Goal: Task Accomplishment & Management: Contribute content

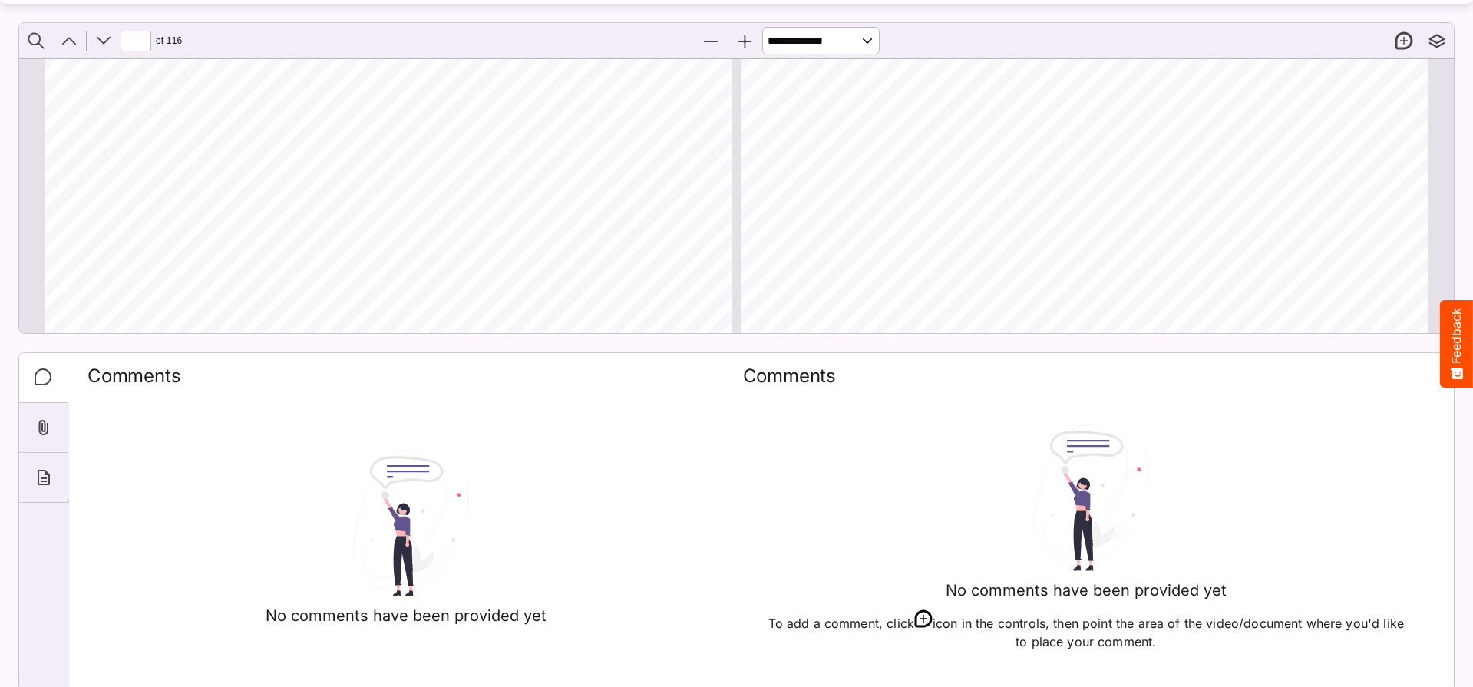
scroll to position [26542, 0]
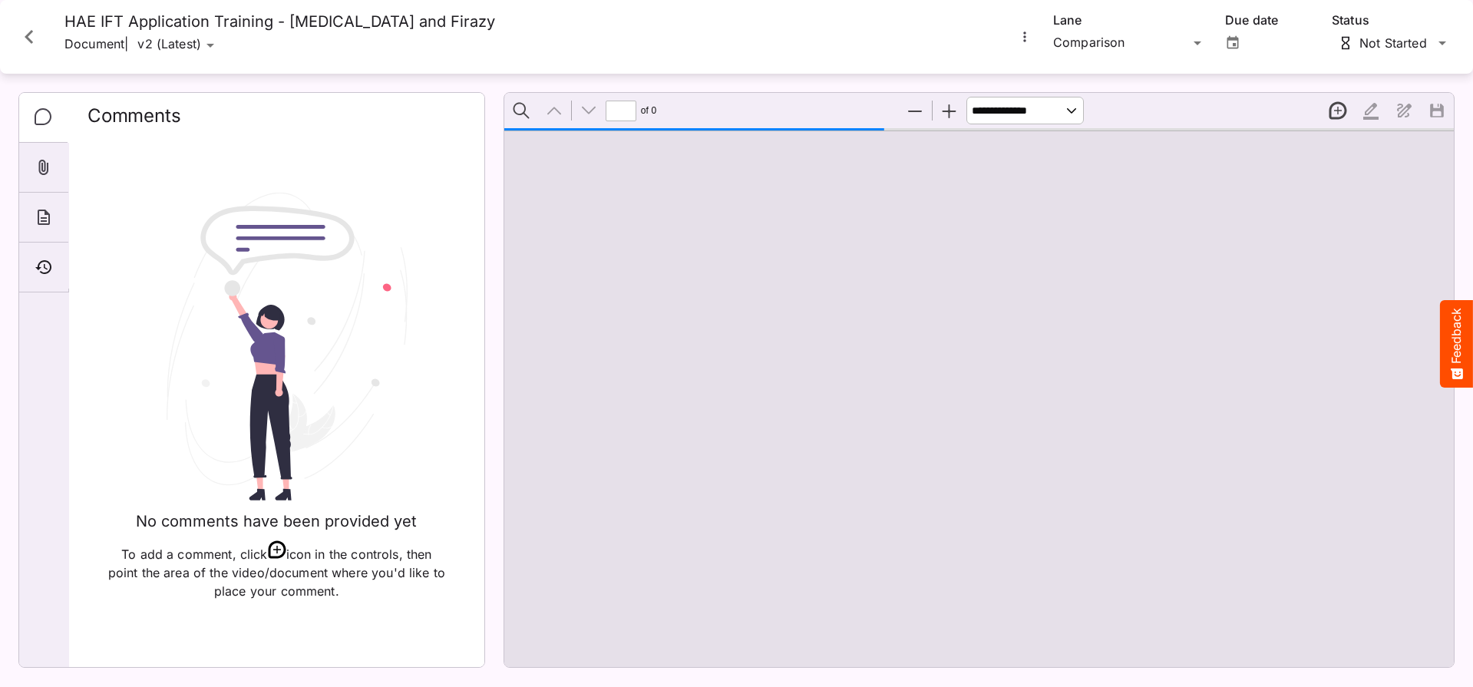
type input "*"
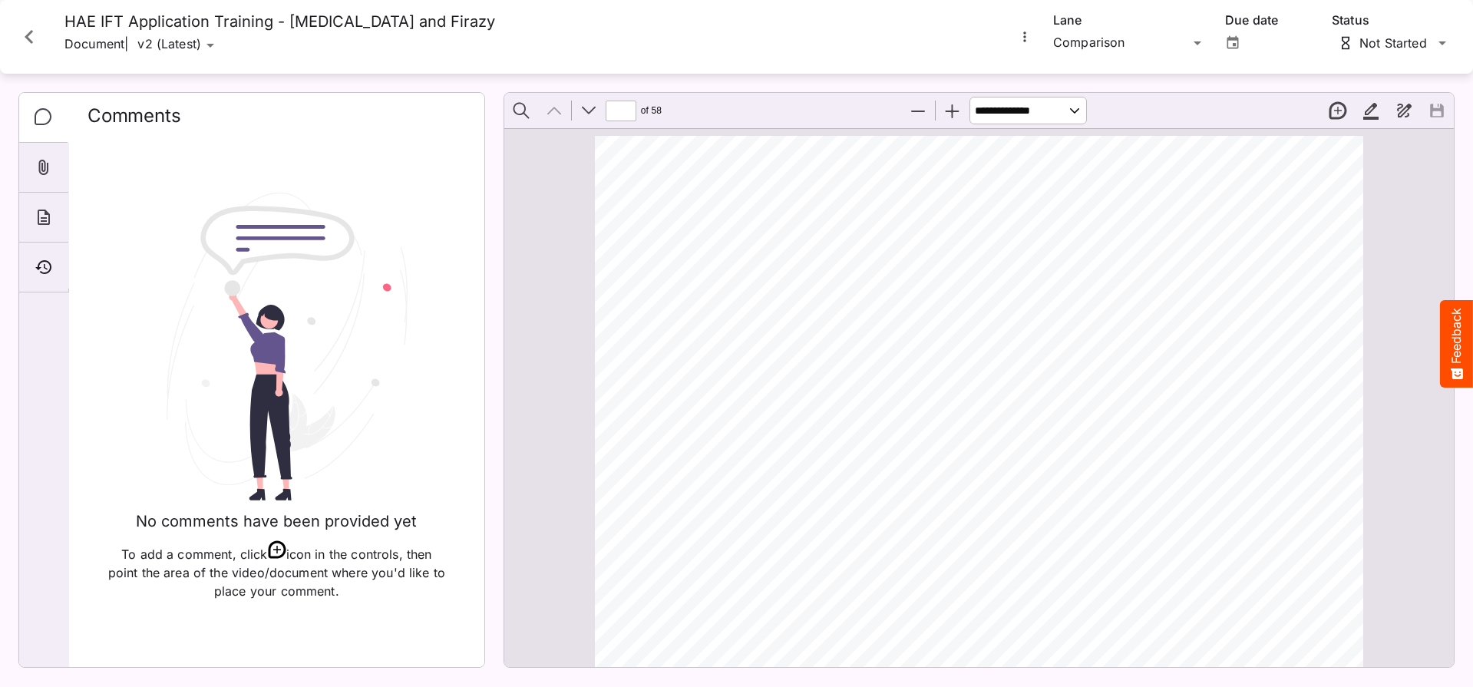
click at [28, 37] on icon "Close card" at bounding box center [29, 37] width 28 height 28
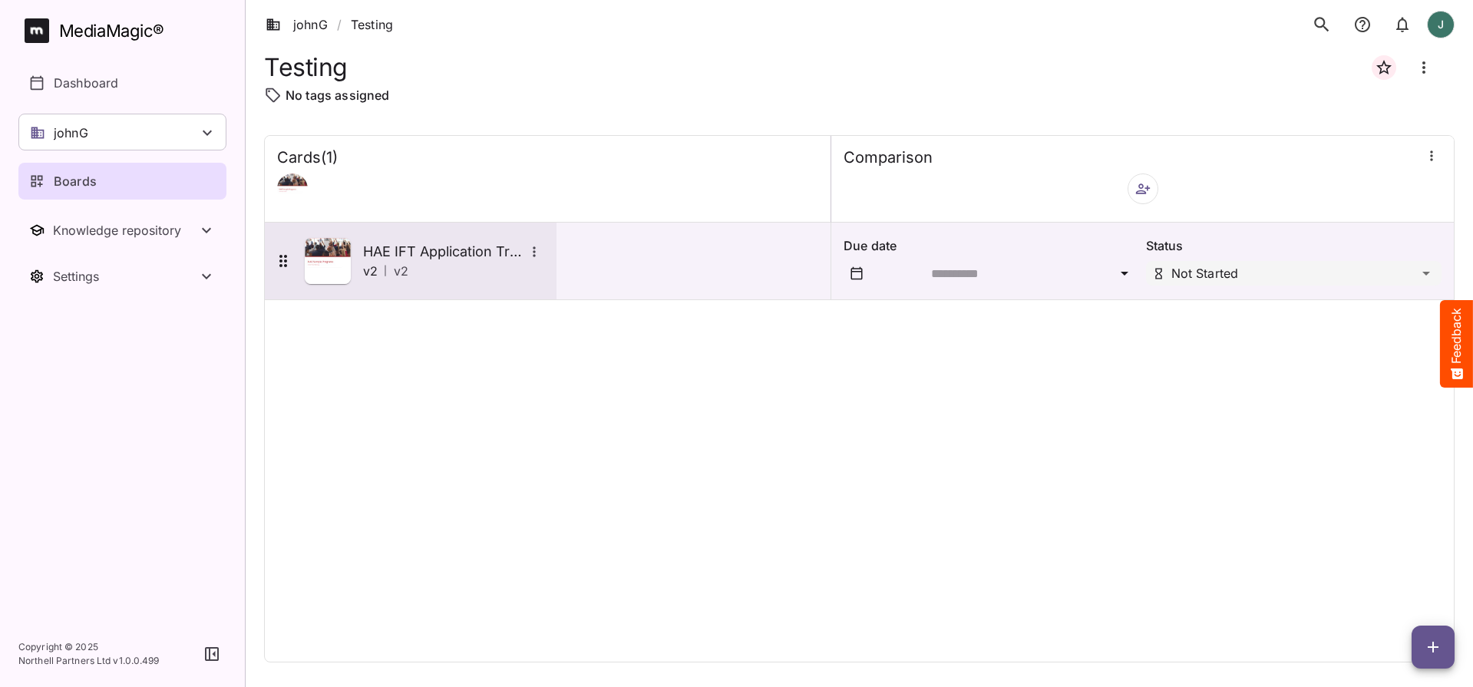
click at [477, 269] on div "v2 | v 2" at bounding box center [453, 271] width 181 height 18
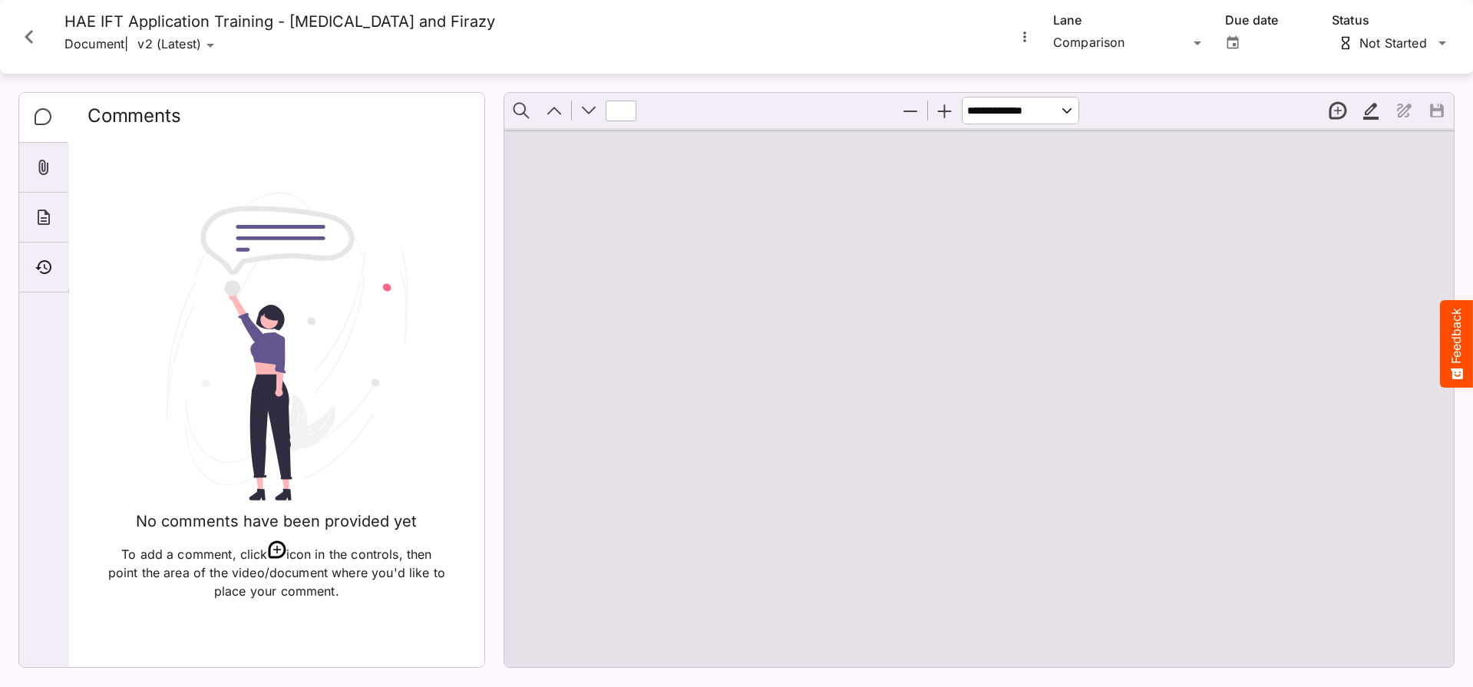
click at [666, 36] on div "HAE IFT Application Training - Takhzyro and Firazy Document | v2 (Latest) v1 (O…" at bounding box center [505, 36] width 999 height 49
click at [203, 38] on div "johnG / Testing J MediaMagic ® Dashboard johnG BasicSearchTestWorkspace Clearca…" at bounding box center [736, 340] width 1473 height 680
drag, startPoint x: 203, startPoint y: 38, endPoint x: 503, endPoint y: 44, distance: 300.9
click at [1027, 31] on icon "More options for HAE IFT Application Training - Takhzyro and Firazy" at bounding box center [1024, 36] width 15 height 15
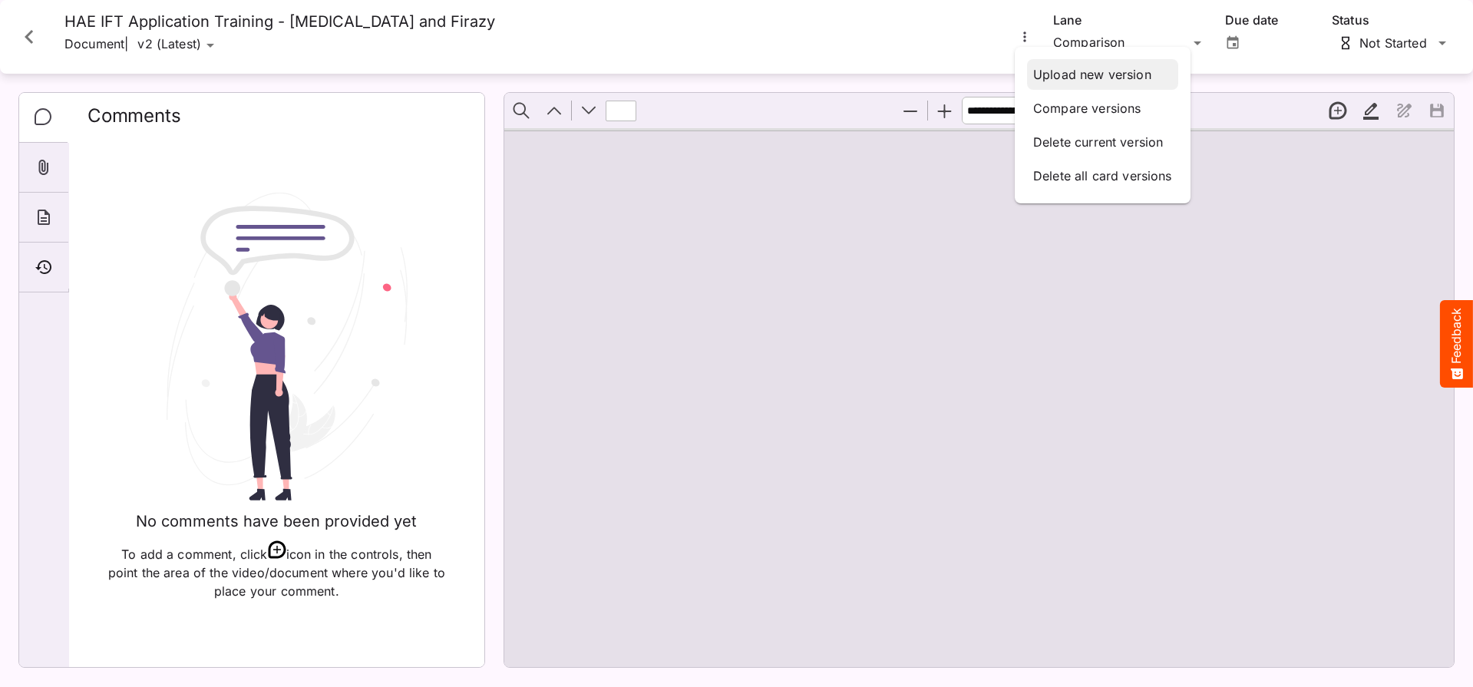
click at [1048, 65] on p "Upload new version" at bounding box center [1102, 74] width 139 height 18
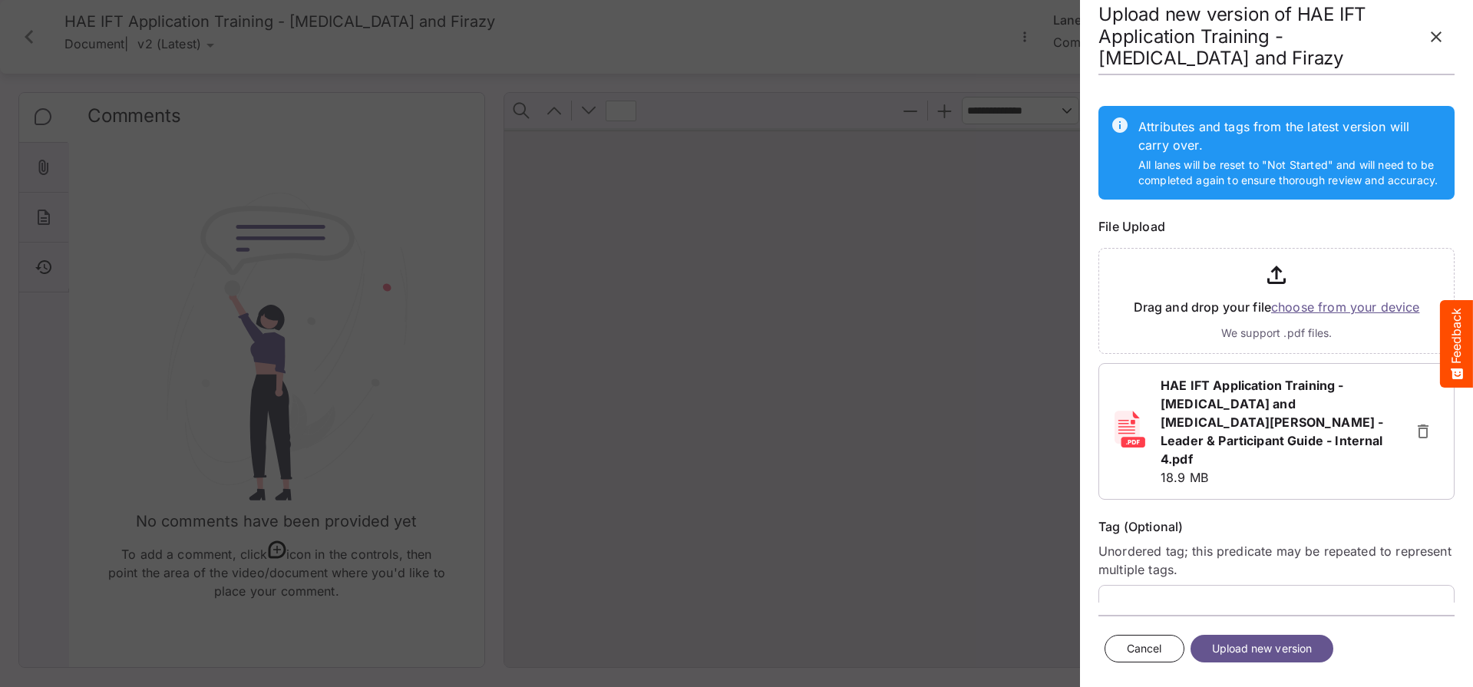
click at [1266, 652] on span "Upload new version" at bounding box center [1262, 648] width 101 height 19
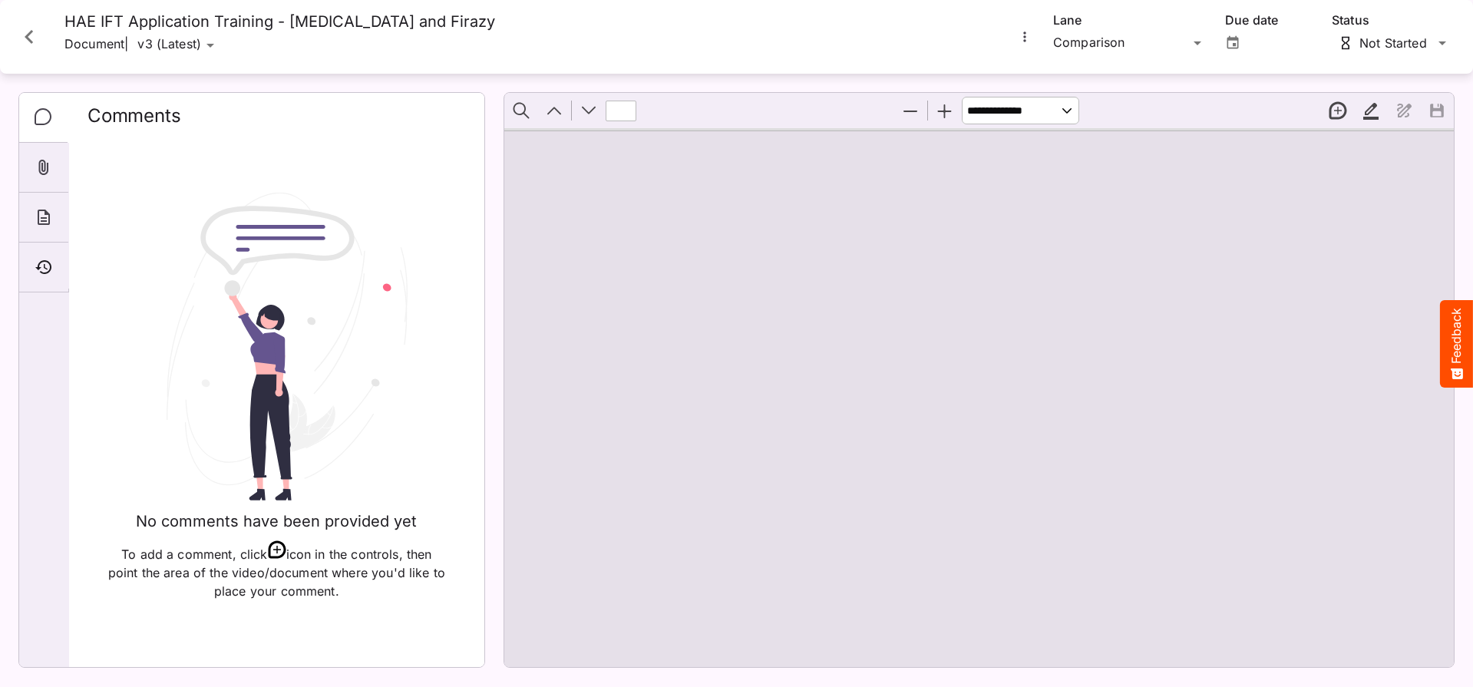
click at [1019, 34] on icon "More options for HAE IFT Application Training - Takhzyro and Firazy" at bounding box center [1024, 36] width 15 height 15
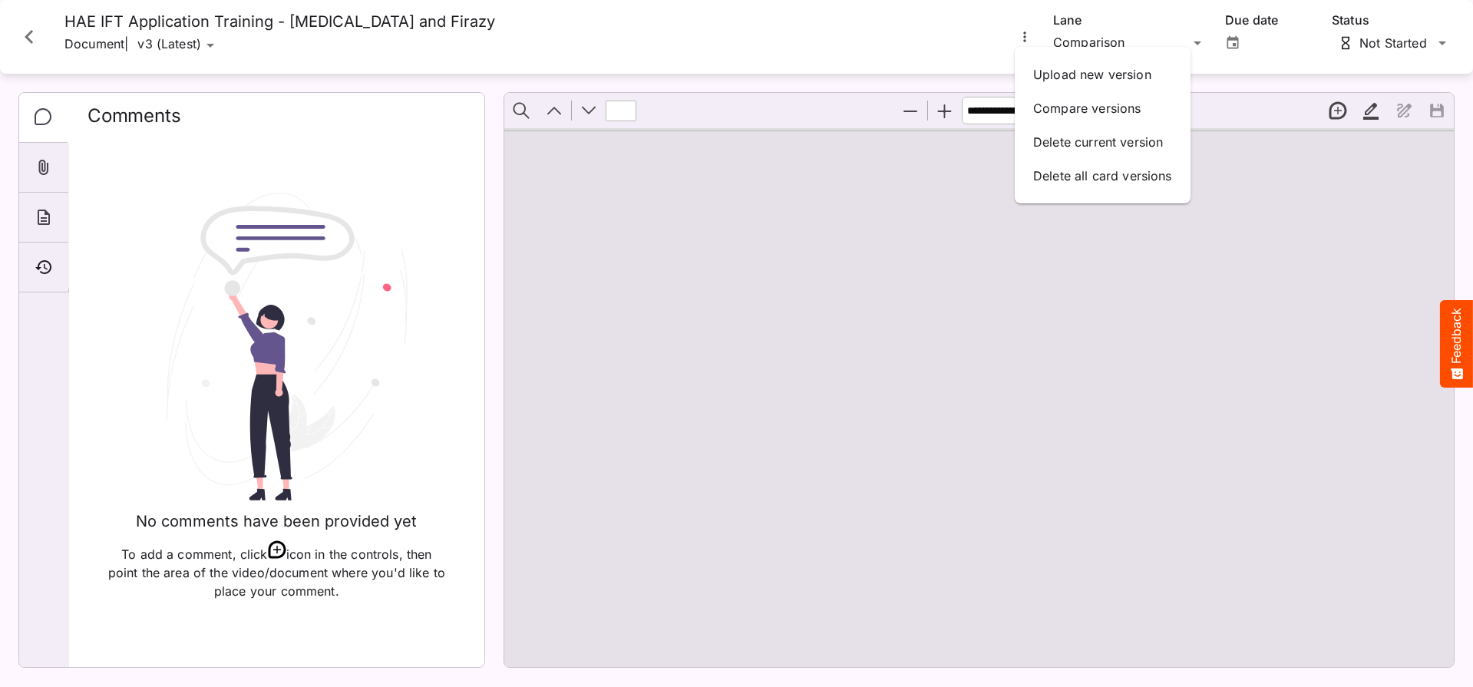
drag, startPoint x: 813, startPoint y: 53, endPoint x: 409, endPoint y: 67, distance: 404.7
click at [813, 53] on div at bounding box center [736, 343] width 1473 height 687
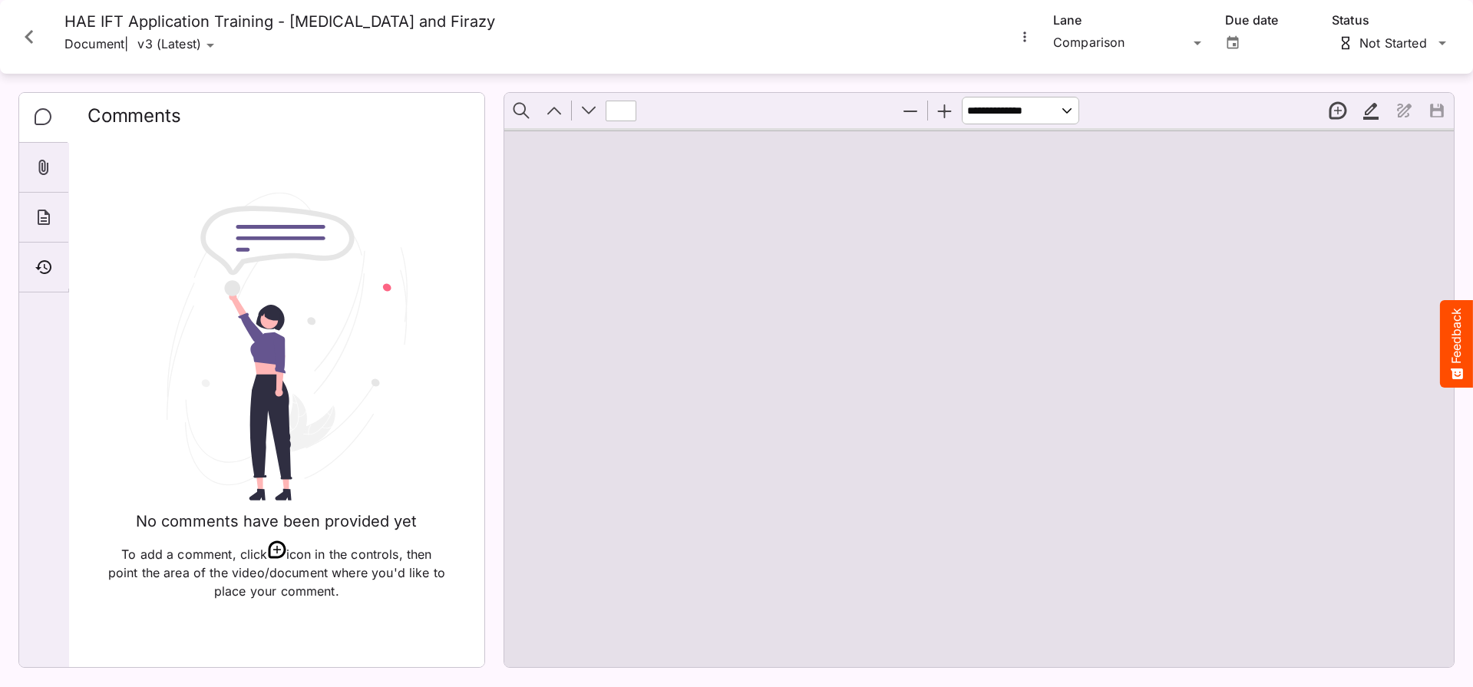
click at [35, 40] on icon "Close card" at bounding box center [29, 37] width 28 height 28
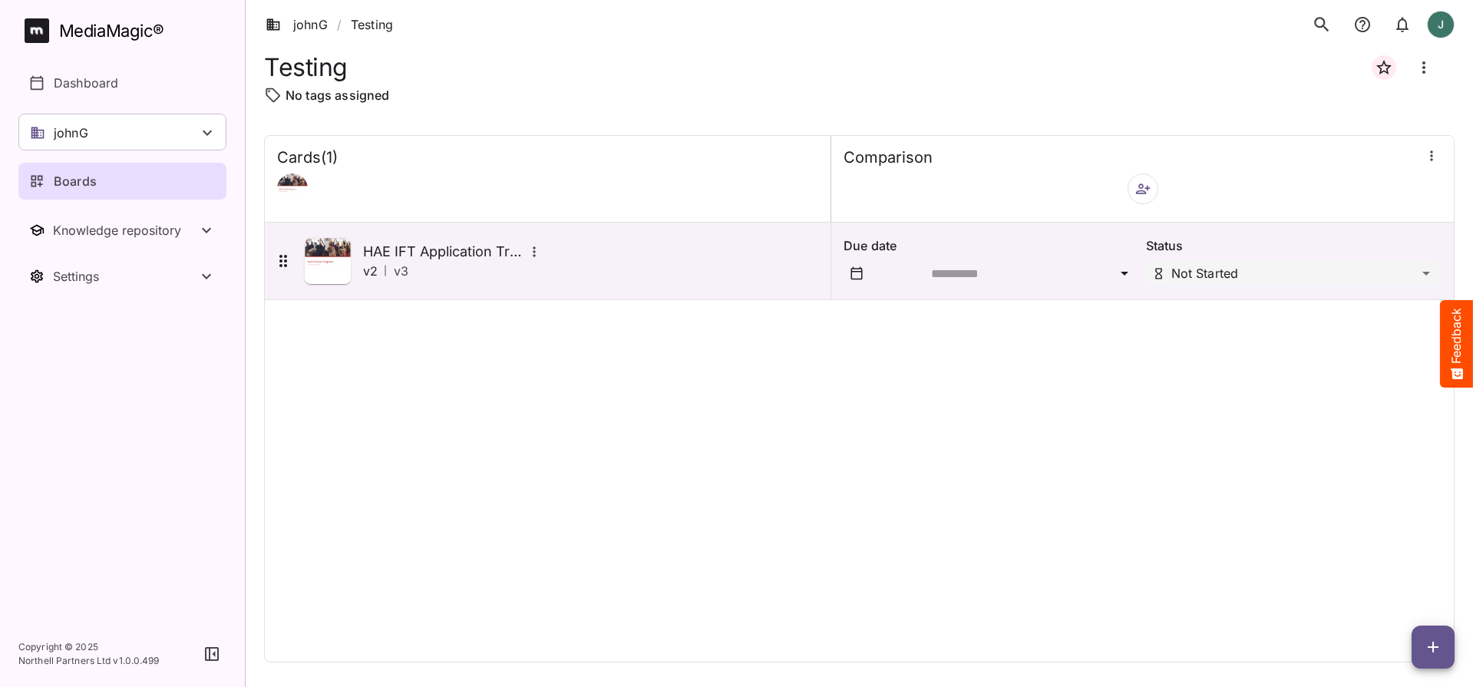
click at [1424, 642] on span "button" at bounding box center [1432, 647] width 43 height 18
click at [1406, 558] on div "Add new card" at bounding box center [1394, 548] width 95 height 31
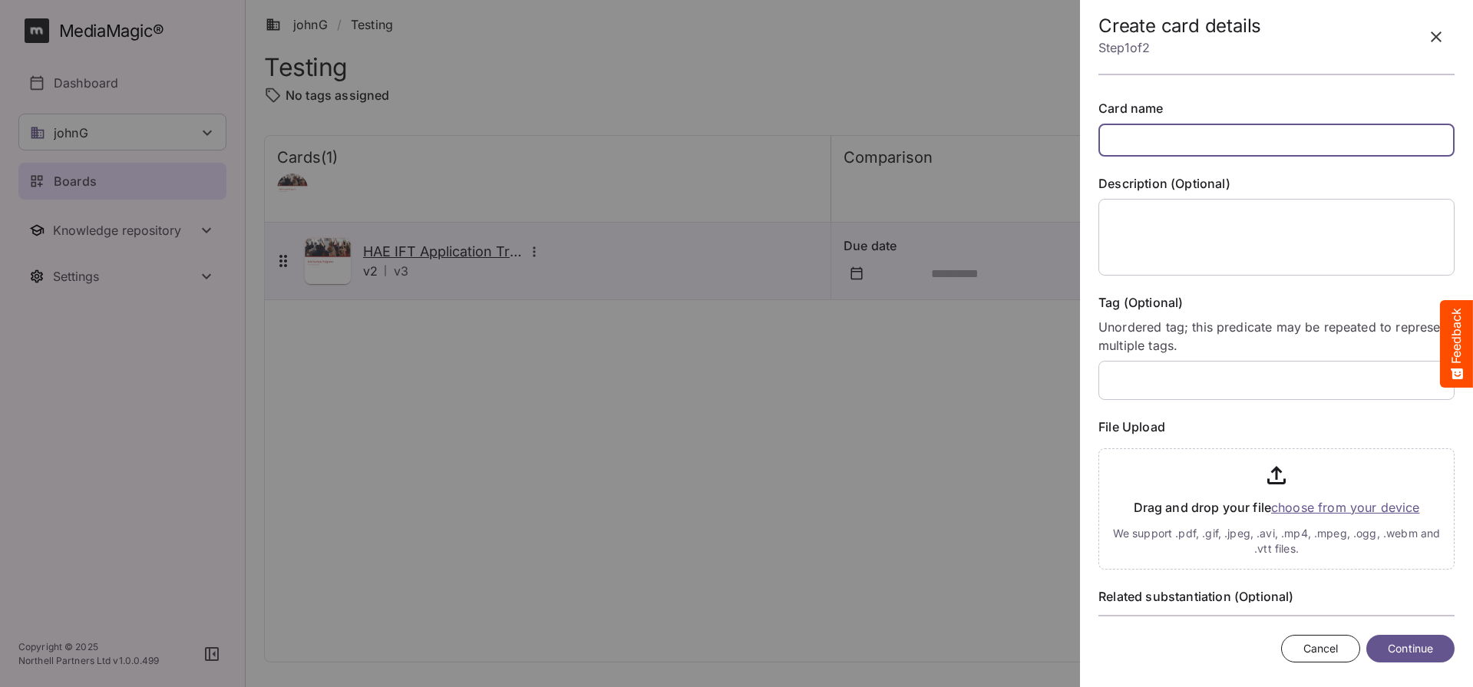
paste input "**********"
type input "**********"
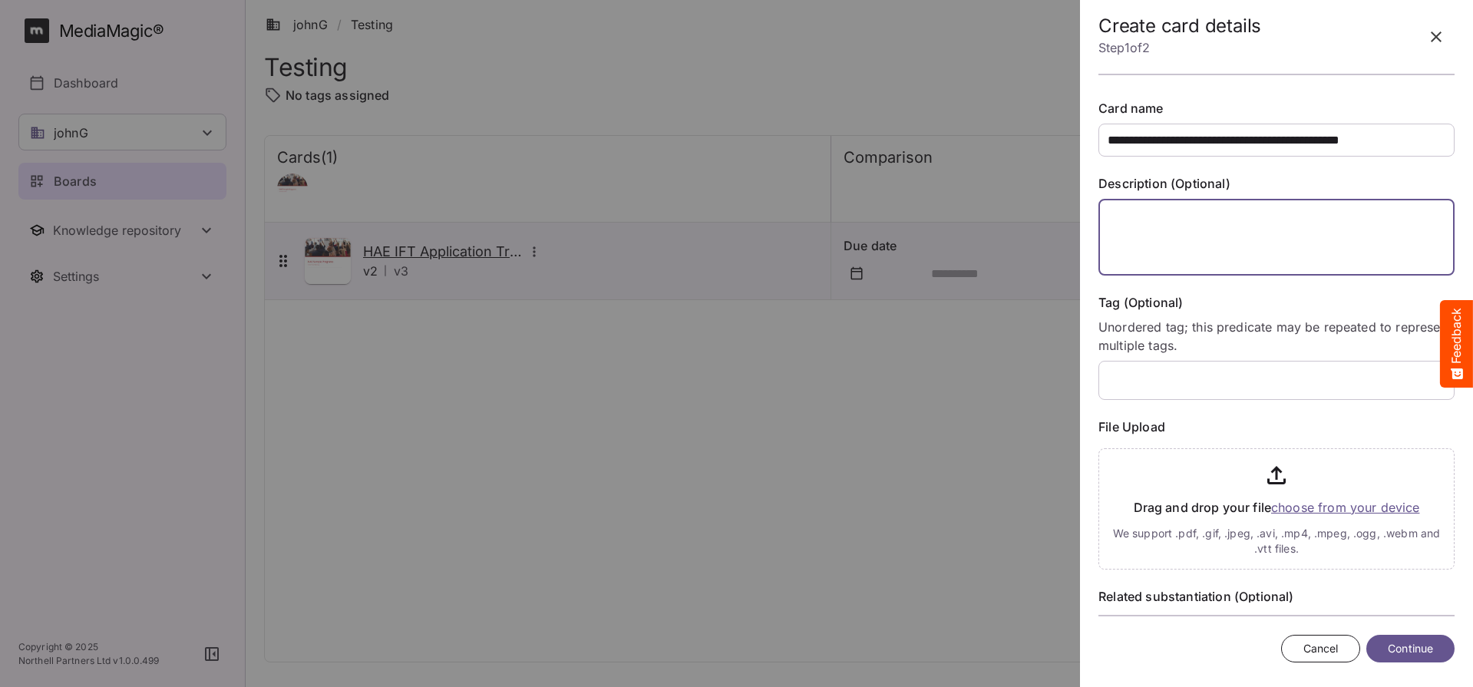
click at [1183, 233] on textarea at bounding box center [1276, 237] width 356 height 77
type textarea "**"
click at [1412, 649] on span "Continue" at bounding box center [1410, 648] width 45 height 19
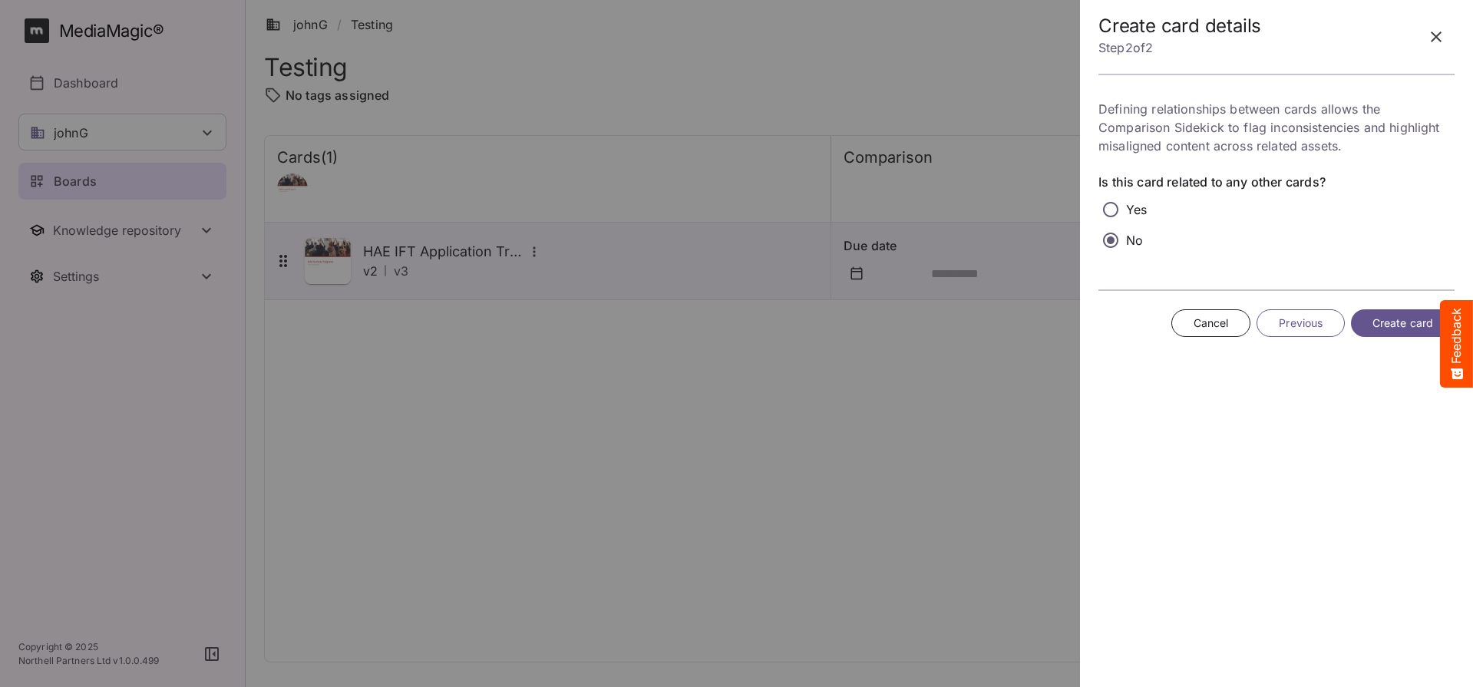
click at [1394, 323] on span "Create card" at bounding box center [1402, 323] width 61 height 19
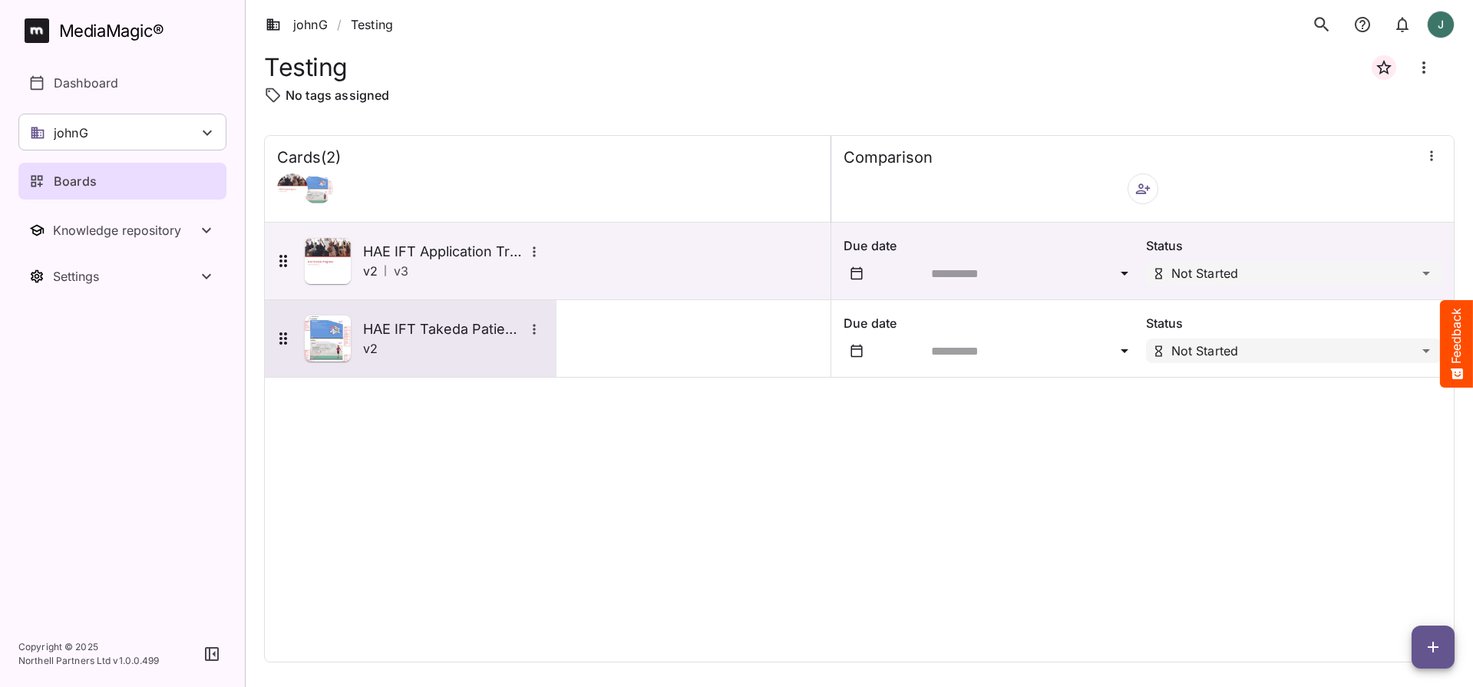
click at [350, 331] on img at bounding box center [328, 338] width 46 height 46
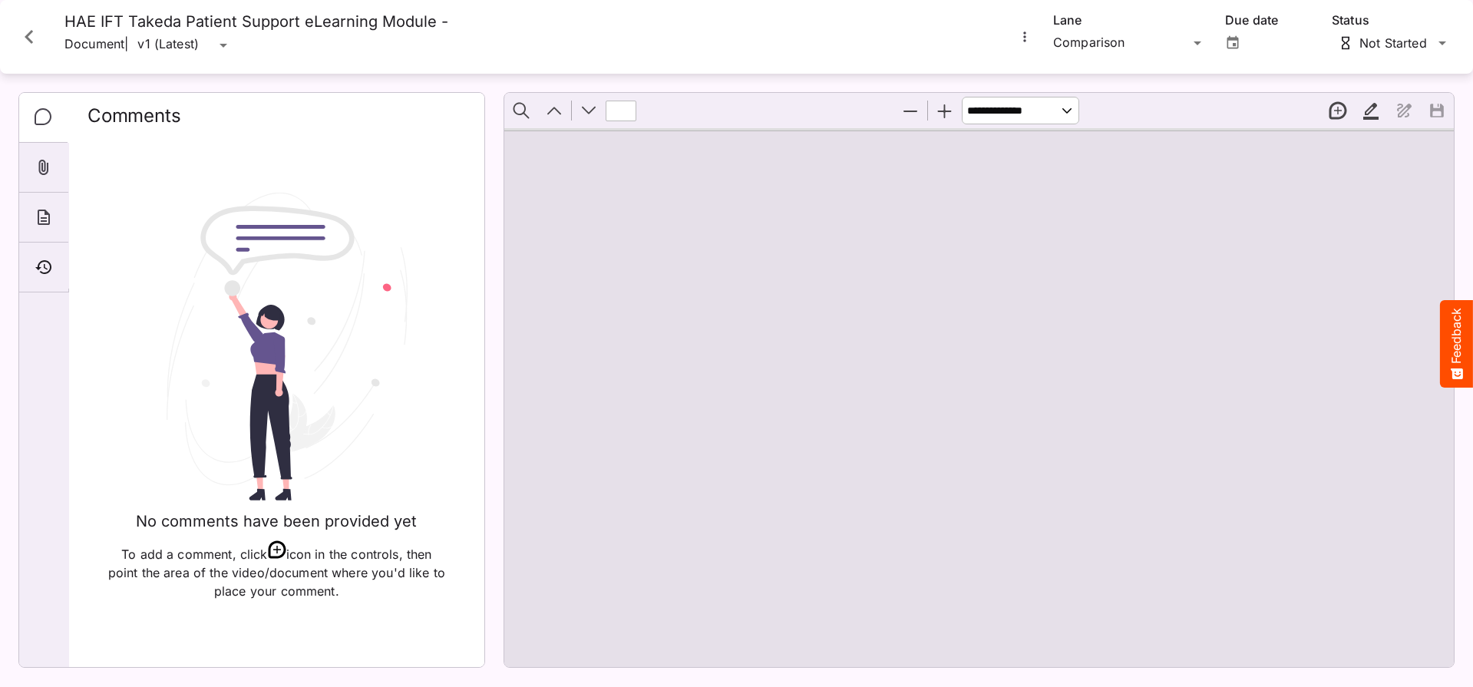
click at [1028, 38] on icon "More options for HAE IFT Takeda Patient Support eLearning Module -" at bounding box center [1024, 36] width 15 height 15
click at [1053, 74] on p "Upload new version" at bounding box center [1092, 74] width 118 height 18
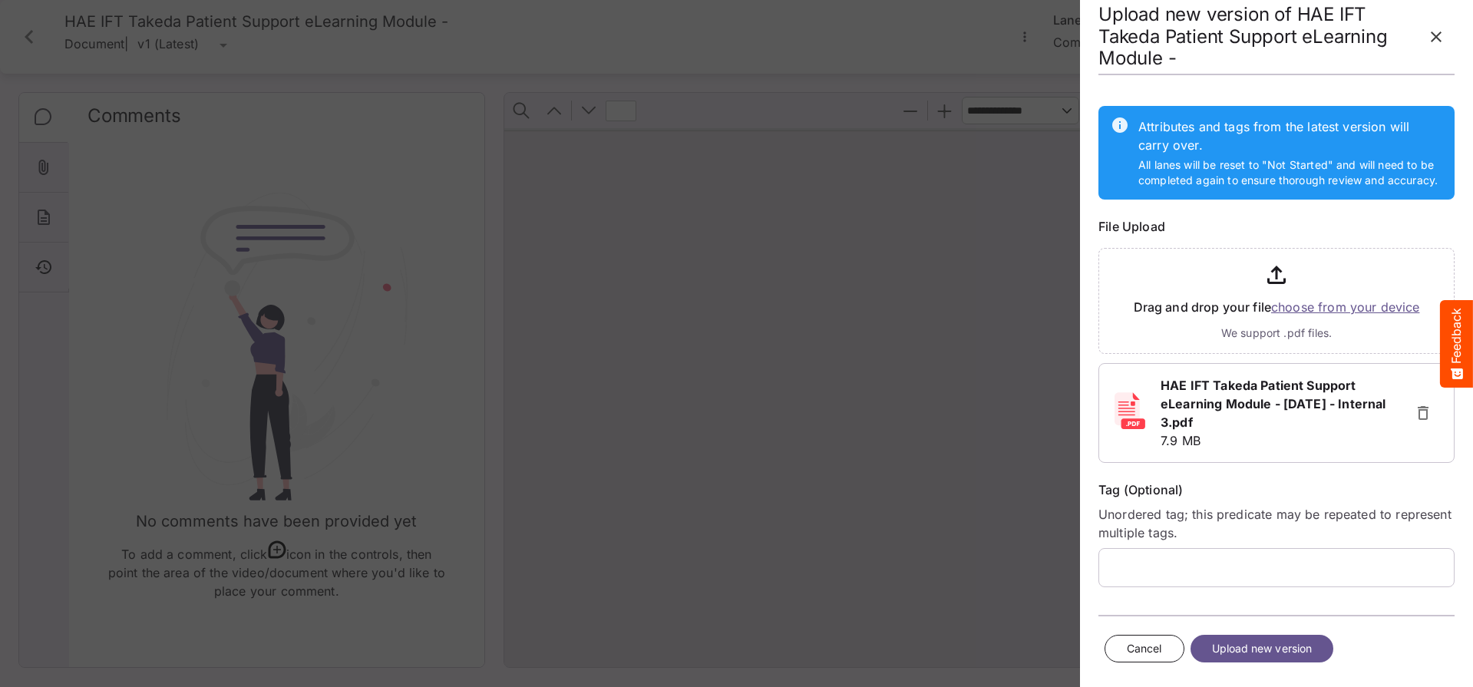
click at [1292, 650] on span "Upload new version" at bounding box center [1262, 648] width 101 height 19
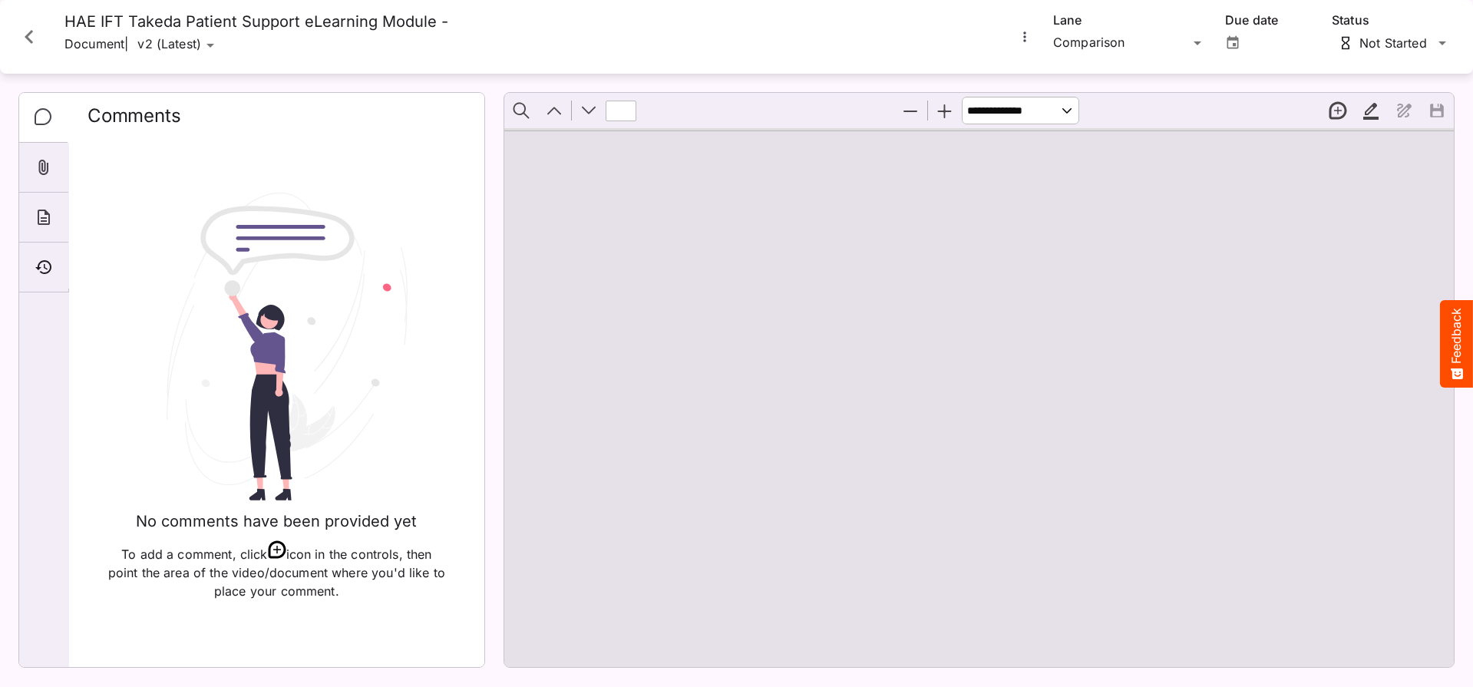
click at [1023, 35] on icon "More options for HAE IFT Takeda Patient Support eLearning Module -" at bounding box center [1024, 36] width 15 height 15
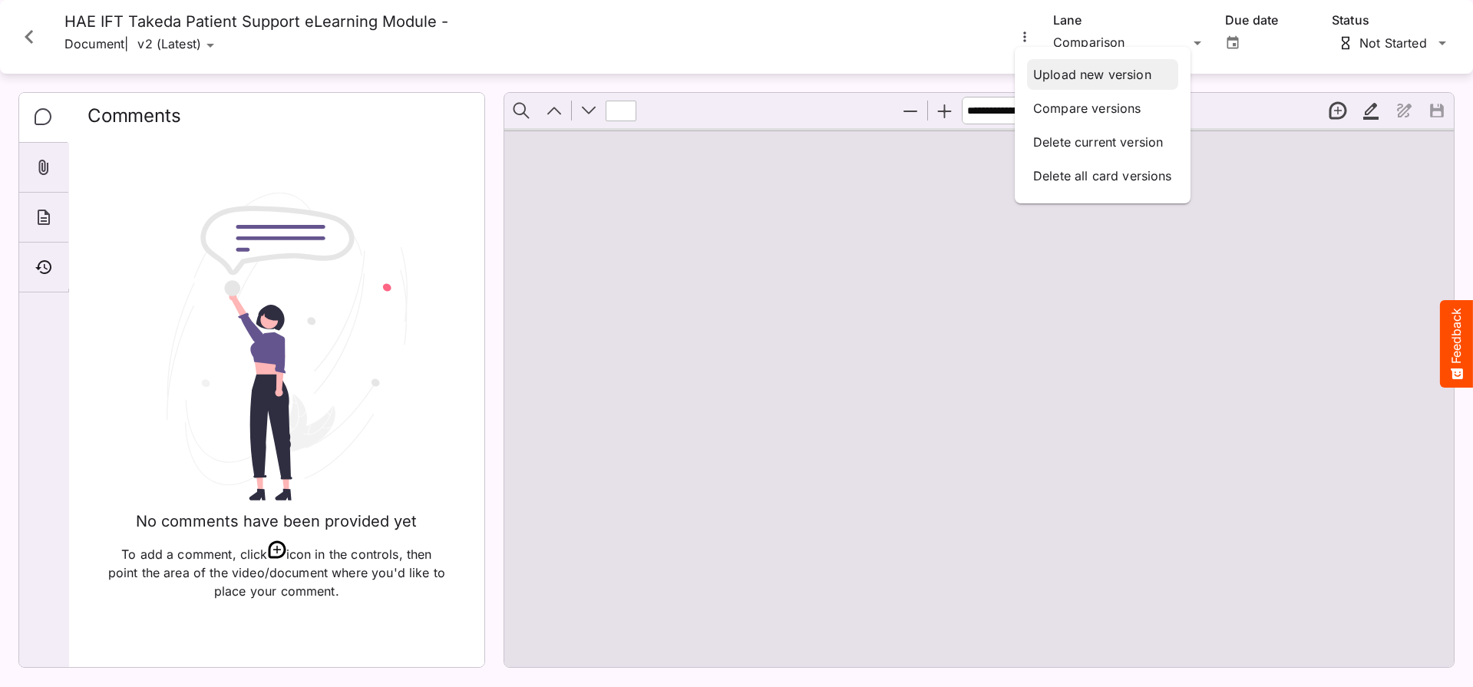
click at [1058, 74] on p "Upload new version" at bounding box center [1102, 74] width 139 height 18
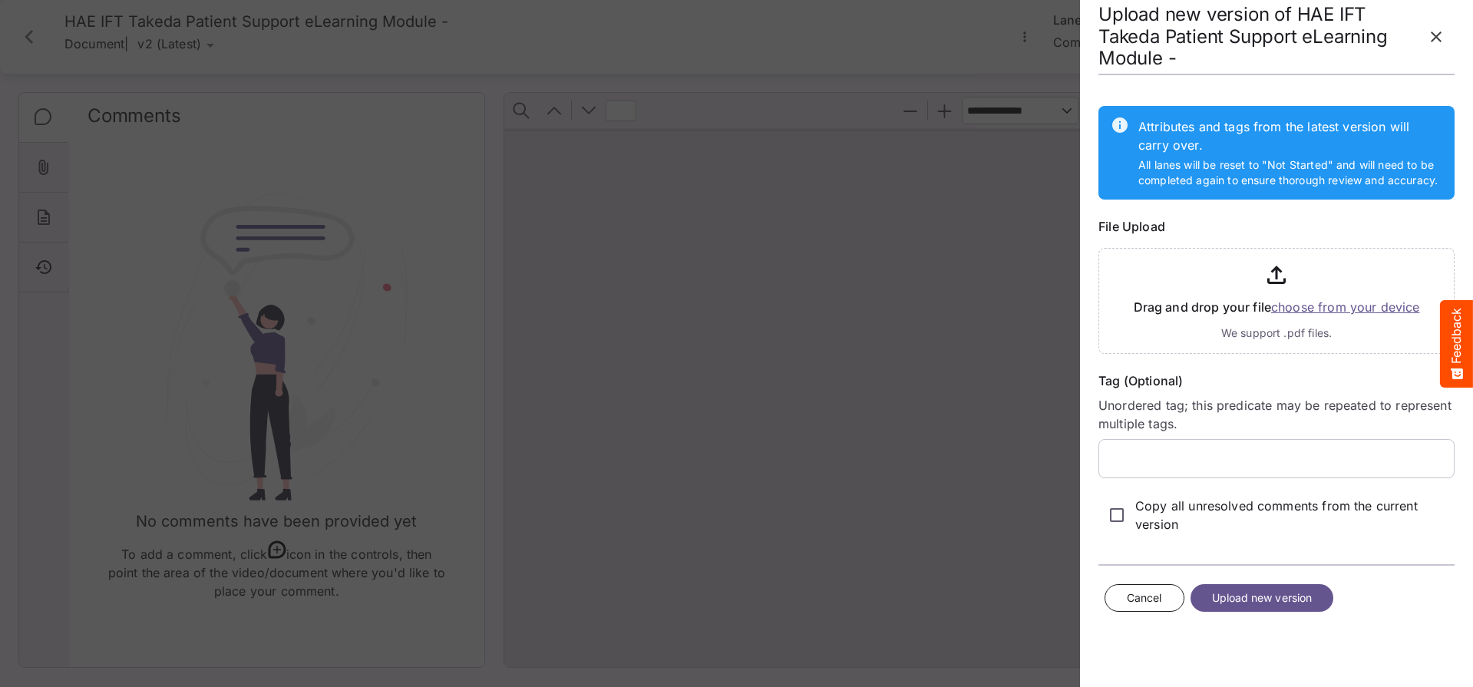
click at [216, 45] on div at bounding box center [736, 343] width 1473 height 687
click at [1140, 607] on button "Cancel" at bounding box center [1144, 598] width 80 height 28
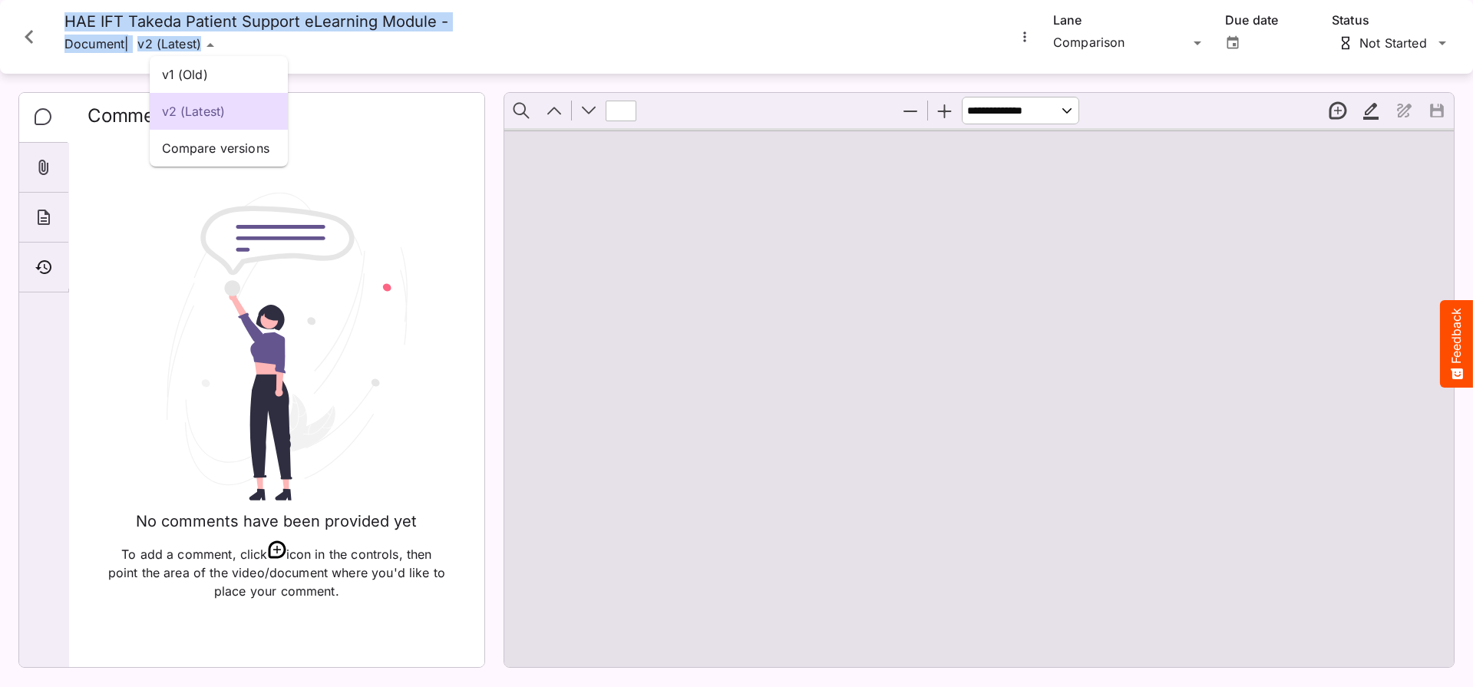
click at [229, 46] on div "v1 (Old) v2 (Latest) Compare versions johnG / Testing J MediaMagic ® Dashboard …" at bounding box center [736, 340] width 1473 height 680
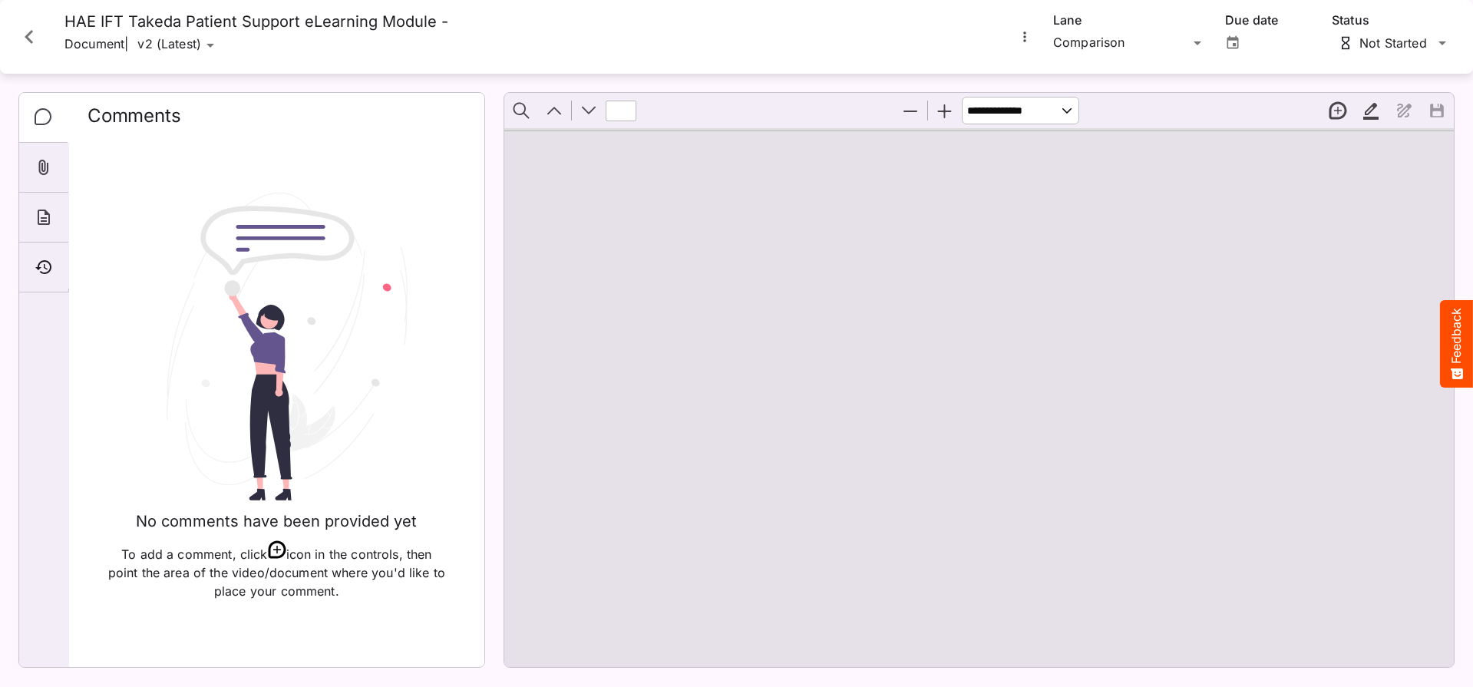
click at [1025, 38] on icon "More options for HAE IFT Takeda Patient Support eLearning Module -" at bounding box center [1024, 36] width 2 height 10
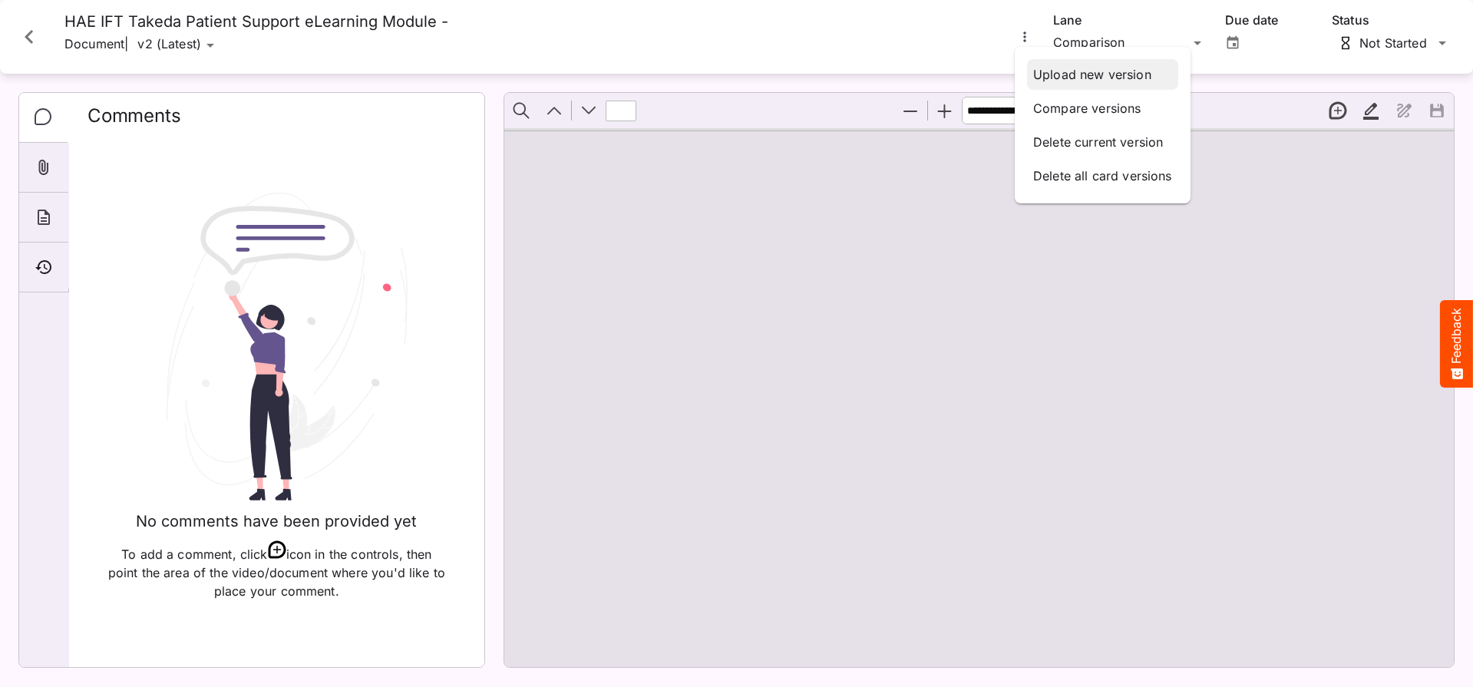
click at [1077, 79] on p "Upload new version" at bounding box center [1102, 74] width 139 height 18
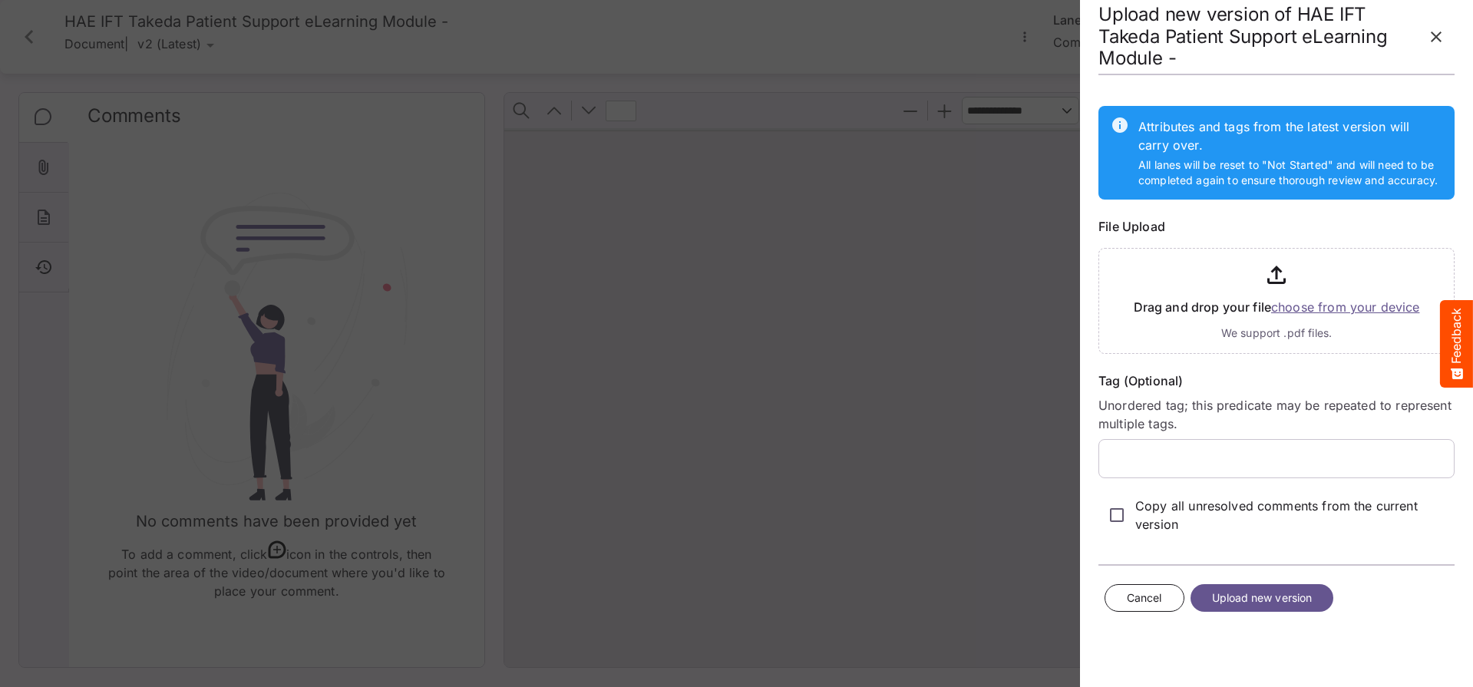
click at [1437, 38] on icon "button" at bounding box center [1436, 36] width 11 height 11
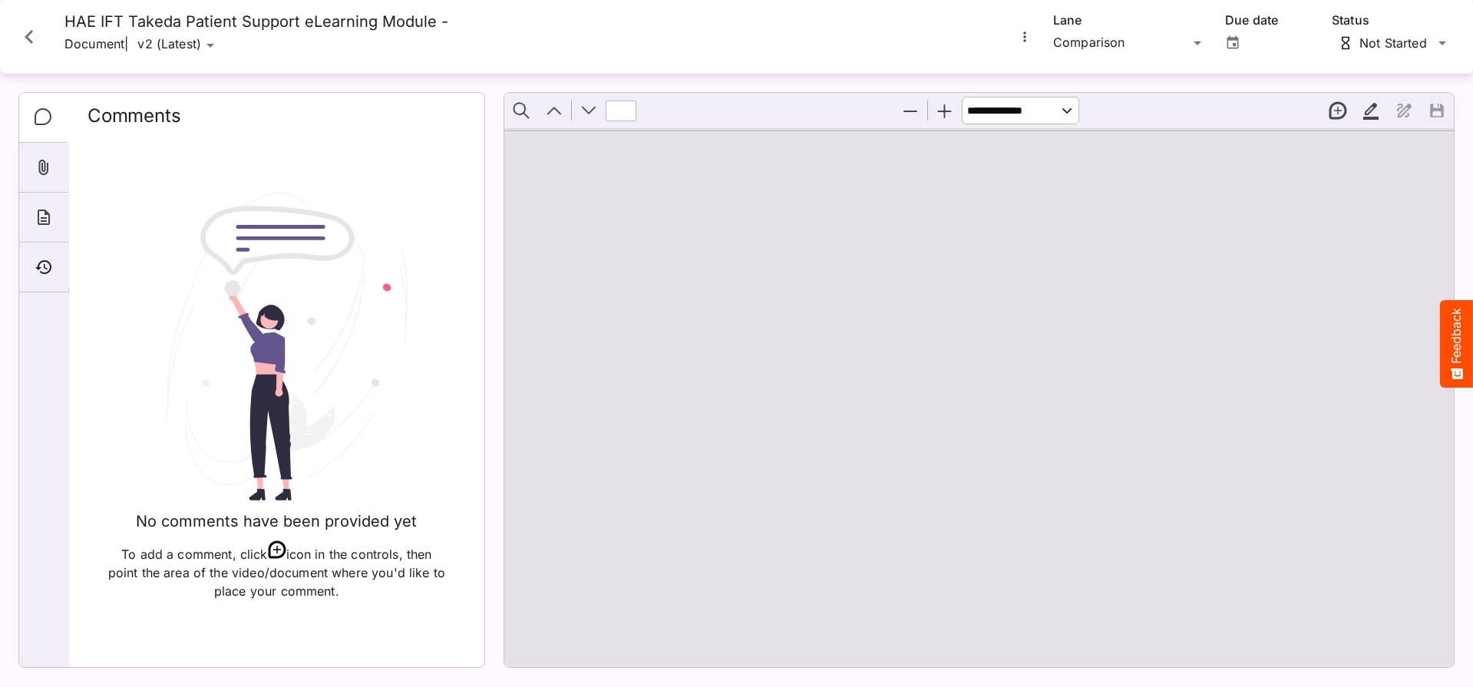
click at [1026, 39] on icon "More options for HAE IFT Takeda Patient Support eLearning Module -" at bounding box center [1024, 36] width 15 height 15
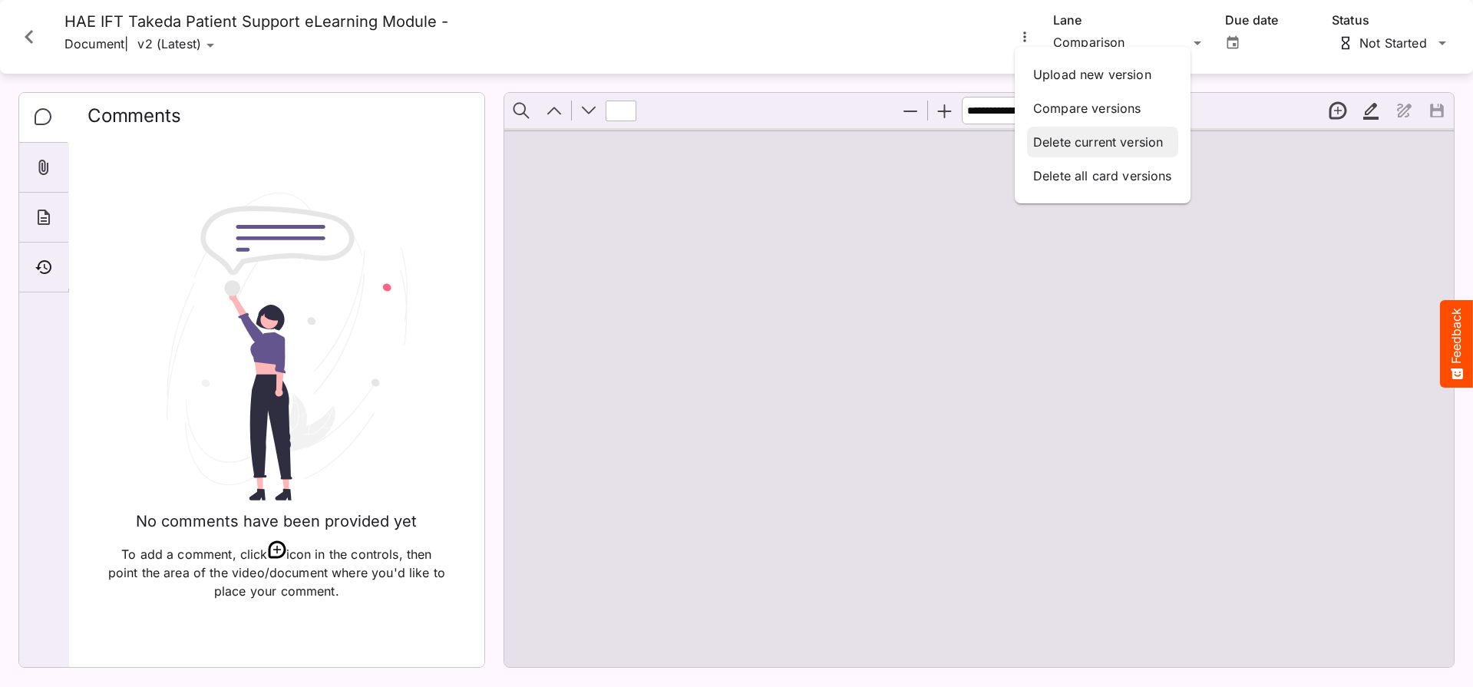
click at [1080, 148] on p "Delete current version" at bounding box center [1102, 142] width 139 height 18
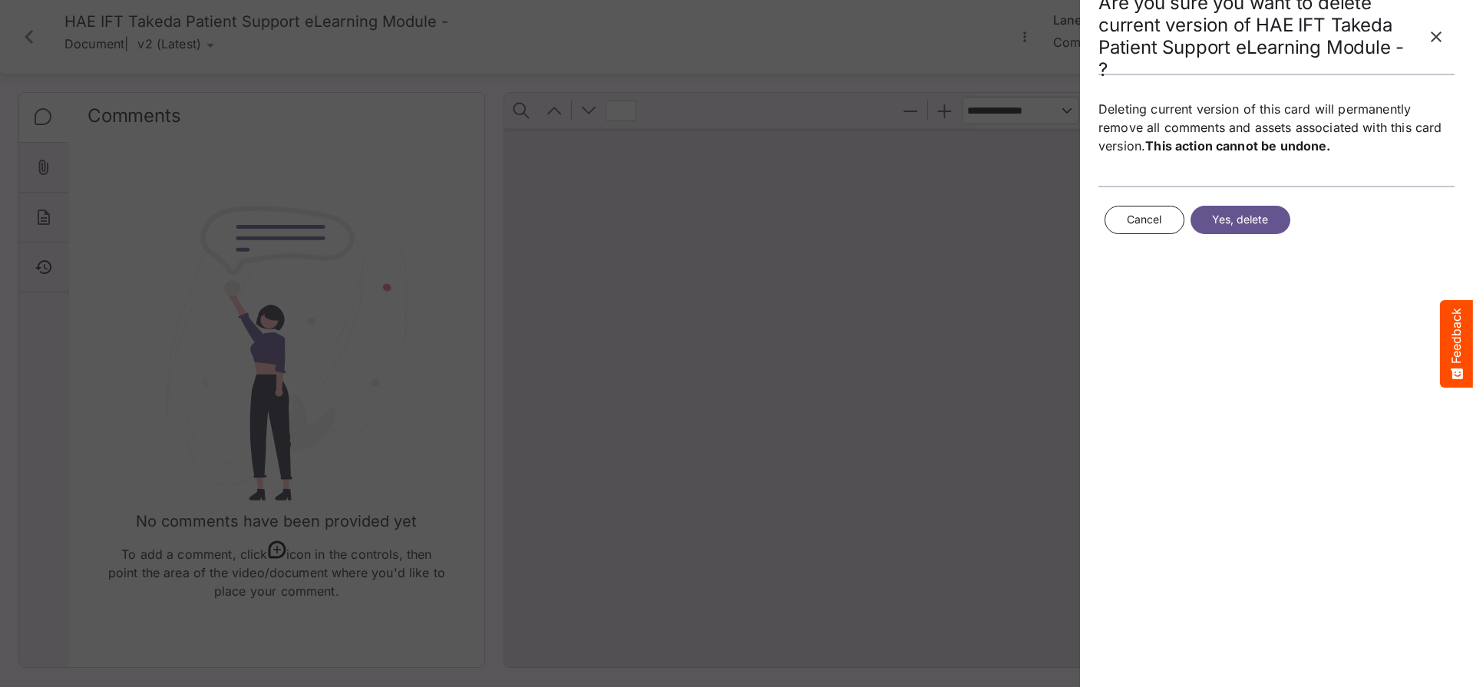
click at [1238, 221] on span "Yes, delete" at bounding box center [1240, 219] width 57 height 19
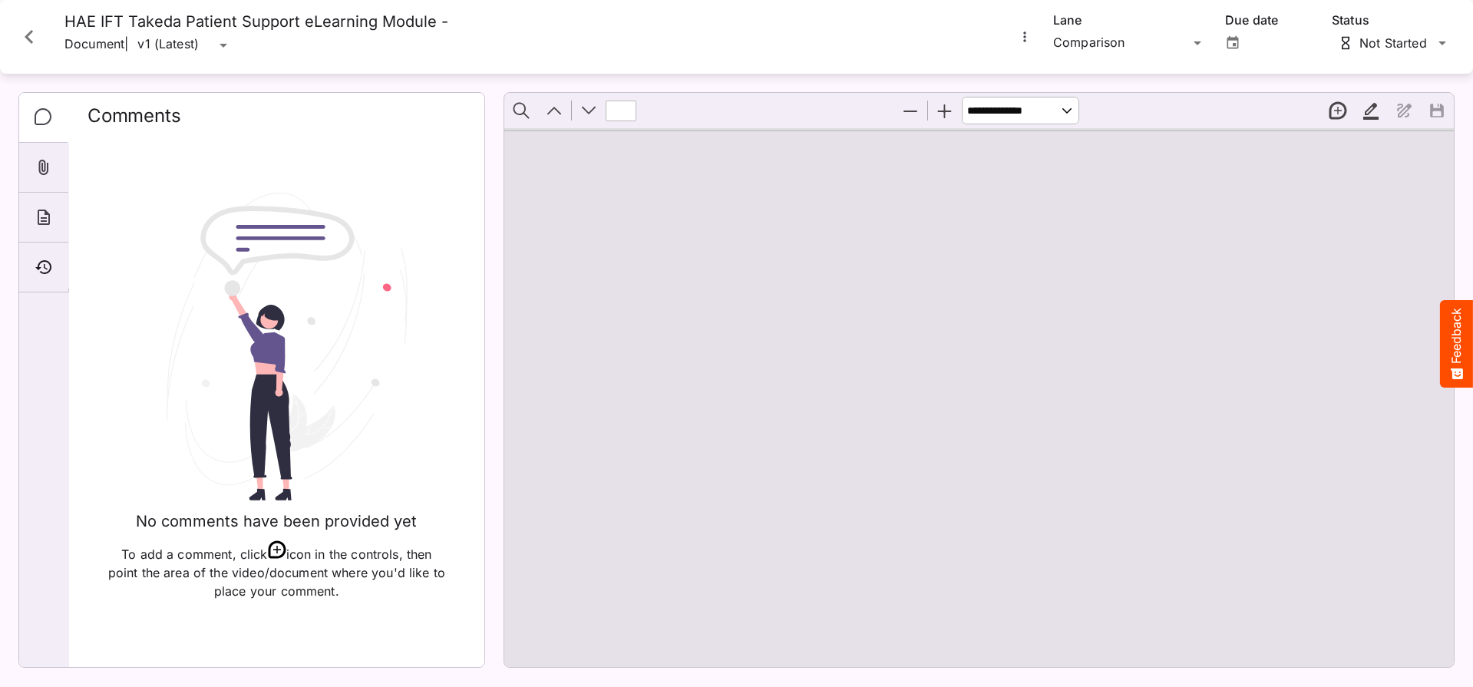
click at [1015, 36] on button "More options for HAE IFT Takeda Patient Support eLearning Module -" at bounding box center [1025, 37] width 20 height 20
click at [1042, 70] on p "Upload new version" at bounding box center [1092, 74] width 118 height 18
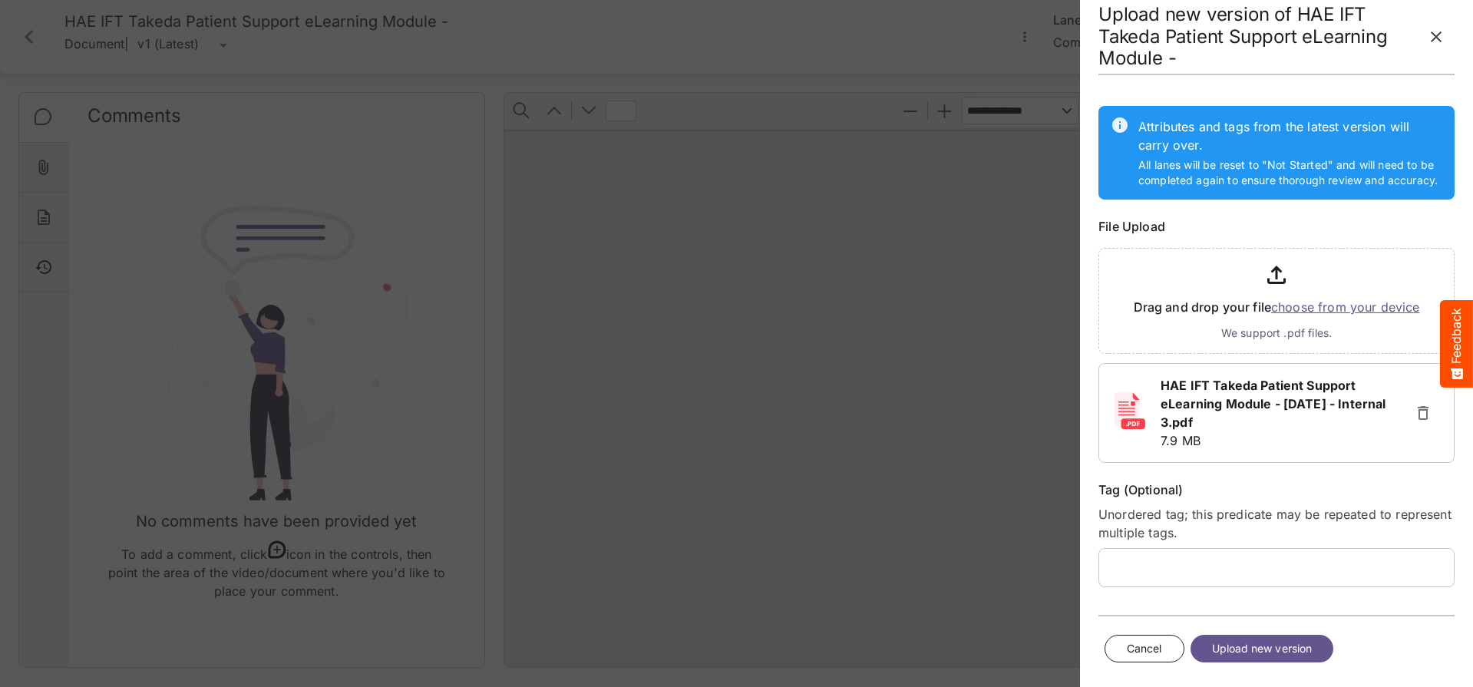
click at [1271, 655] on span "Upload new version" at bounding box center [1262, 648] width 101 height 19
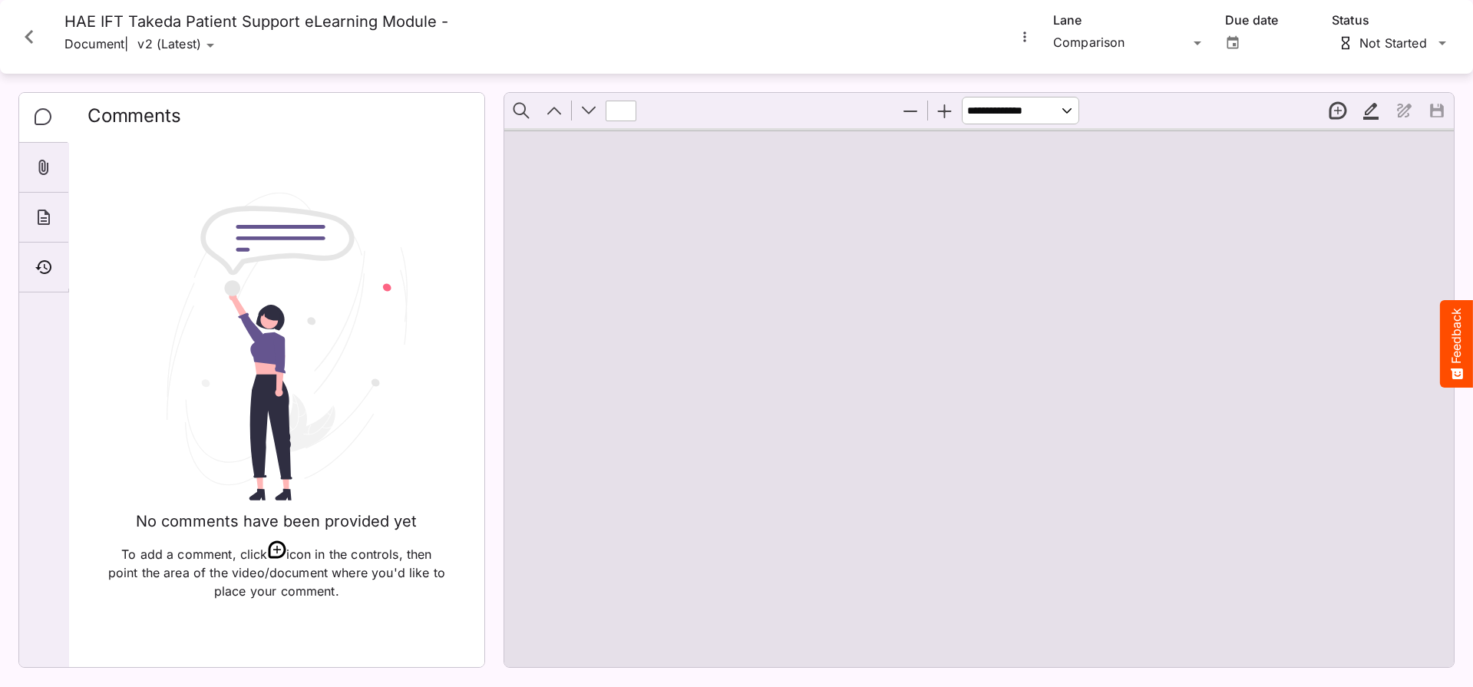
click at [1031, 34] on icon "More options for HAE IFT Takeda Patient Support eLearning Module -" at bounding box center [1024, 36] width 15 height 15
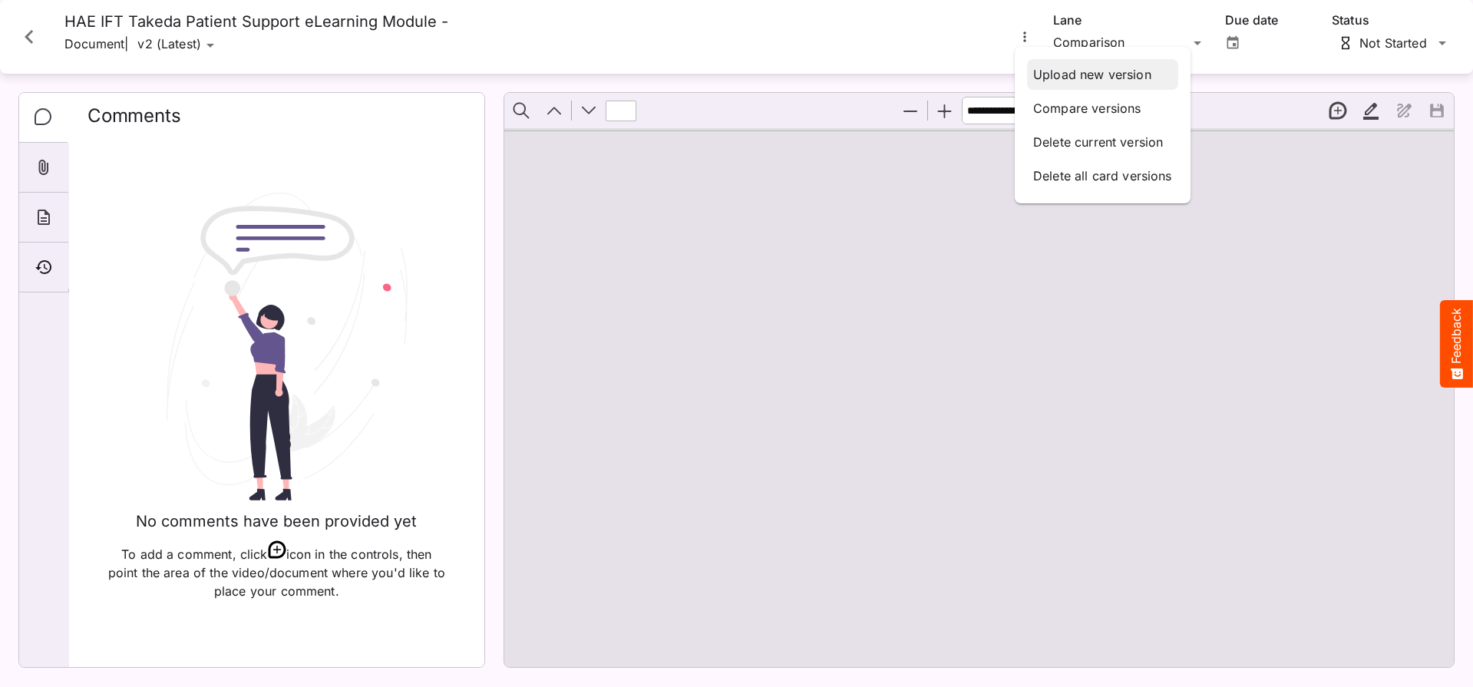
click at [1059, 79] on p "Upload new version" at bounding box center [1102, 74] width 139 height 18
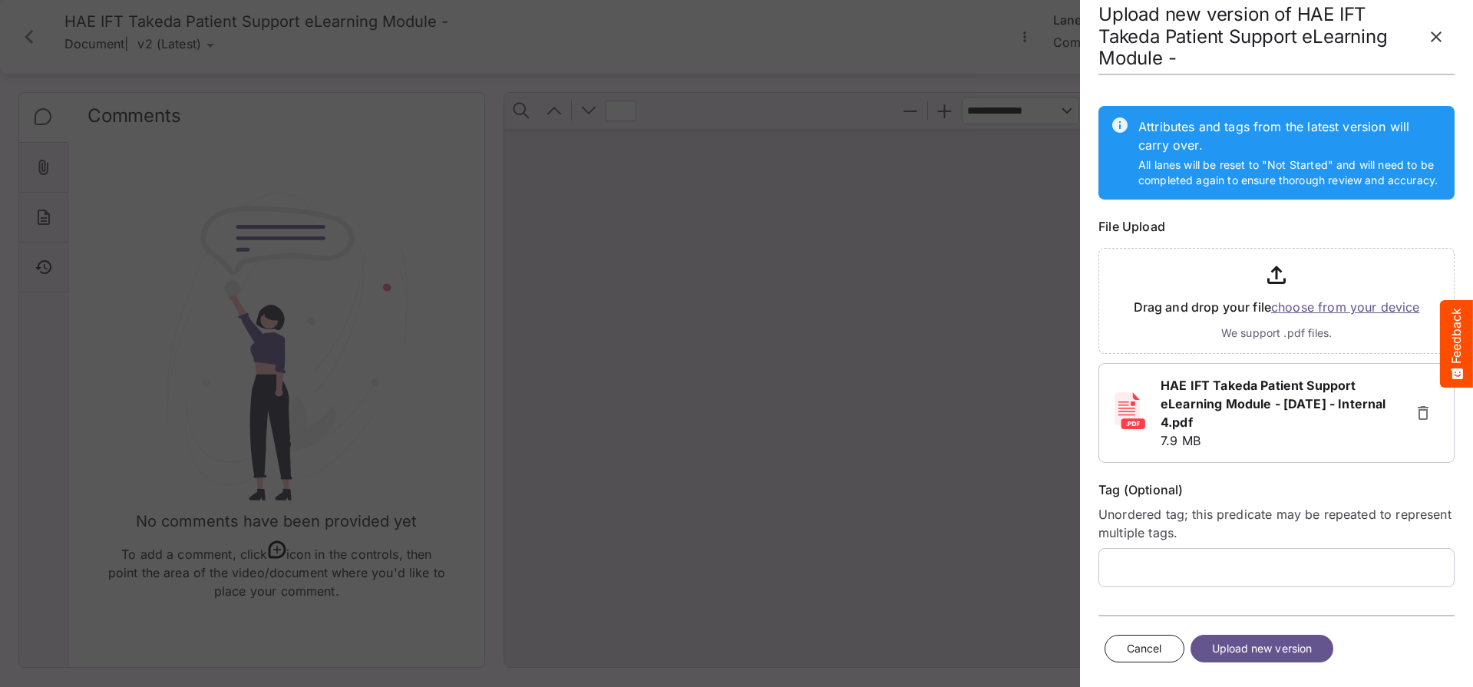
click at [1302, 655] on span "Upload new version" at bounding box center [1262, 648] width 101 height 19
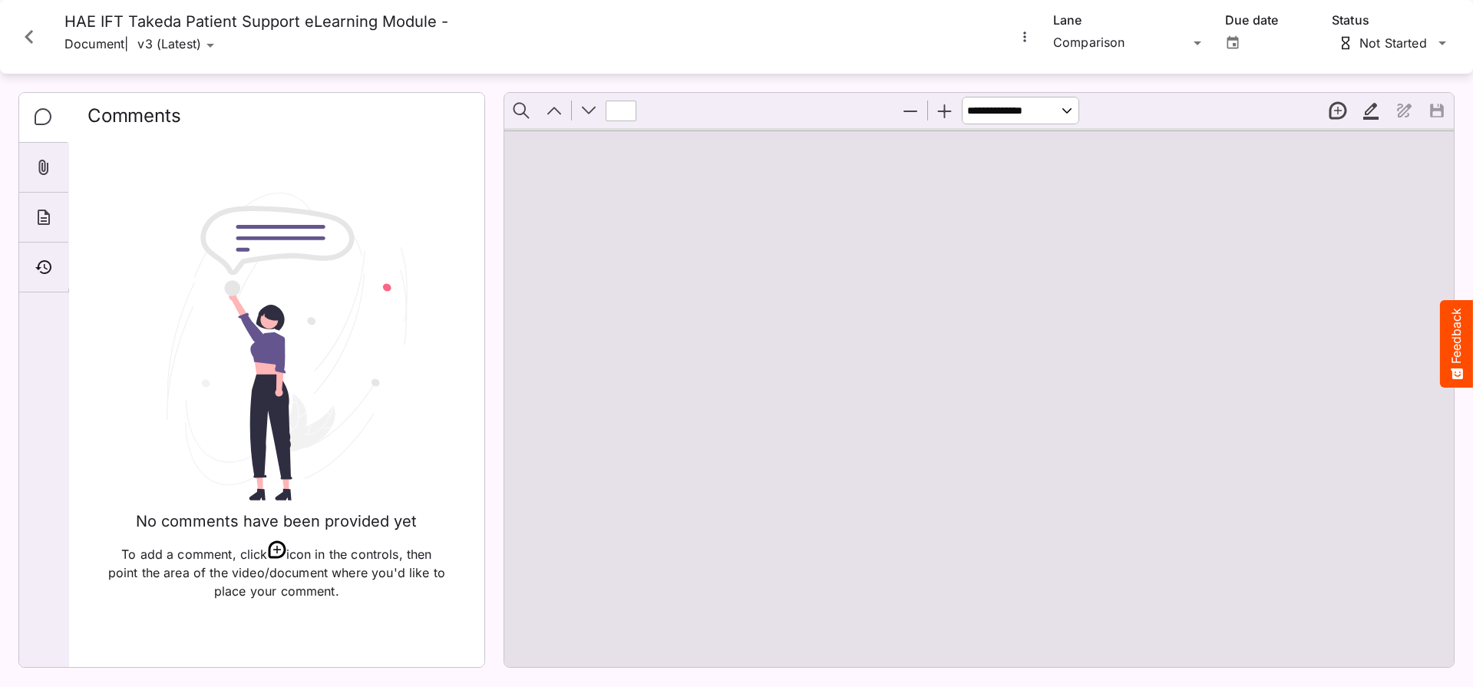
click at [31, 41] on icon "Close card" at bounding box center [29, 37] width 8 height 14
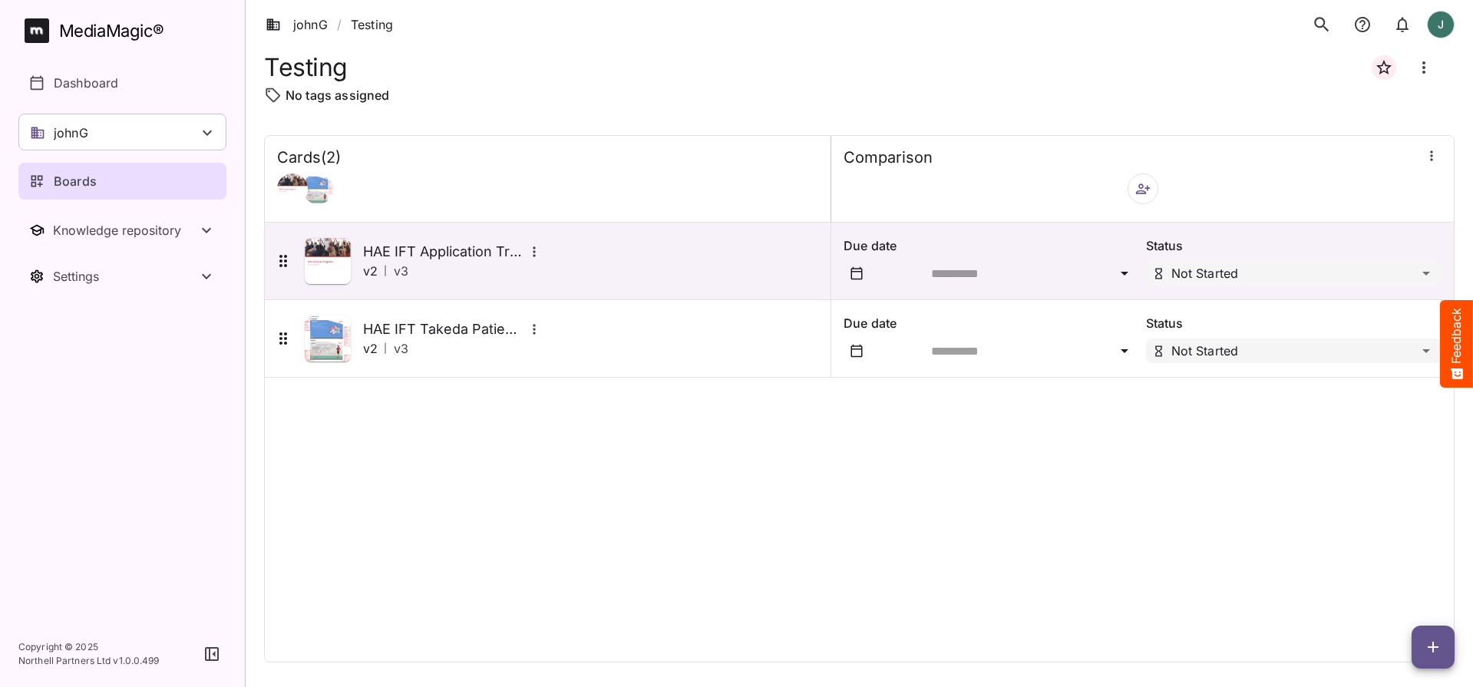
click at [1452, 658] on button "button" at bounding box center [1432, 646] width 43 height 43
click at [1411, 554] on p "Add new card" at bounding box center [1394, 549] width 83 height 18
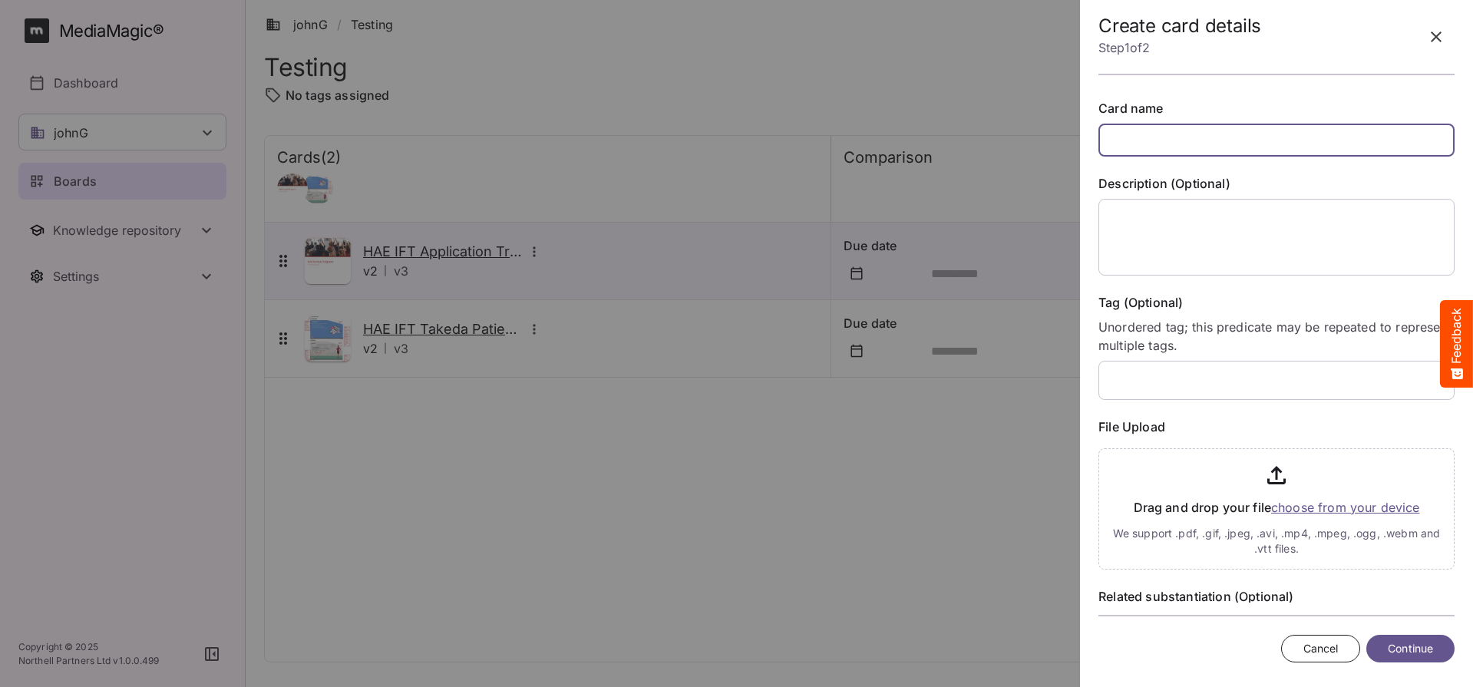
paste input "**********"
type input "**********"
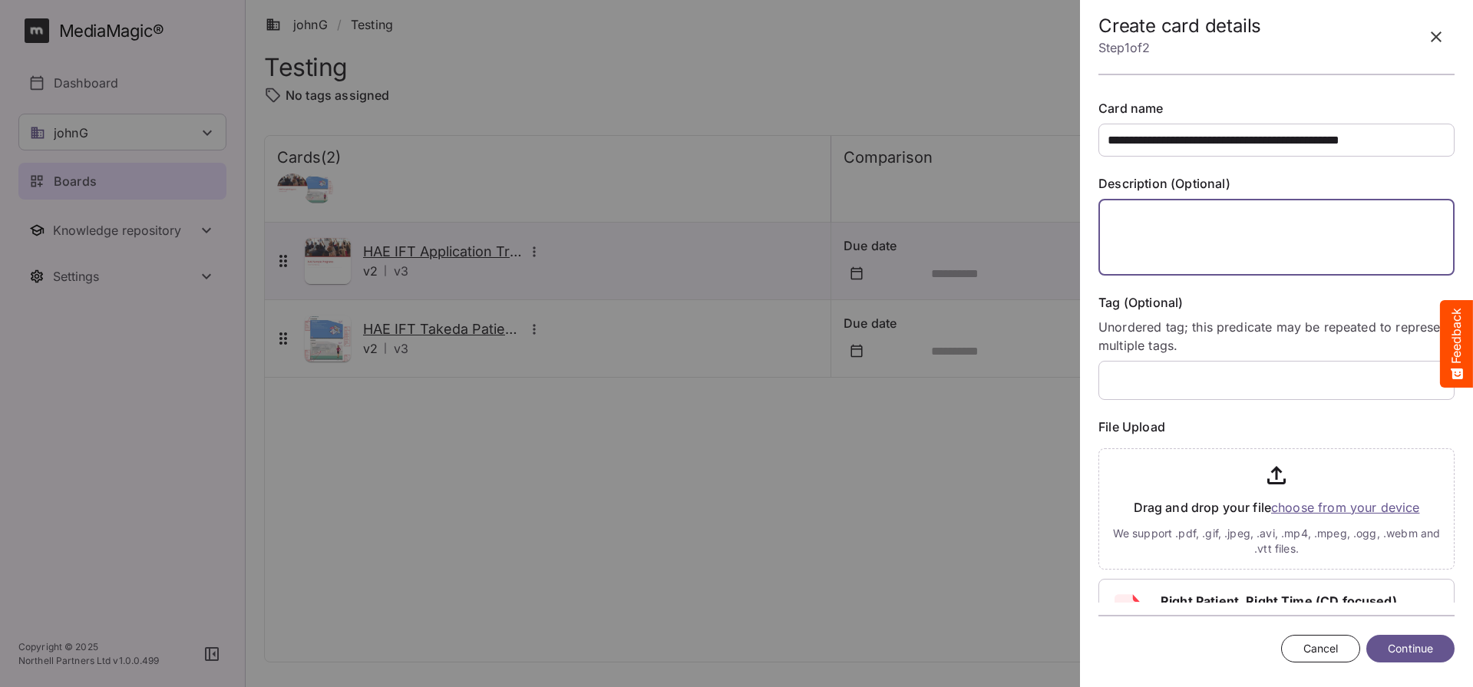
click at [1262, 224] on textarea at bounding box center [1276, 237] width 356 height 77
click at [1180, 225] on textarea at bounding box center [1276, 237] width 356 height 77
click at [1112, 219] on textarea at bounding box center [1276, 237] width 356 height 77
type textarea "**"
click at [1415, 649] on span "Continue" at bounding box center [1410, 648] width 45 height 19
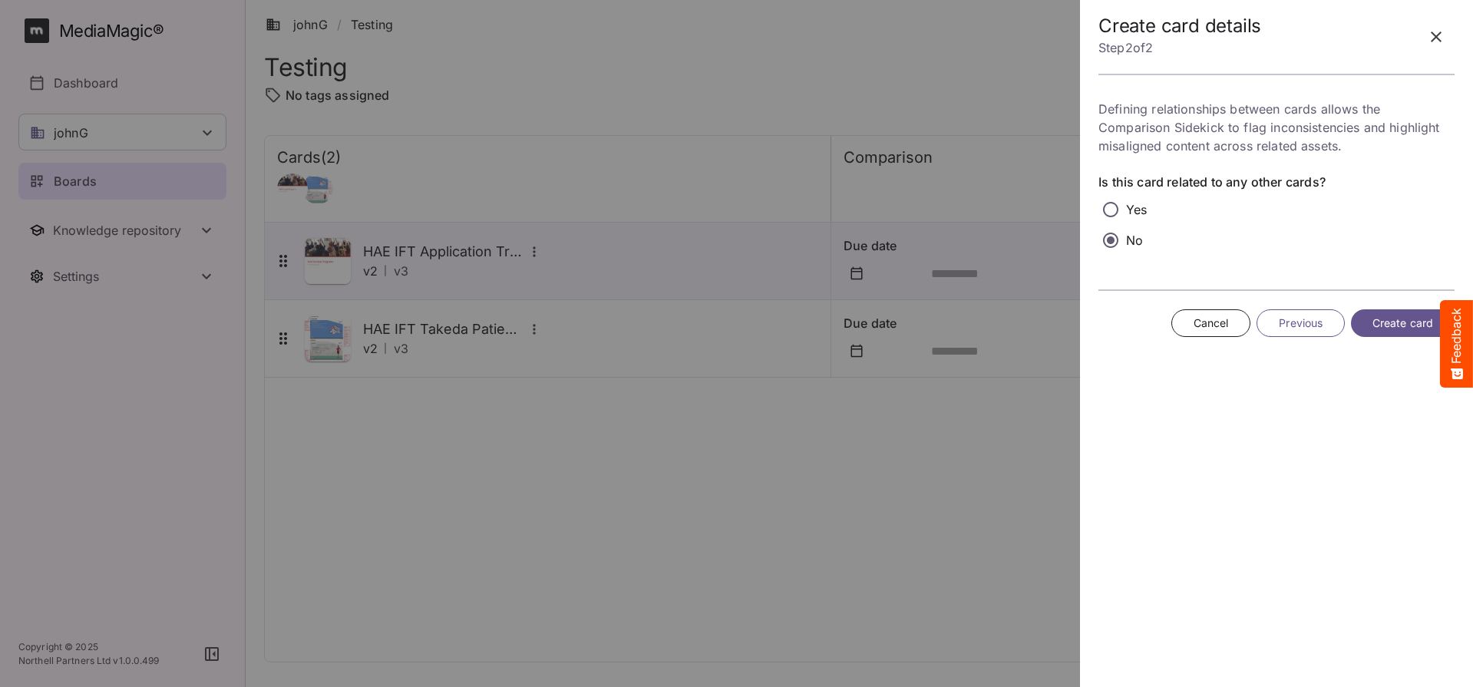
click at [1376, 314] on span "Create card" at bounding box center [1402, 323] width 61 height 19
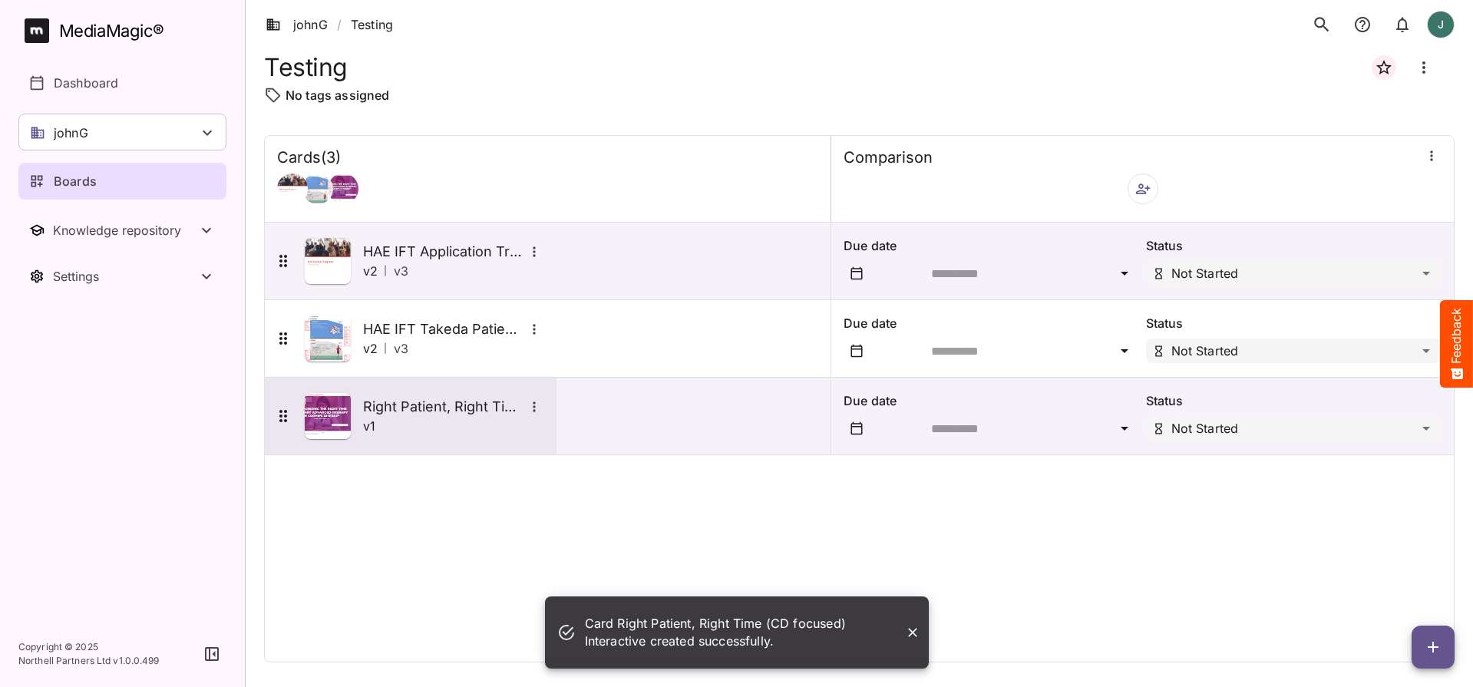
click at [315, 411] on img at bounding box center [328, 416] width 46 height 46
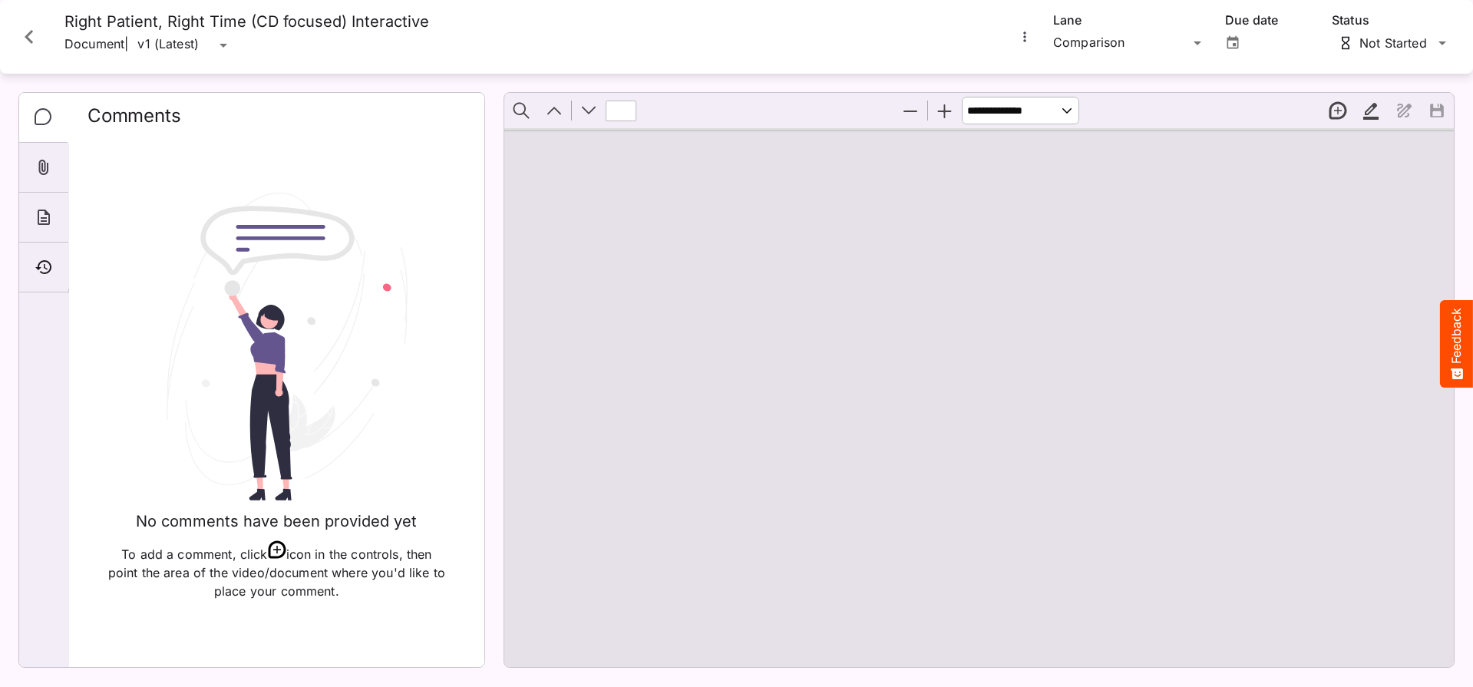
click at [1032, 40] on button "More options for Right Patient, Right Time (CD focused) Interactive" at bounding box center [1025, 37] width 20 height 20
click at [1057, 77] on p "Upload new version" at bounding box center [1092, 74] width 118 height 18
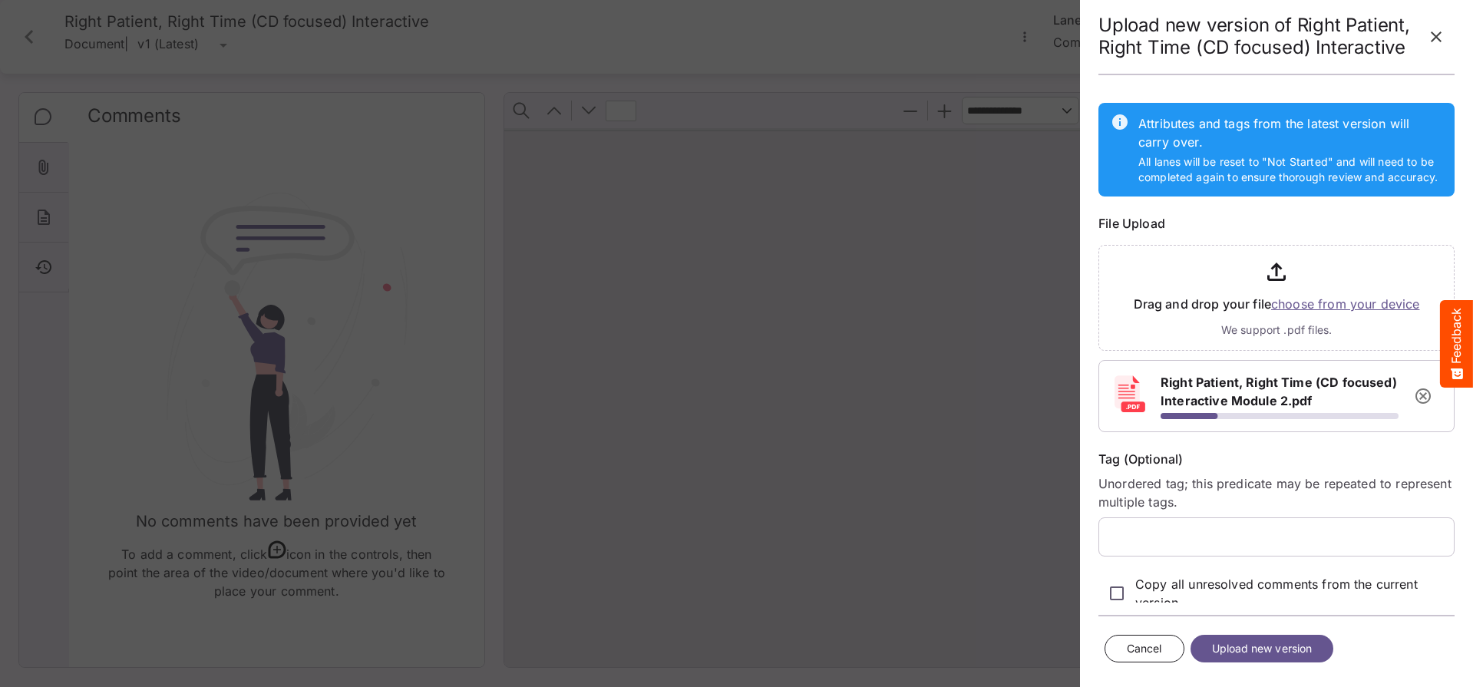
scroll to position [5, 0]
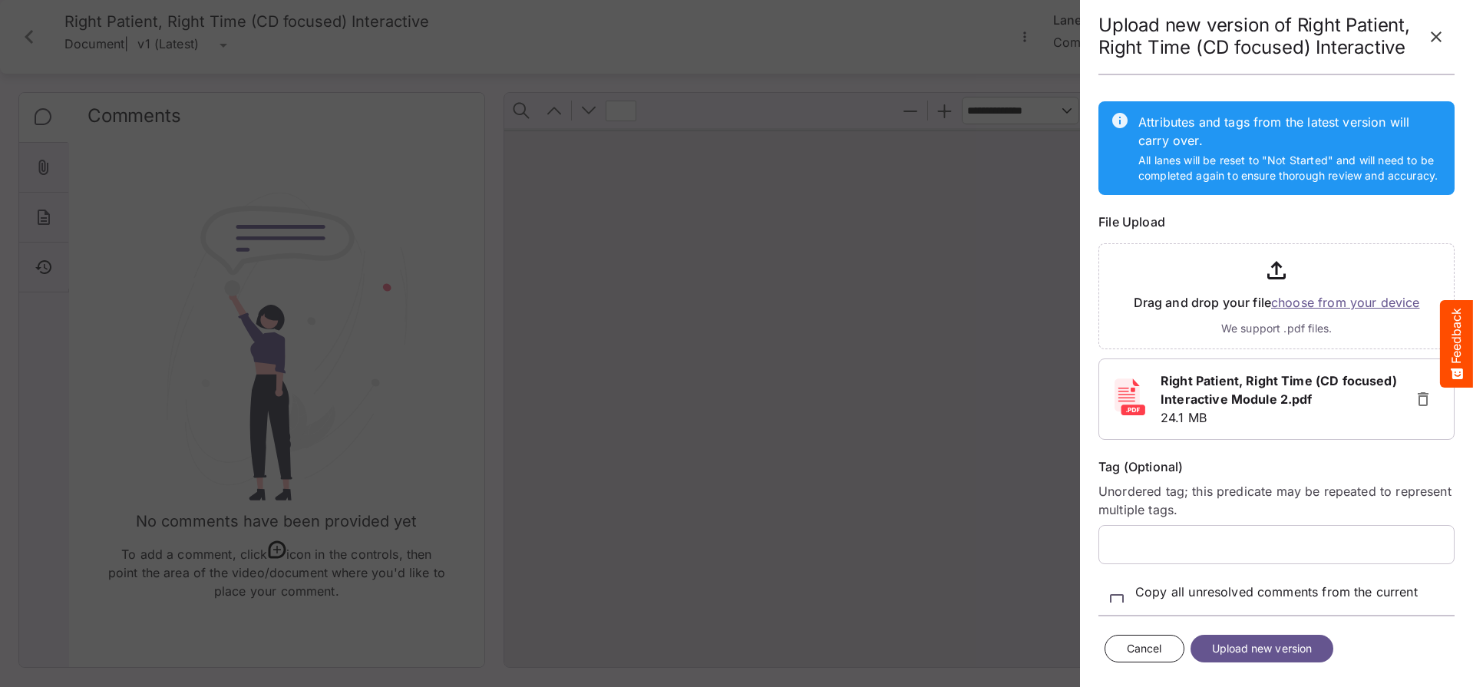
click at [1268, 645] on span "Upload new version" at bounding box center [1262, 648] width 101 height 19
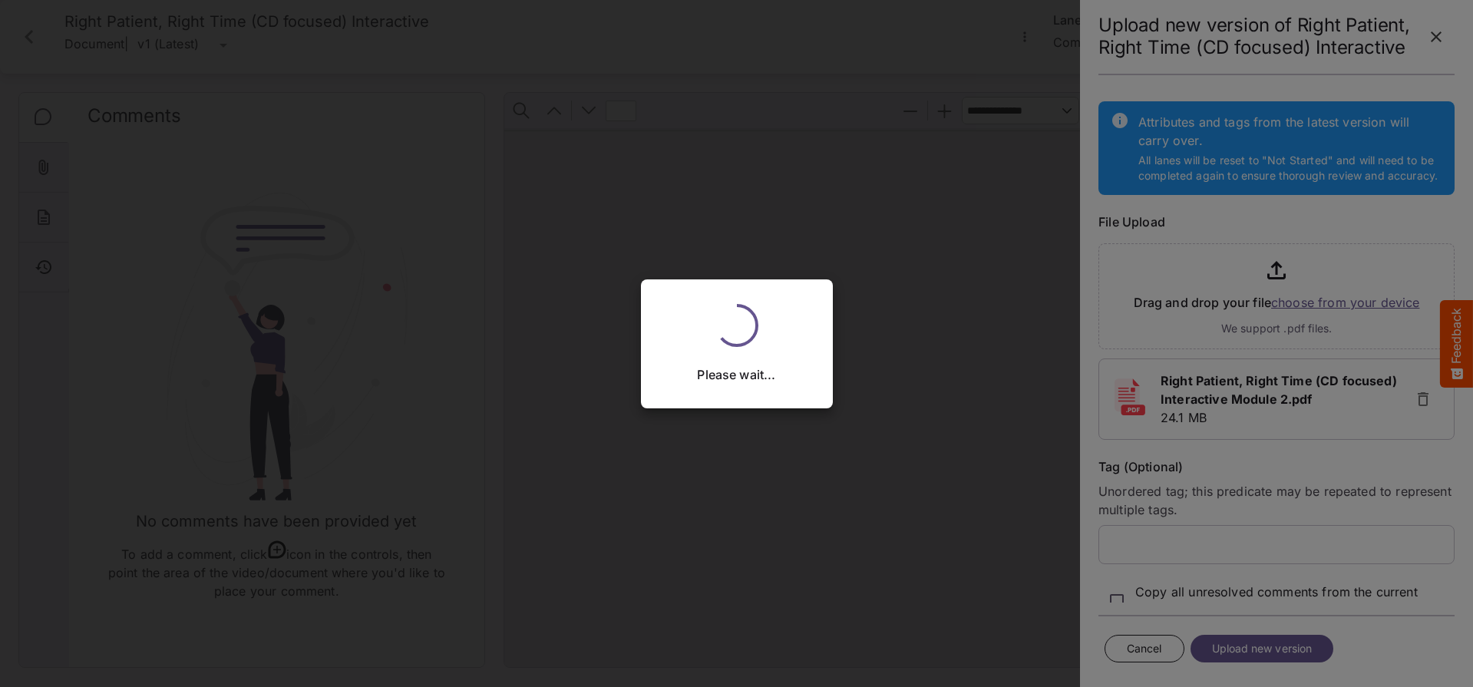
click at [1268, 645] on div "Please wait..." at bounding box center [736, 343] width 1473 height 687
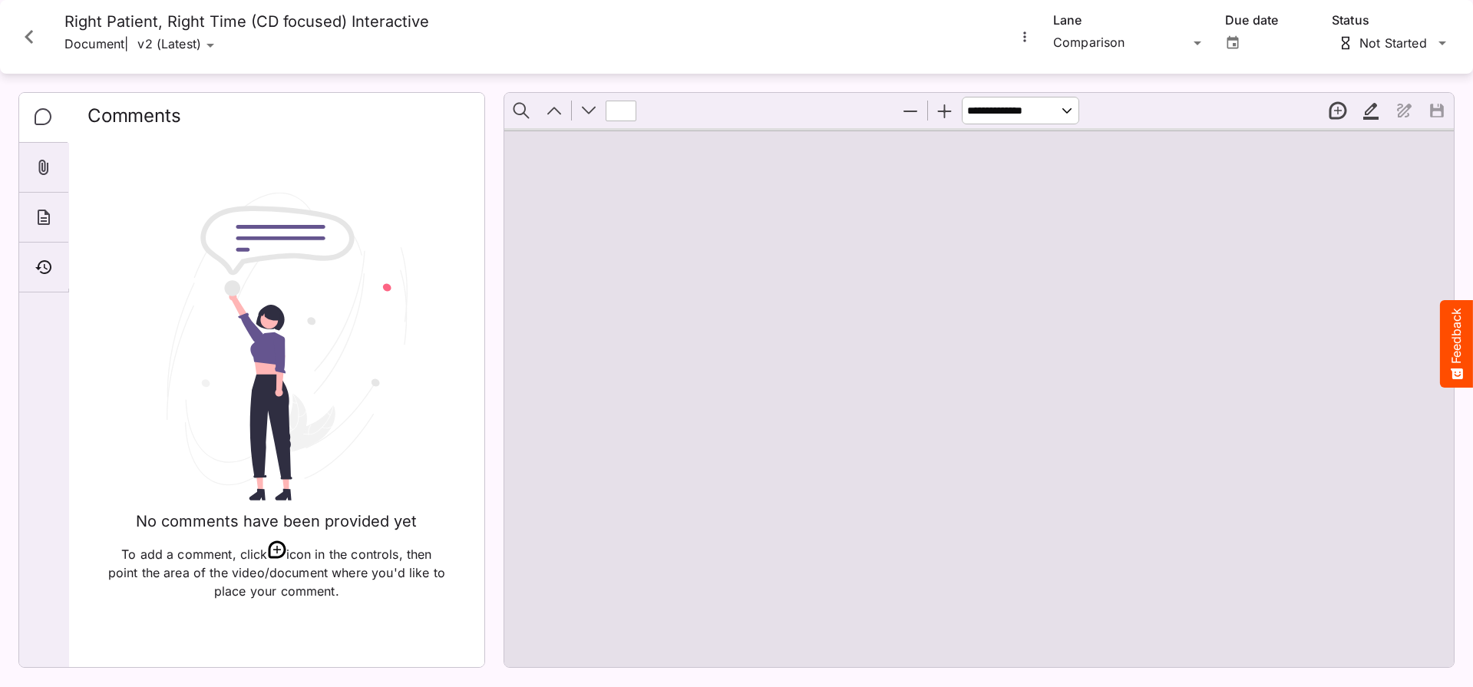
click at [1026, 36] on icon "More options for Right Patient, Right Time (CD focused) Interactive" at bounding box center [1024, 36] width 15 height 15
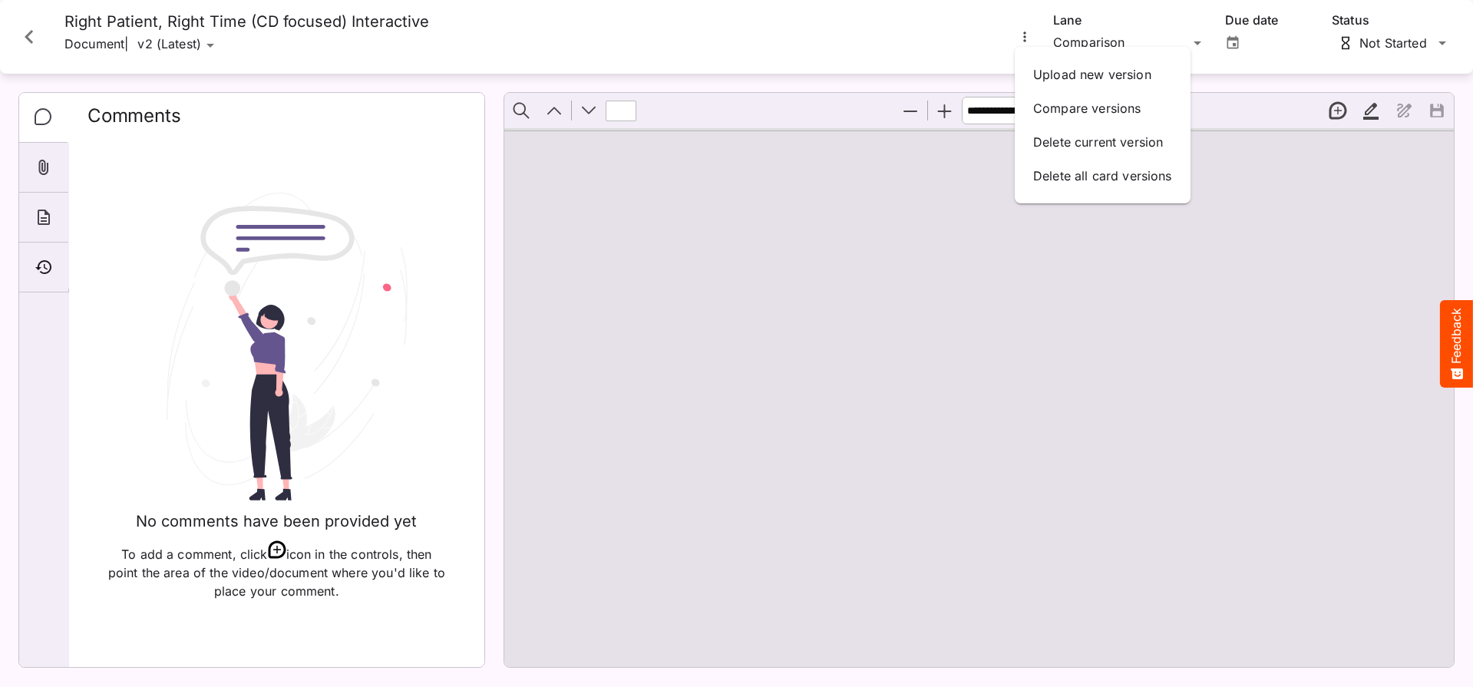
drag, startPoint x: 899, startPoint y: 52, endPoint x: 648, endPoint y: 74, distance: 251.9
click at [899, 52] on div at bounding box center [736, 343] width 1473 height 687
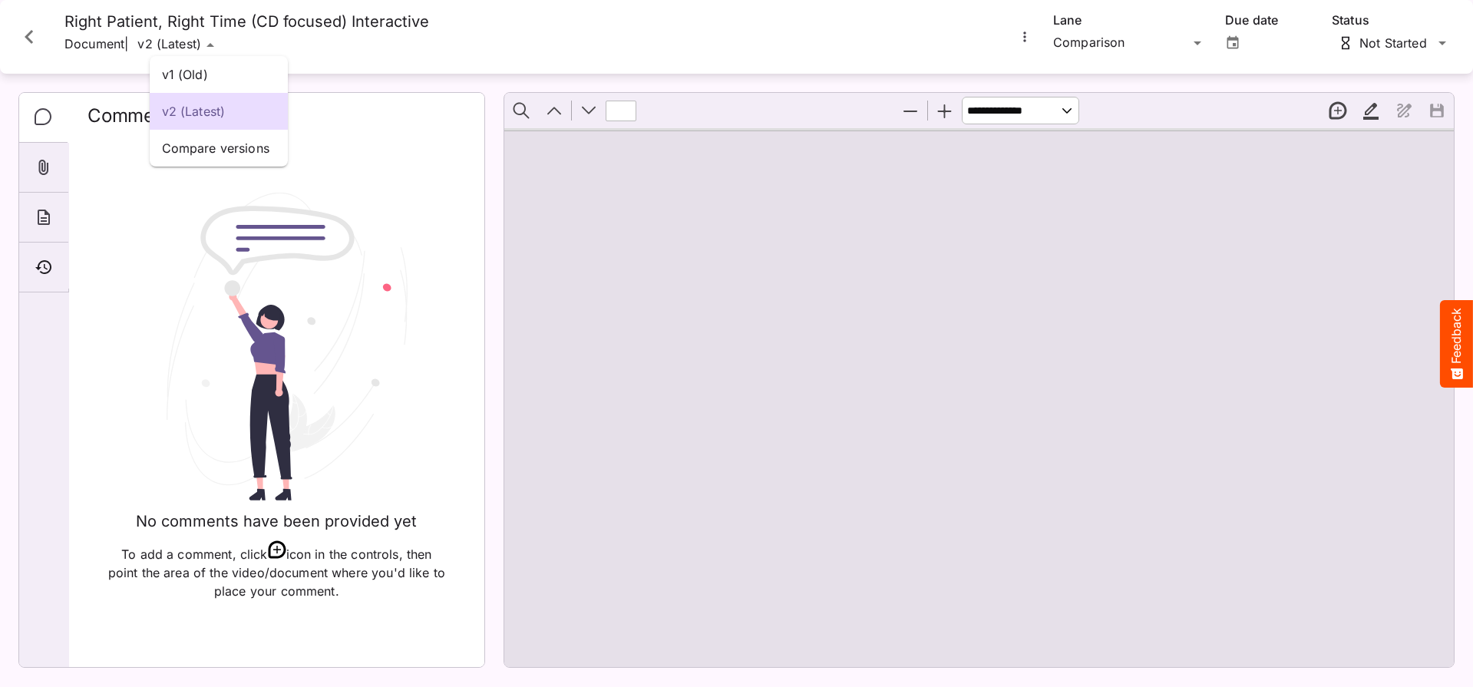
click at [216, 49] on div "v1 (Old) v2 (Latest) Compare versions johnG / Testing J MediaMagic ® Dashboard …" at bounding box center [736, 340] width 1473 height 680
click at [25, 35] on icon "Close card" at bounding box center [29, 37] width 28 height 28
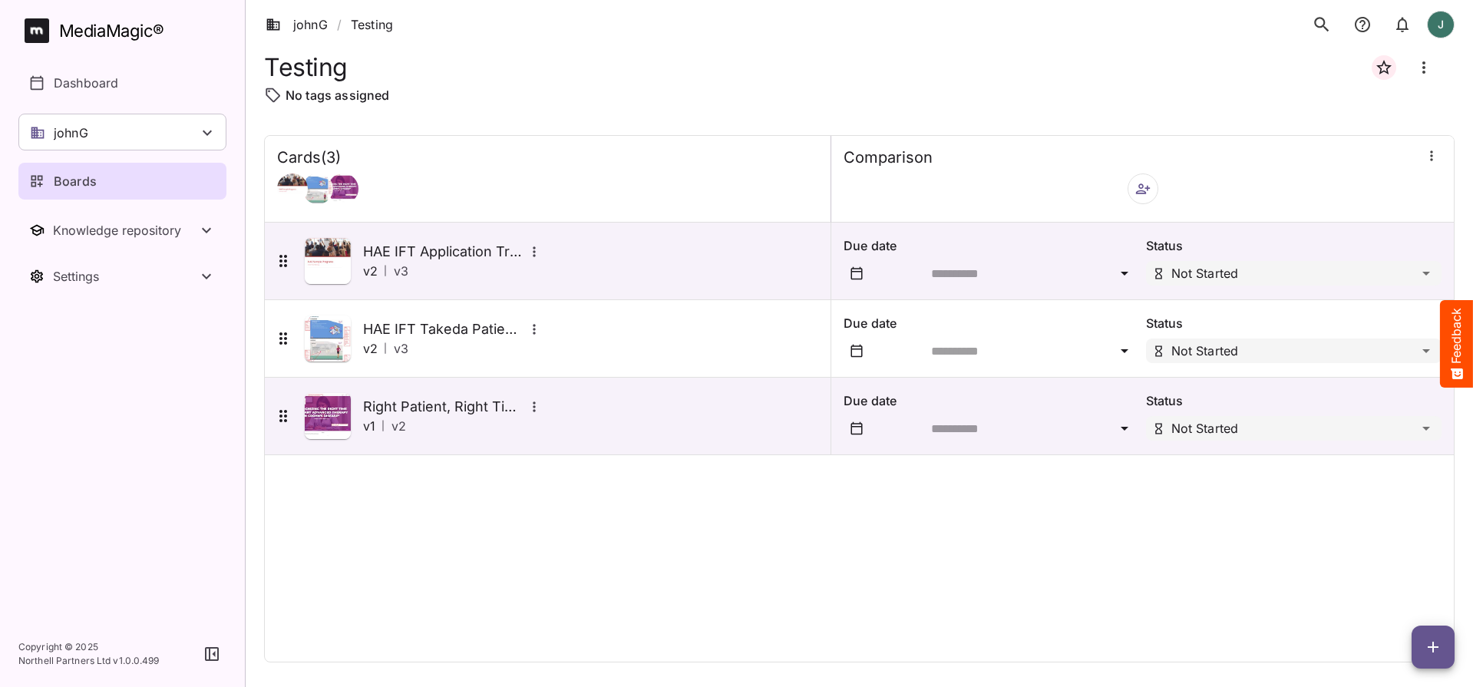
click at [1435, 655] on icon "button" at bounding box center [1433, 647] width 18 height 18
click at [1414, 556] on p "Add new card" at bounding box center [1394, 549] width 83 height 18
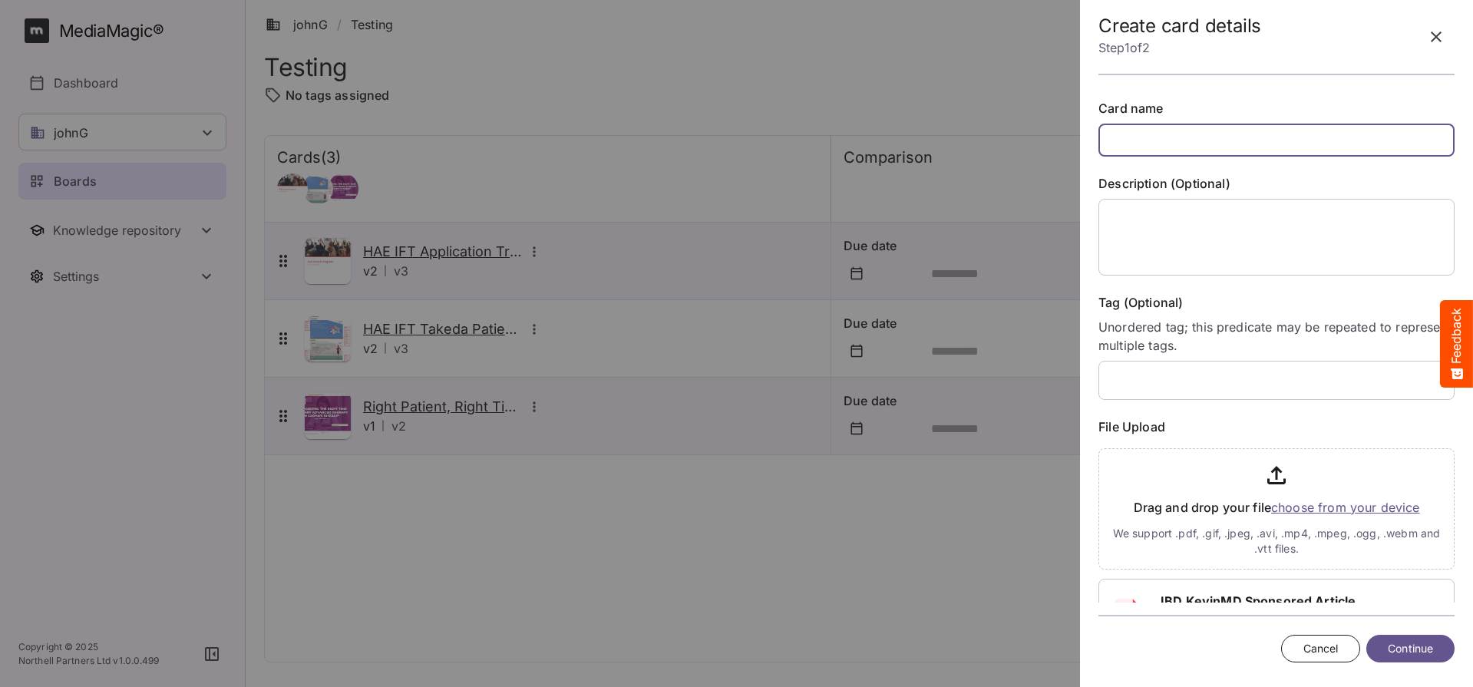
paste input "**********"
type input "**********"
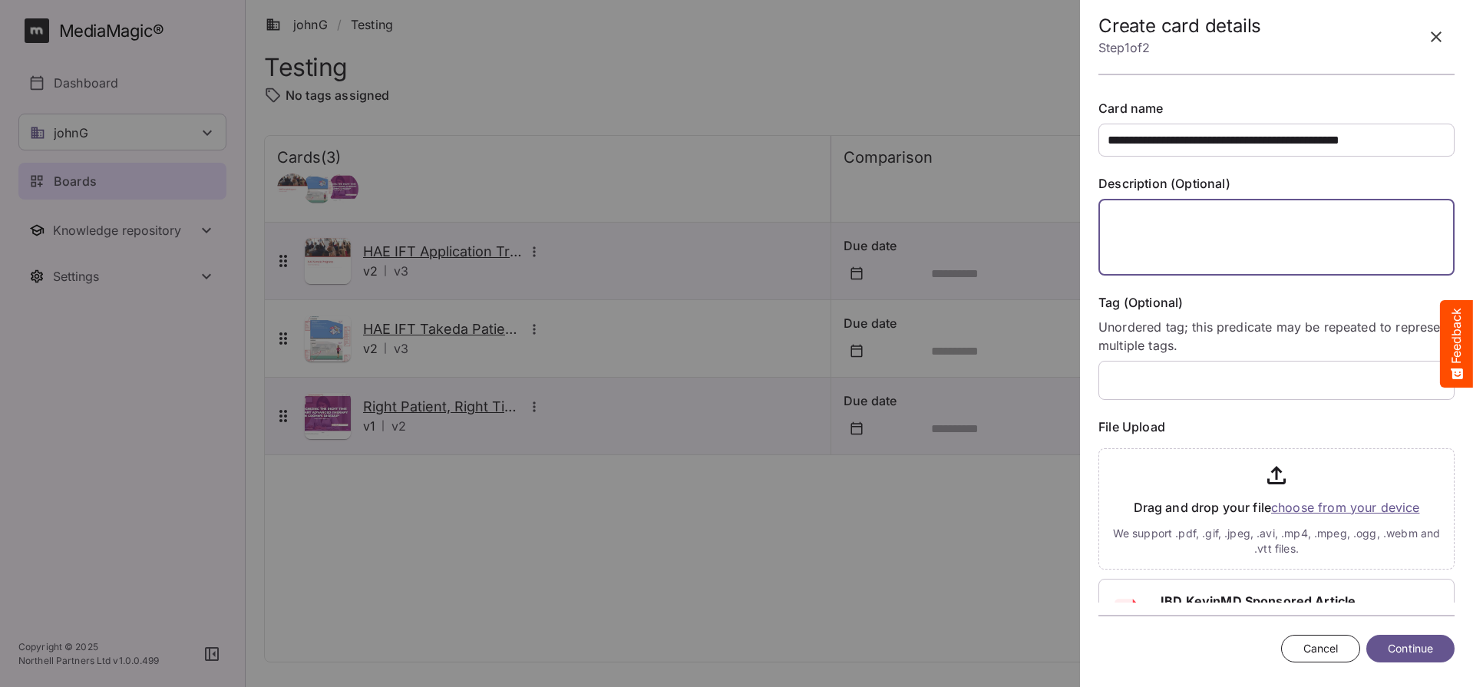
click at [1162, 225] on textarea at bounding box center [1276, 237] width 356 height 77
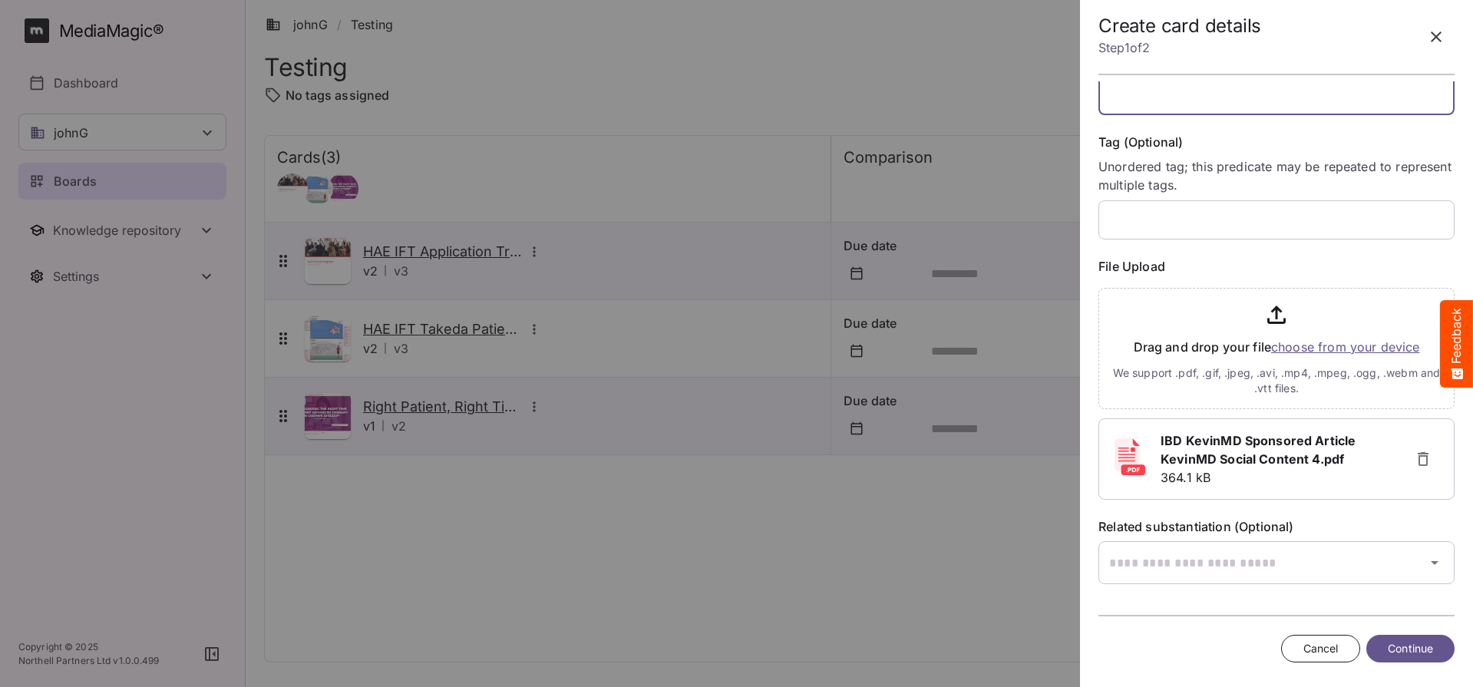
scroll to position [160, 0]
type textarea "**"
click at [1431, 642] on span "Continue" at bounding box center [1410, 648] width 45 height 19
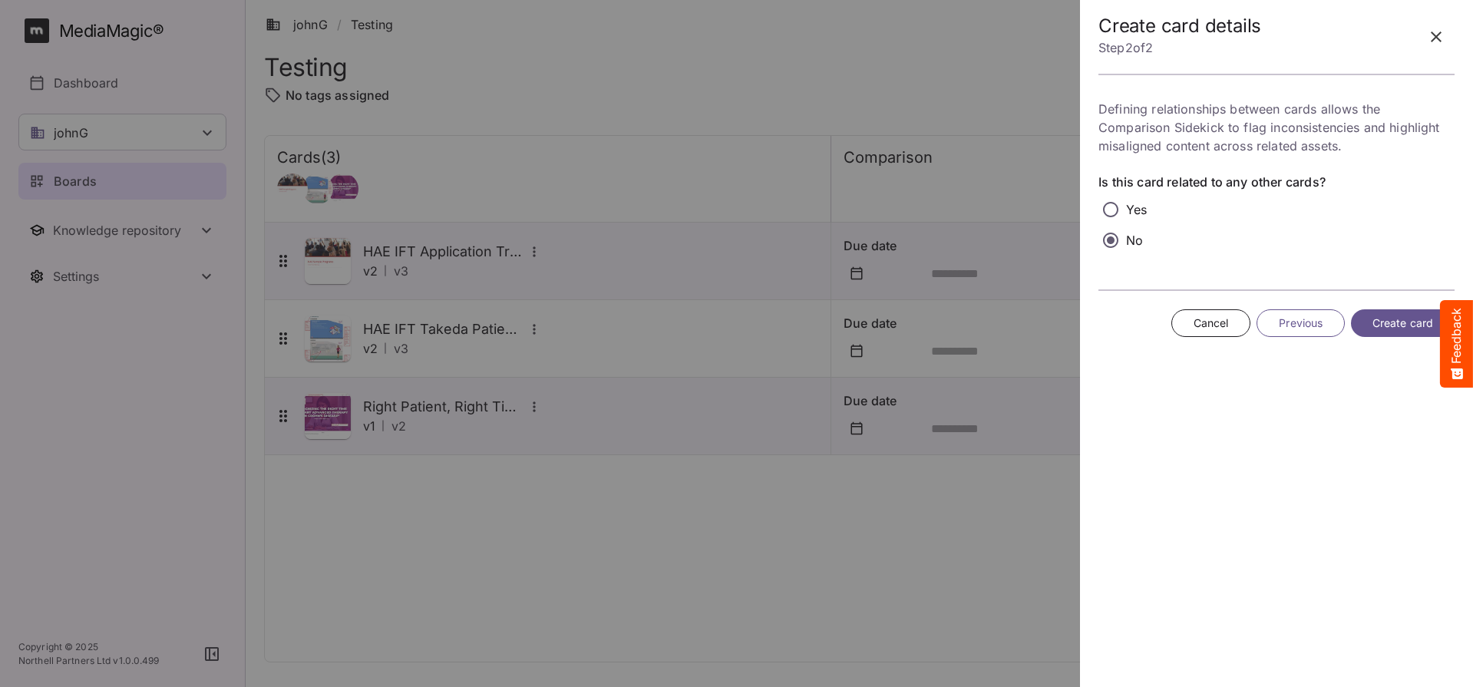
scroll to position [0, 0]
click at [1388, 327] on span "Create card" at bounding box center [1402, 323] width 61 height 19
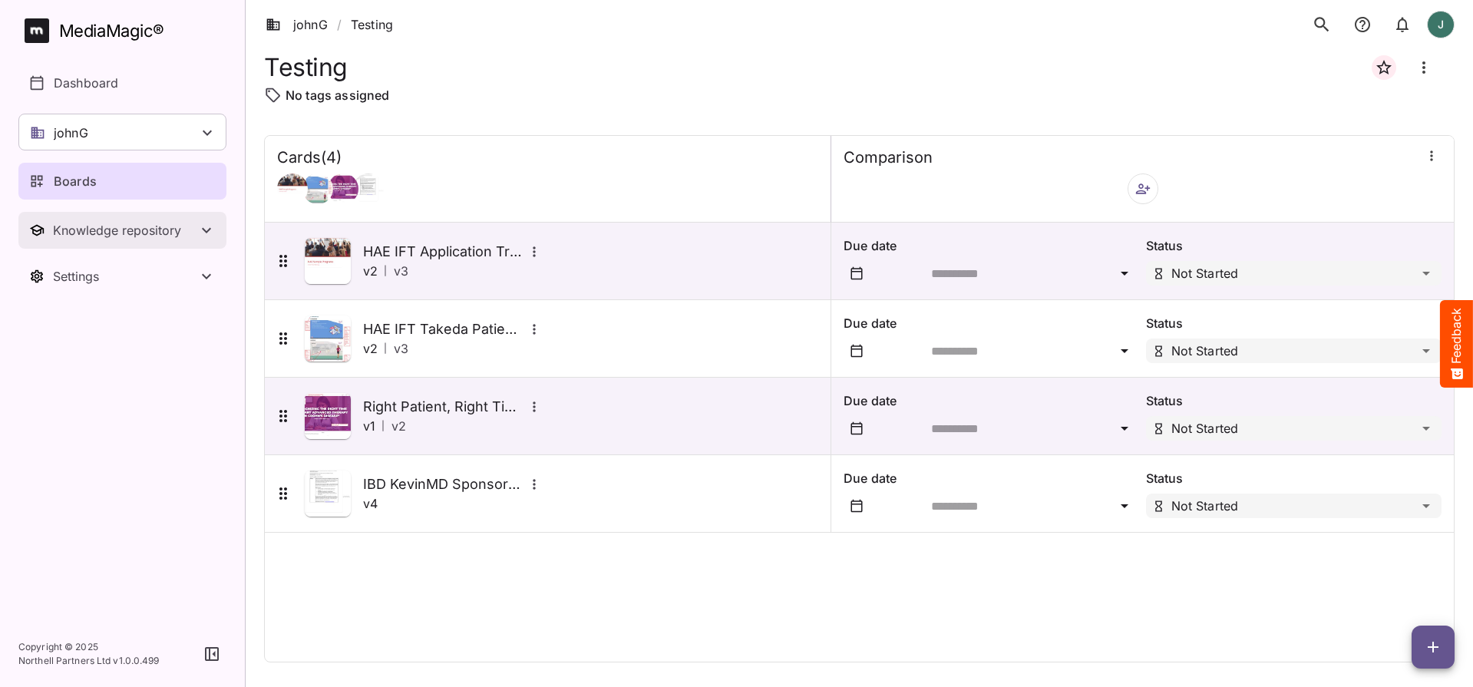
click at [140, 231] on div "Knowledge repository" at bounding box center [125, 230] width 144 height 15
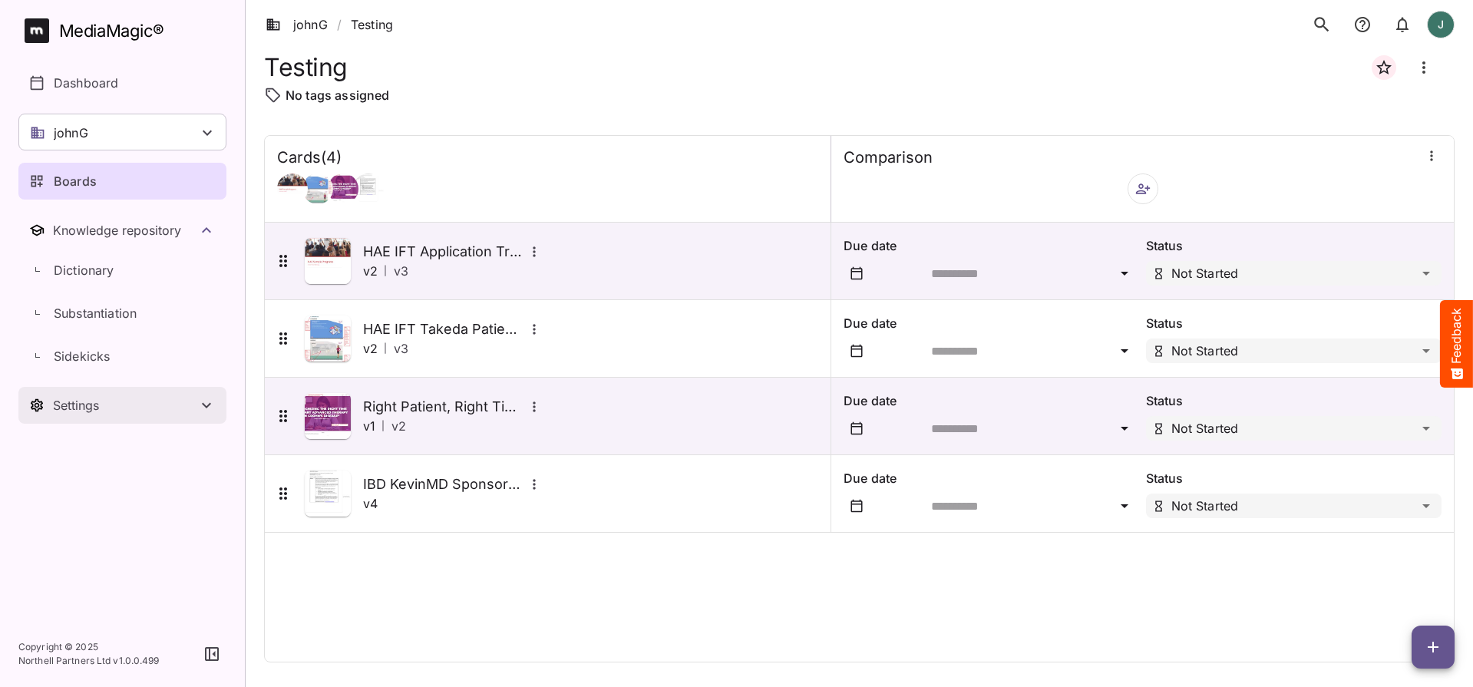
drag, startPoint x: 125, startPoint y: 403, endPoint x: 134, endPoint y: 413, distance: 13.1
click at [125, 402] on div "Settings" at bounding box center [125, 405] width 144 height 15
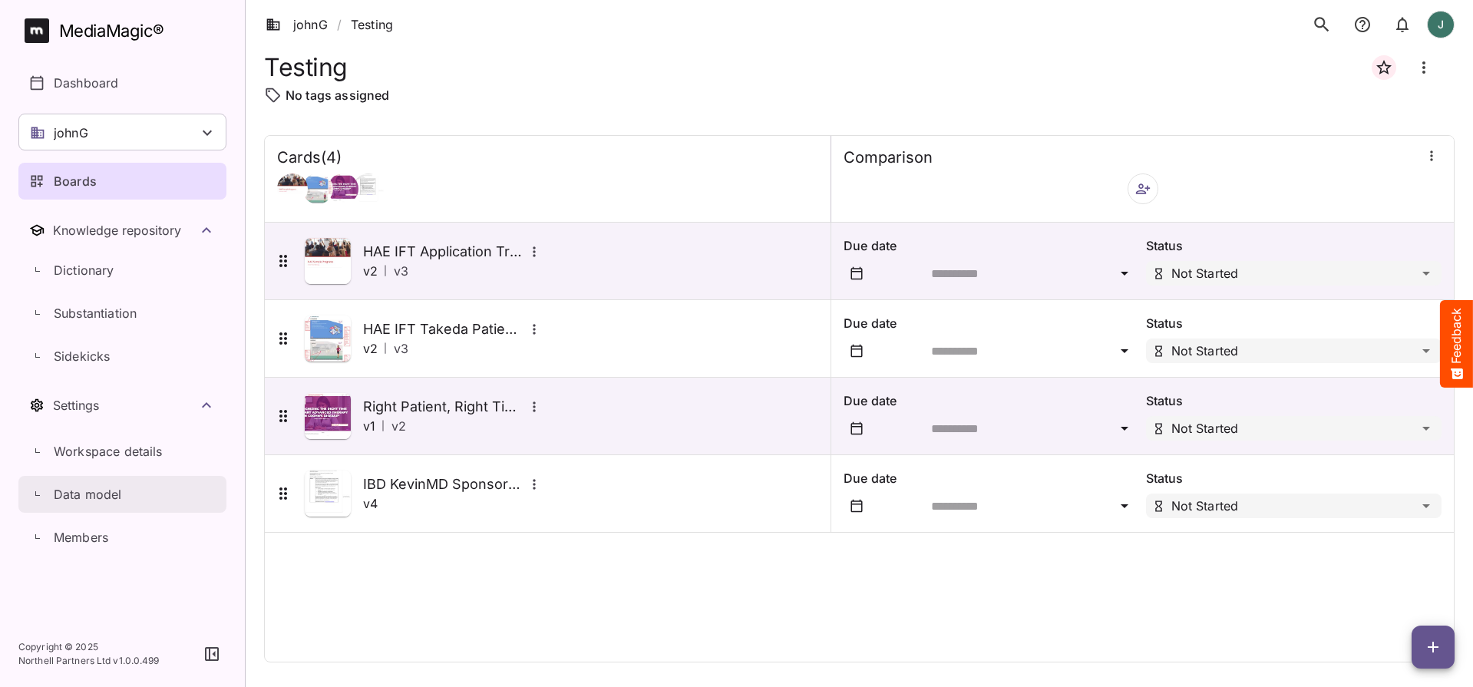
click at [137, 498] on div "Data model" at bounding box center [130, 494] width 191 height 18
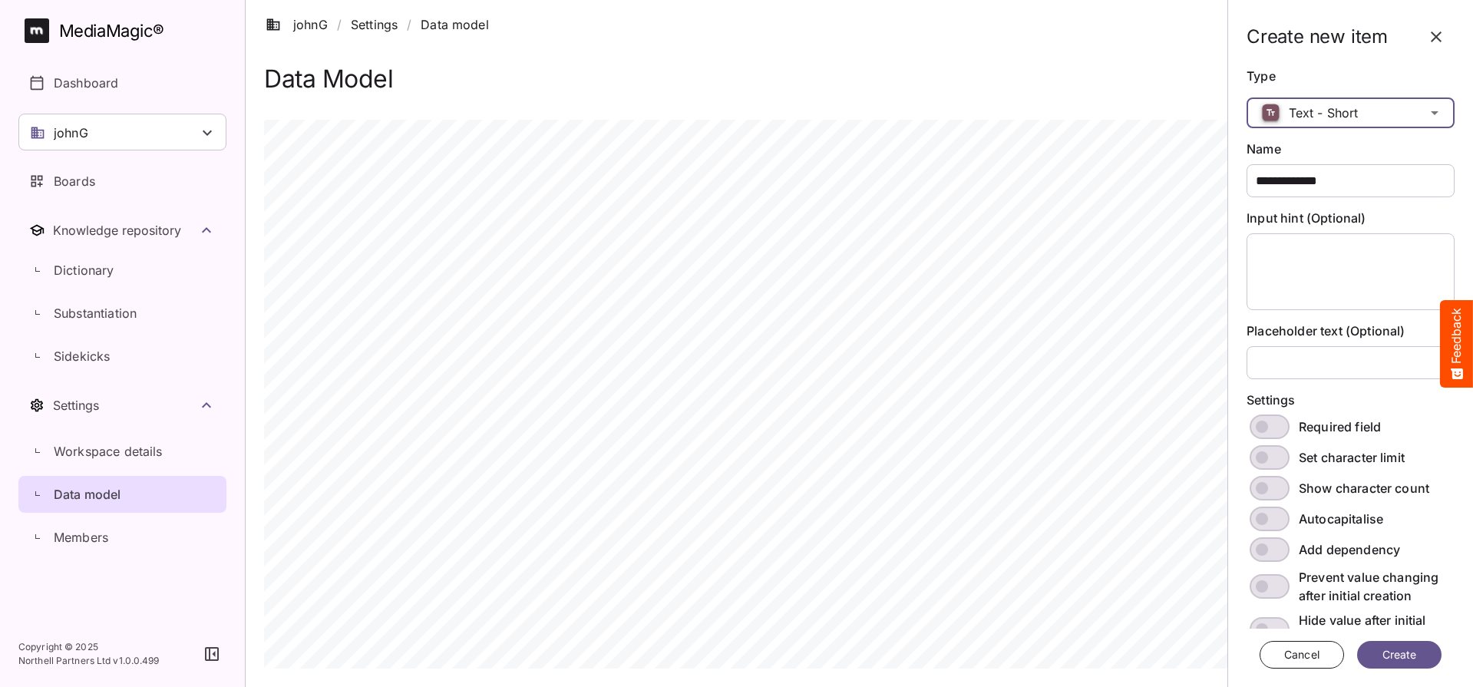
click at [1349, 105] on div "johnG / Settings / Data model J MediaMagic ® Dashboard johnG BasicSearchTestWor…" at bounding box center [736, 336] width 1473 height 673
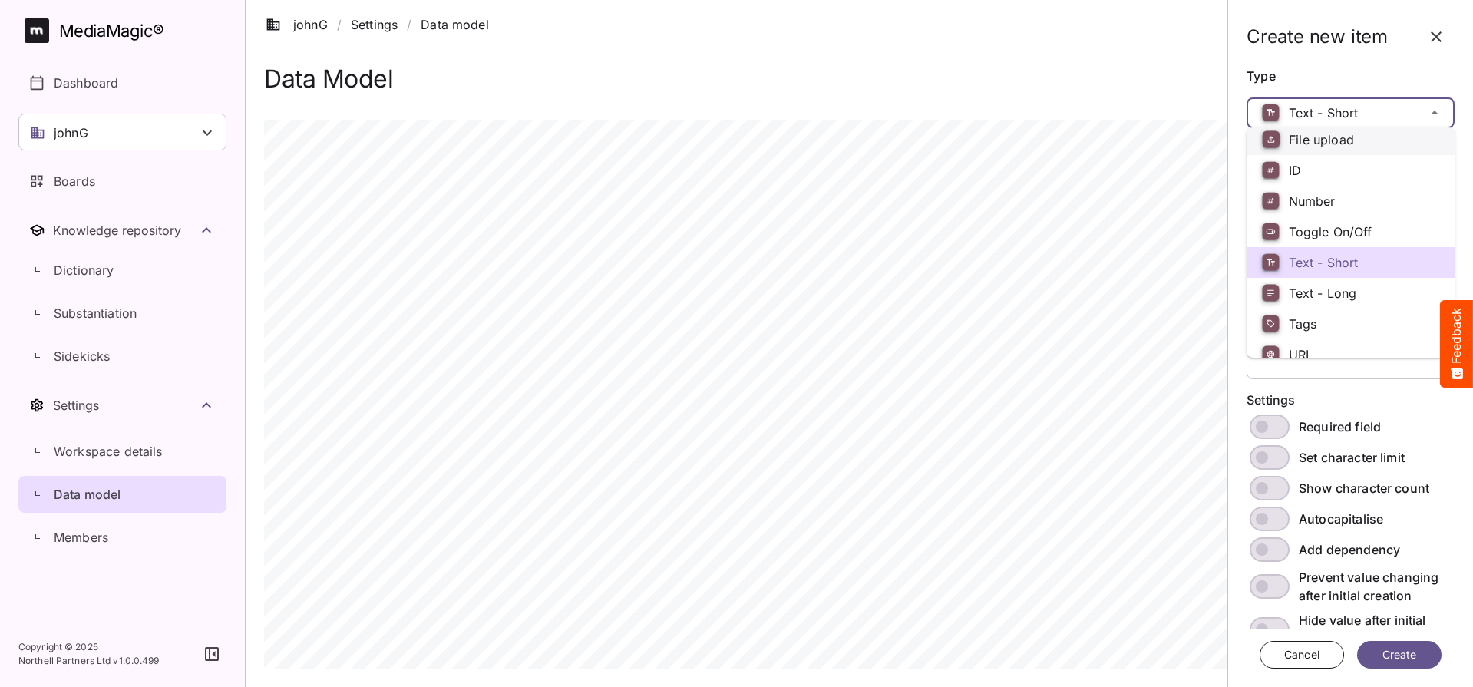
scroll to position [96, 0]
click at [1330, 170] on p "ID" at bounding box center [1350, 170] width 183 height 40
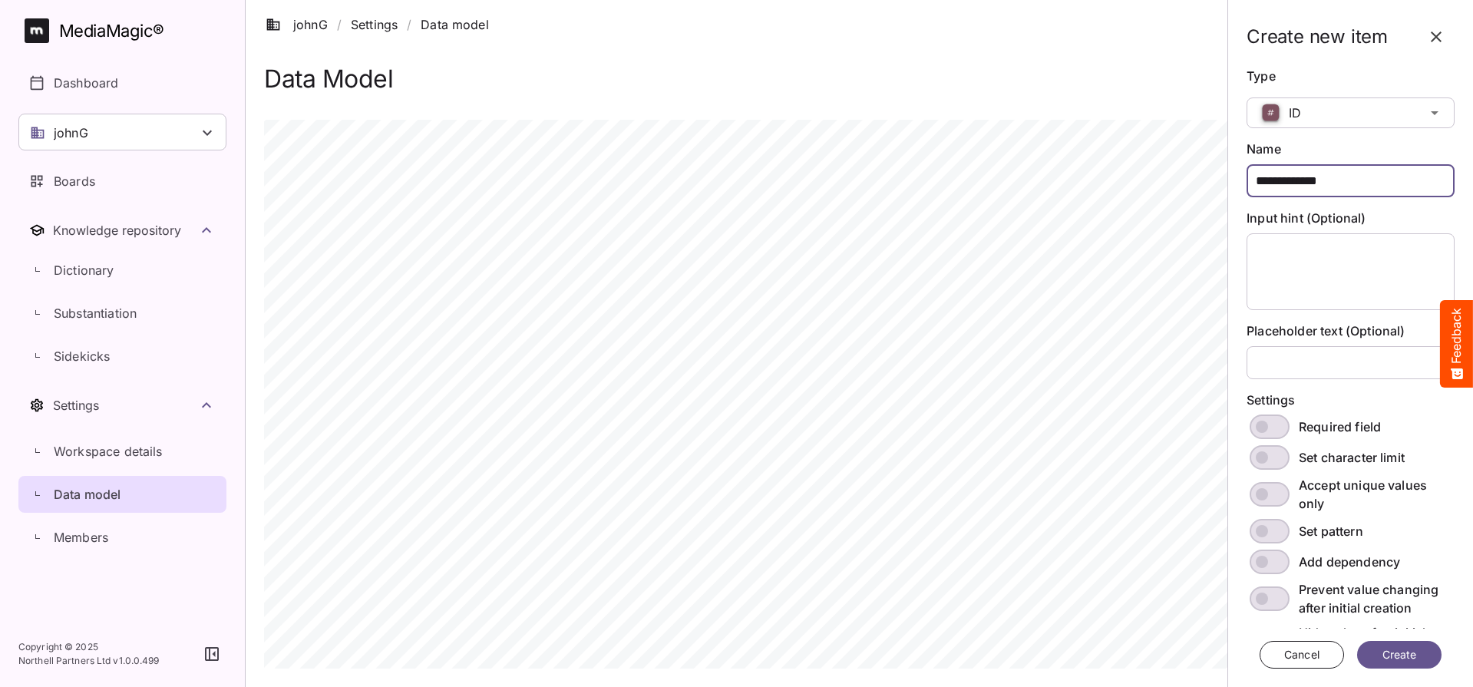
scroll to position [1, 0]
drag, startPoint x: 1340, startPoint y: 184, endPoint x: 1241, endPoint y: 188, distance: 99.1
click at [1241, 188] on div "**********" at bounding box center [1350, 343] width 233 height 687
drag, startPoint x: 1336, startPoint y: 173, endPoint x: 1244, endPoint y: 177, distance: 92.1
click at [1244, 177] on div "**********" at bounding box center [1350, 343] width 233 height 687
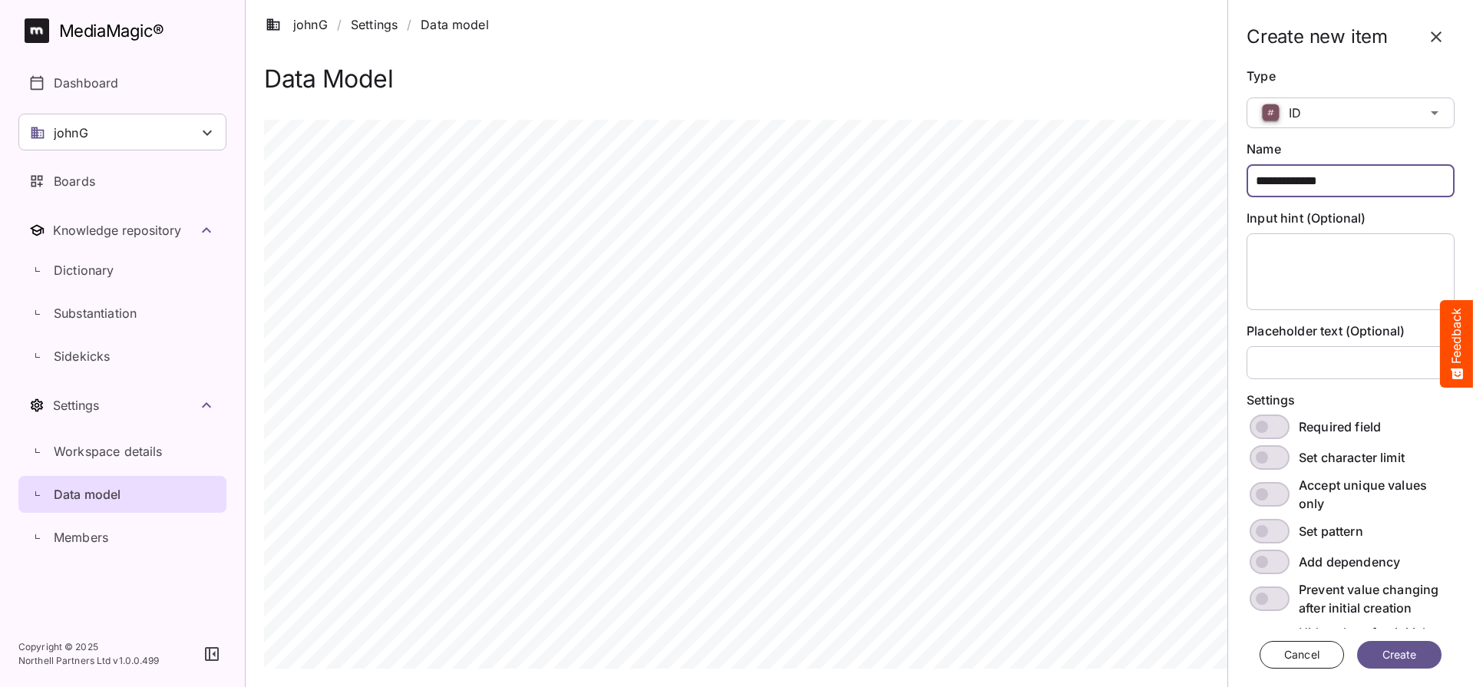
scroll to position [0, 0]
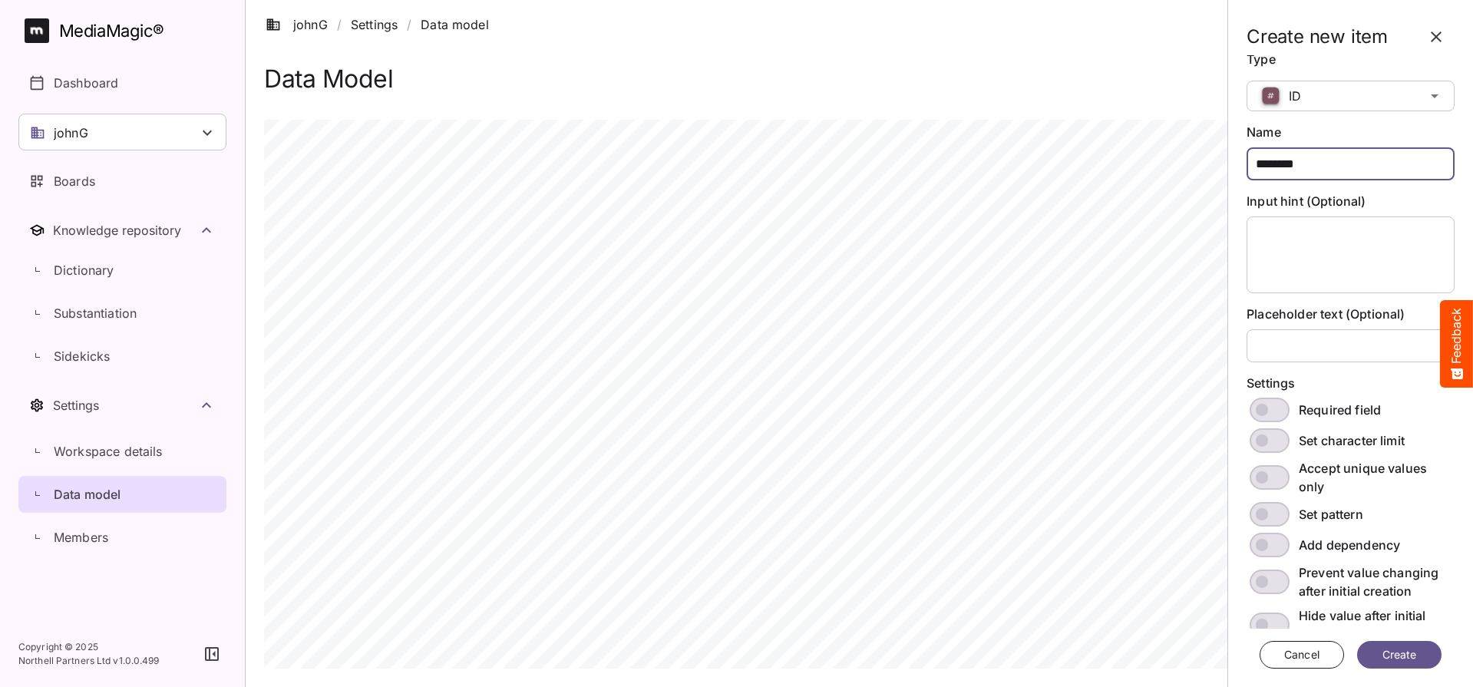
type input "********"
drag, startPoint x: 1276, startPoint y: 399, endPoint x: 1296, endPoint y: 410, distance: 23.3
click at [1276, 399] on span at bounding box center [1269, 410] width 40 height 25
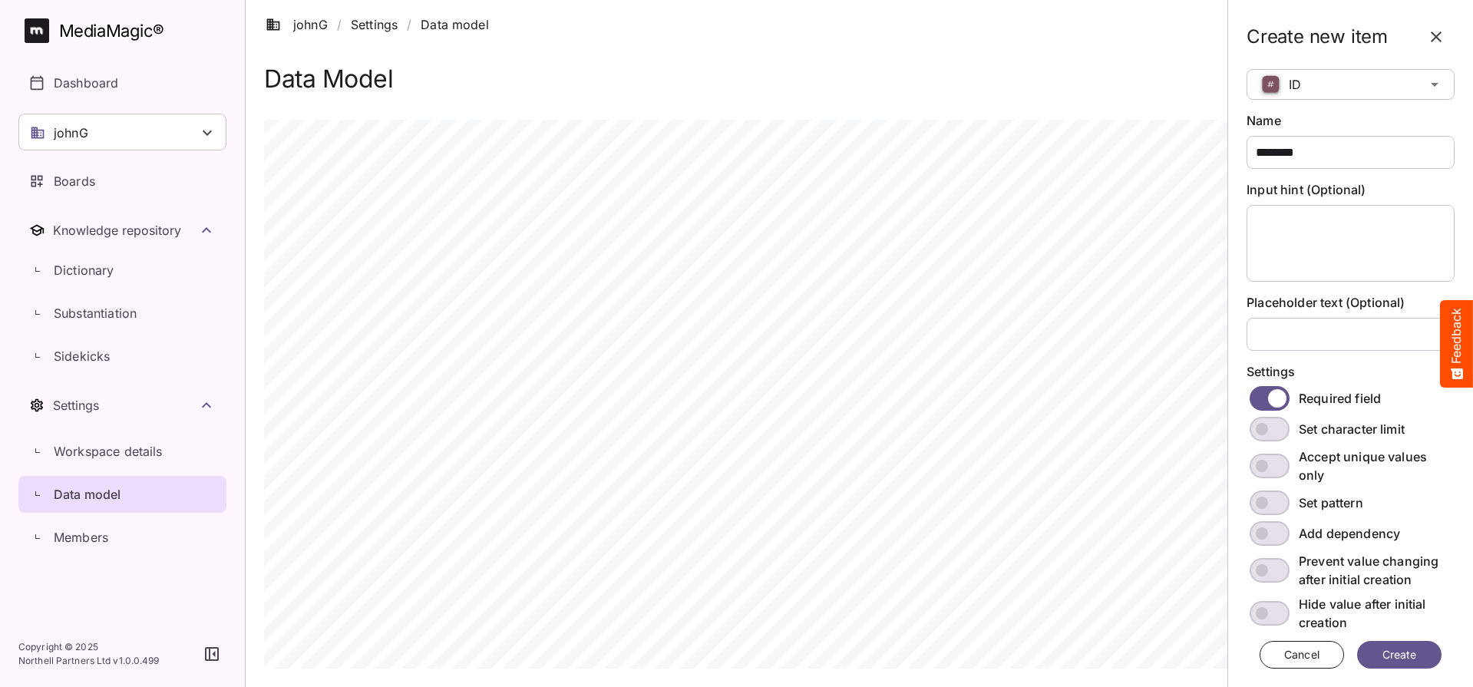
click at [1286, 464] on span at bounding box center [1269, 466] width 40 height 25
click at [1421, 656] on button "Create" at bounding box center [1399, 655] width 84 height 28
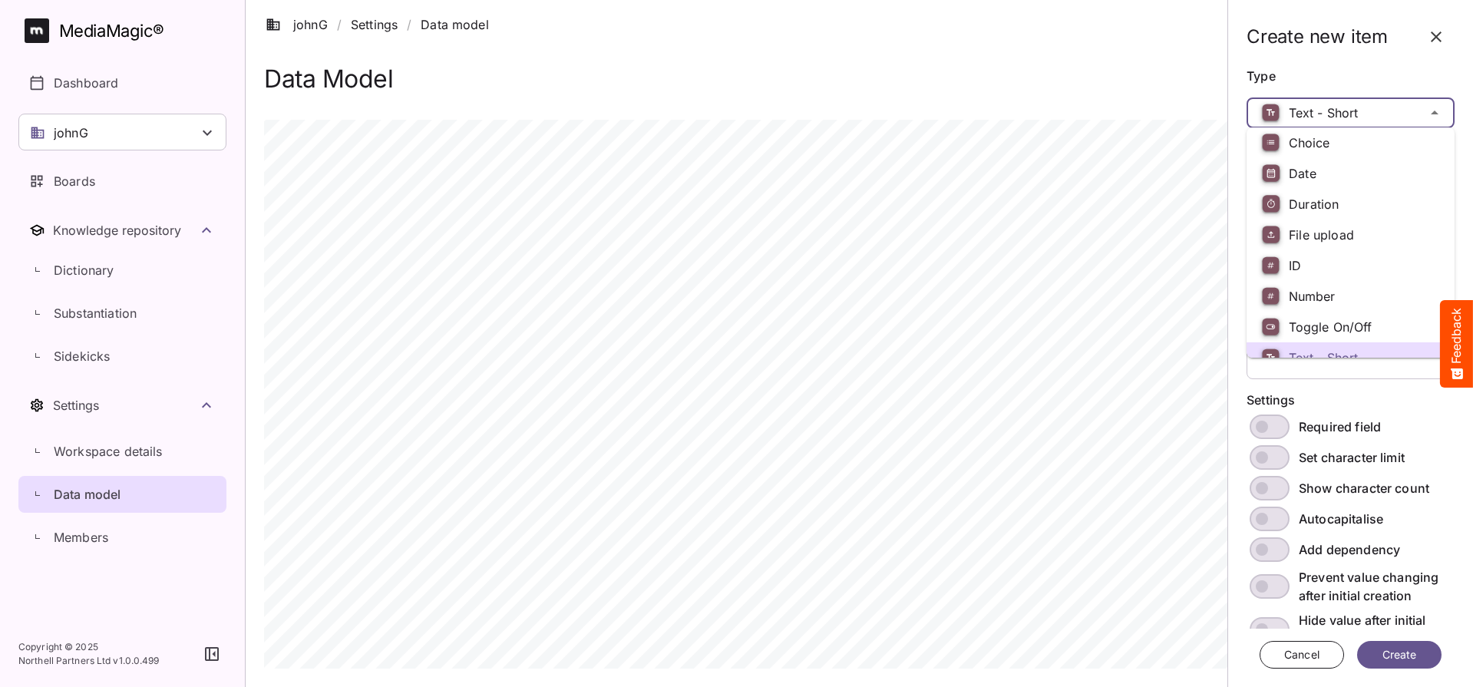
click at [1357, 112] on div "Choice Date Duration File upload ID Number Toggle On/Off Text - Short Text - Lo…" at bounding box center [736, 336] width 1473 height 673
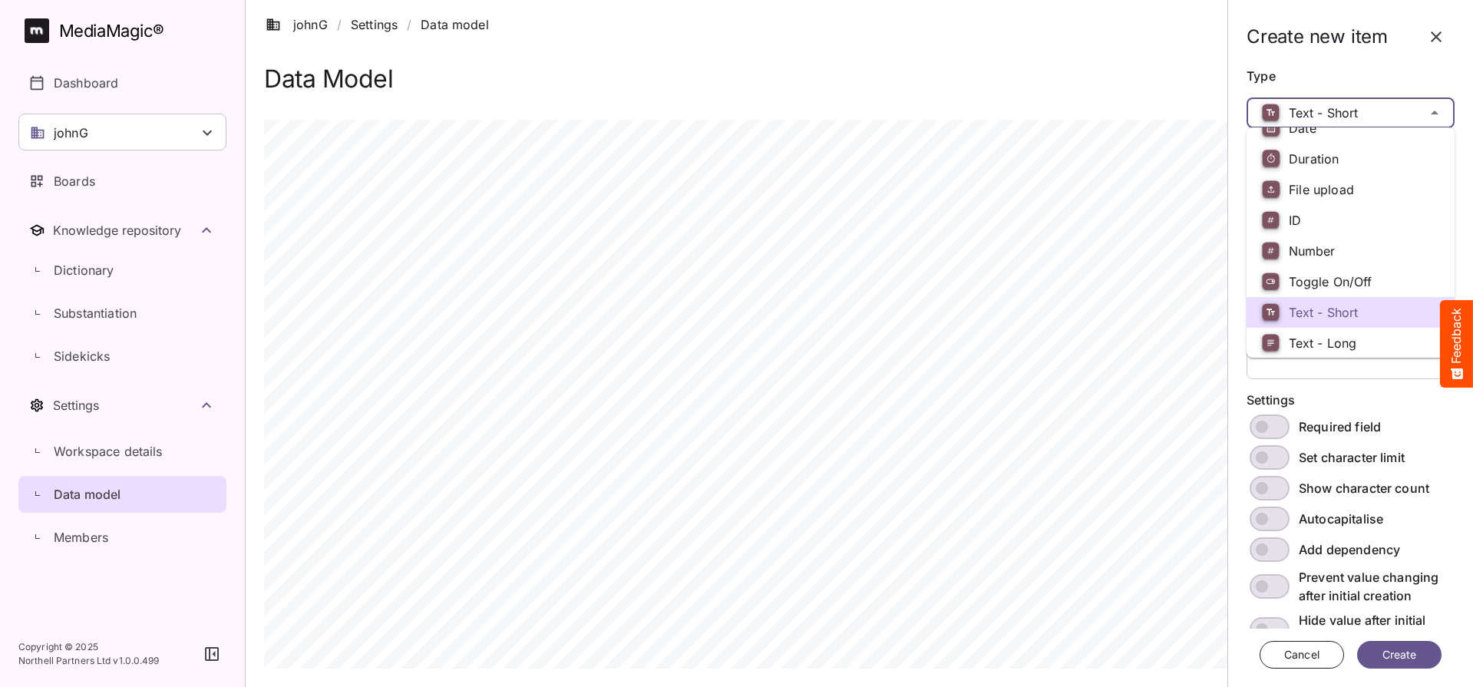
scroll to position [45, 0]
click at [1328, 252] on span "Number" at bounding box center [1312, 251] width 47 height 15
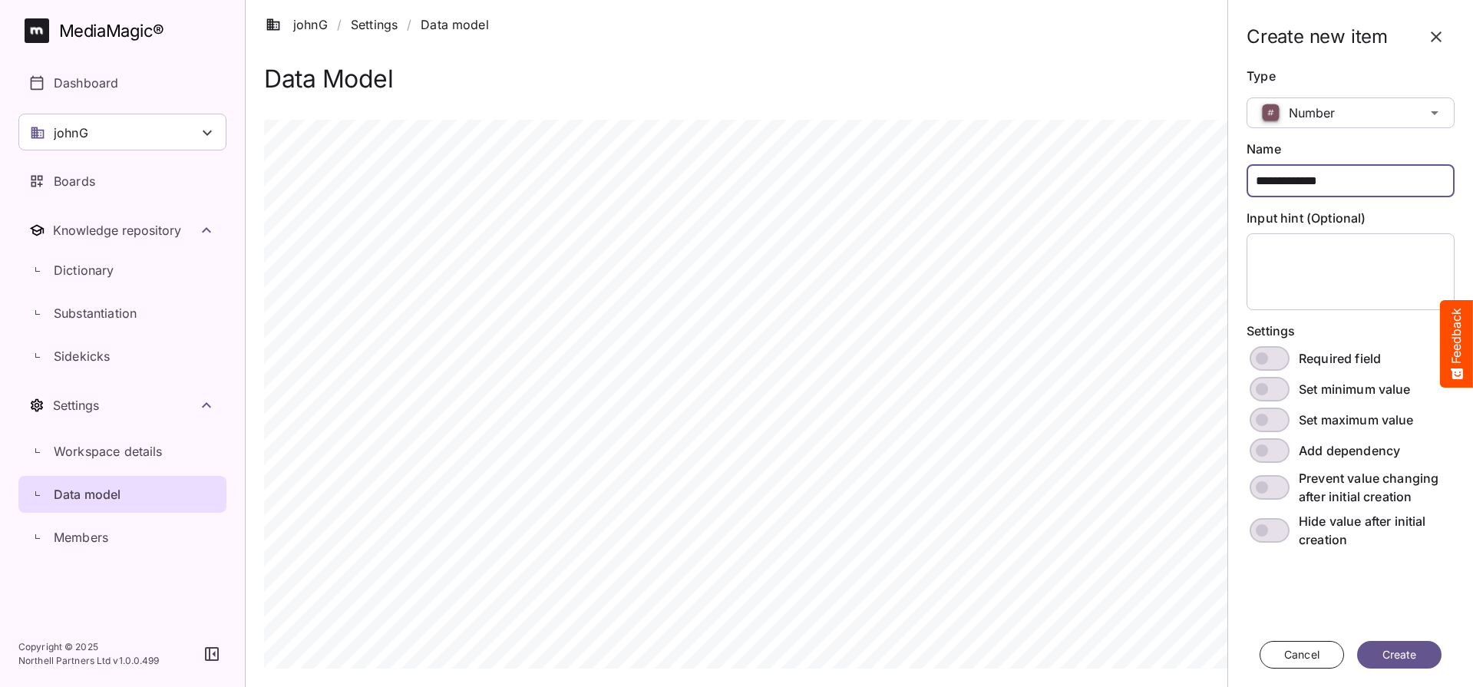
click at [1217, 186] on div "**********" at bounding box center [859, 368] width 1190 height 609
type input "*******"
click at [1358, 102] on div "johnG / Settings / Data model J MediaMagic ® Dashboard johnG BasicSearchTestWor…" at bounding box center [736, 336] width 1473 height 673
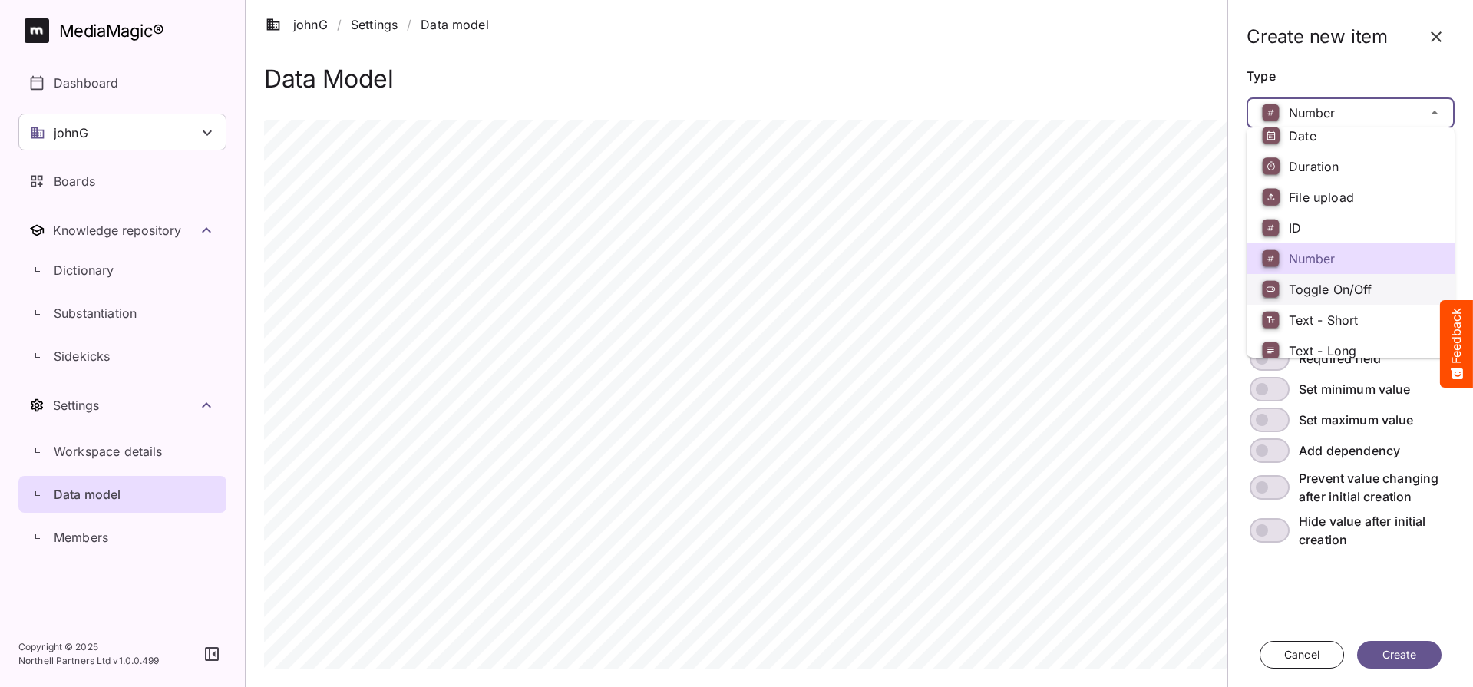
scroll to position [50, 0]
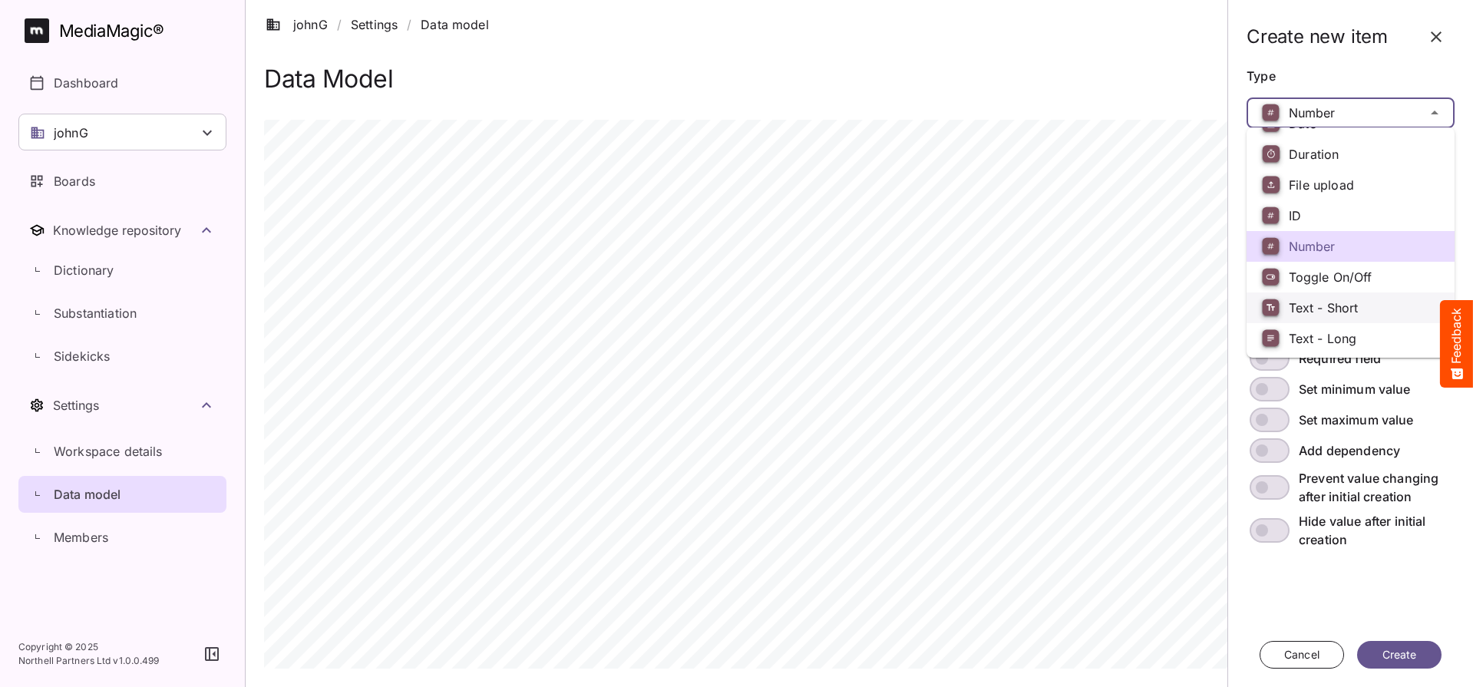
click at [1330, 302] on span "Text - Short" at bounding box center [1324, 307] width 70 height 15
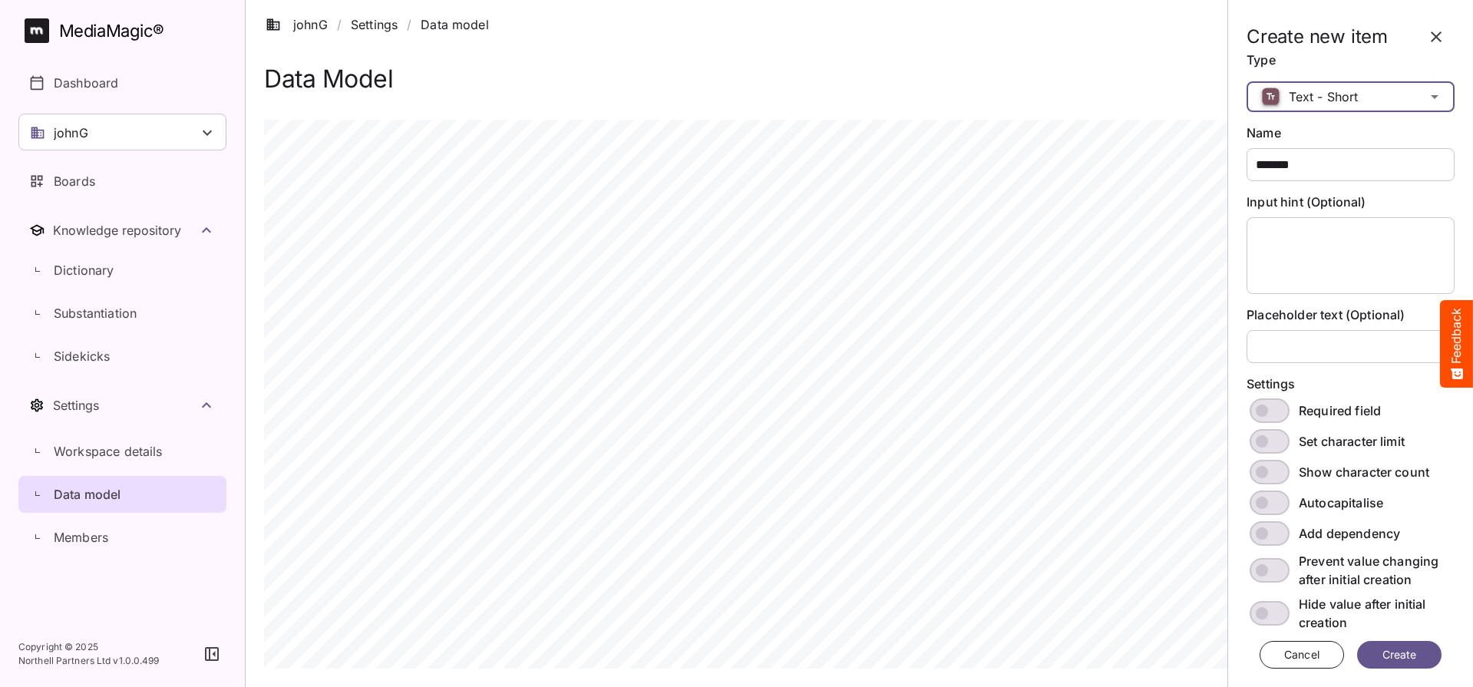
scroll to position [0, 0]
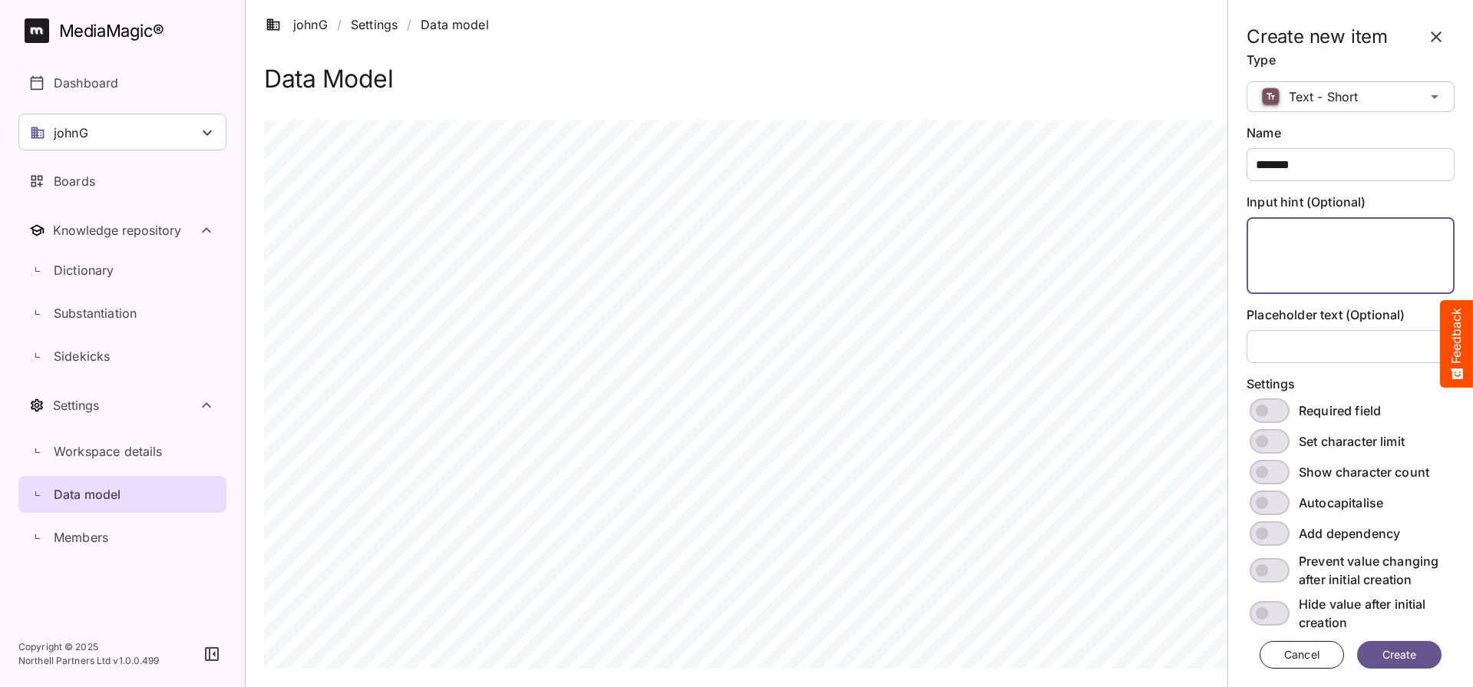
click at [1312, 226] on textarea "Input hint (Optional)" at bounding box center [1350, 255] width 208 height 77
type textarea "**********"
click at [1391, 651] on span "Create" at bounding box center [1398, 654] width 41 height 19
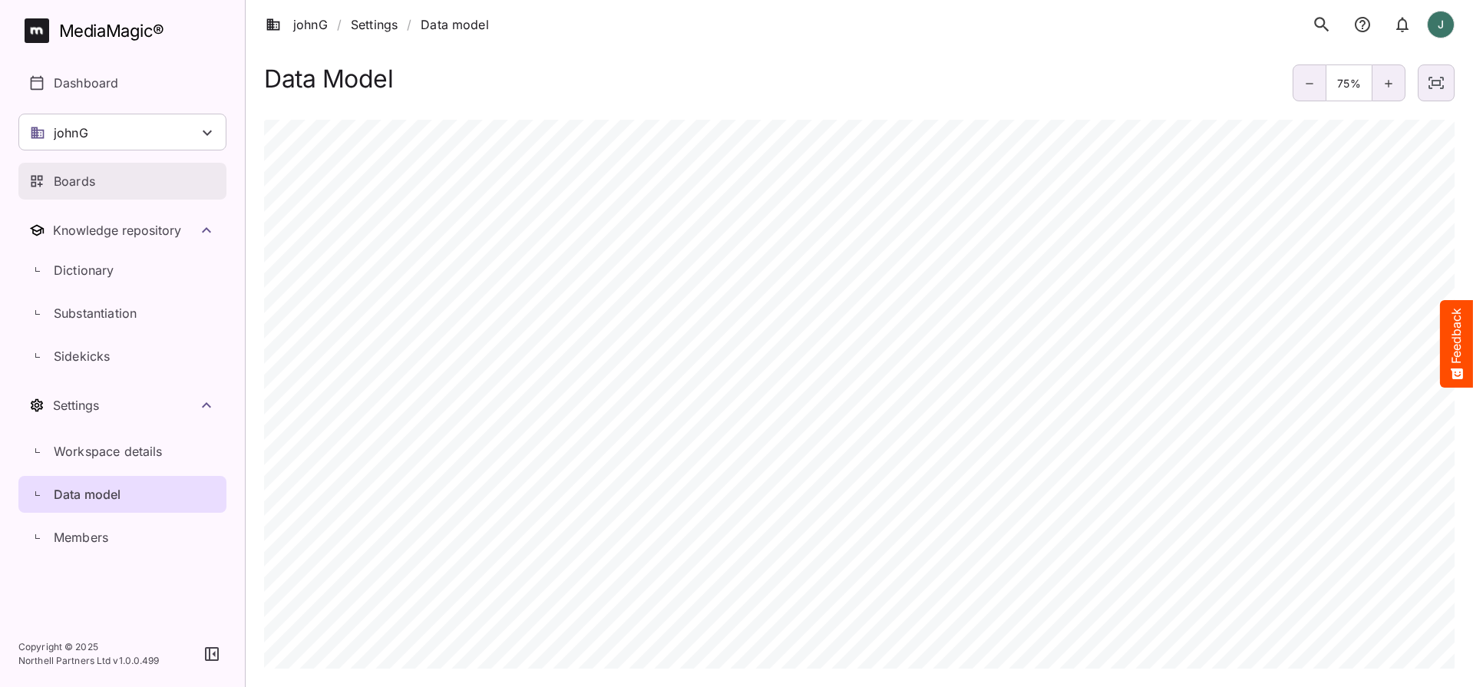
click at [130, 180] on div "Boards" at bounding box center [123, 181] width 188 height 18
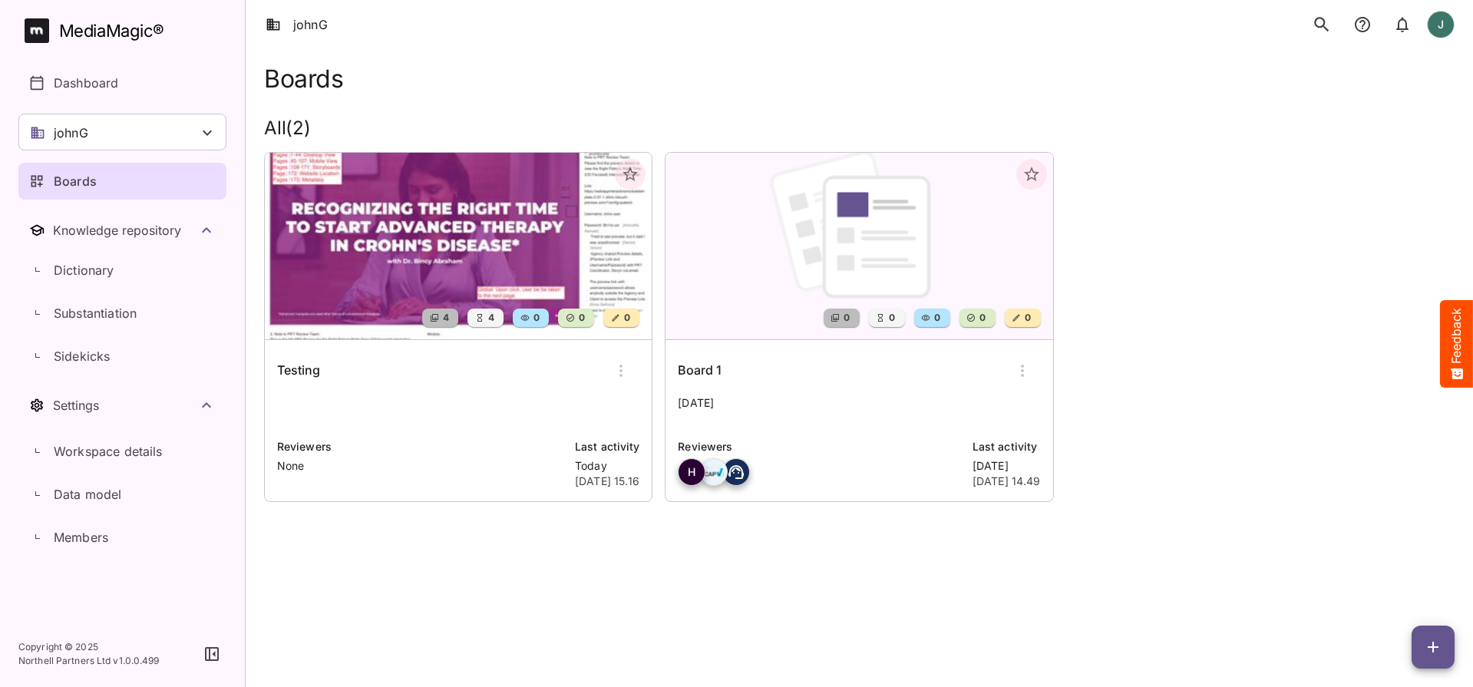
click at [525, 247] on img at bounding box center [458, 246] width 387 height 186
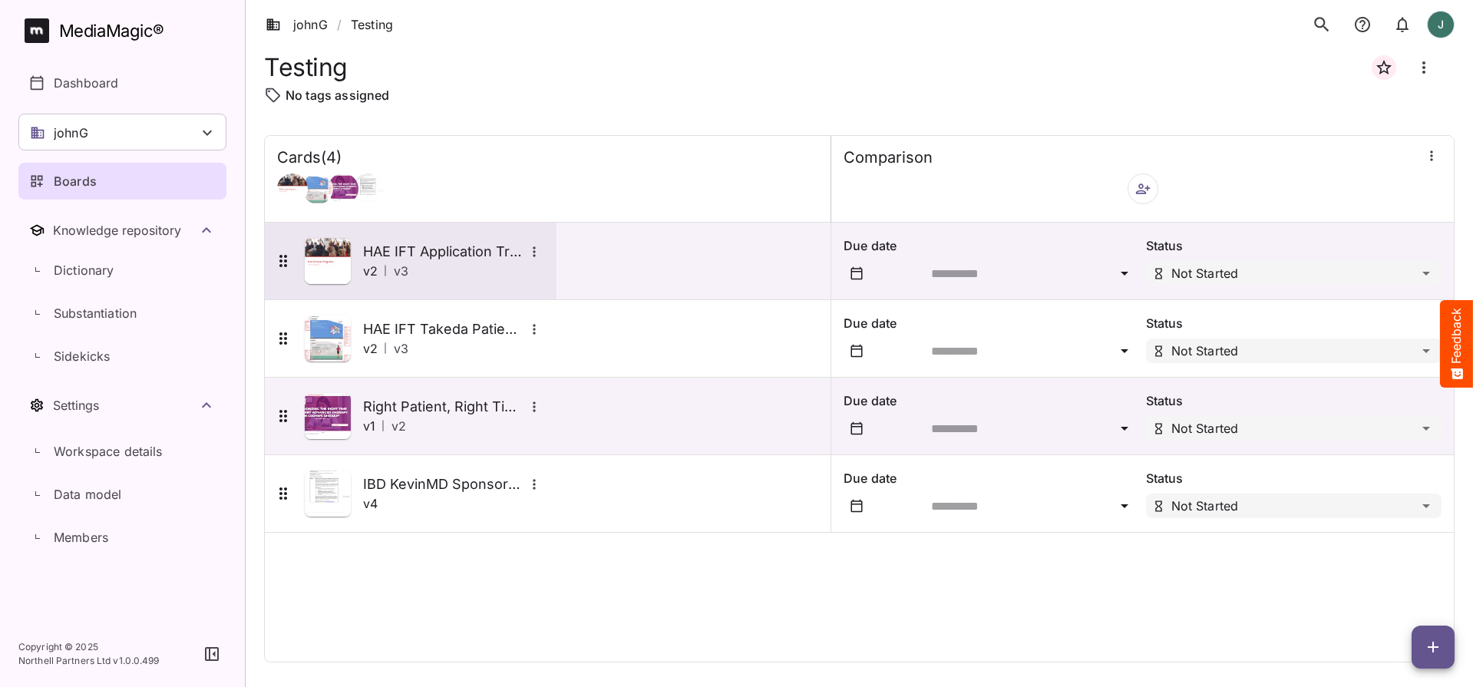
click at [529, 249] on icon "More options for HAE IFT Application Training - Takhzyro and Firazy" at bounding box center [533, 251] width 15 height 15
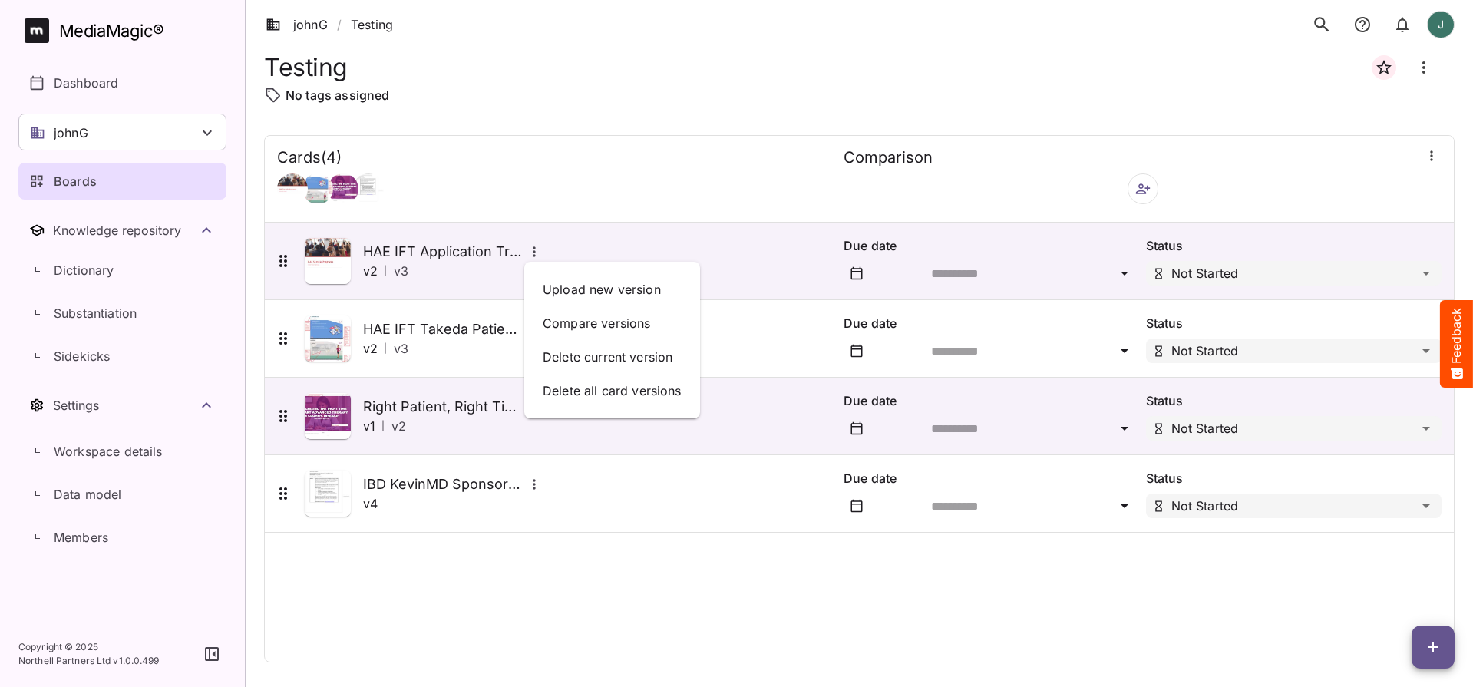
click at [325, 255] on div at bounding box center [736, 343] width 1473 height 687
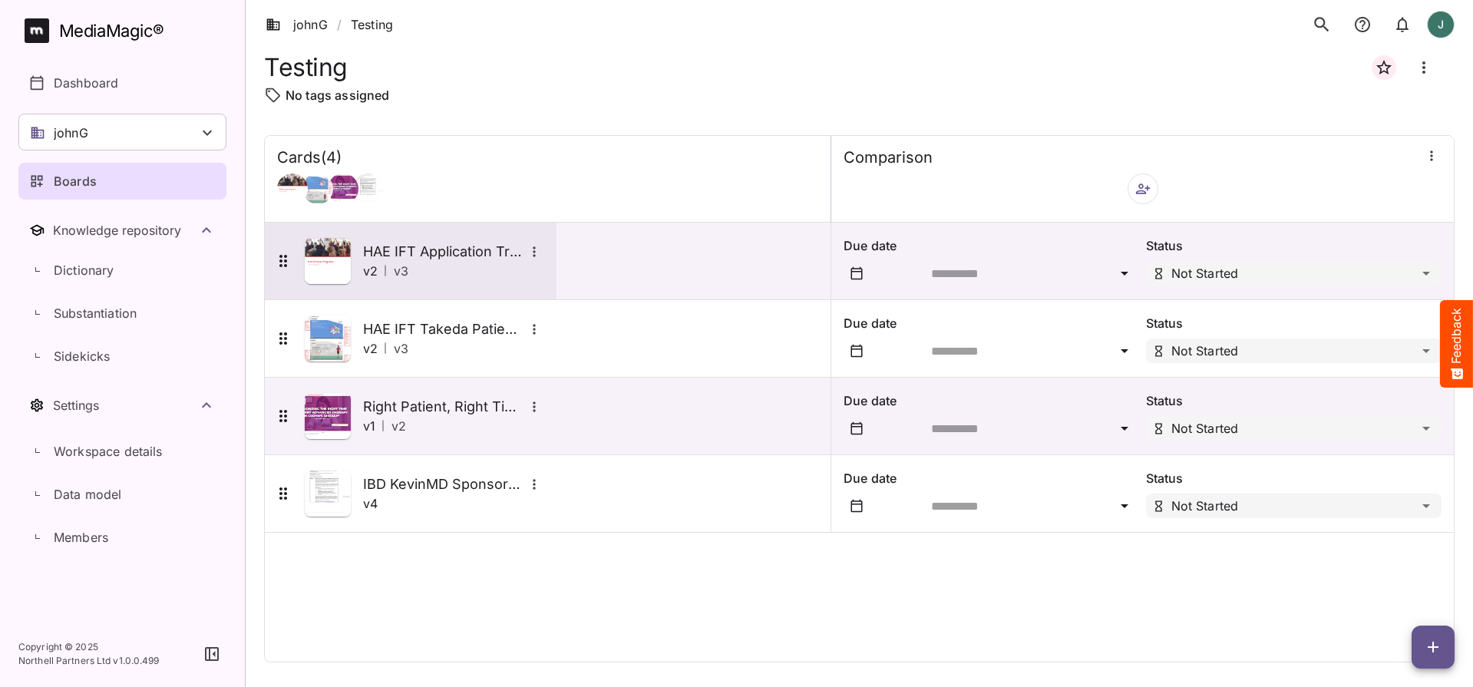
click at [325, 255] on img at bounding box center [328, 261] width 46 height 46
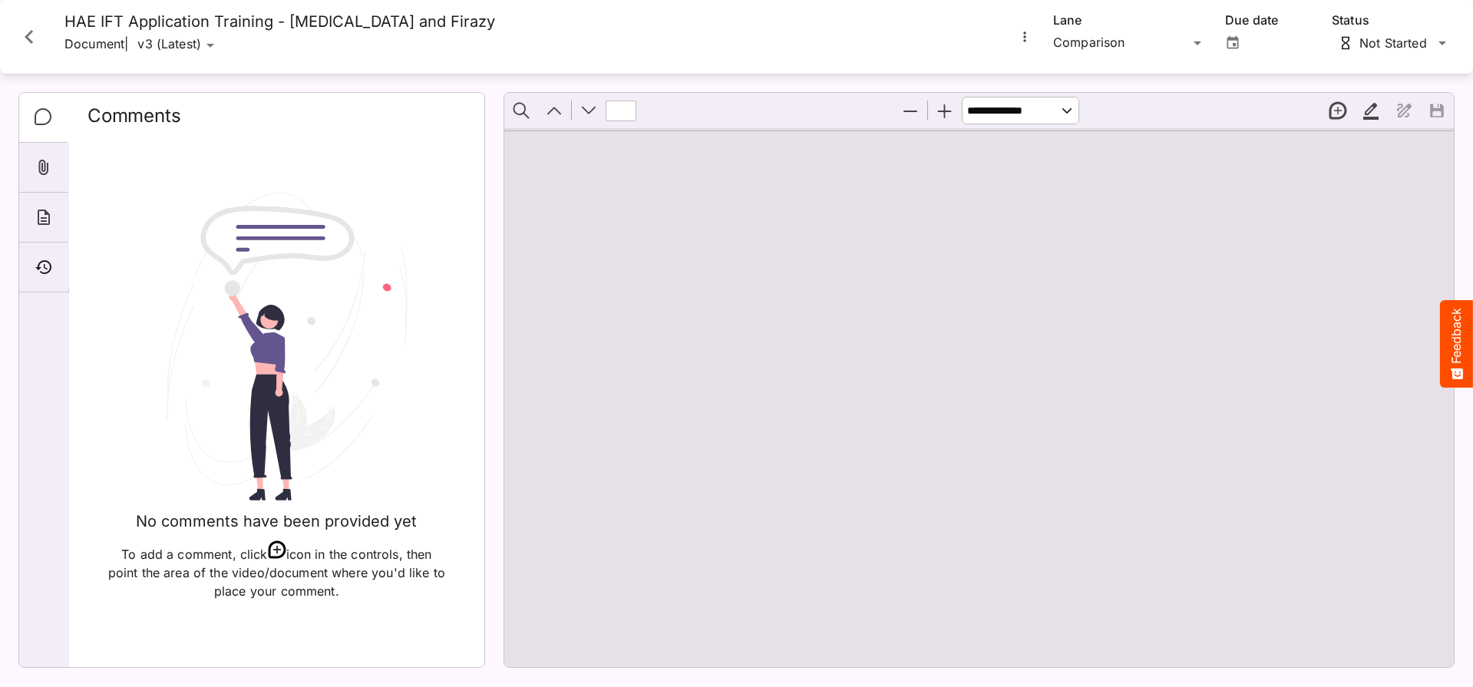
click at [1025, 31] on icon "More options for HAE IFT Application Training - Takhzyro and Firazy" at bounding box center [1024, 36] width 15 height 15
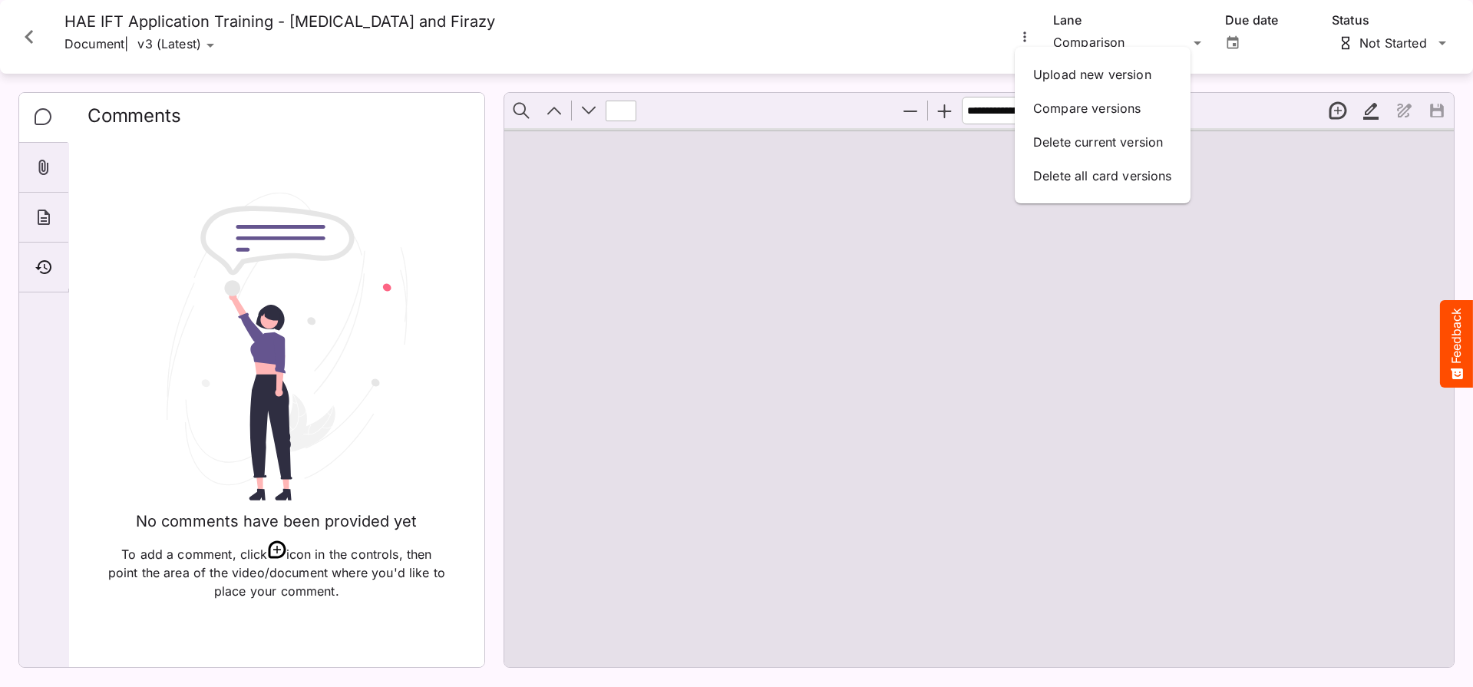
click at [841, 47] on div at bounding box center [736, 343] width 1473 height 687
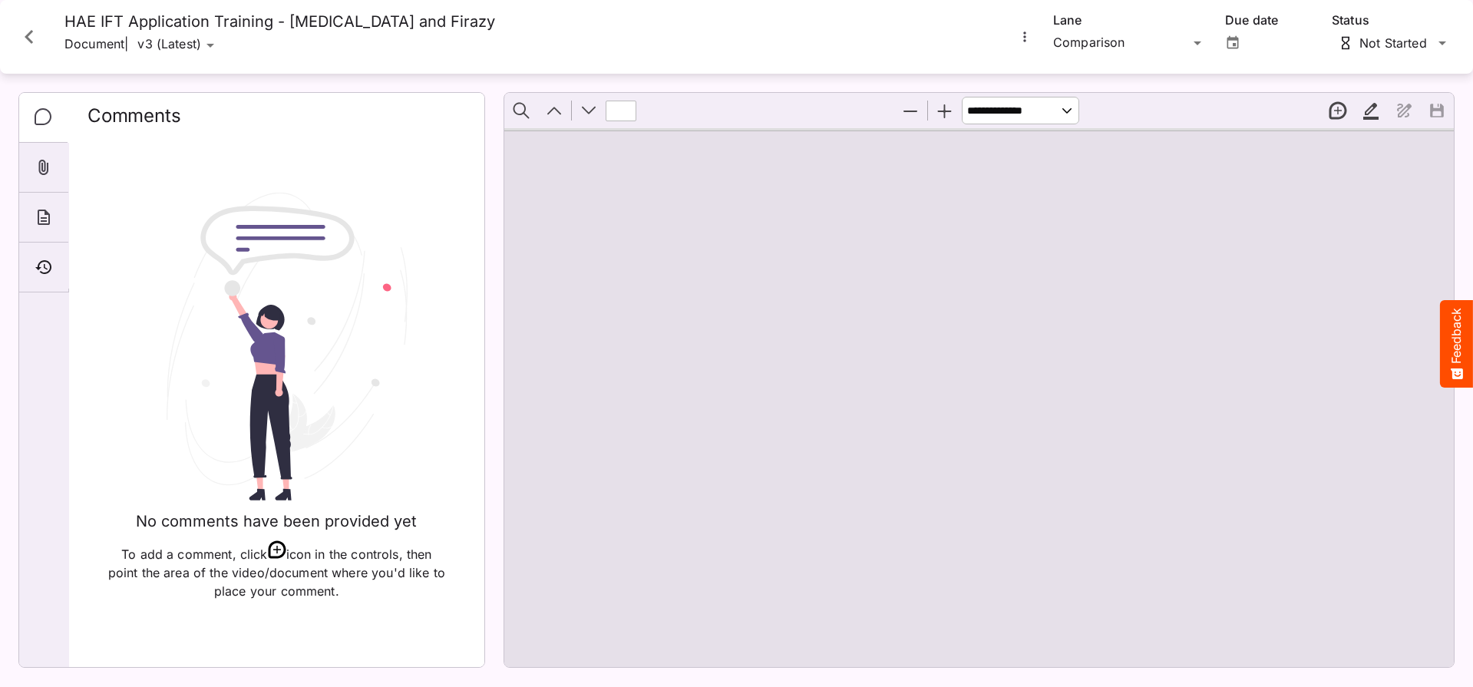
click at [37, 40] on icon "Close card" at bounding box center [29, 37] width 28 height 28
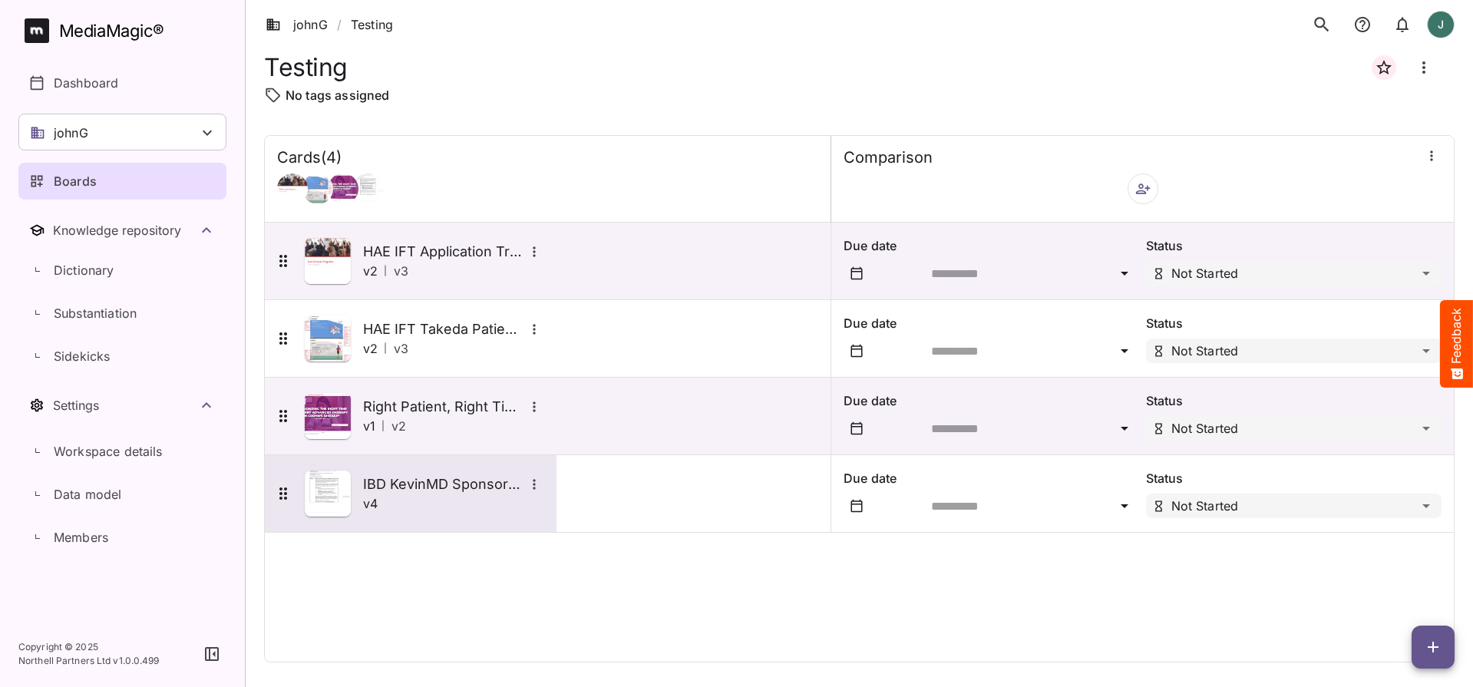
click at [326, 491] on img at bounding box center [328, 493] width 46 height 46
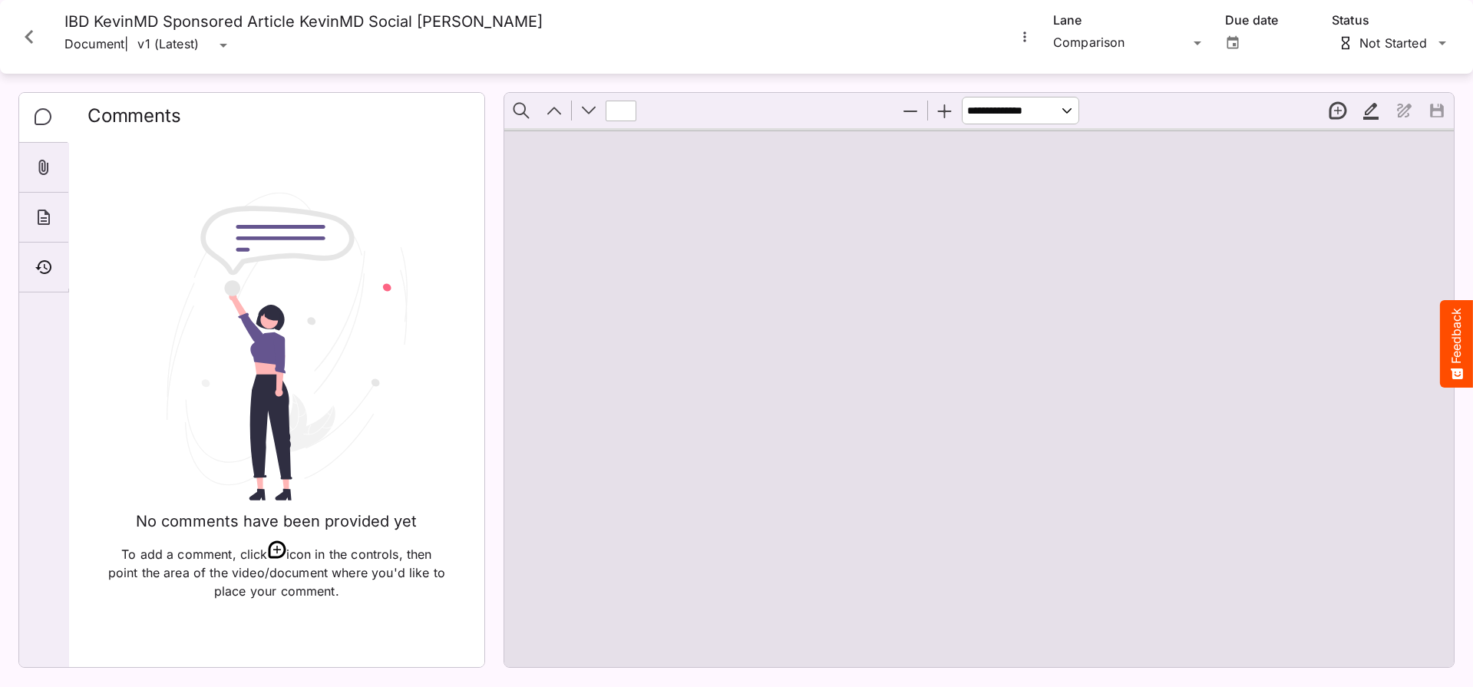
click at [1023, 37] on icon "More options for IBD KevinMD Sponsored Article KevinMD Social Conte" at bounding box center [1024, 36] width 15 height 15
click at [1077, 80] on p "Upload new version" at bounding box center [1092, 74] width 118 height 18
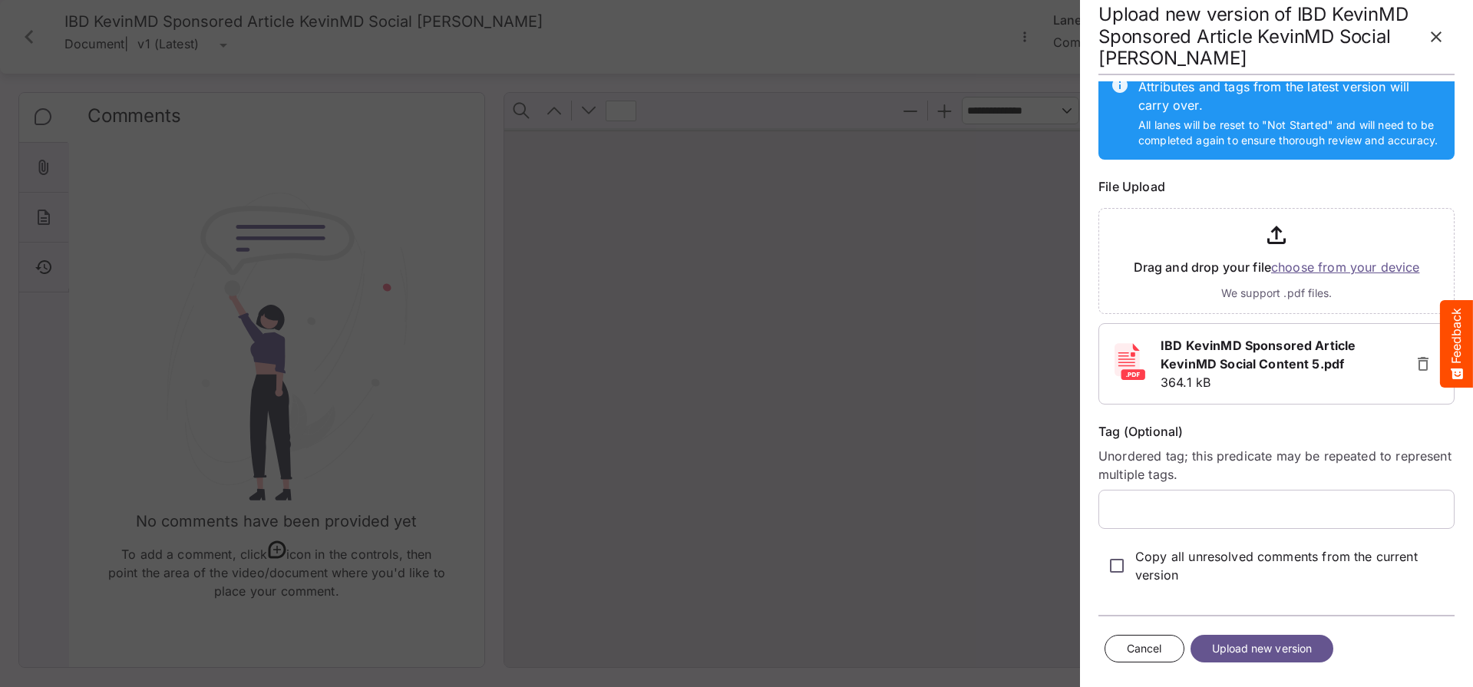
scroll to position [41, 0]
click at [1312, 651] on span "Upload new version" at bounding box center [1262, 648] width 101 height 19
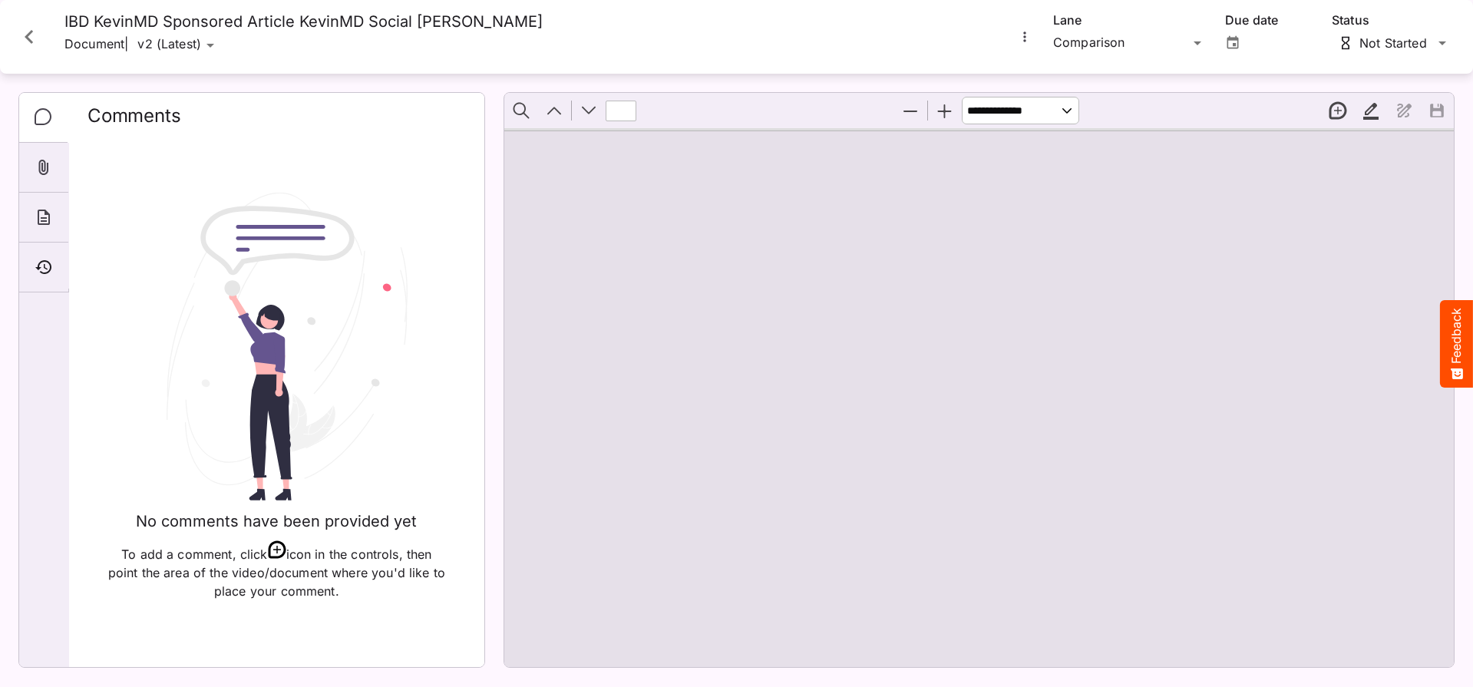
click at [1029, 31] on icon "More options for IBD KevinMD Sponsored Article KevinMD Social Conte" at bounding box center [1024, 36] width 15 height 15
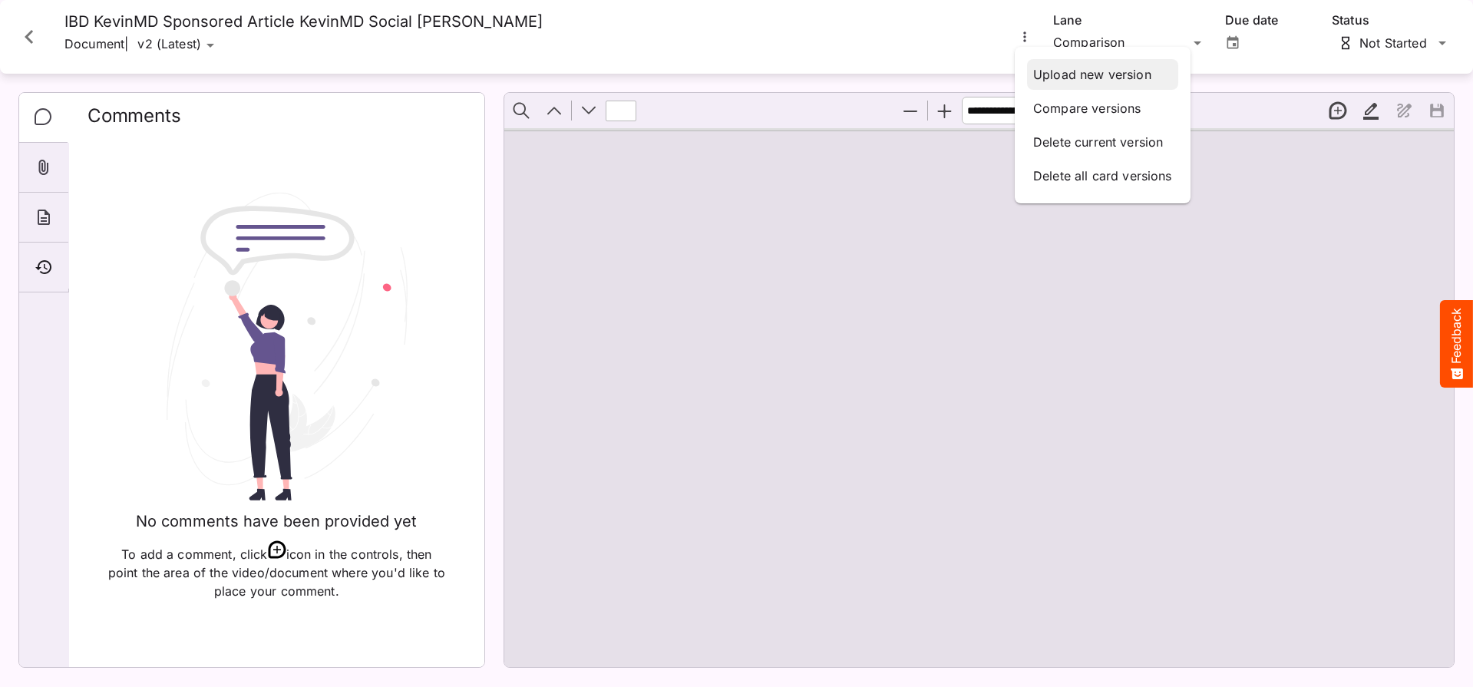
click at [1083, 81] on p "Upload new version" at bounding box center [1102, 74] width 139 height 18
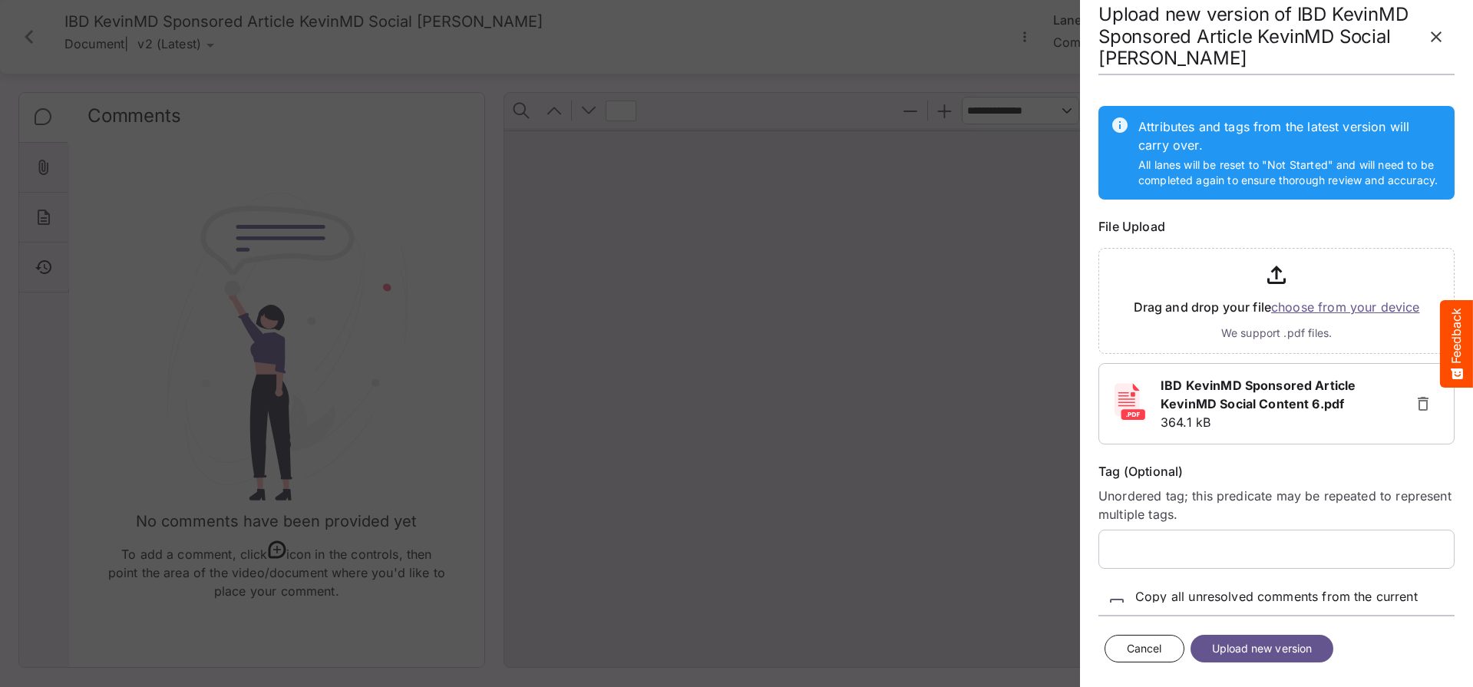
click at [1267, 648] on span "Upload new version" at bounding box center [1262, 648] width 101 height 19
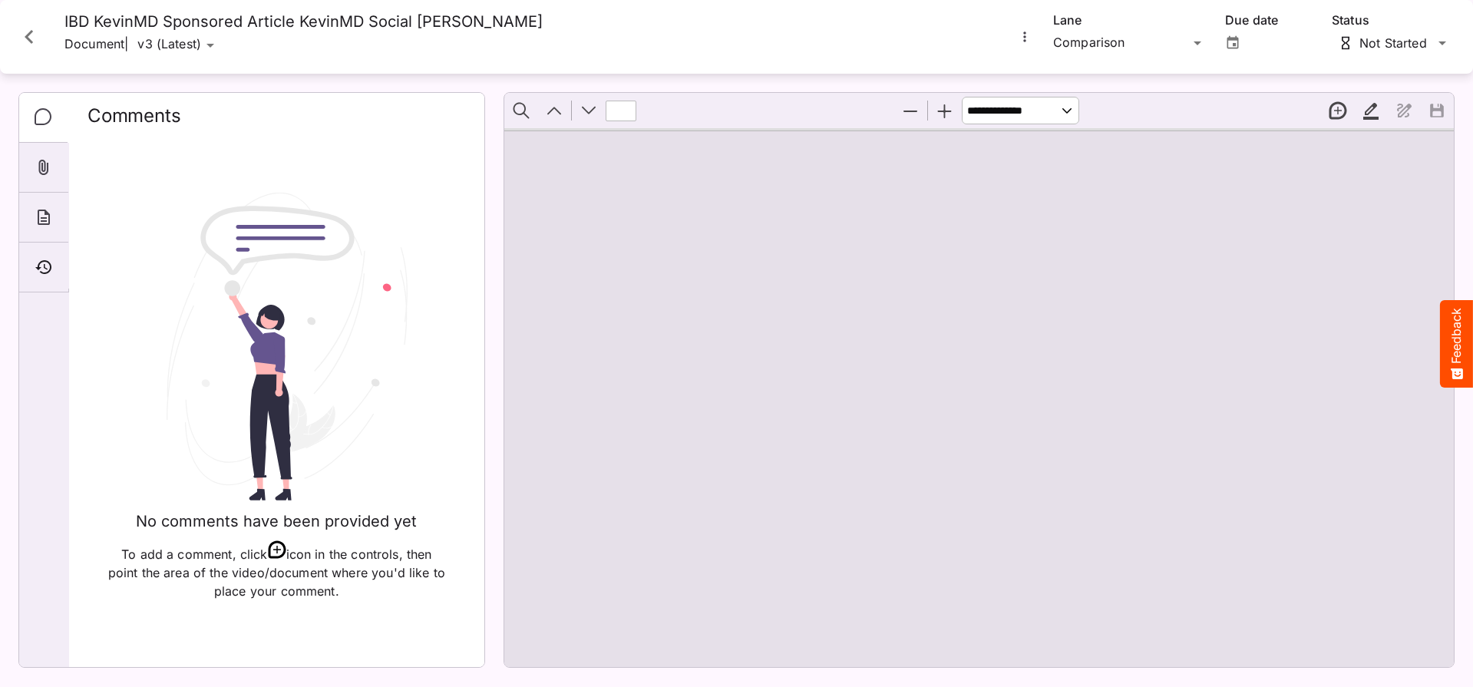
click at [1019, 37] on icon "More options for IBD KevinMD Sponsored Article KevinMD Social Conte" at bounding box center [1024, 36] width 15 height 15
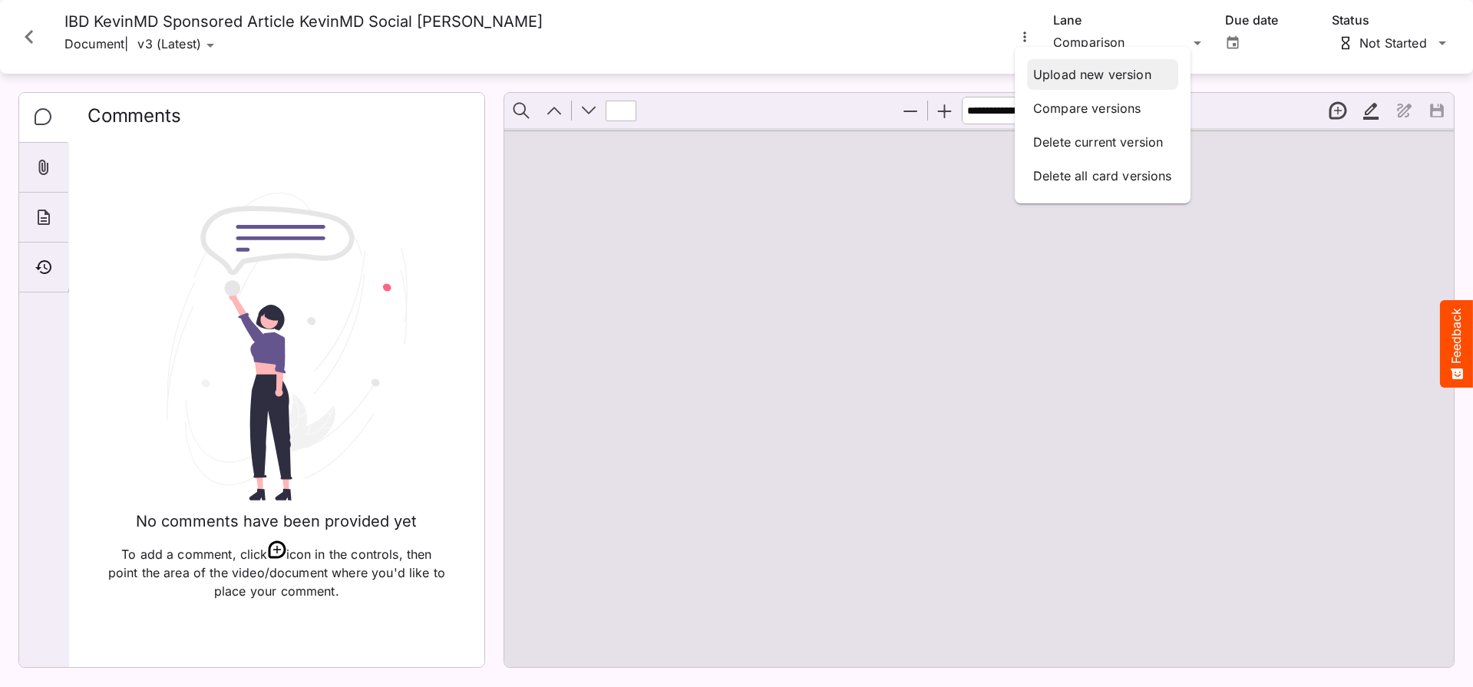
click at [1073, 74] on p "Upload new version" at bounding box center [1102, 74] width 139 height 18
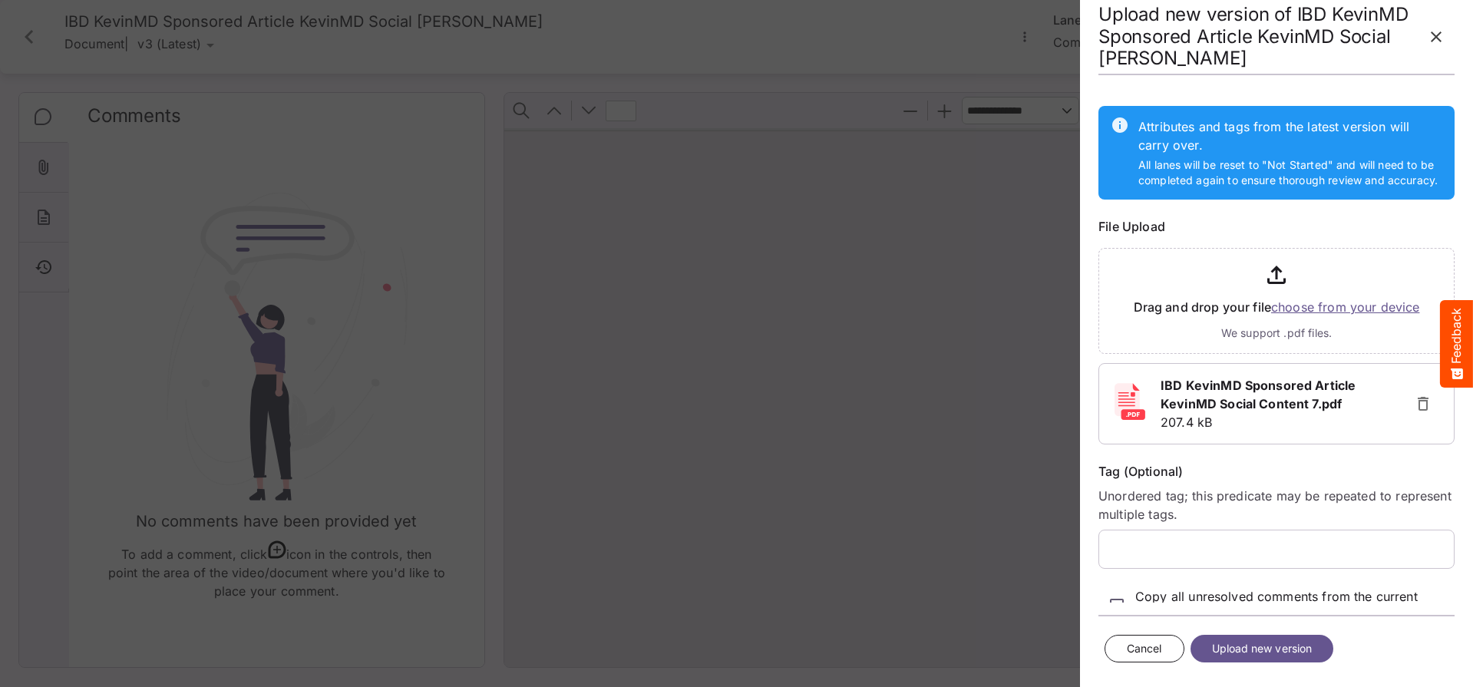
click at [1263, 649] on span "Upload new version" at bounding box center [1262, 648] width 101 height 19
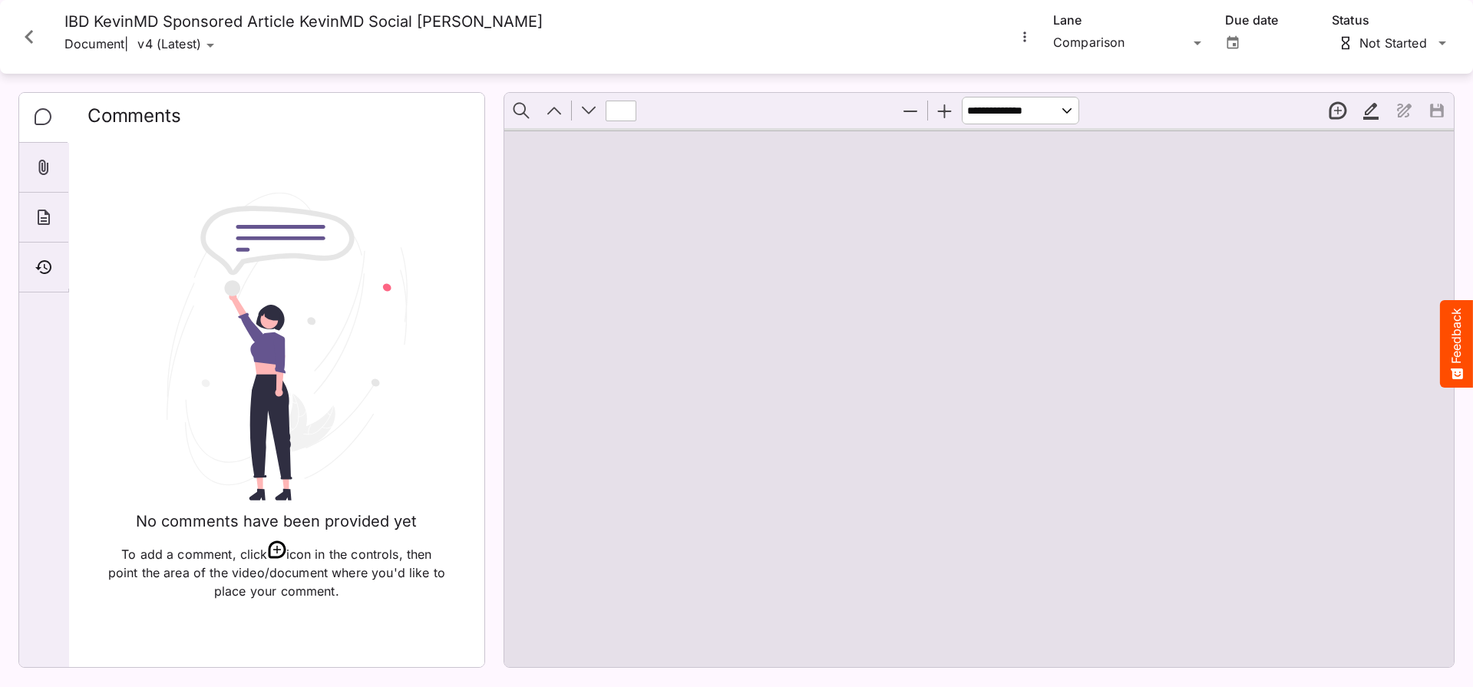
click at [29, 36] on icon "Close card" at bounding box center [29, 37] width 28 height 28
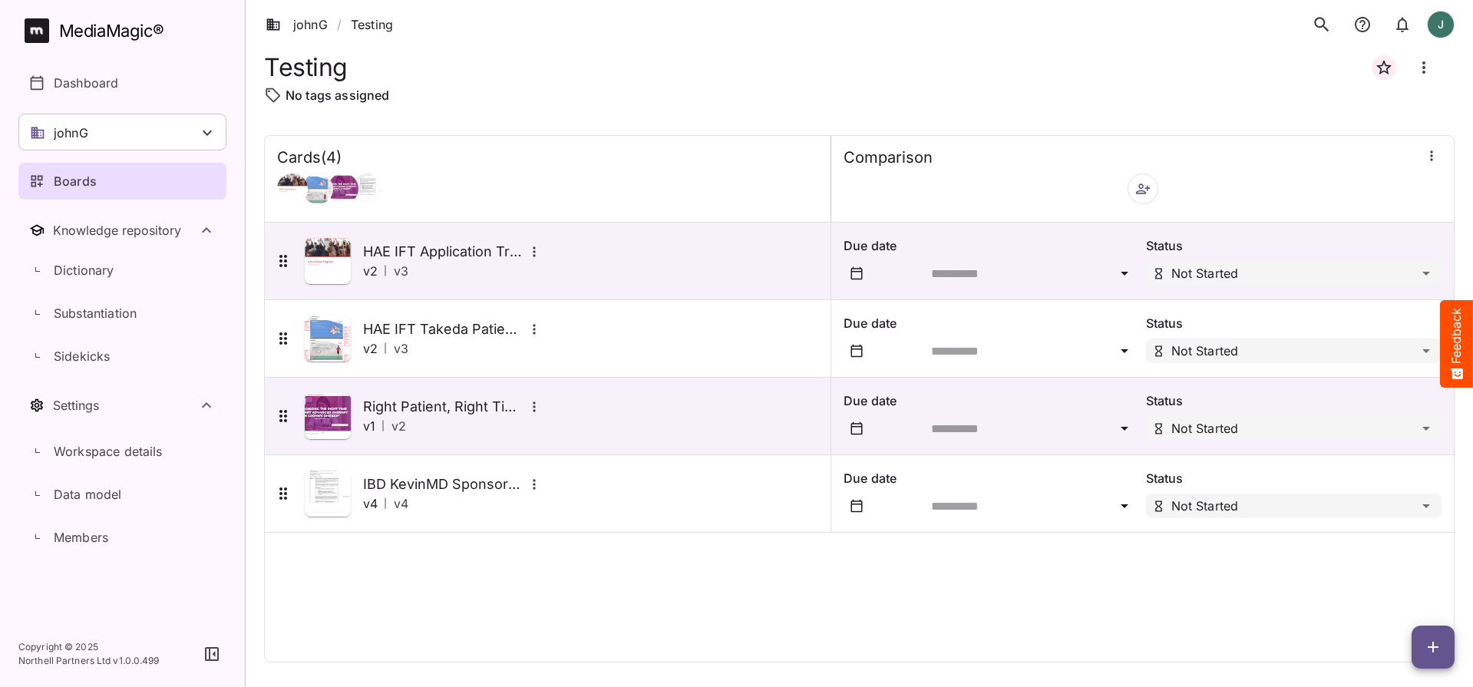
click at [1427, 653] on icon "button" at bounding box center [1433, 647] width 18 height 18
click at [1383, 547] on p "Add new card" at bounding box center [1394, 549] width 83 height 18
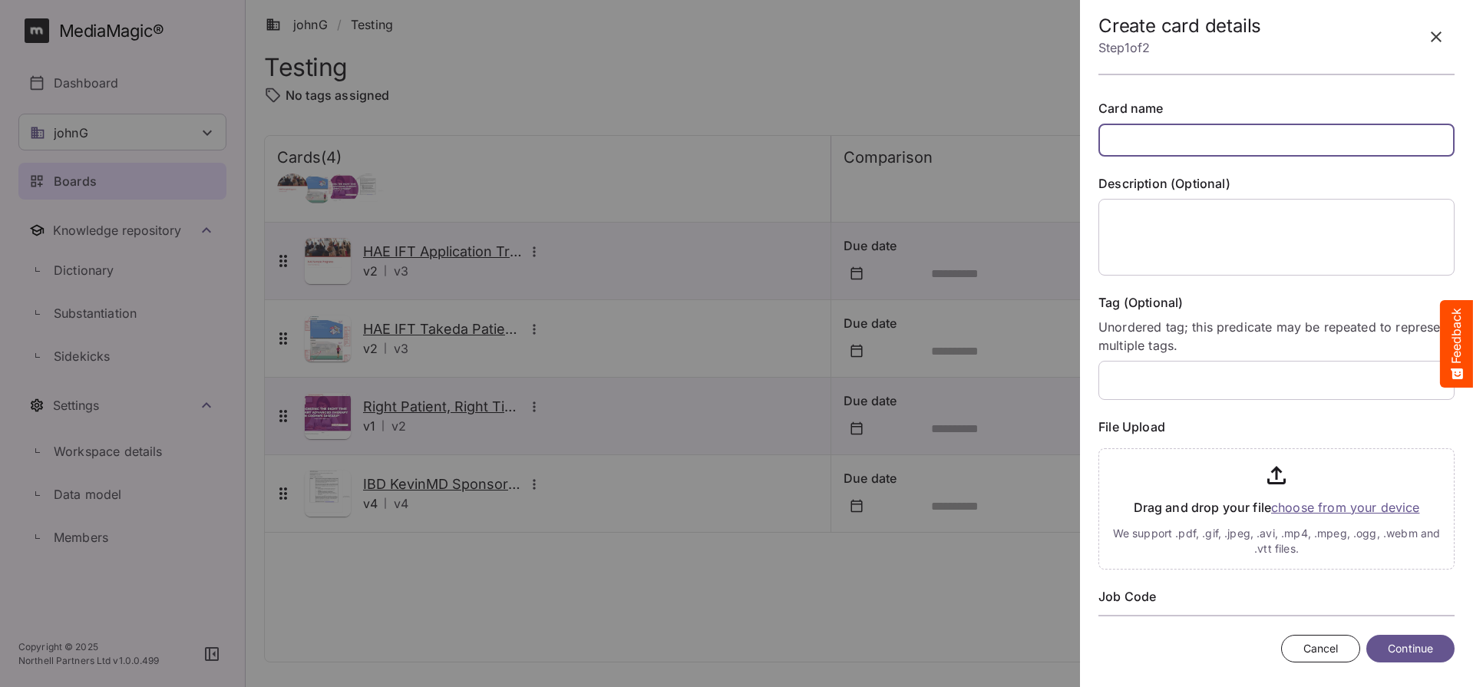
paste input "**********"
type input "**********"
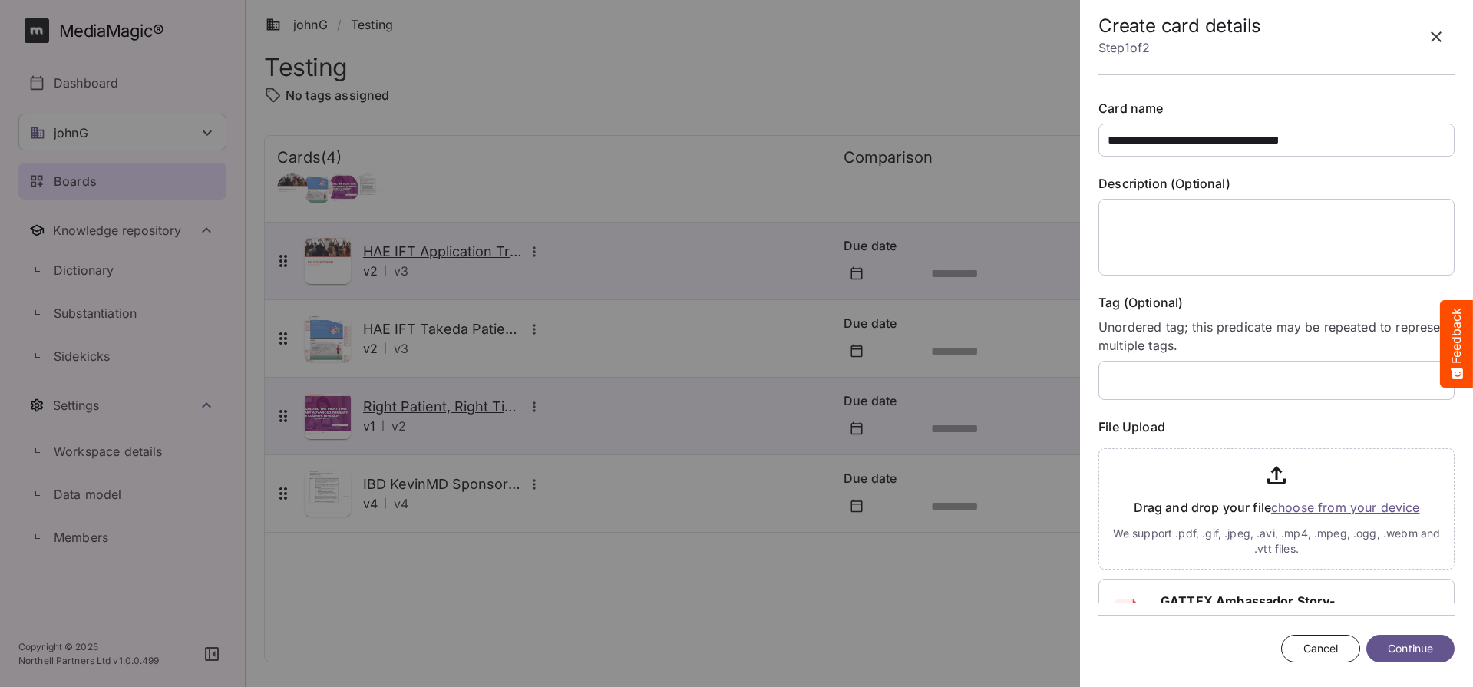
click at [1397, 647] on span "Continue" at bounding box center [1410, 648] width 45 height 19
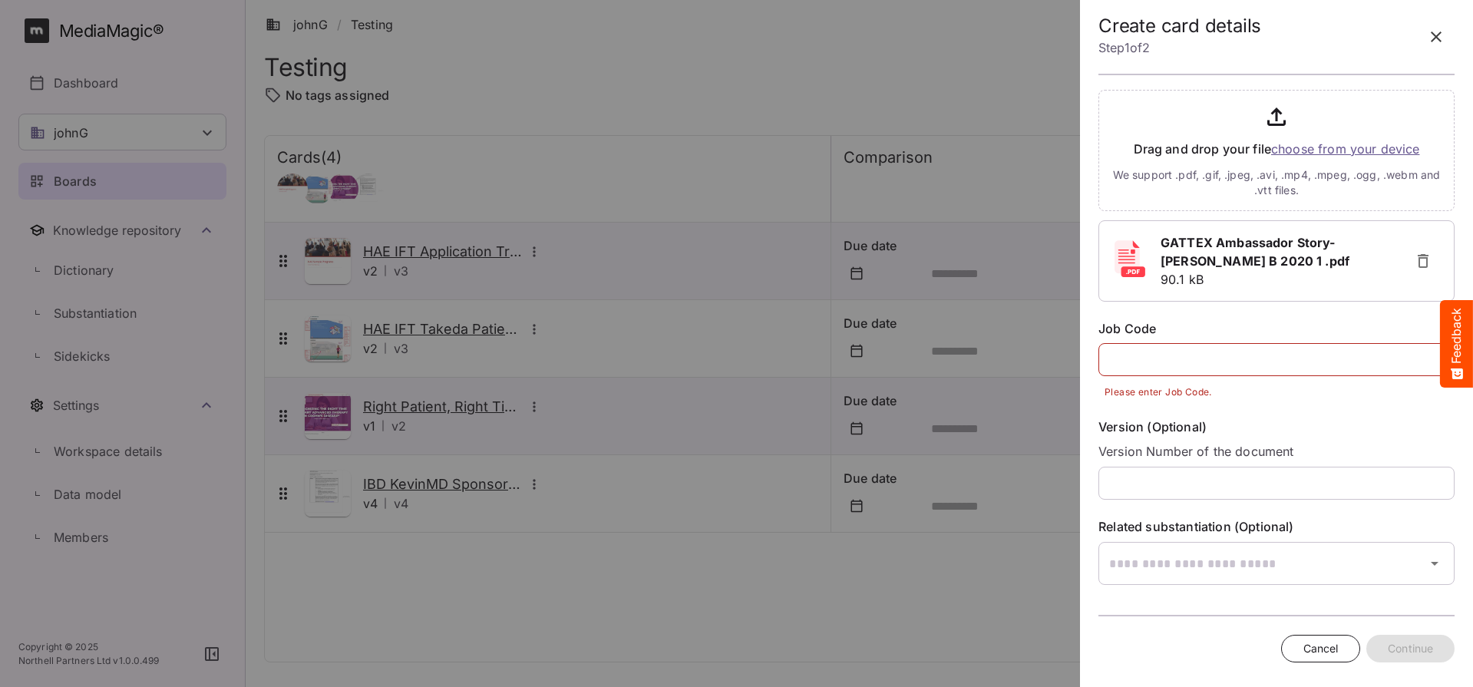
scroll to position [356, 0]
click at [1180, 369] on input "text" at bounding box center [1276, 361] width 356 height 33
paste input "**********"
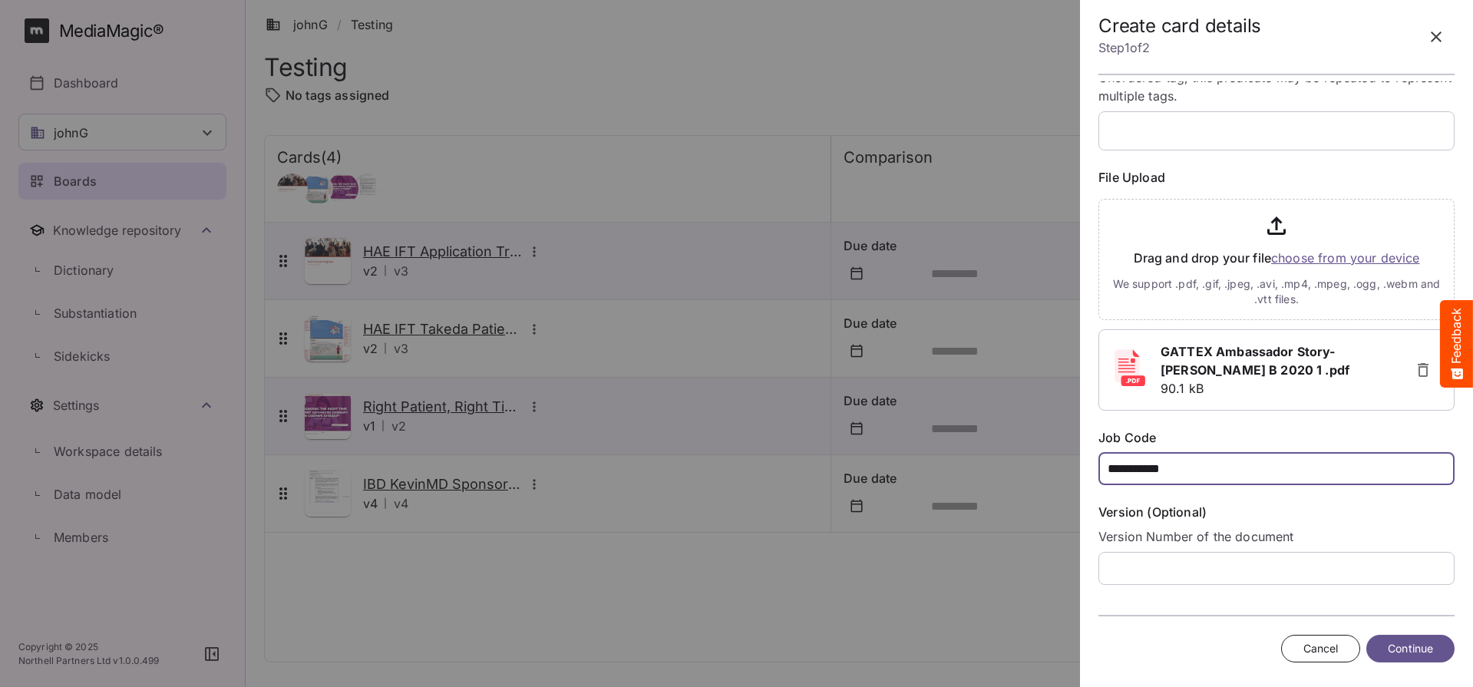
scroll to position [252, 0]
type input "**********"
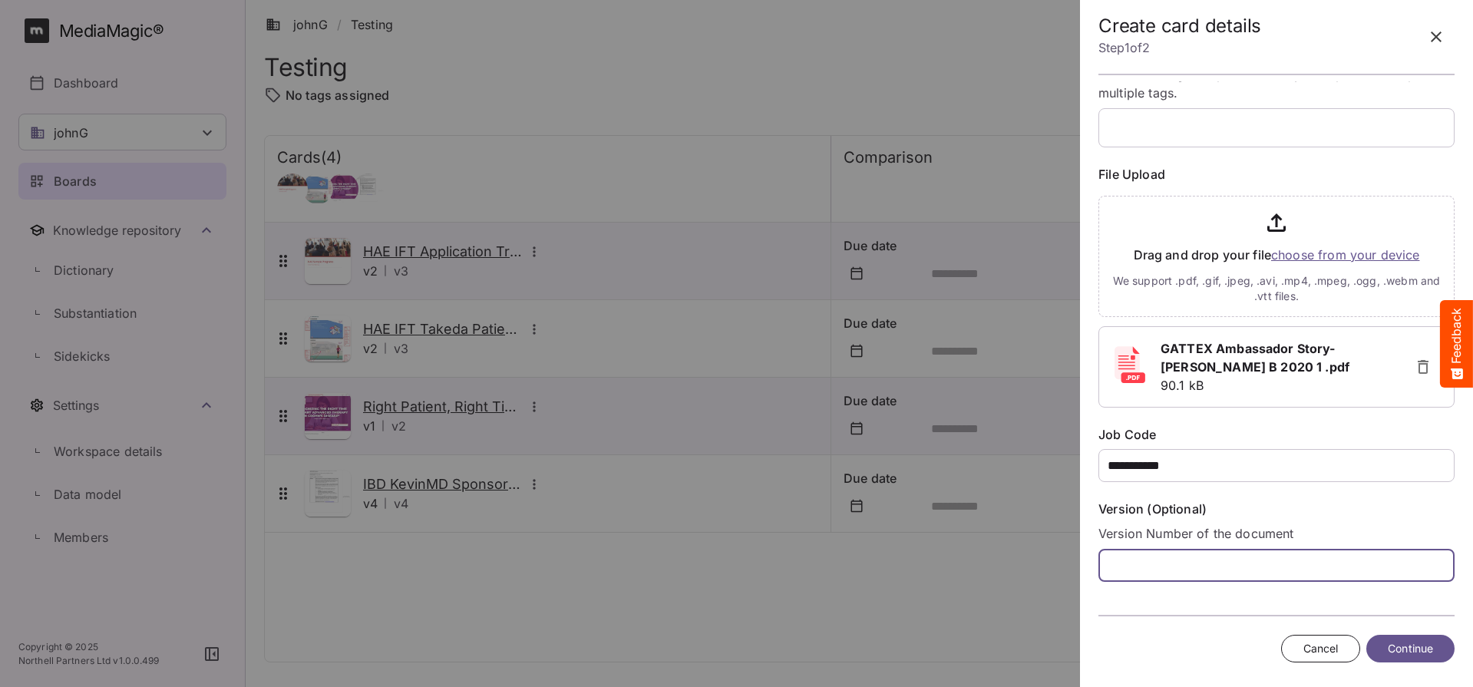
click at [1163, 568] on input "text" at bounding box center [1276, 565] width 356 height 33
type input "**"
click at [1437, 652] on button "Continue" at bounding box center [1410, 649] width 88 height 28
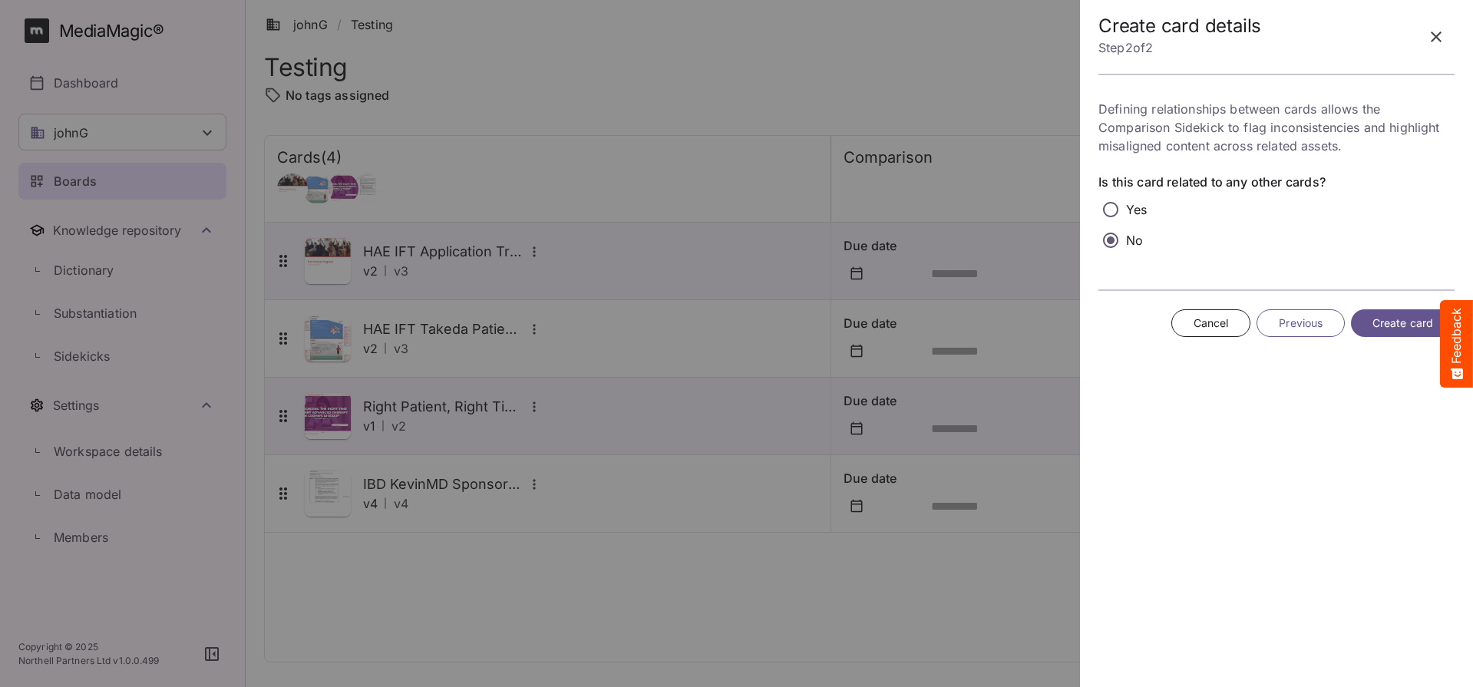
scroll to position [0, 0]
click at [1420, 322] on span "Create card" at bounding box center [1402, 323] width 61 height 19
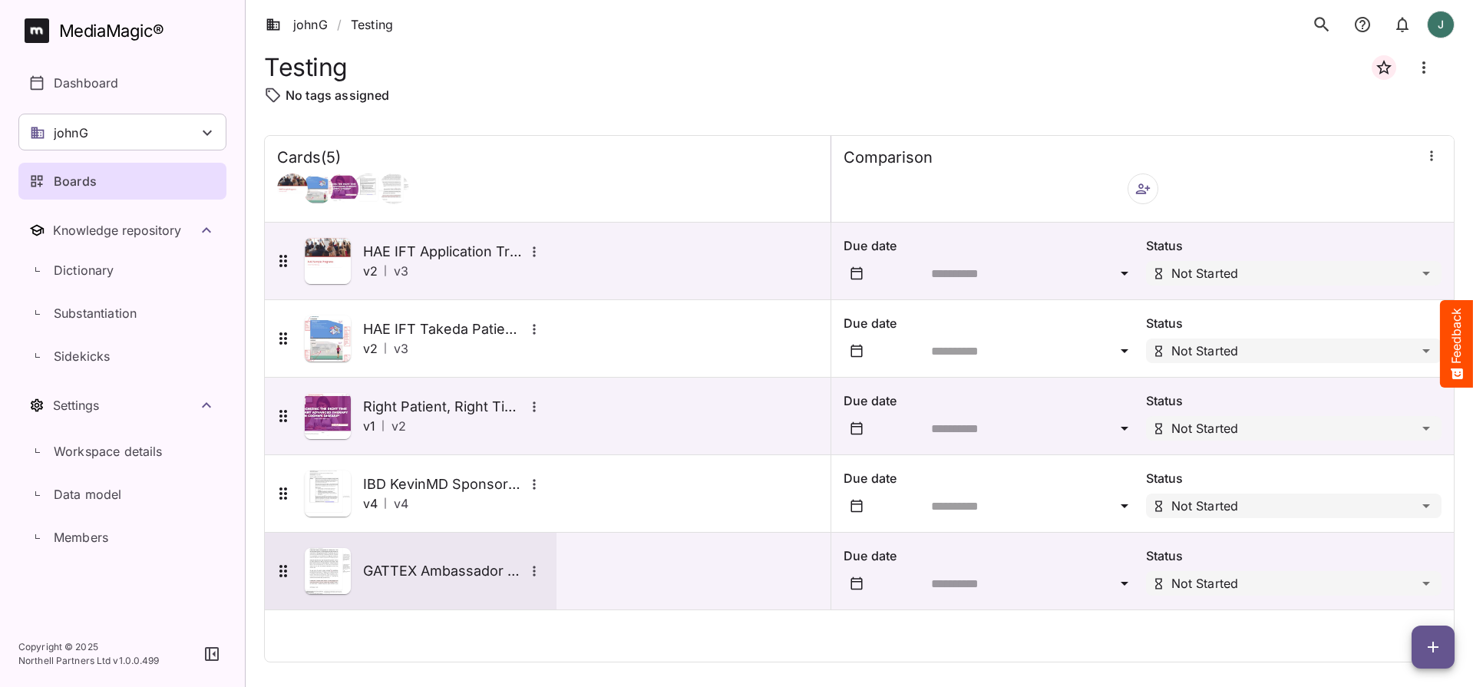
click at [312, 570] on img at bounding box center [328, 571] width 46 height 46
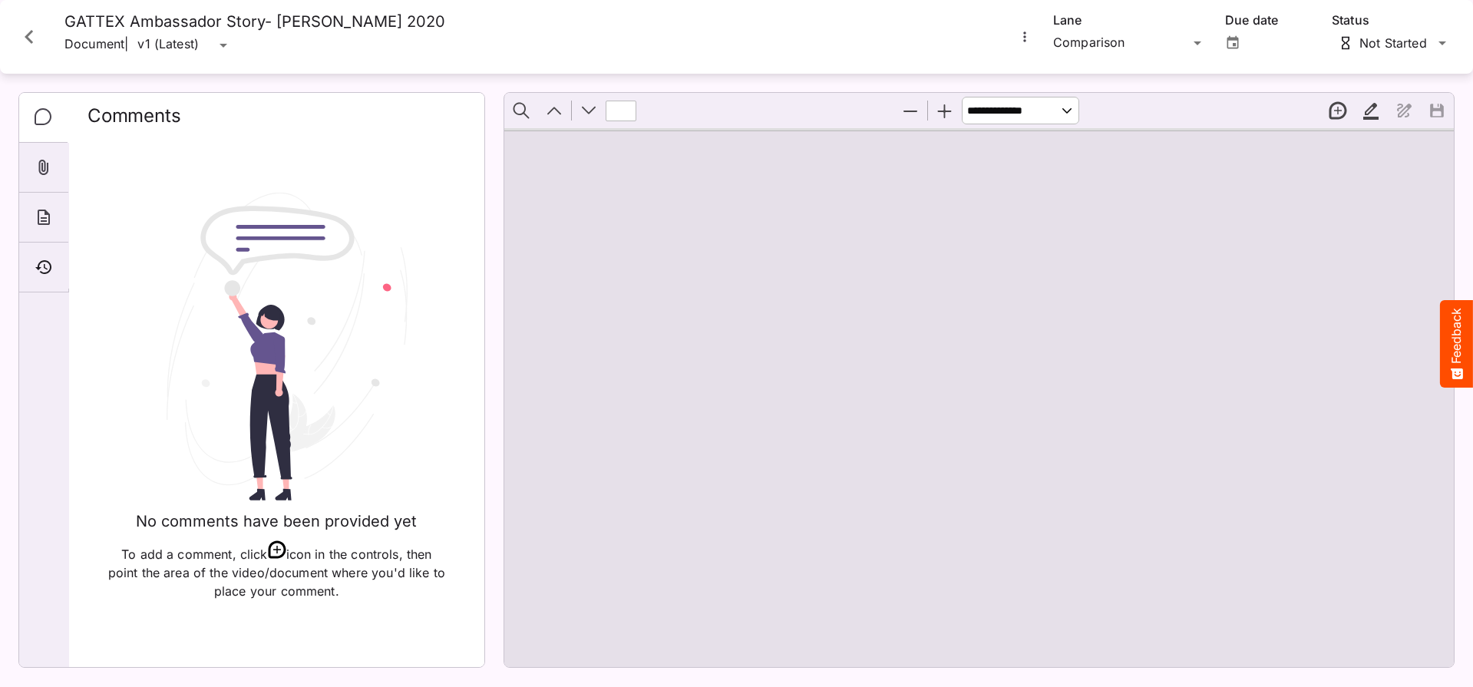
click at [1016, 38] on button "More options for GATTEX Ambassador Story- Lynda B 2020" at bounding box center [1025, 37] width 20 height 20
click at [1055, 81] on p "Upload new version" at bounding box center [1092, 74] width 118 height 18
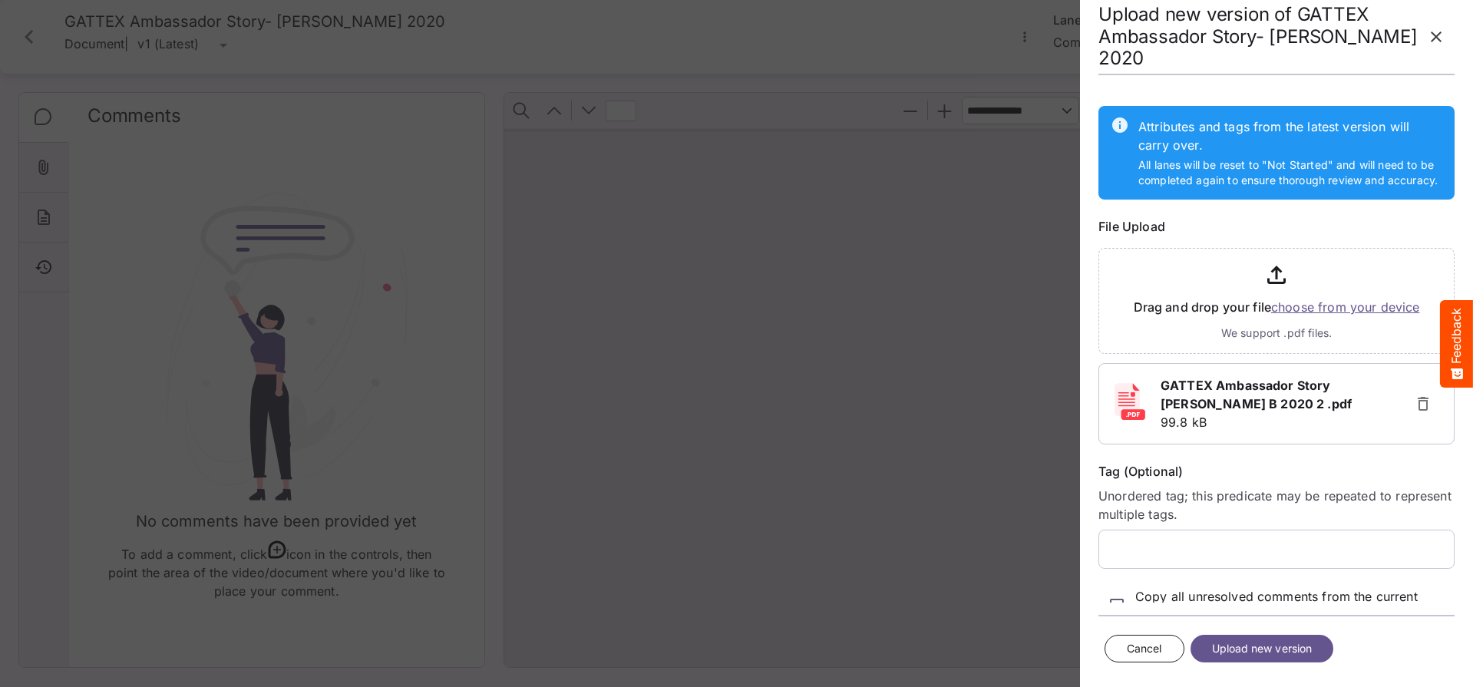
click at [1281, 653] on span "Upload new version" at bounding box center [1262, 648] width 101 height 19
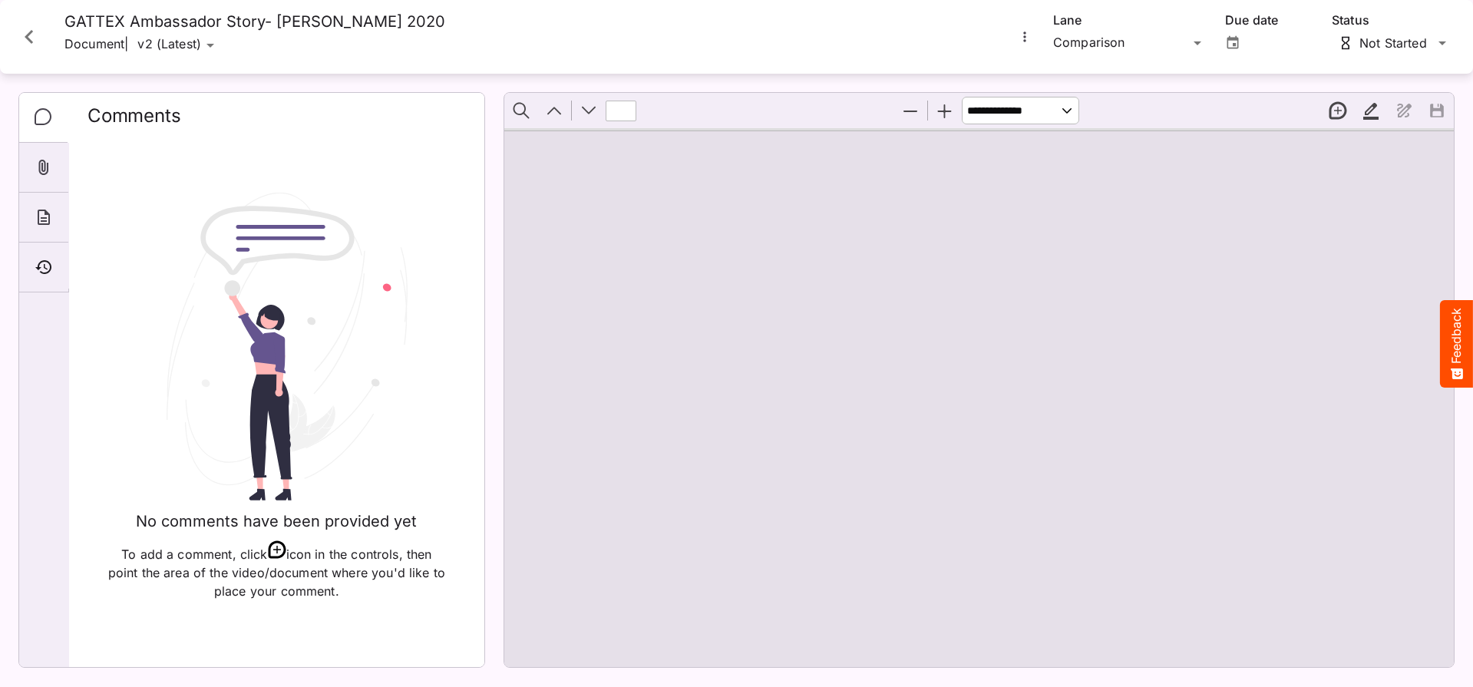
click at [35, 38] on icon "Close card" at bounding box center [29, 37] width 28 height 28
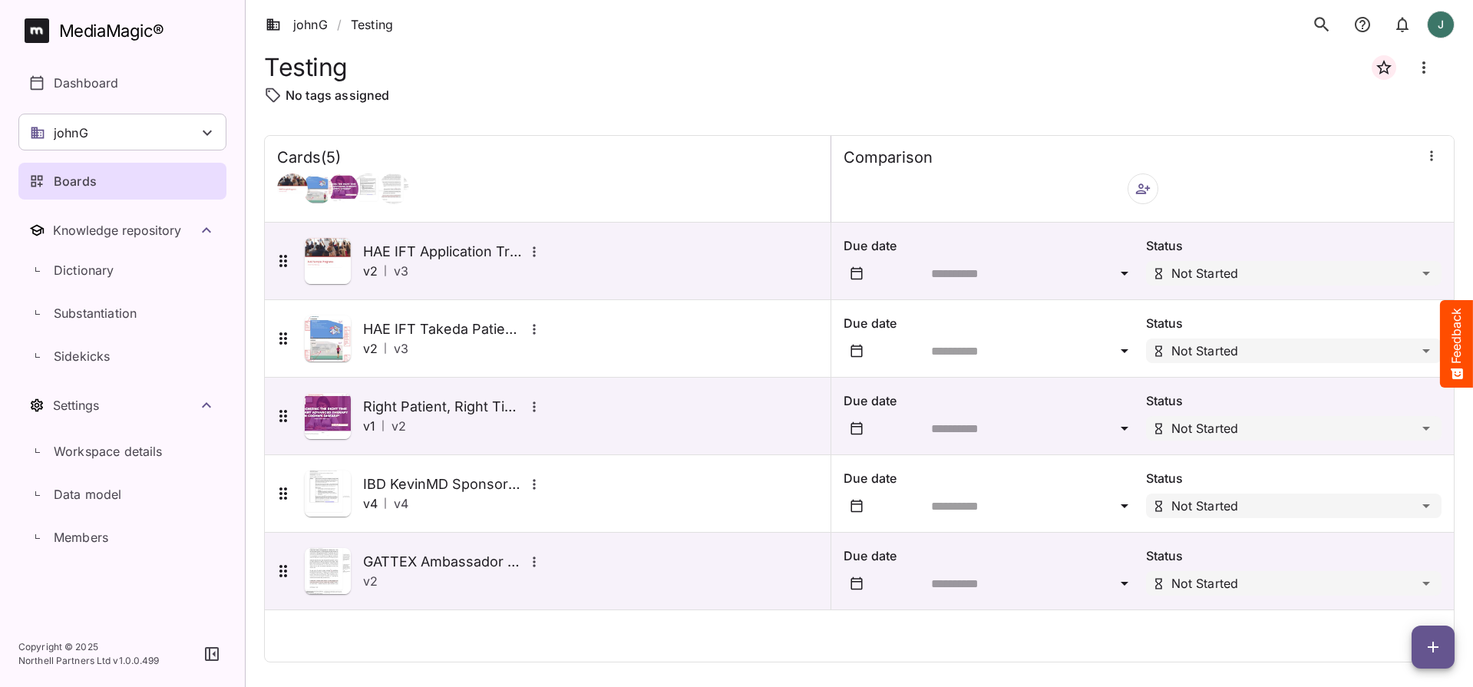
click at [1423, 645] on span "button" at bounding box center [1432, 647] width 43 height 18
click at [1394, 554] on p "Add new card" at bounding box center [1394, 549] width 83 height 18
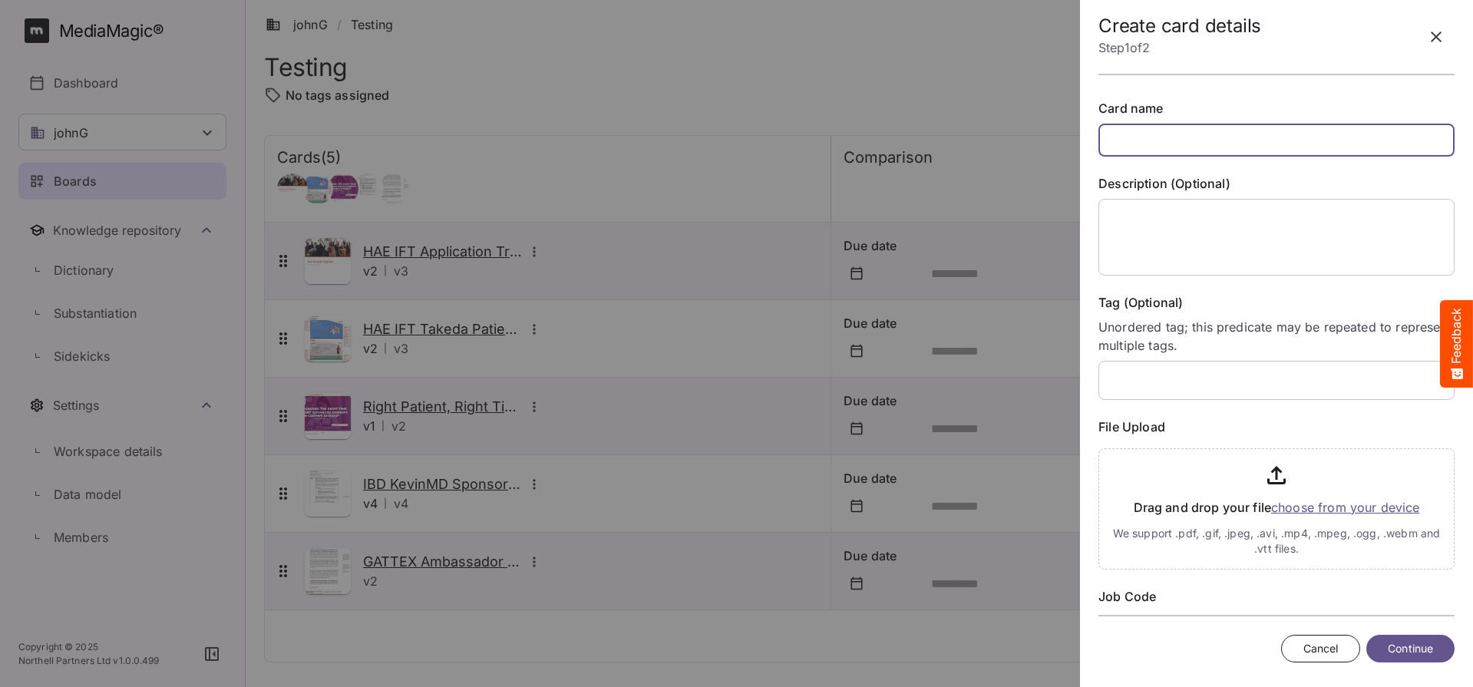
paste input "**********"
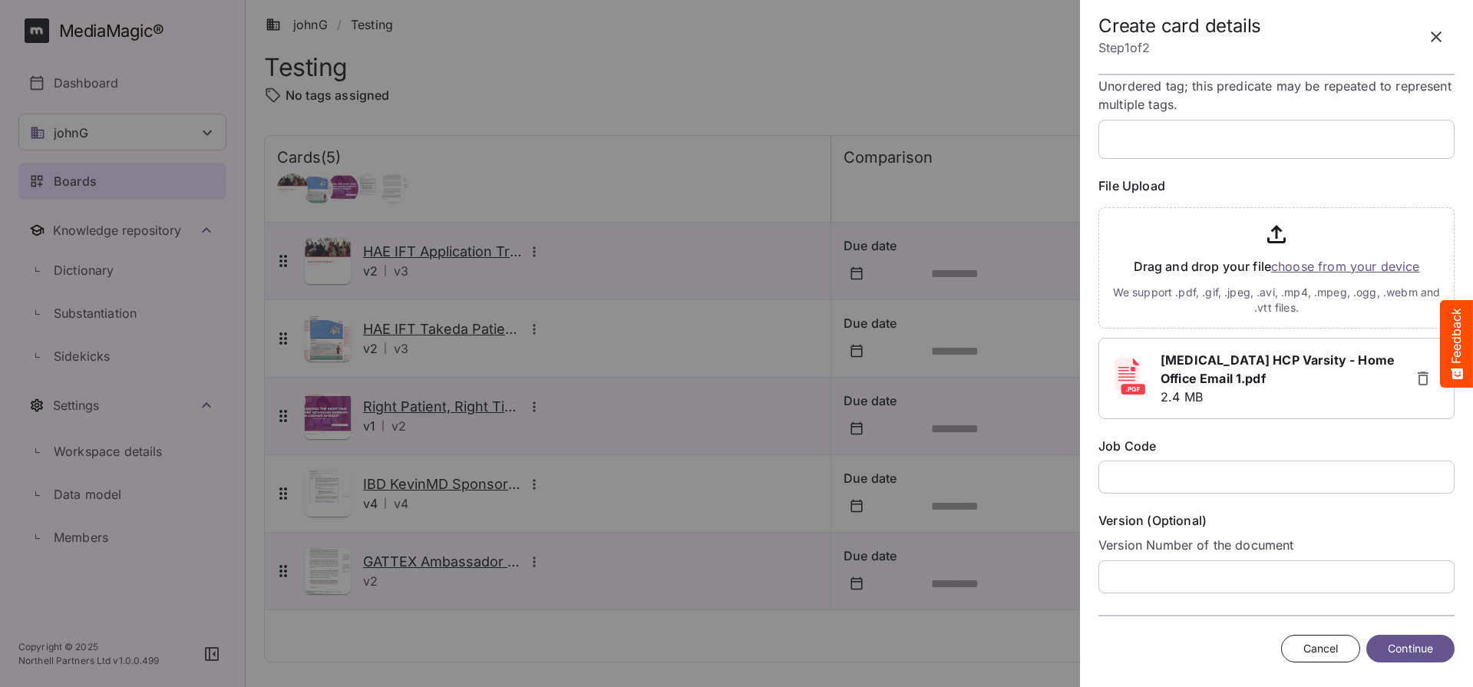
scroll to position [244, 0]
type input "**********"
click at [1157, 470] on input "text" at bounding box center [1276, 473] width 356 height 33
paste input "**********"
type input "**********"
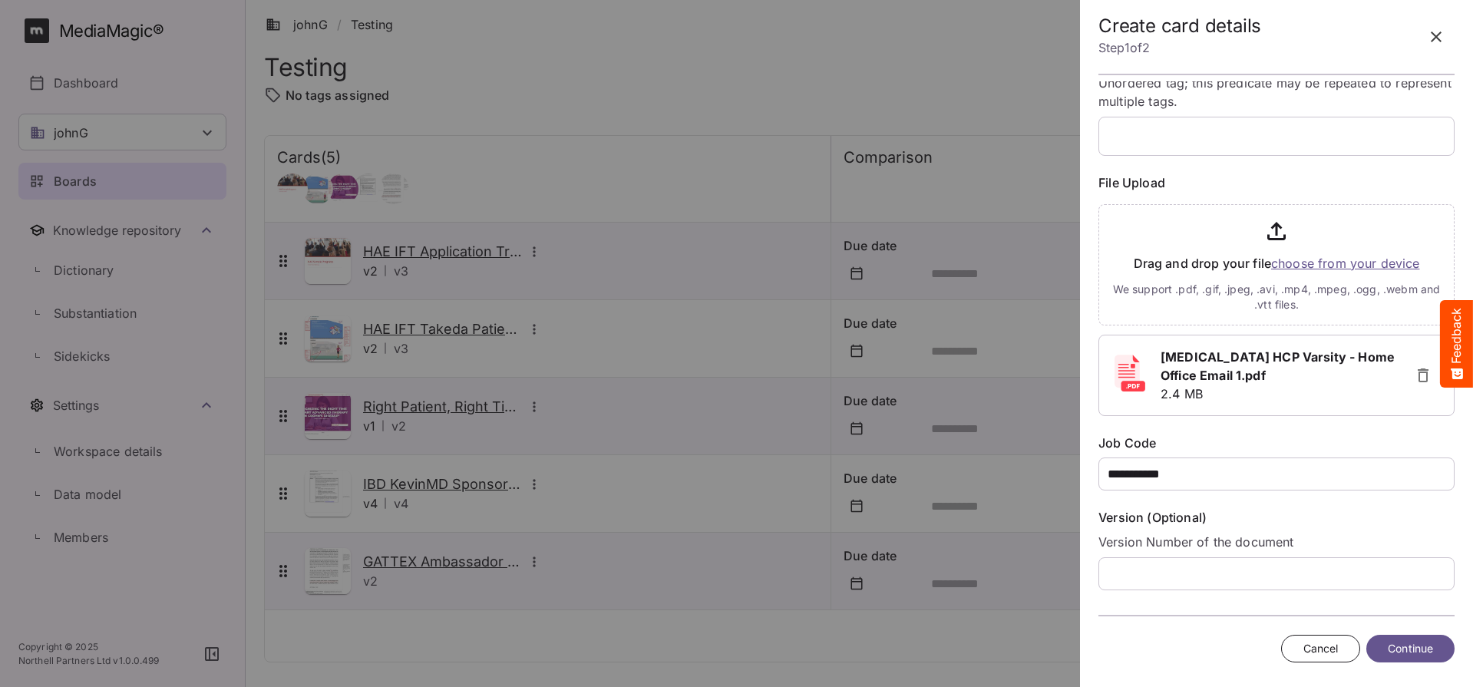
click at [1399, 641] on span "Continue" at bounding box center [1410, 648] width 45 height 19
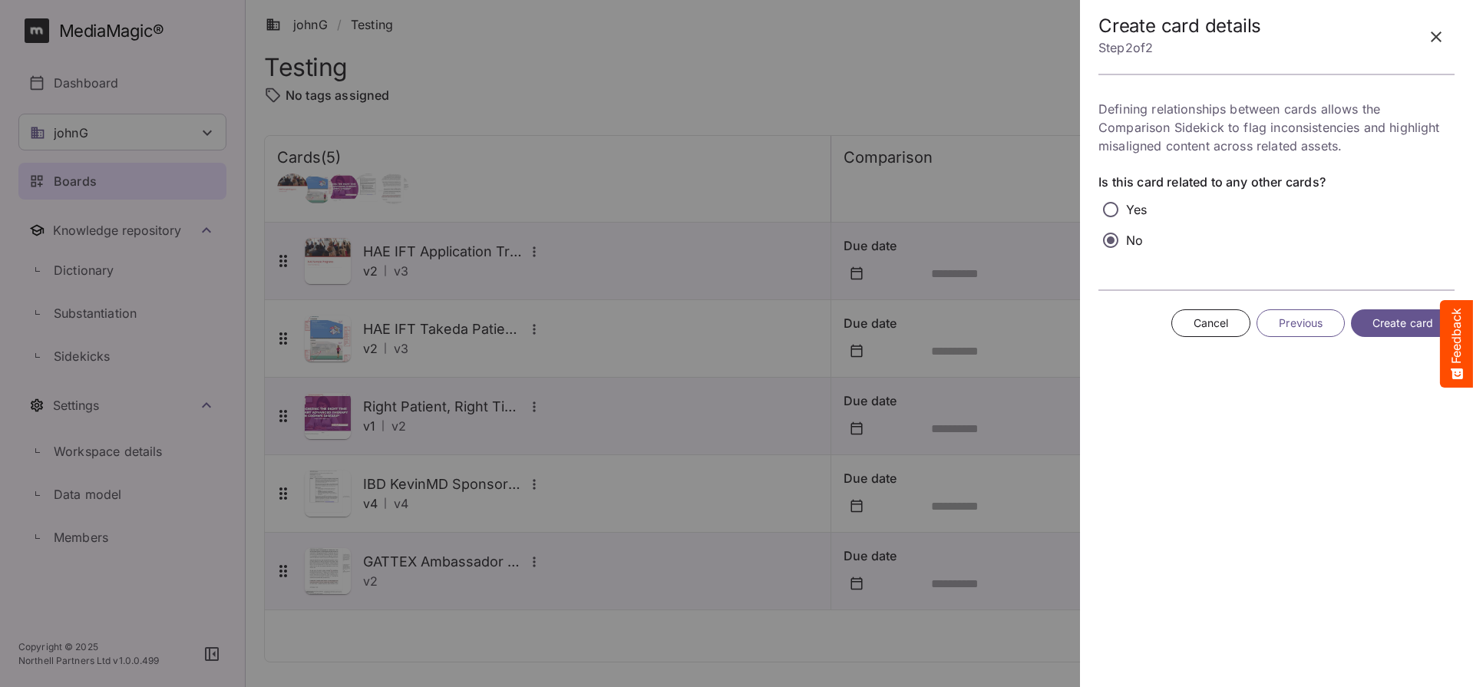
click at [1379, 320] on span "Create card" at bounding box center [1402, 323] width 61 height 19
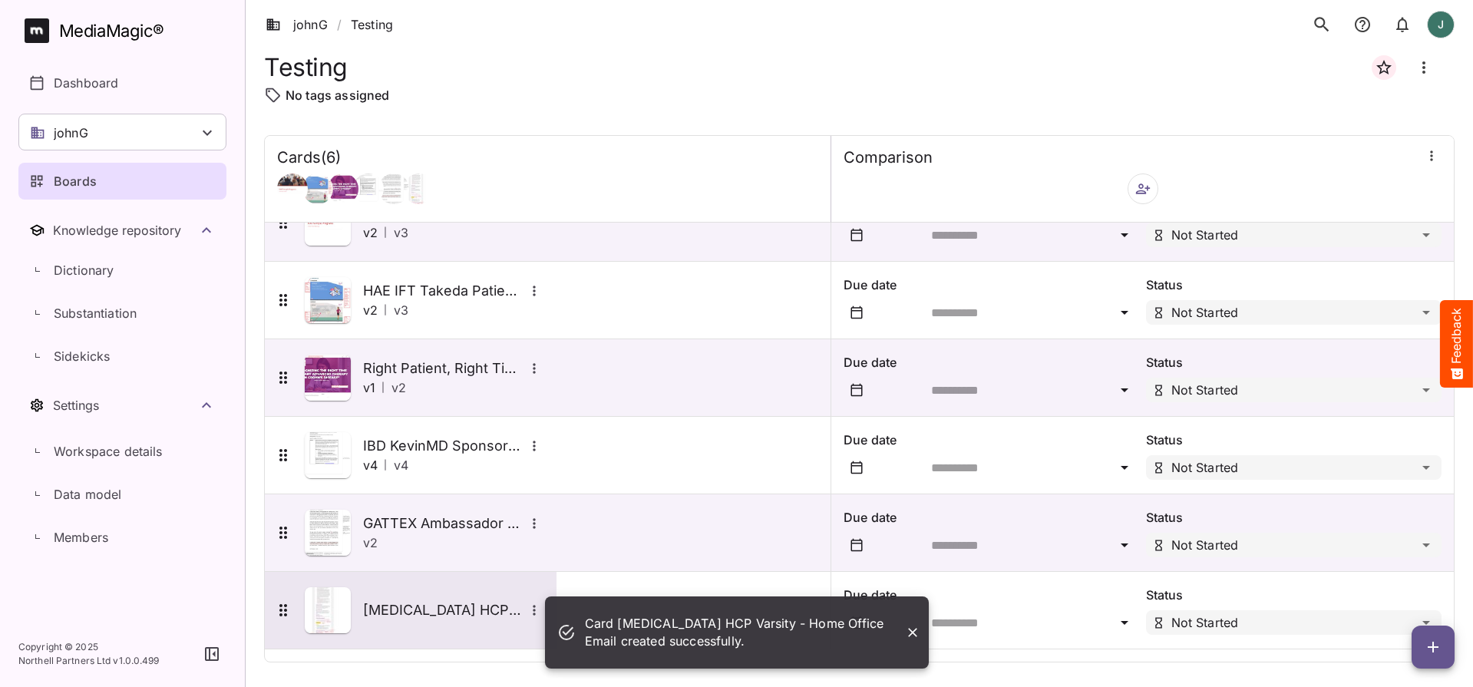
scroll to position [38, 0]
click at [324, 602] on img at bounding box center [328, 610] width 46 height 46
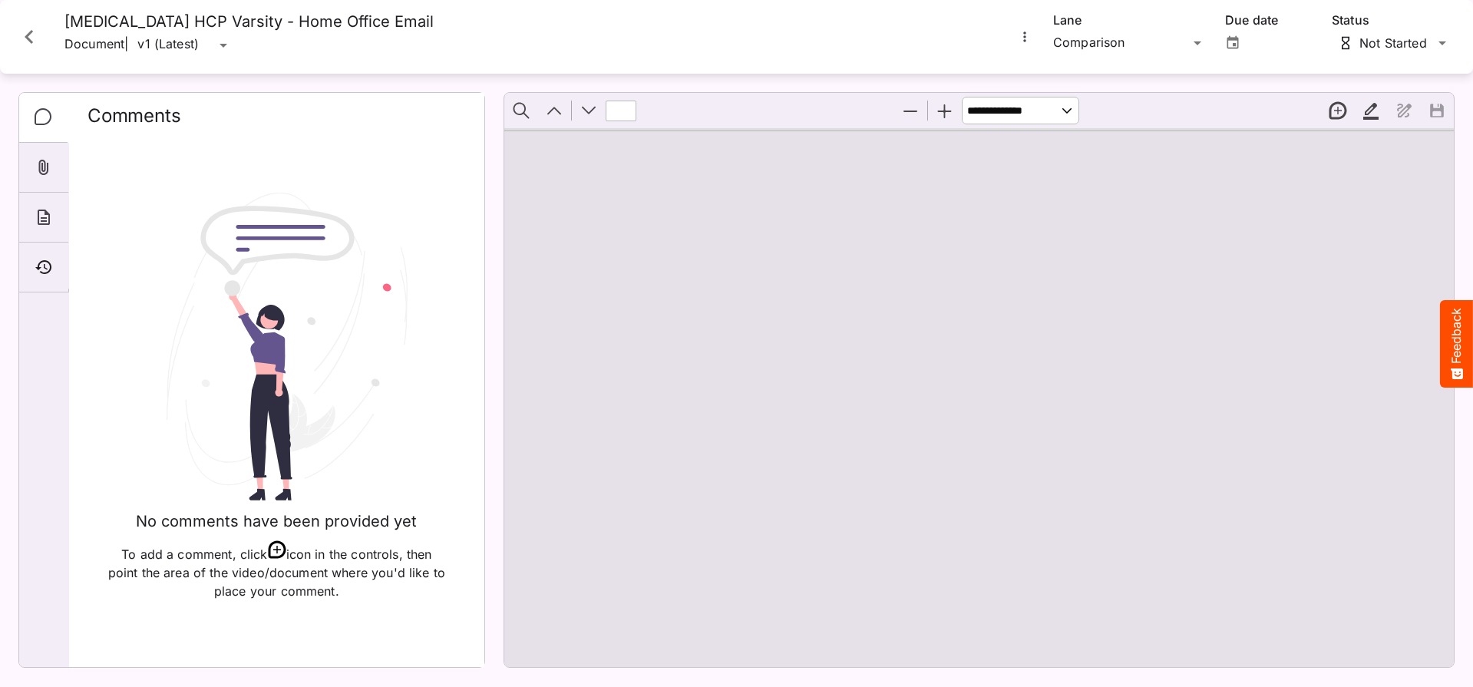
click at [1024, 40] on icon "More options for Entyvio HCP Varsity - Home Office Email" at bounding box center [1024, 36] width 2 height 10
click at [1053, 76] on p "Upload new version" at bounding box center [1092, 74] width 118 height 18
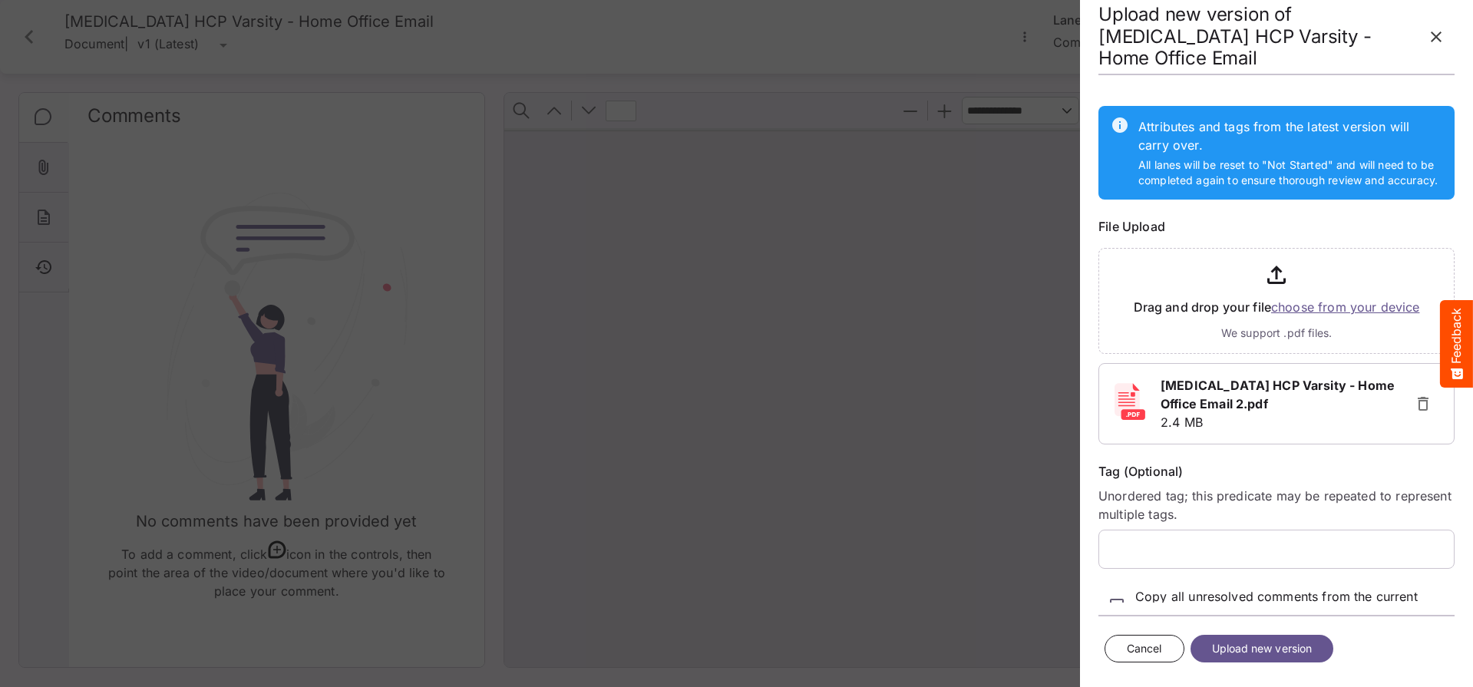
click at [1276, 651] on span "Upload new version" at bounding box center [1262, 648] width 101 height 19
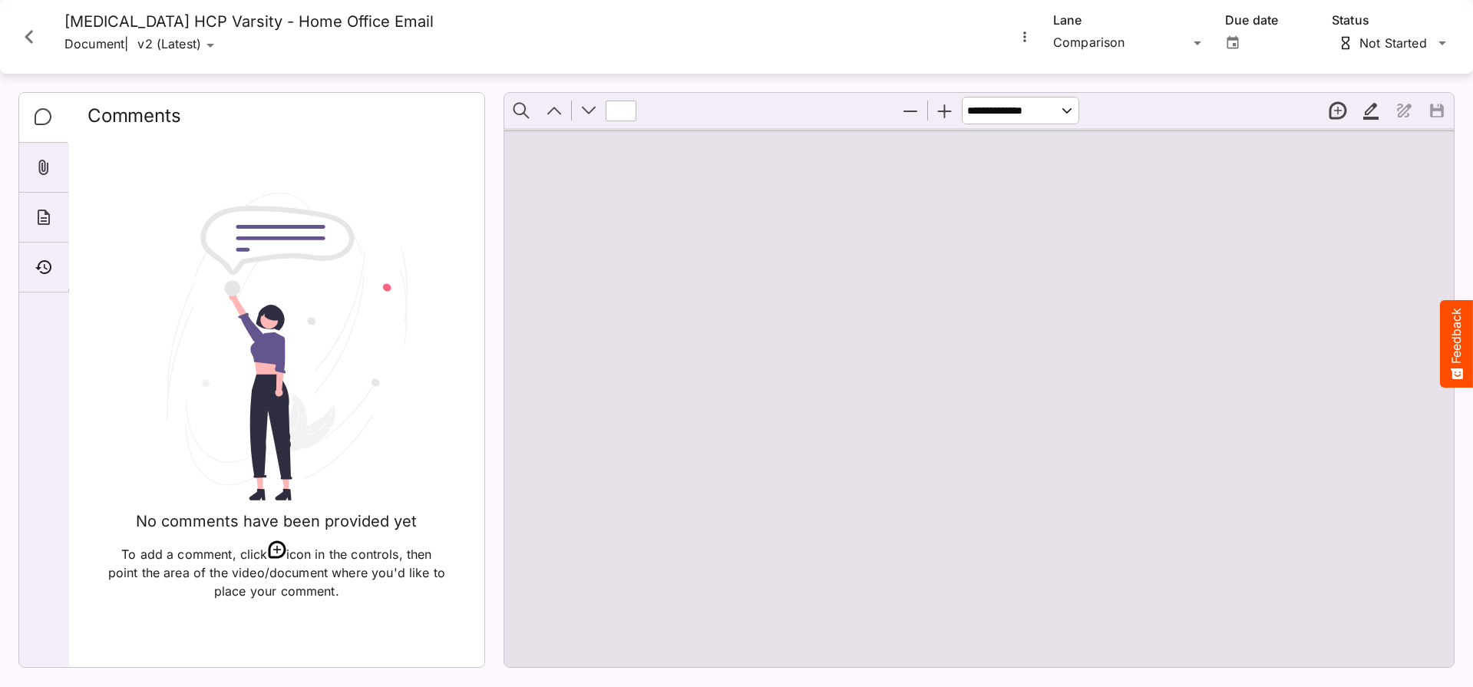
click at [1025, 35] on icon "More options for Entyvio HCP Varsity - Home Office Email" at bounding box center [1024, 36] width 15 height 15
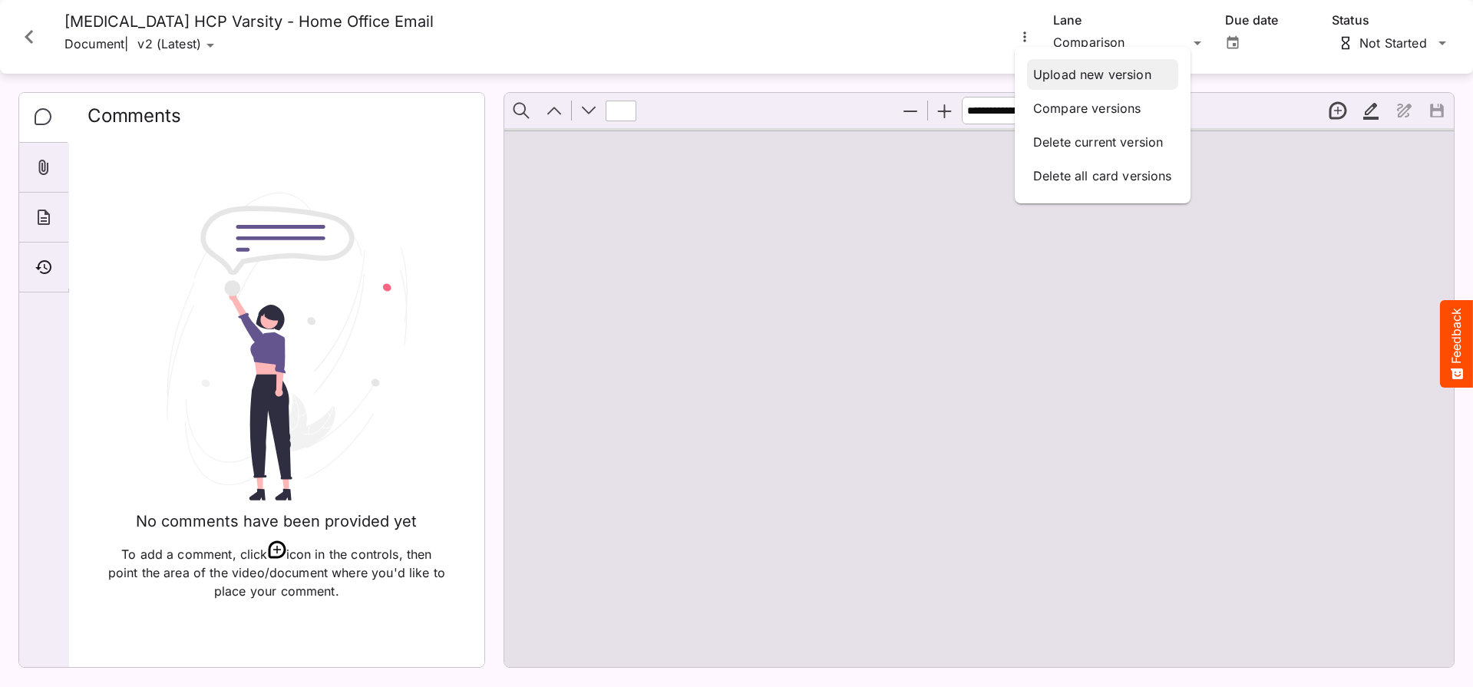
click at [1049, 71] on p "Upload new version" at bounding box center [1102, 74] width 139 height 18
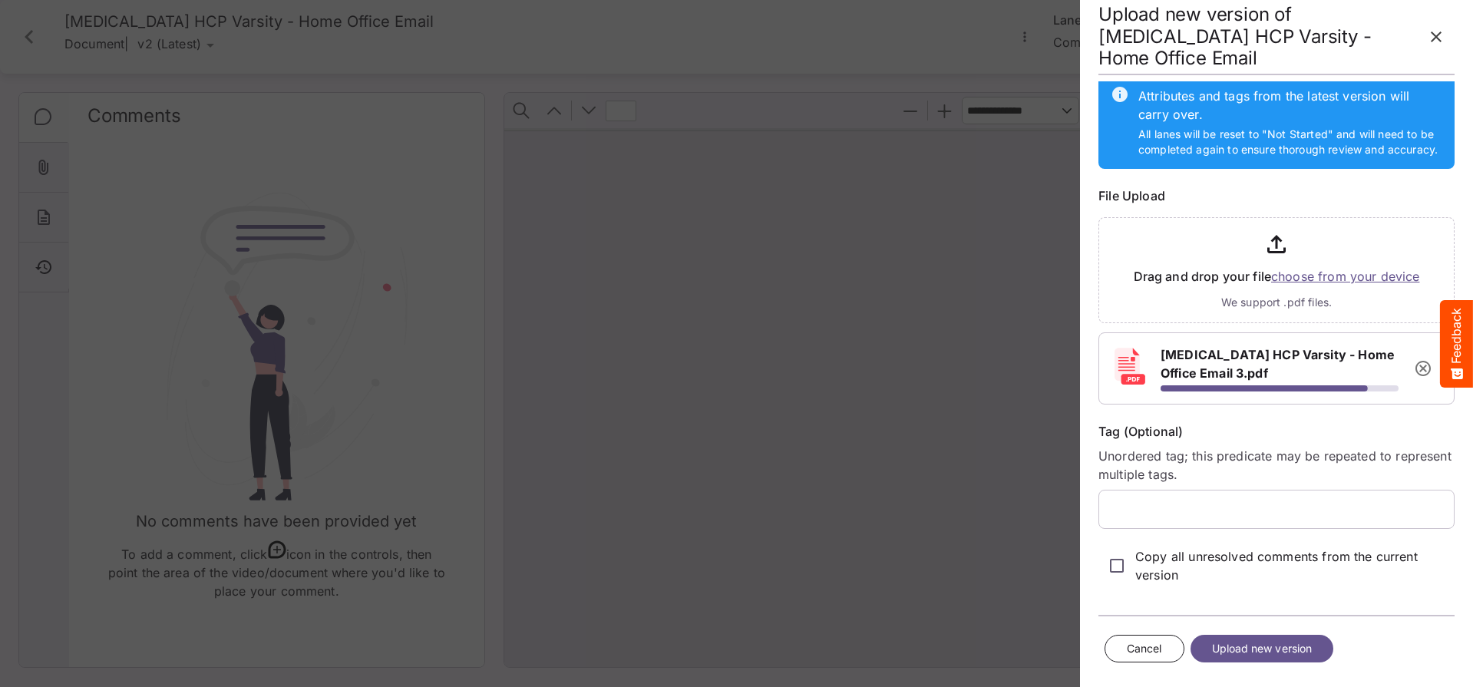
scroll to position [31, 0]
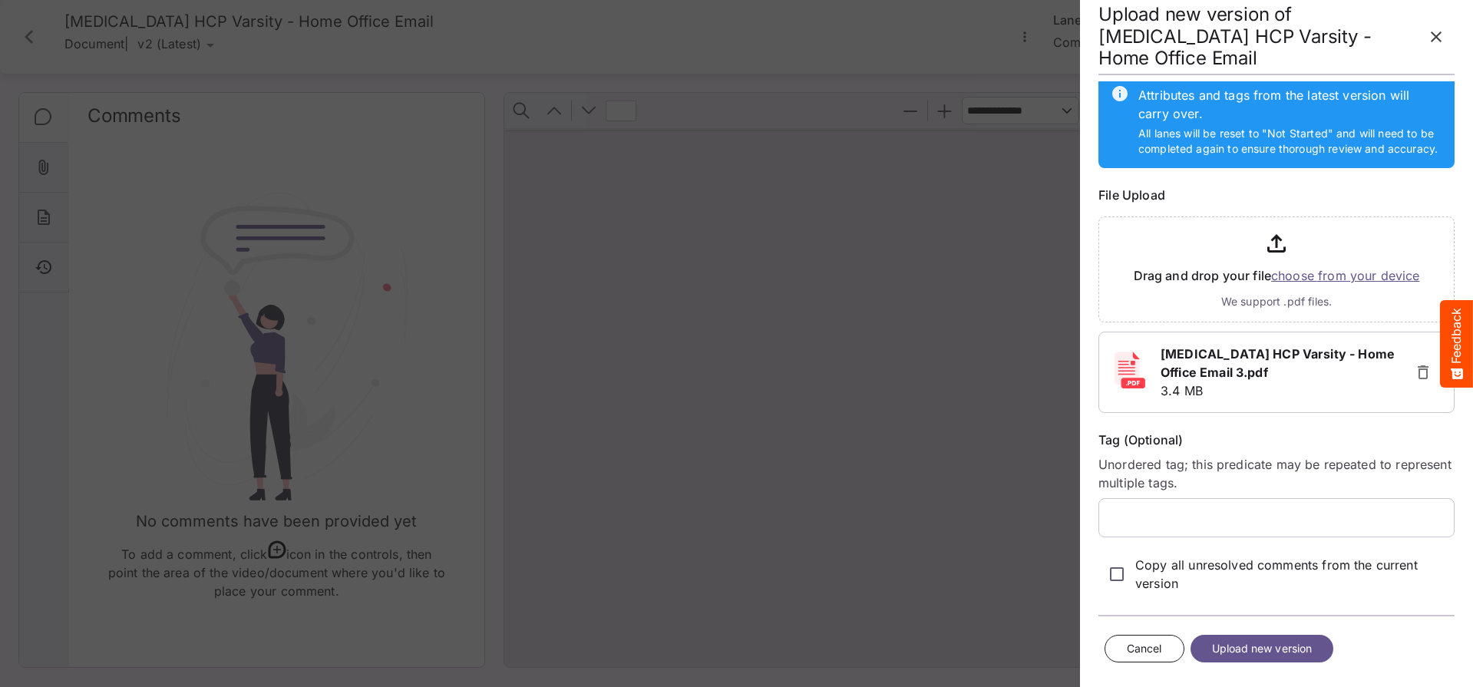
click at [1296, 648] on span "Upload new version" at bounding box center [1262, 648] width 101 height 19
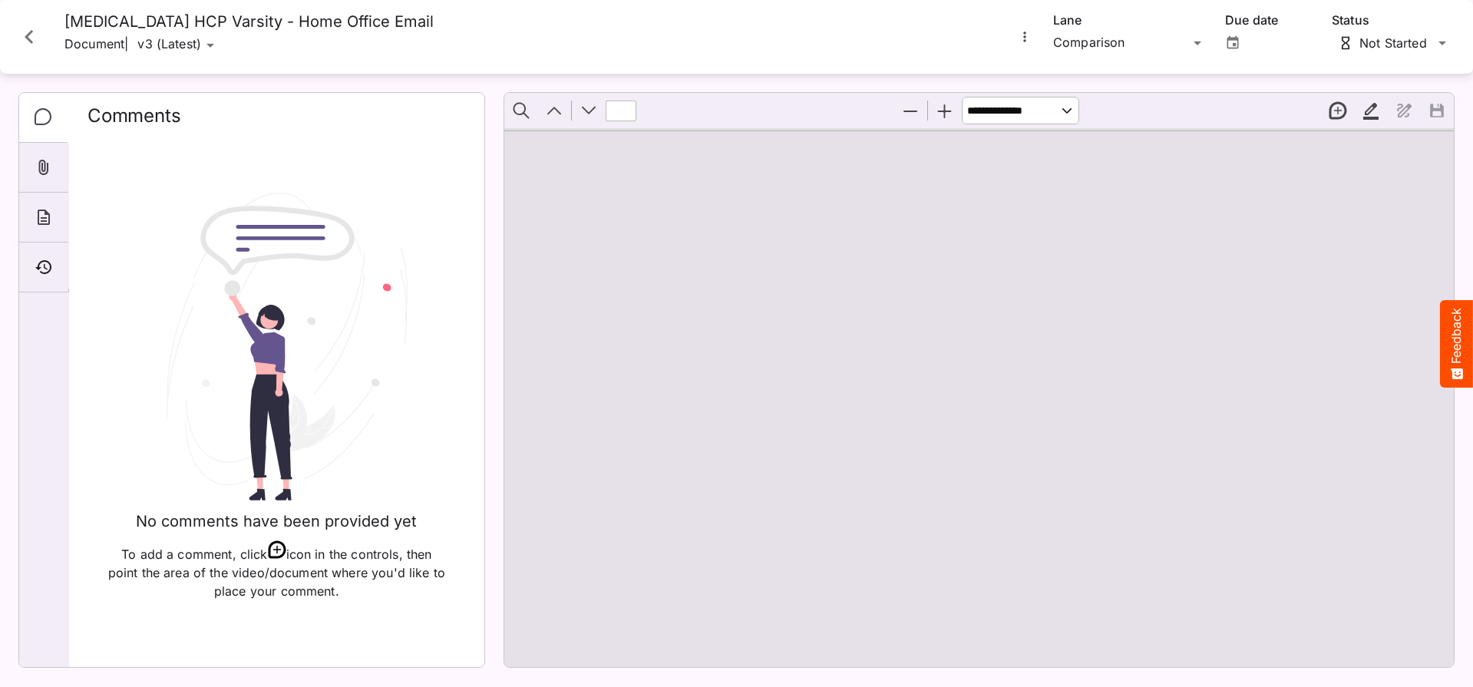
click at [45, 37] on button "Close card" at bounding box center [29, 37] width 46 height 46
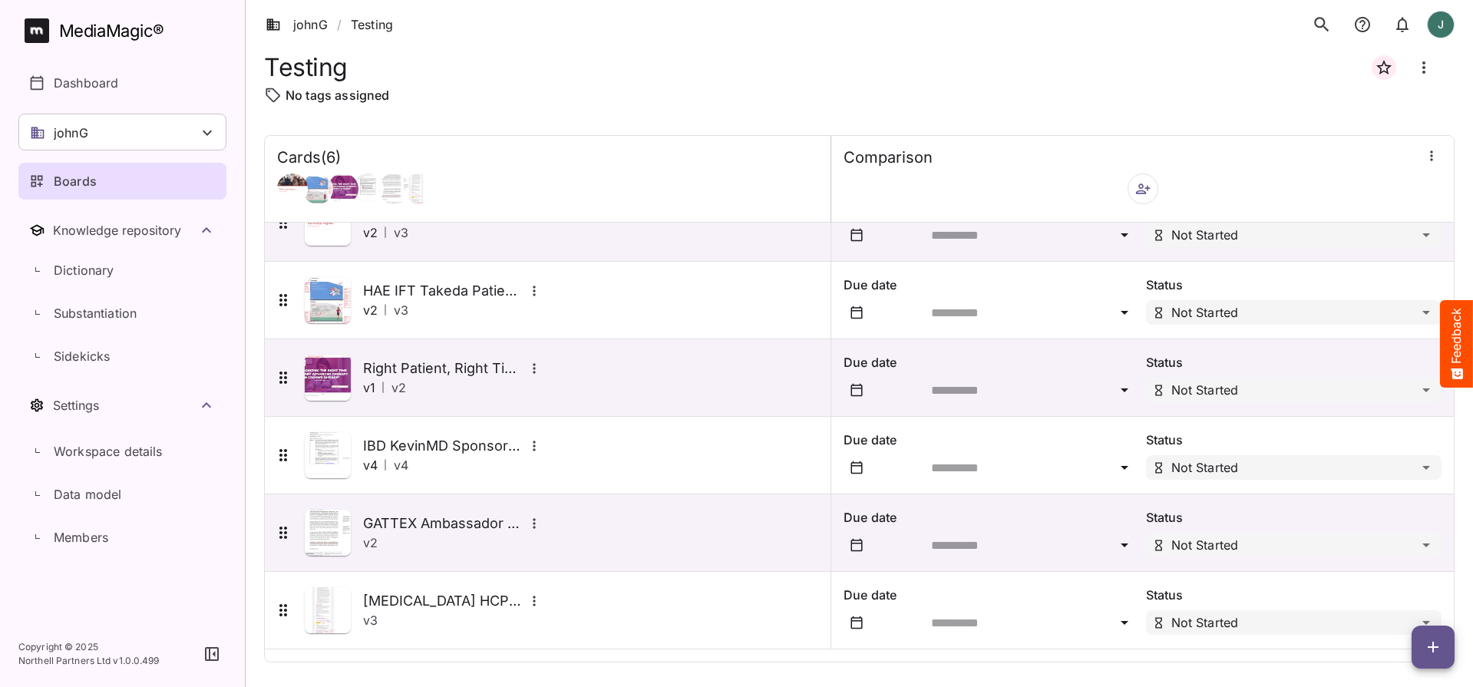
scroll to position [0, 0]
click at [1426, 644] on icon "button" at bounding box center [1433, 647] width 18 height 18
click at [1396, 546] on p "Add new card" at bounding box center [1394, 549] width 83 height 18
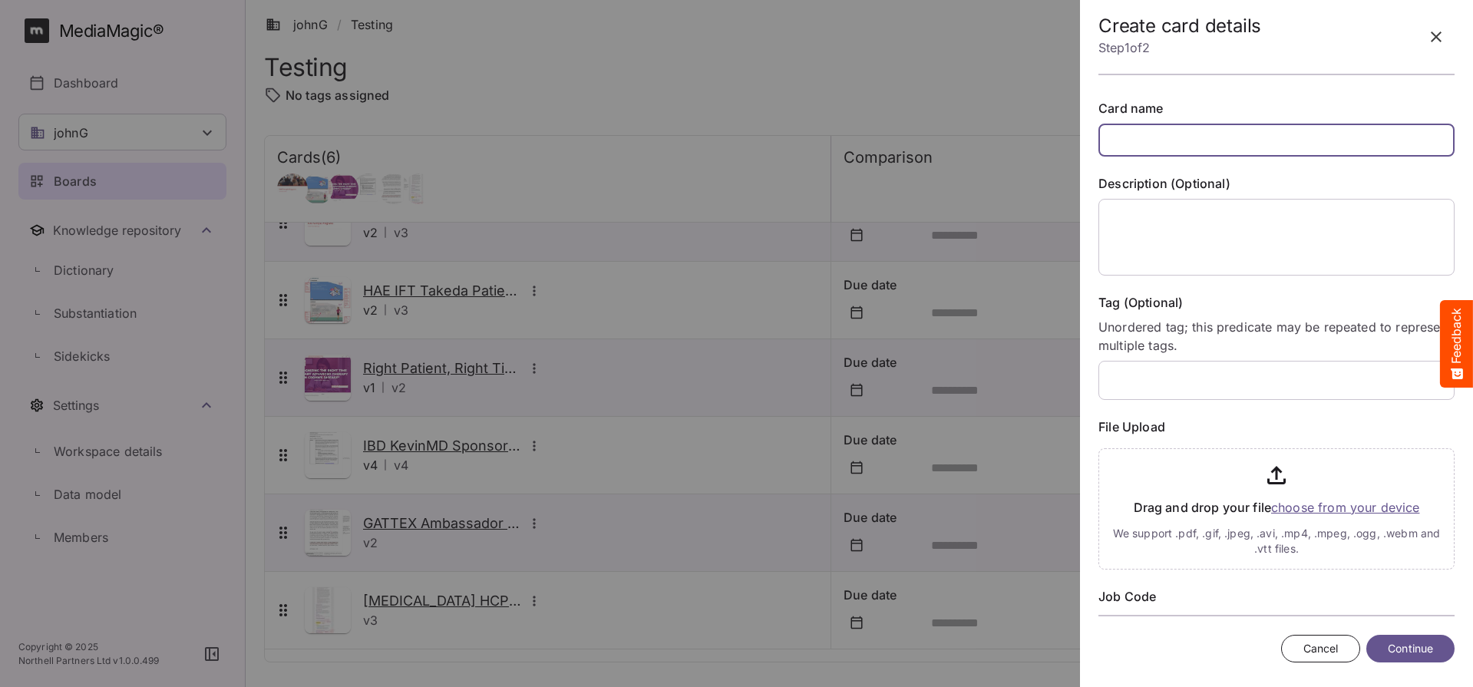
paste input "**********"
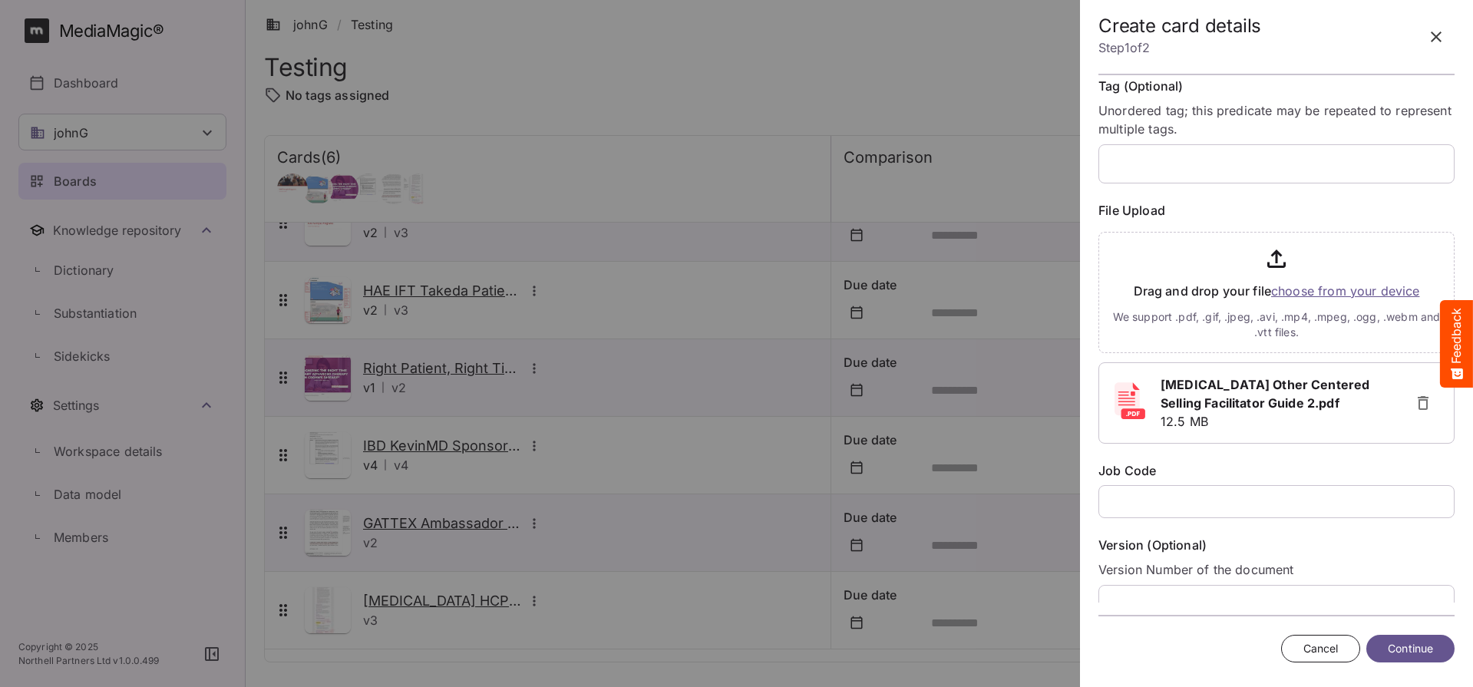
scroll to position [302, 0]
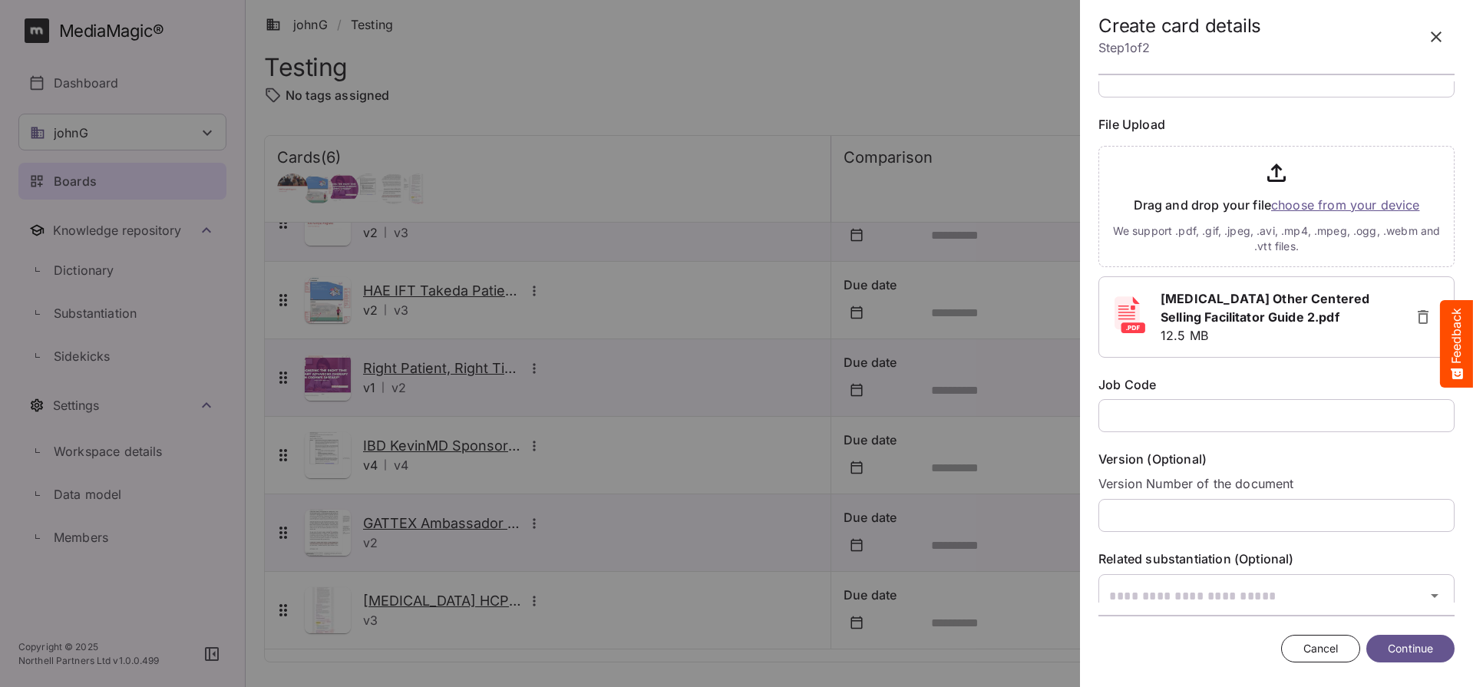
type input "**********"
click at [1183, 414] on input "text" at bounding box center [1276, 415] width 356 height 33
paste input "**********"
type input "**********"
click at [1427, 645] on span "Continue" at bounding box center [1410, 648] width 45 height 19
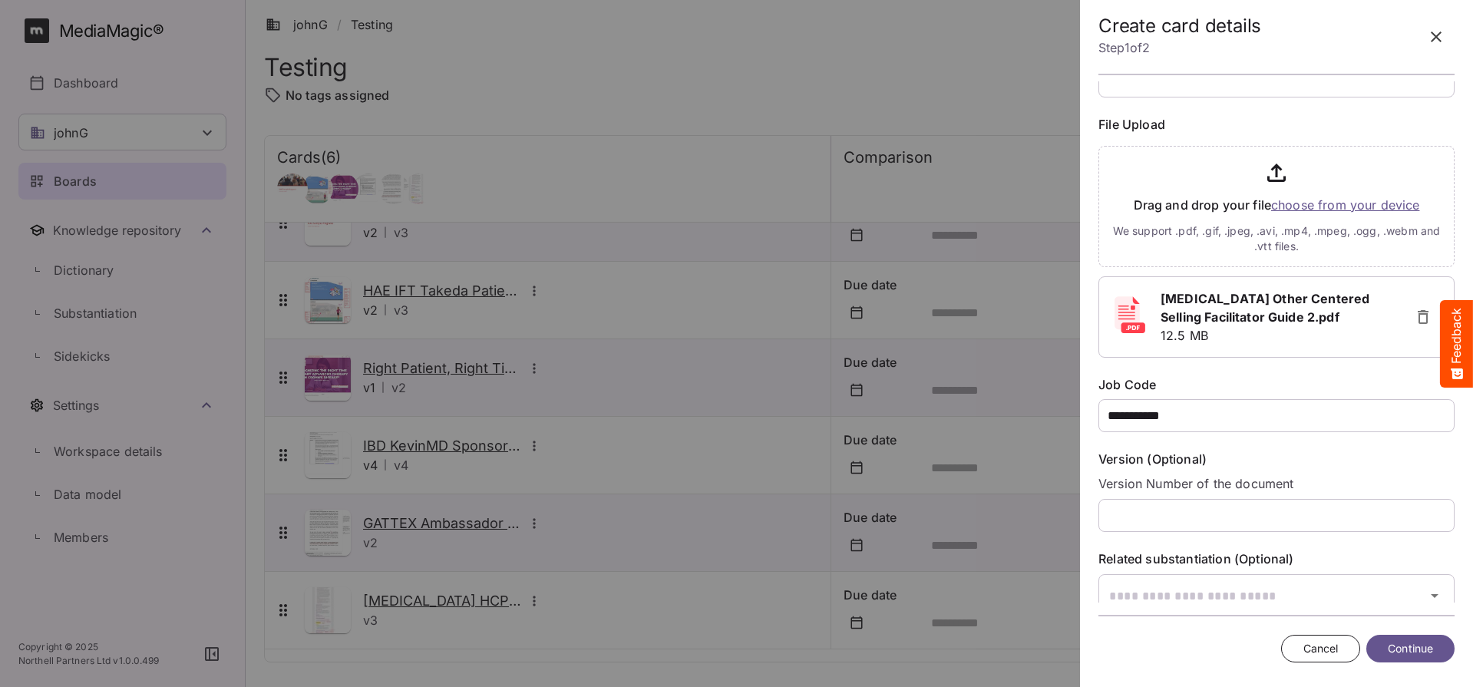
scroll to position [0, 0]
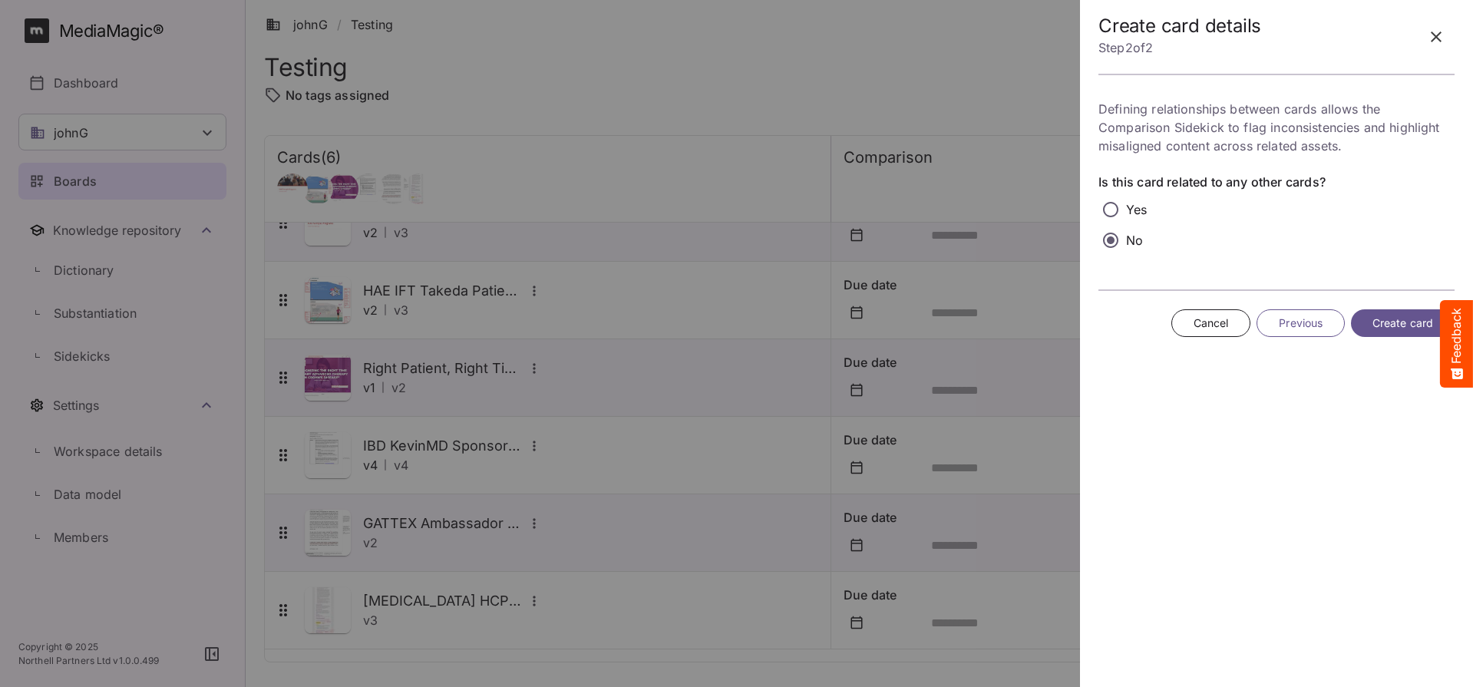
click at [1407, 323] on span "Create card" at bounding box center [1402, 323] width 61 height 19
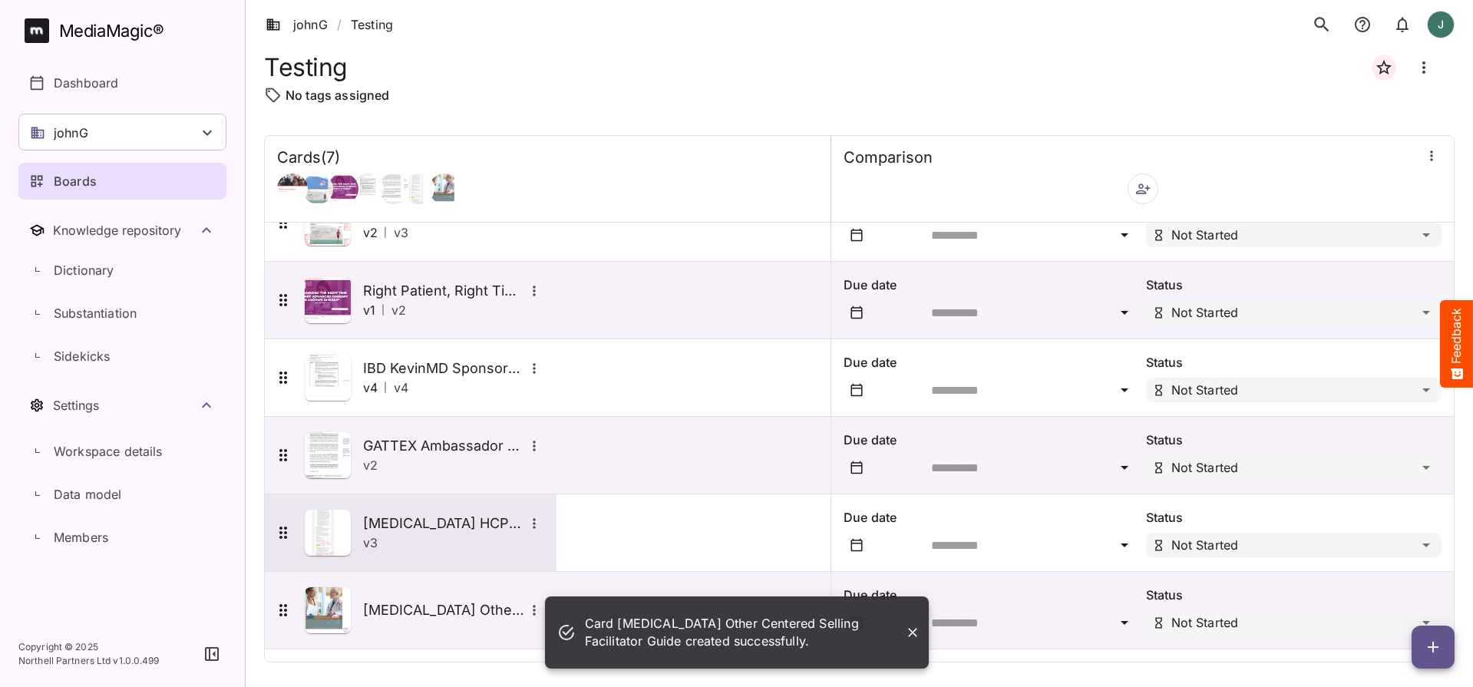
scroll to position [116, 0]
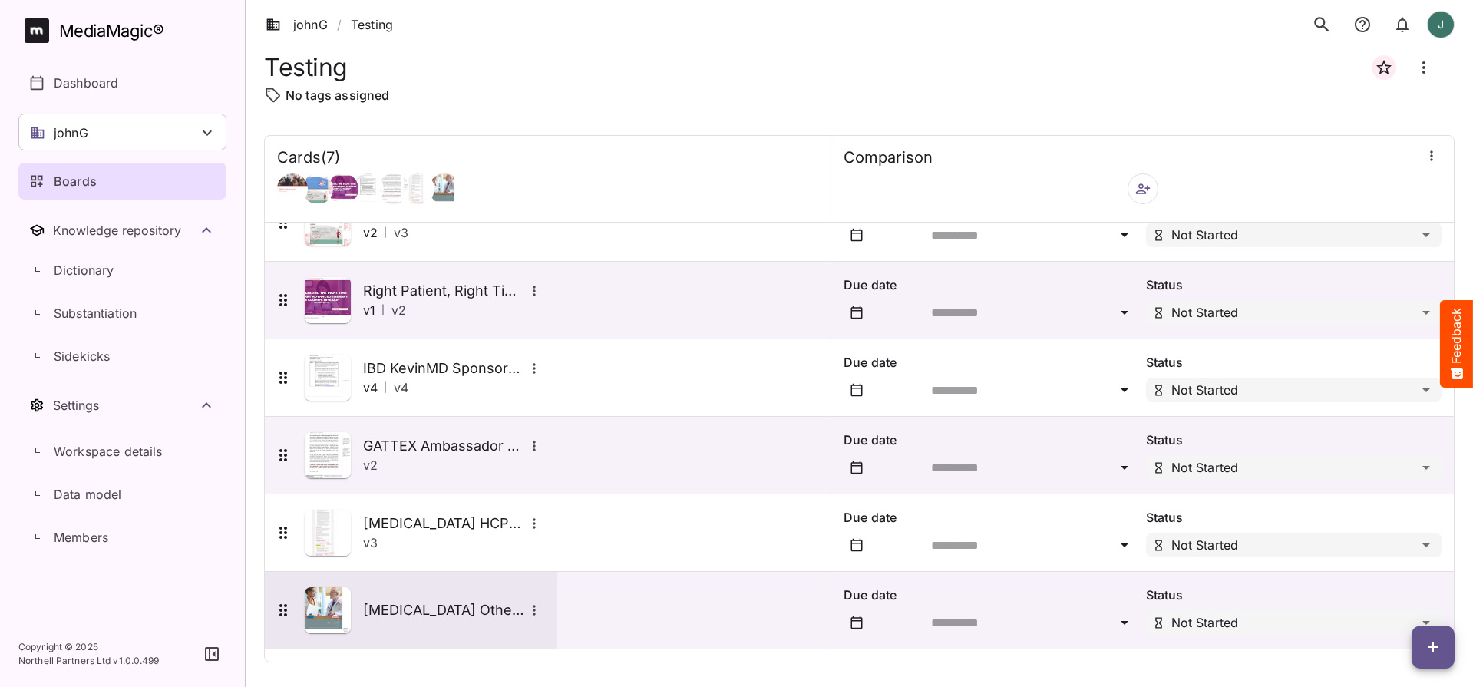
click at [324, 608] on img at bounding box center [328, 610] width 46 height 46
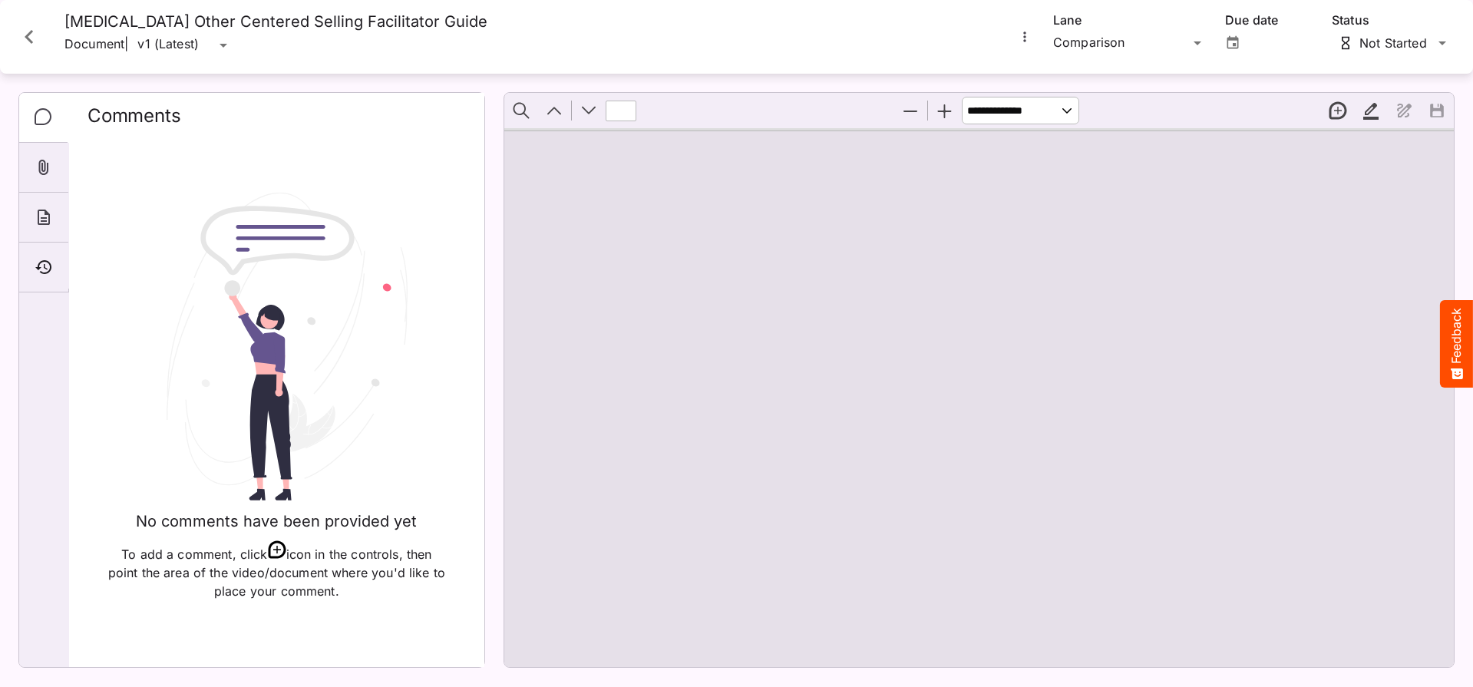
click at [1018, 28] on button "More options for Alpha 1 Other Centered Selling Facilitator Guide" at bounding box center [1025, 37] width 20 height 20
click at [1078, 82] on p "Upload new version" at bounding box center [1092, 74] width 118 height 18
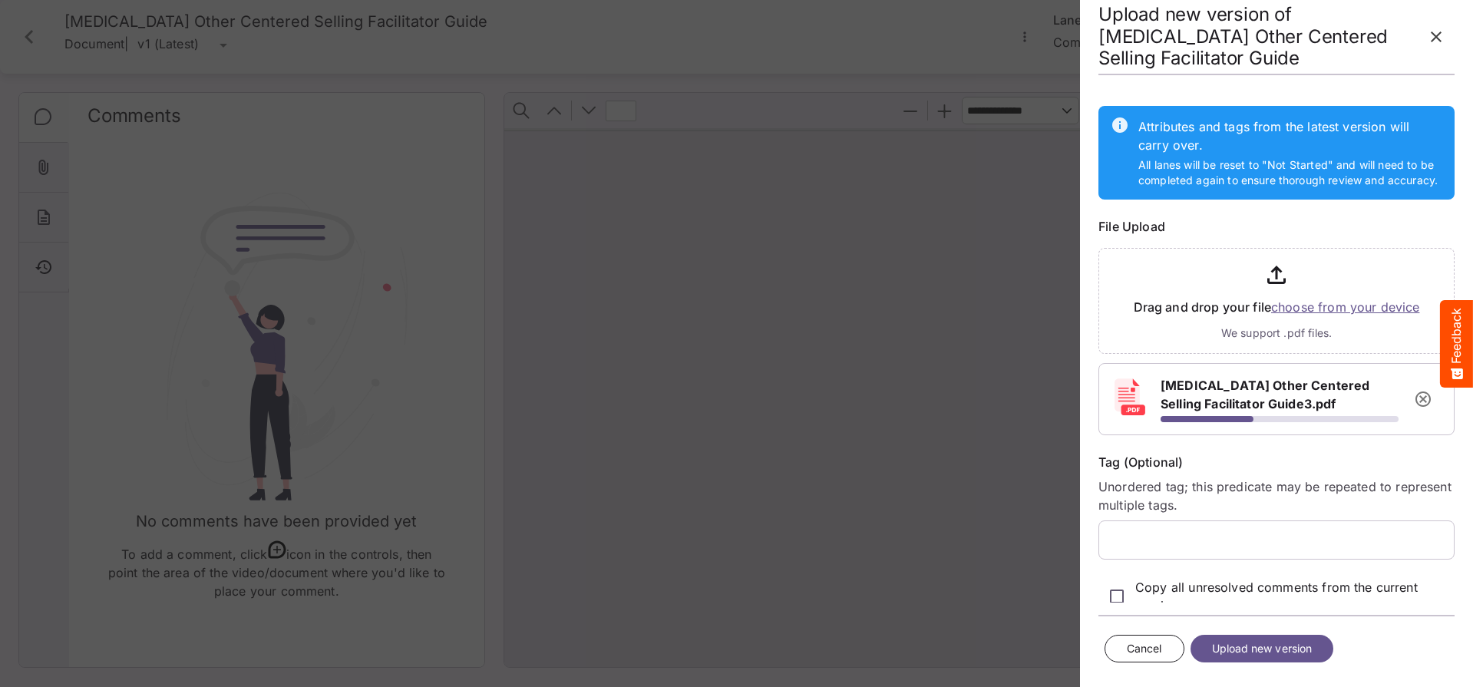
scroll to position [31, 0]
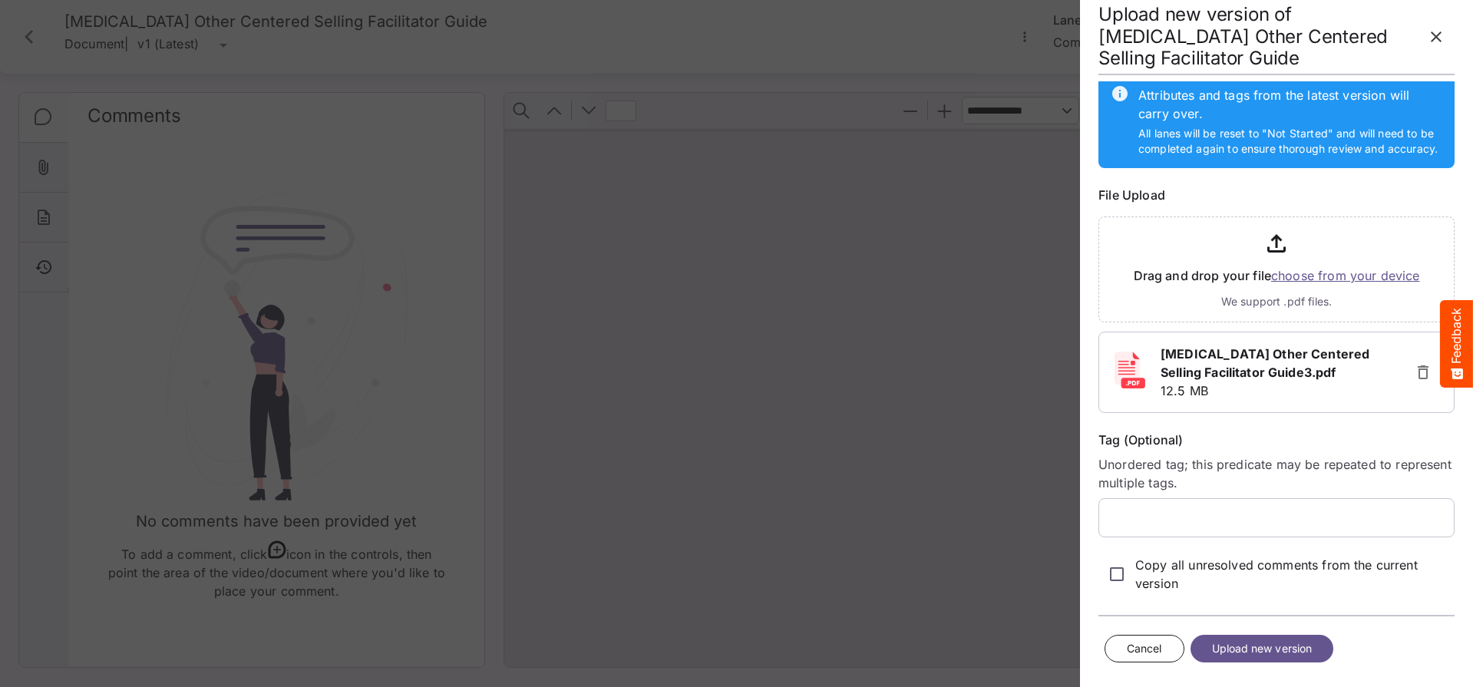
click at [1272, 648] on span "Upload new version" at bounding box center [1262, 648] width 101 height 19
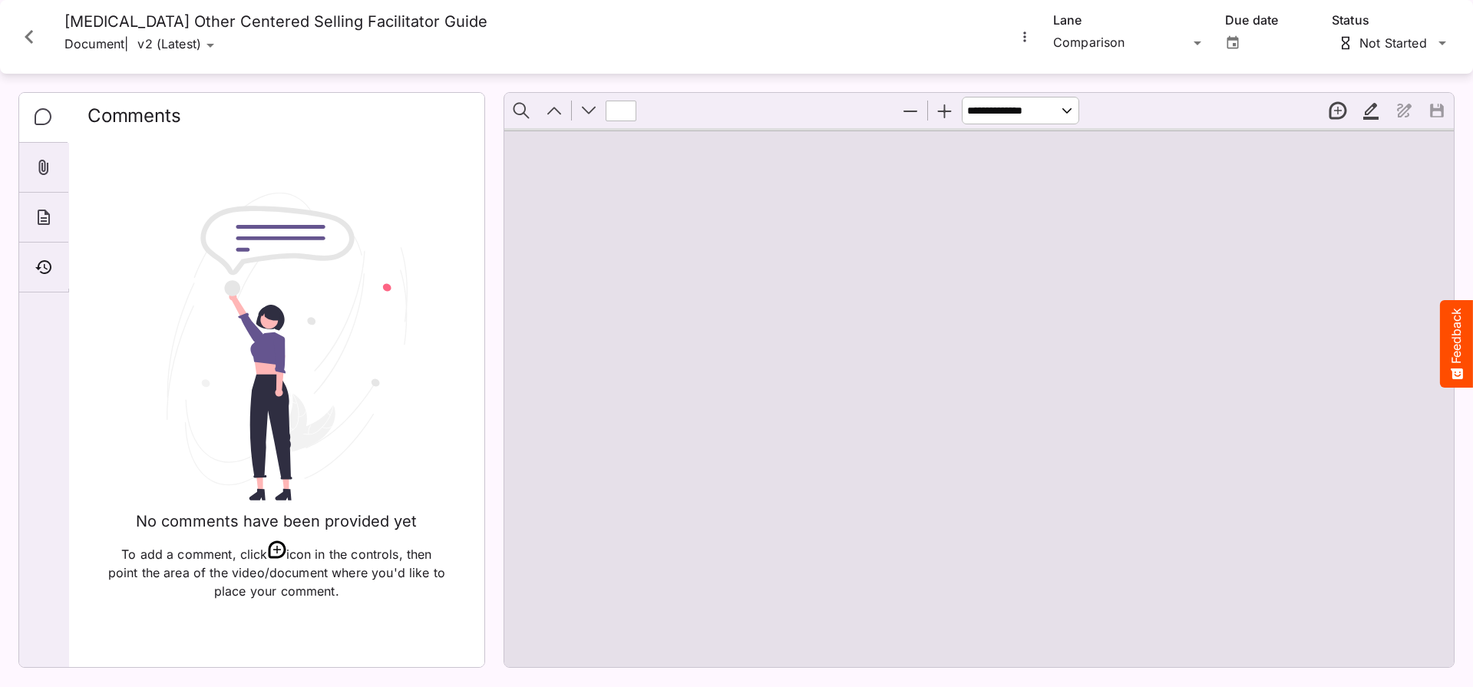
click at [1025, 33] on icon "More options for Alpha 1 Other Centered Selling Facilitator Guide" at bounding box center [1024, 36] width 2 height 10
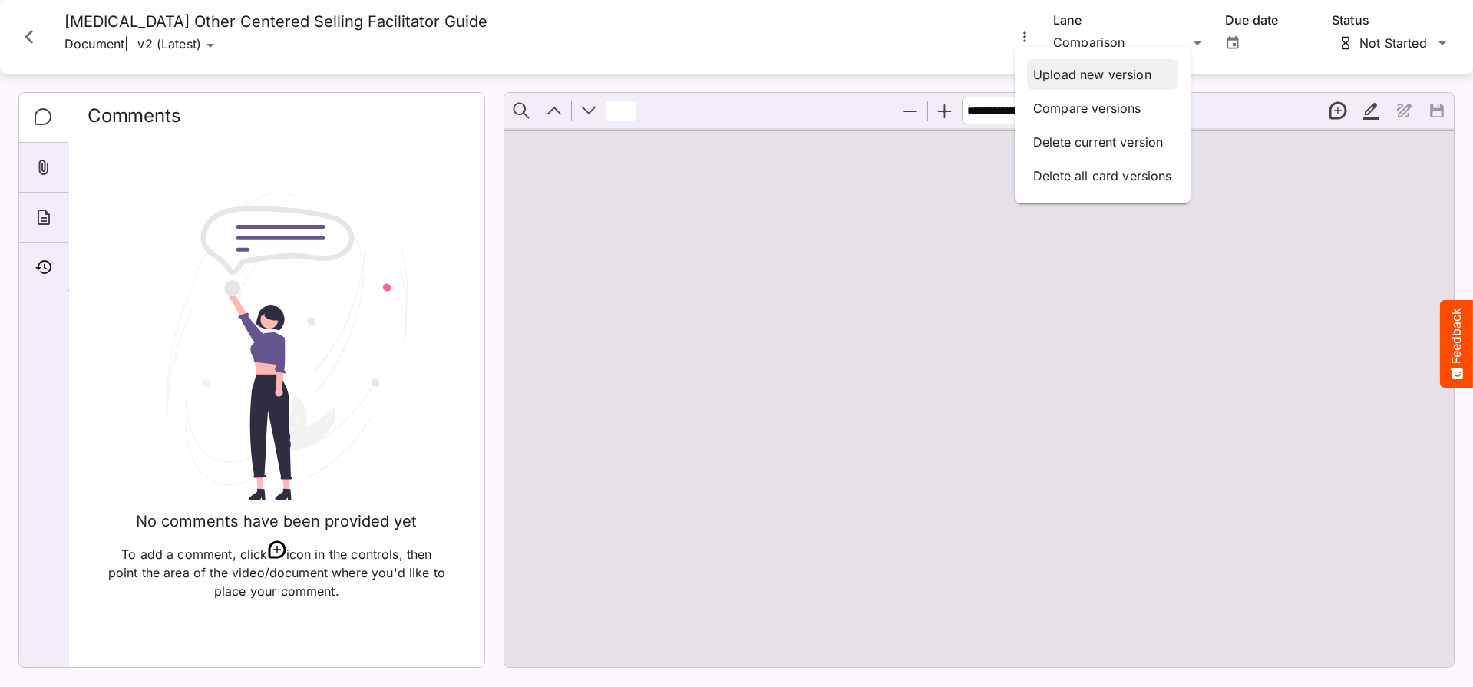
click at [1071, 78] on p "Upload new version" at bounding box center [1102, 74] width 139 height 18
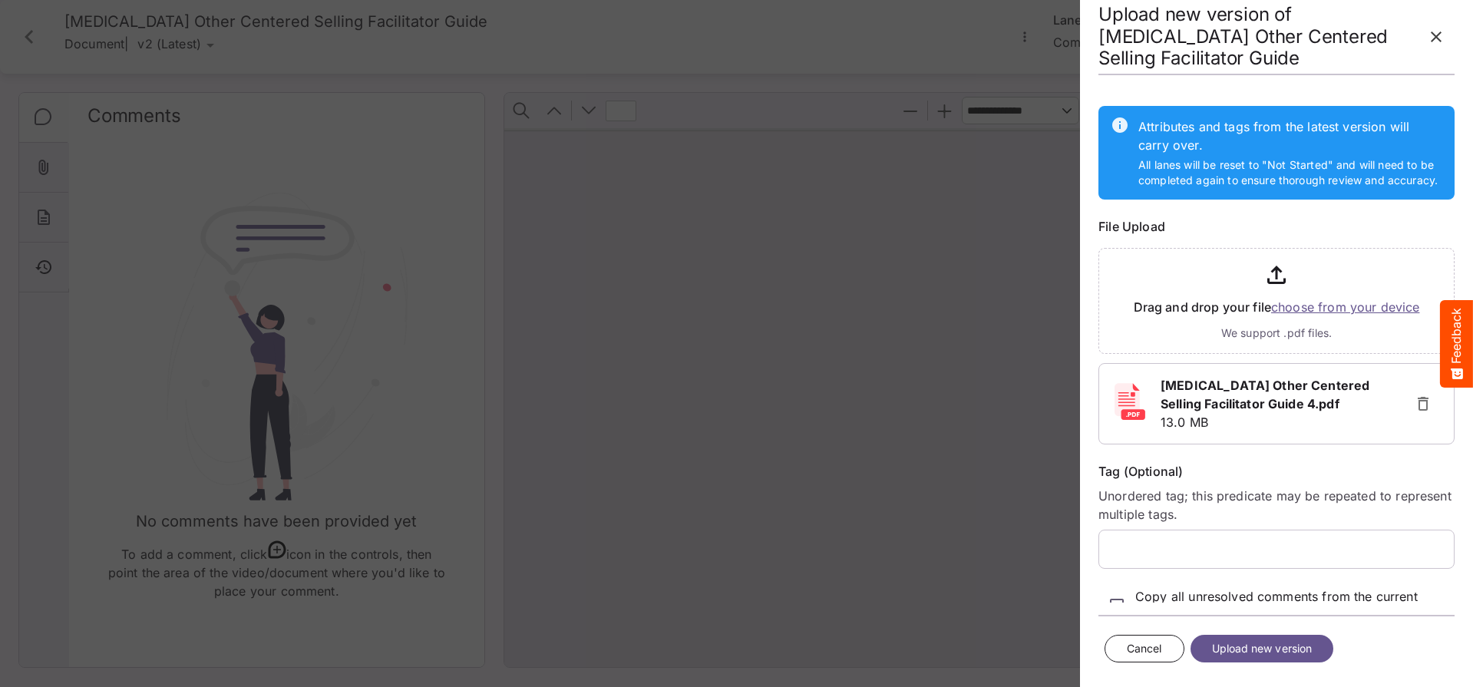
click at [1294, 652] on span "Upload new version" at bounding box center [1262, 648] width 101 height 19
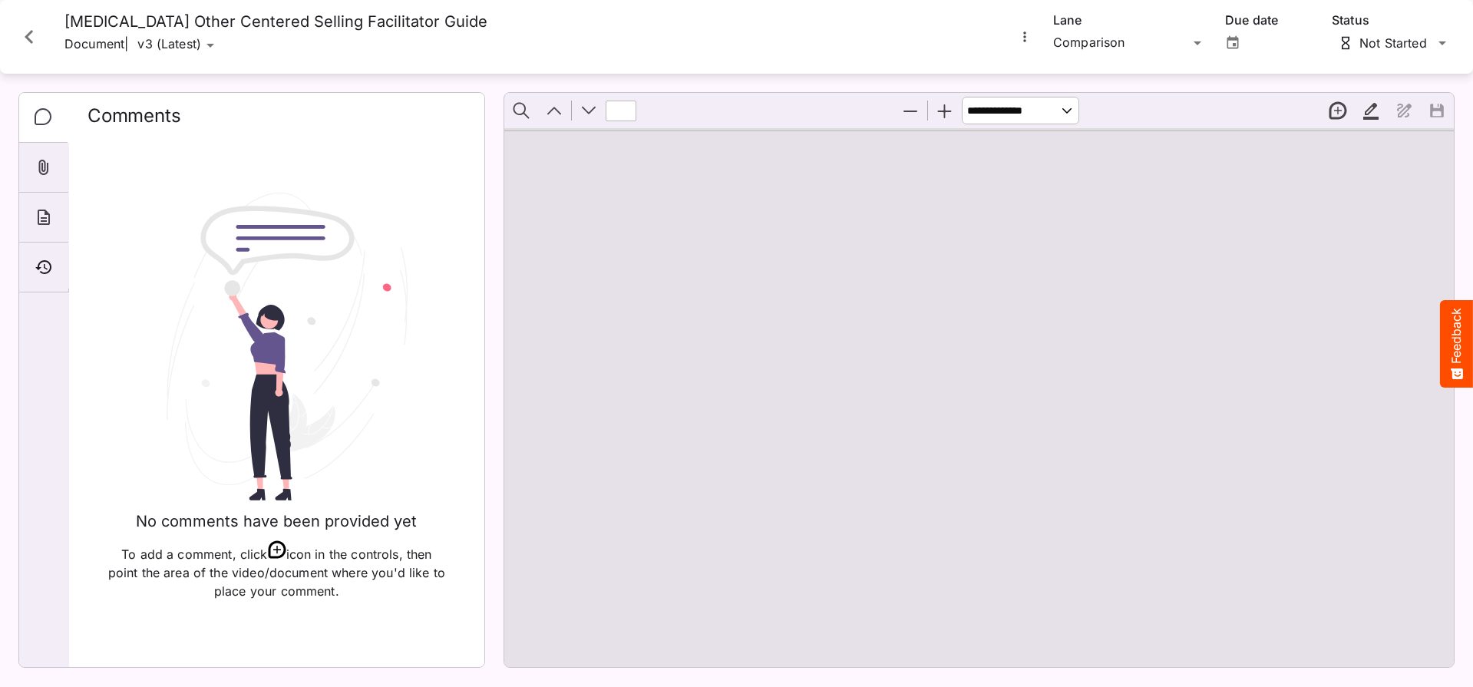
click at [35, 40] on icon "Close card" at bounding box center [29, 37] width 28 height 28
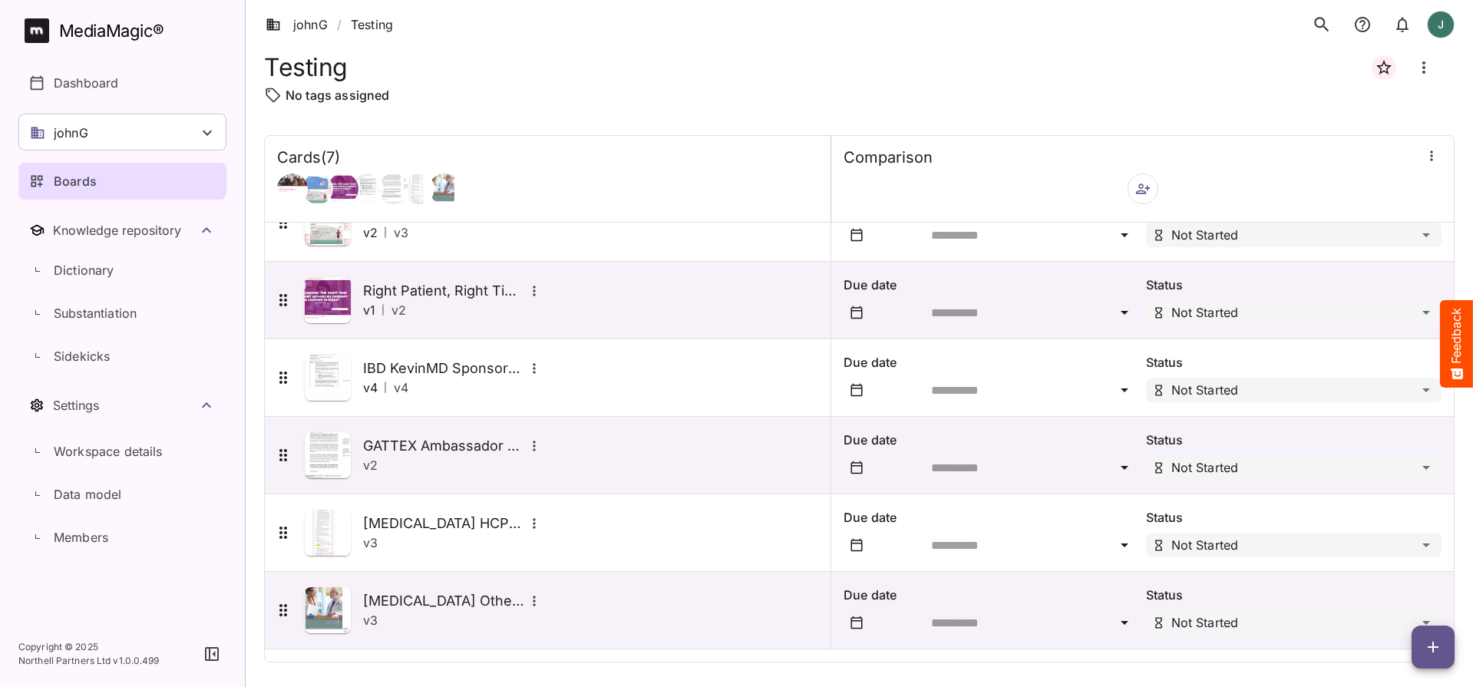
click at [1441, 637] on button "button" at bounding box center [1432, 646] width 43 height 43
click at [1388, 550] on p "Add new card" at bounding box center [1394, 549] width 83 height 18
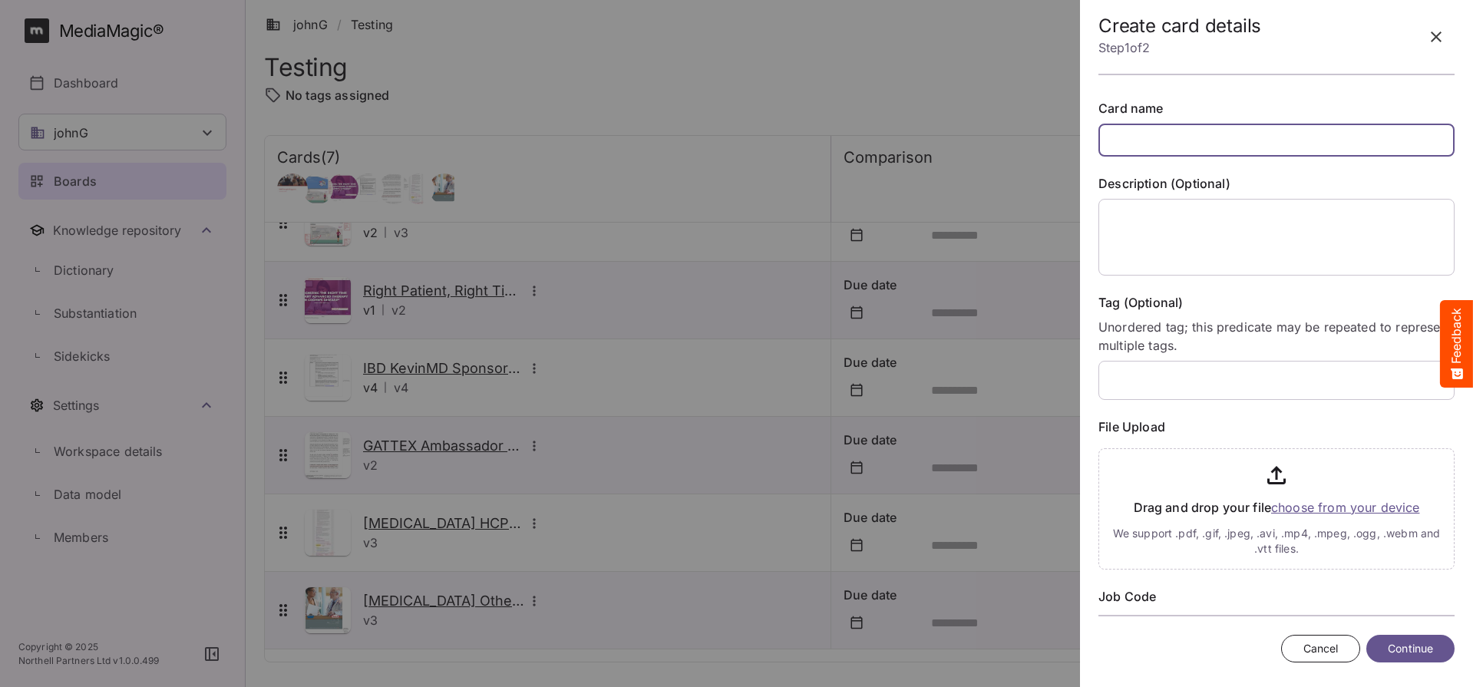
paste input "**********"
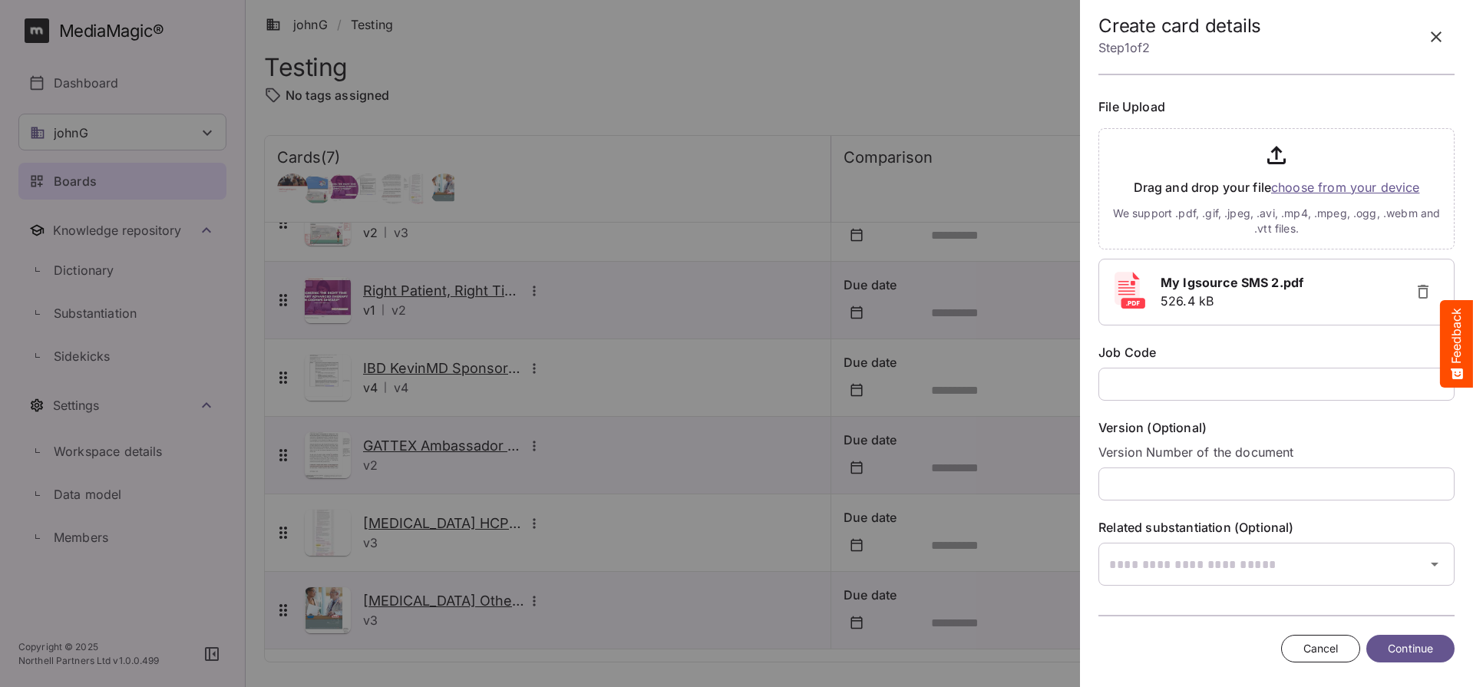
scroll to position [318, 0]
type input "**********"
click at [1193, 388] on input "text" at bounding box center [1276, 385] width 356 height 33
paste input "**********"
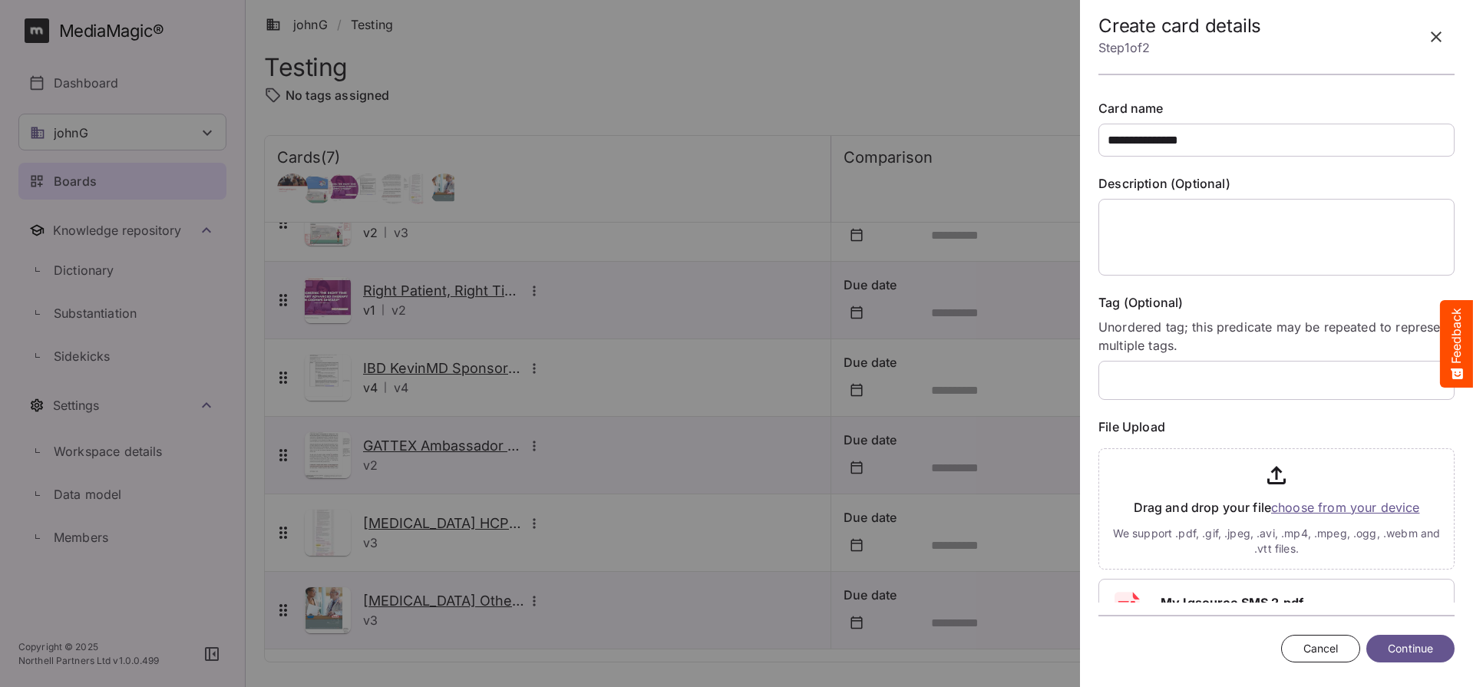
scroll to position [0, 0]
type input "**********"
click at [1223, 253] on textarea at bounding box center [1276, 237] width 356 height 77
type textarea "**"
click at [1419, 649] on span "Continue" at bounding box center [1410, 648] width 45 height 19
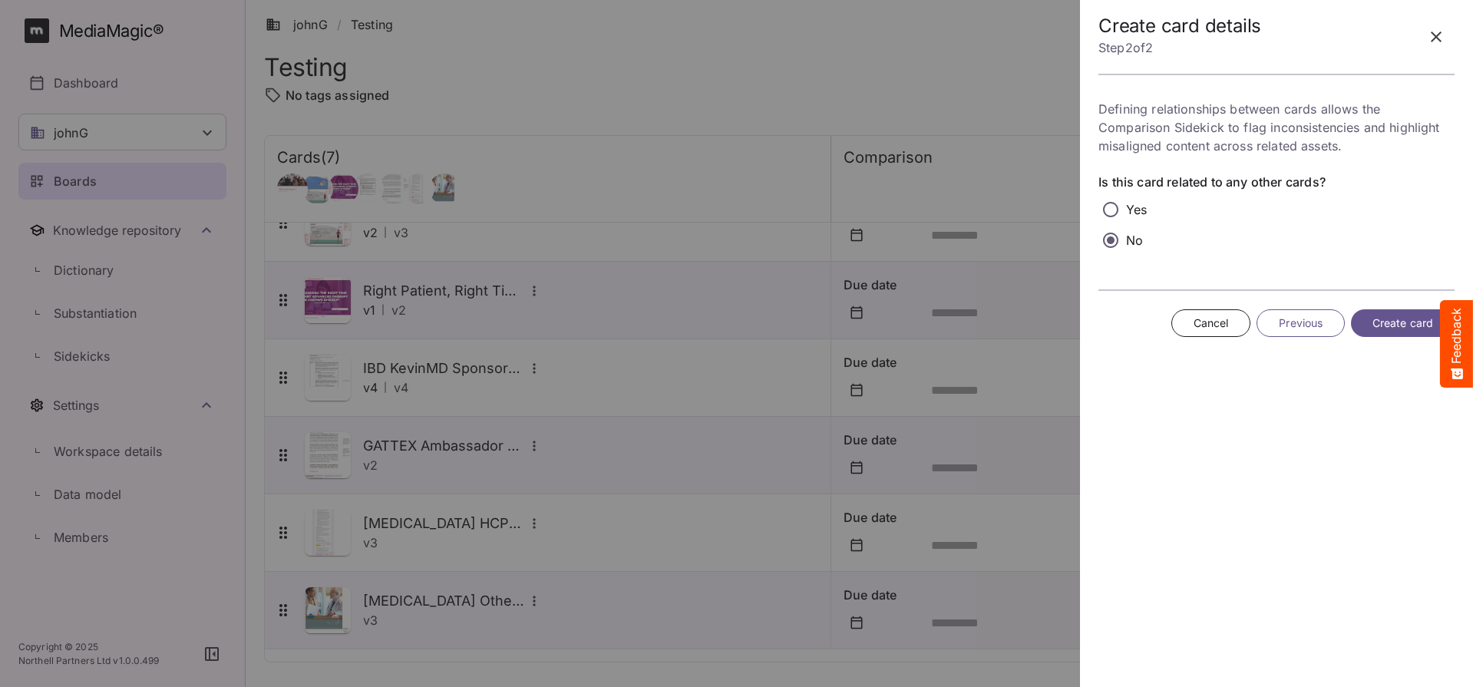
click at [1390, 314] on span "Create card" at bounding box center [1402, 323] width 61 height 19
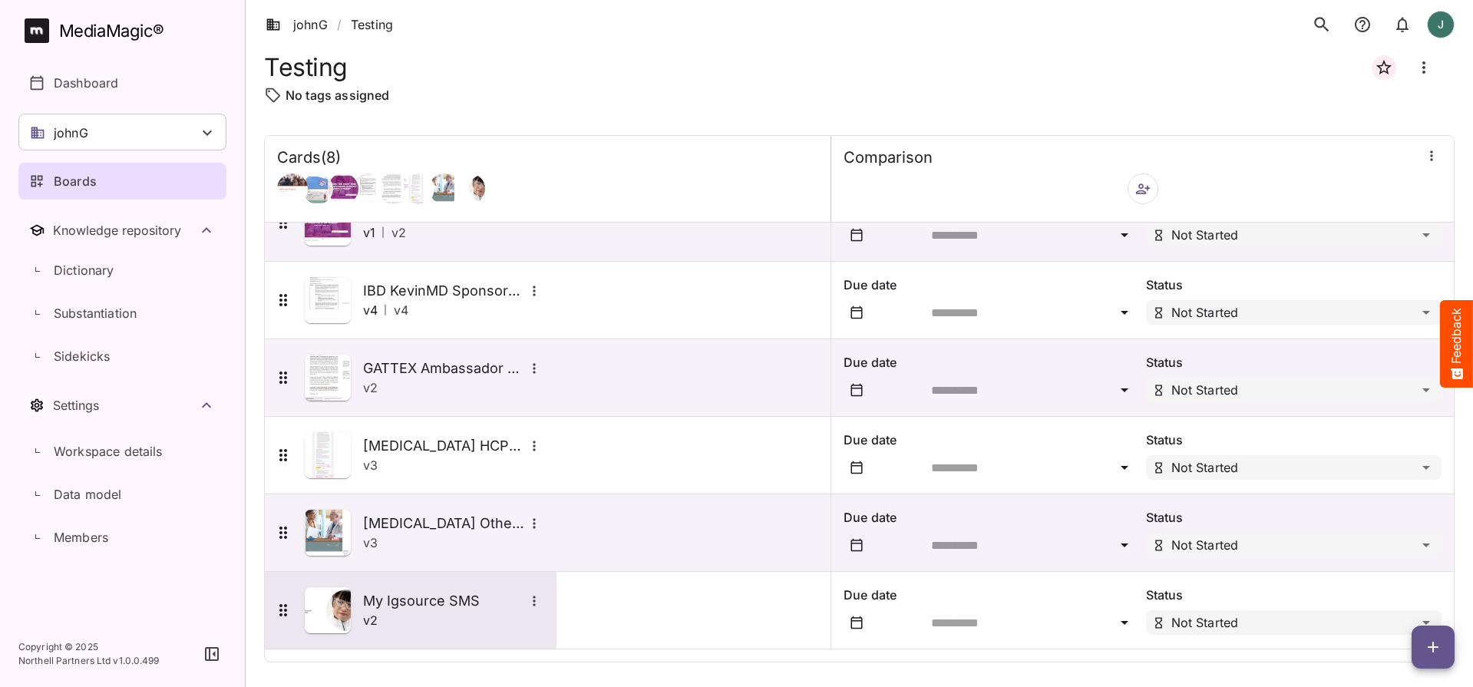
click at [334, 602] on img at bounding box center [328, 610] width 46 height 46
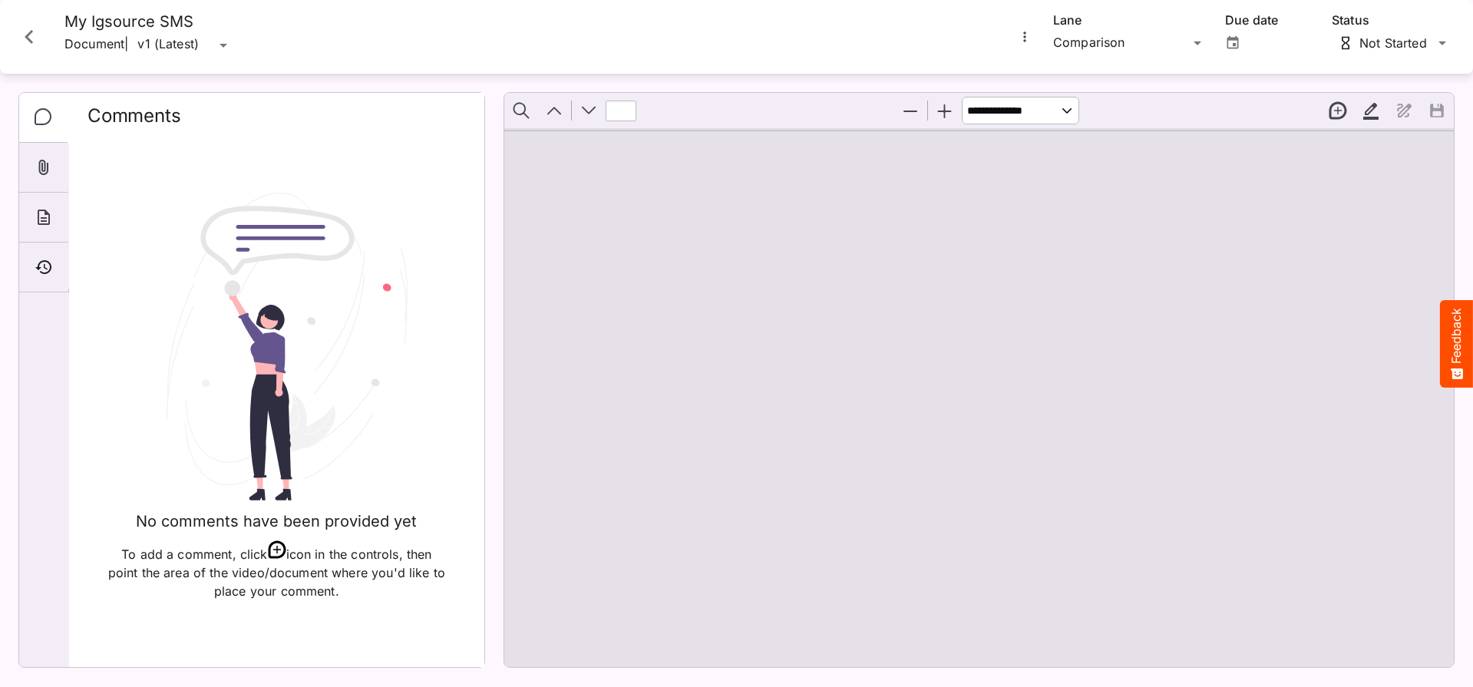
click at [219, 52] on div "johnG / Testing J MediaMagic ® Dashboard johnG BasicSearchTestWorkspace Clearca…" at bounding box center [736, 340] width 1473 height 680
drag, startPoint x: 219, startPoint y: 52, endPoint x: 483, endPoint y: 50, distance: 264.0
click at [1026, 33] on icon "More options for My Igsource SMS" at bounding box center [1024, 36] width 15 height 15
click at [1059, 70] on p "Upload new version" at bounding box center [1092, 74] width 118 height 18
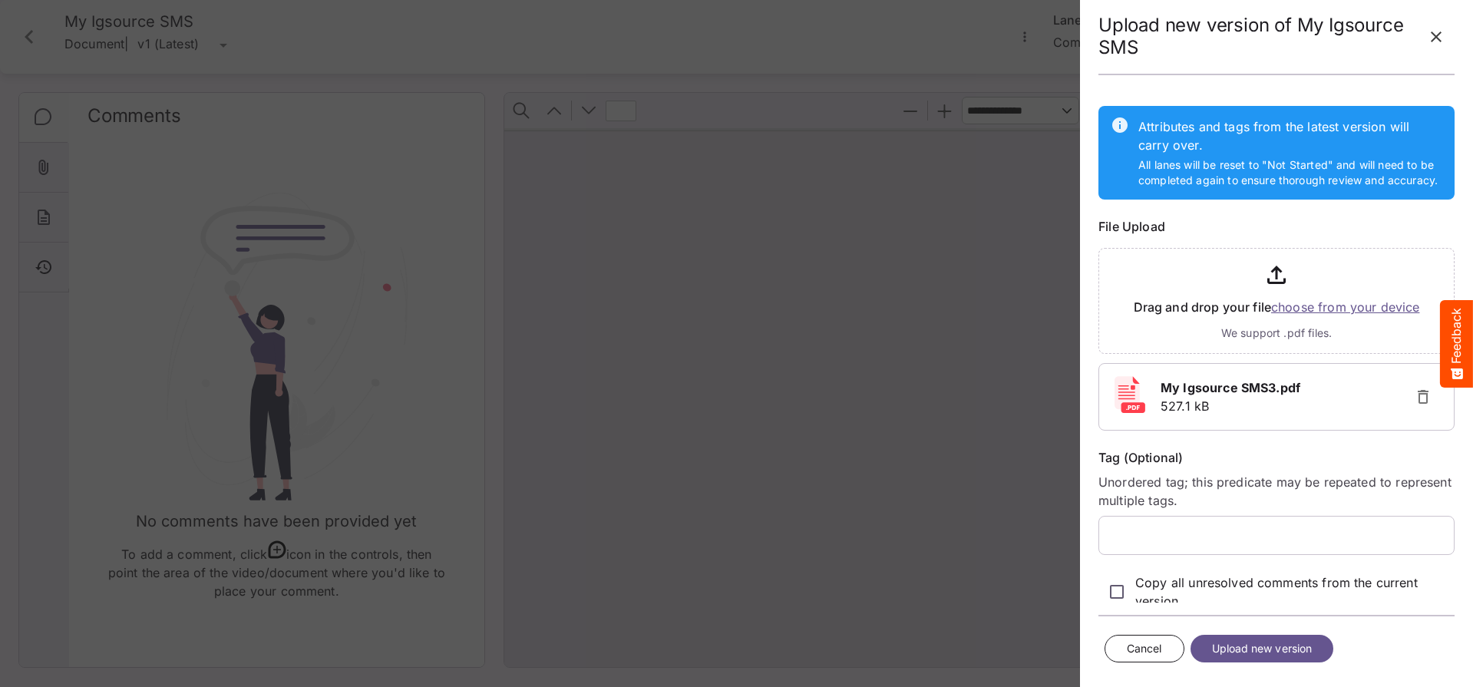
click at [1274, 648] on span "Upload new version" at bounding box center [1262, 648] width 101 height 19
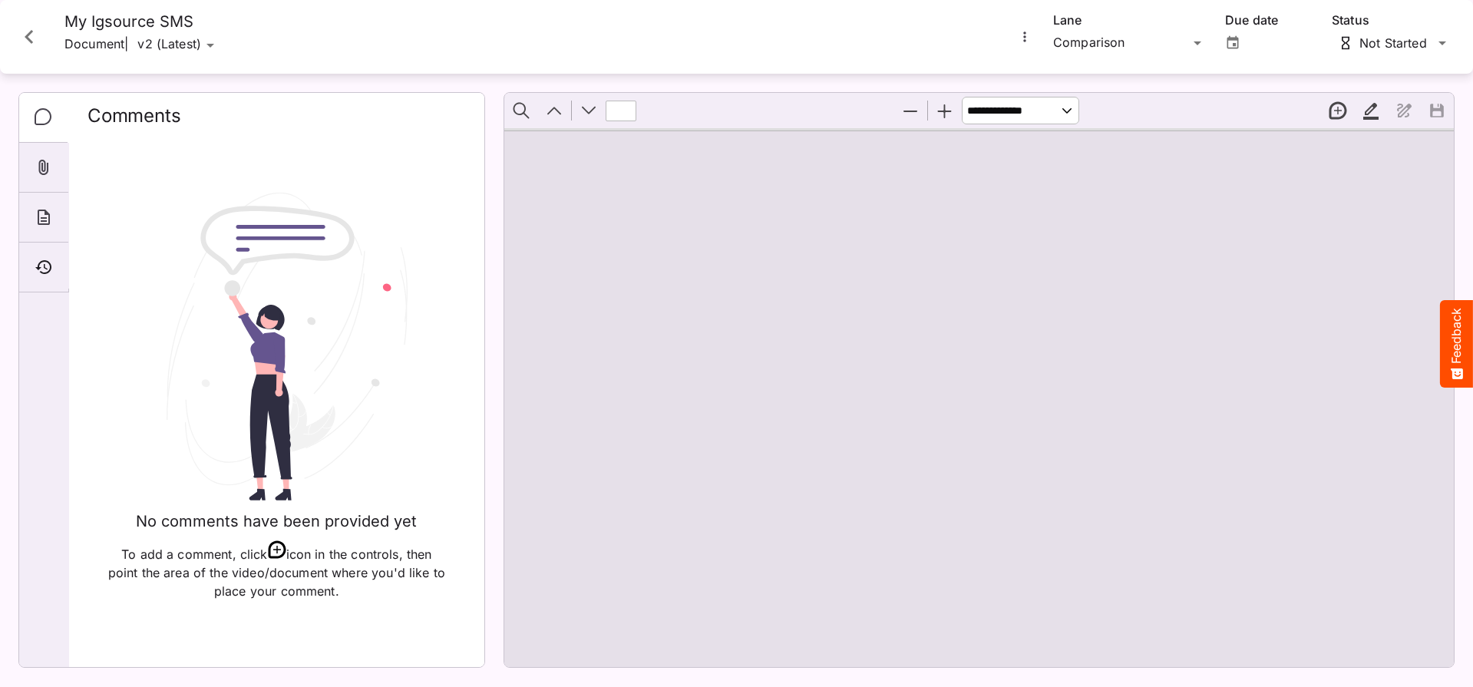
click at [1025, 39] on icon "More options for My Igsource SMS" at bounding box center [1024, 36] width 15 height 15
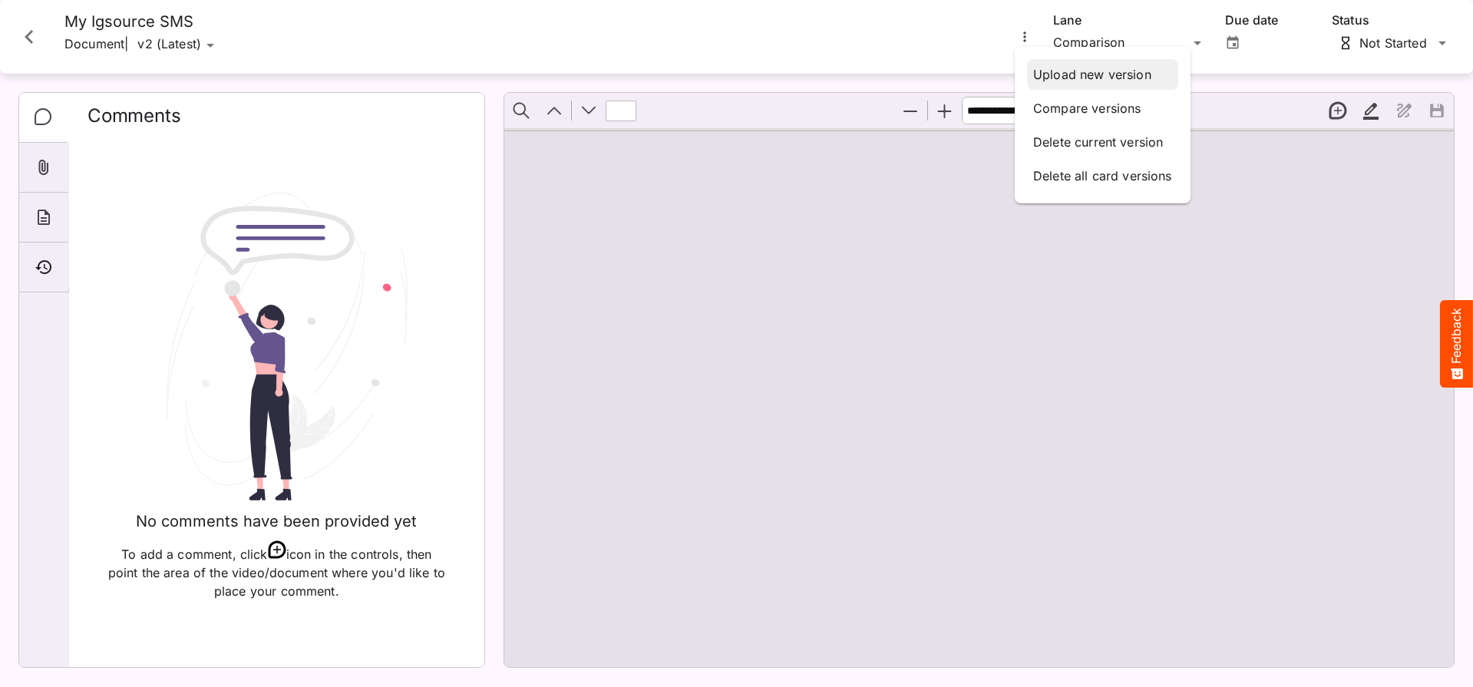
click at [1047, 72] on p "Upload new version" at bounding box center [1102, 74] width 139 height 18
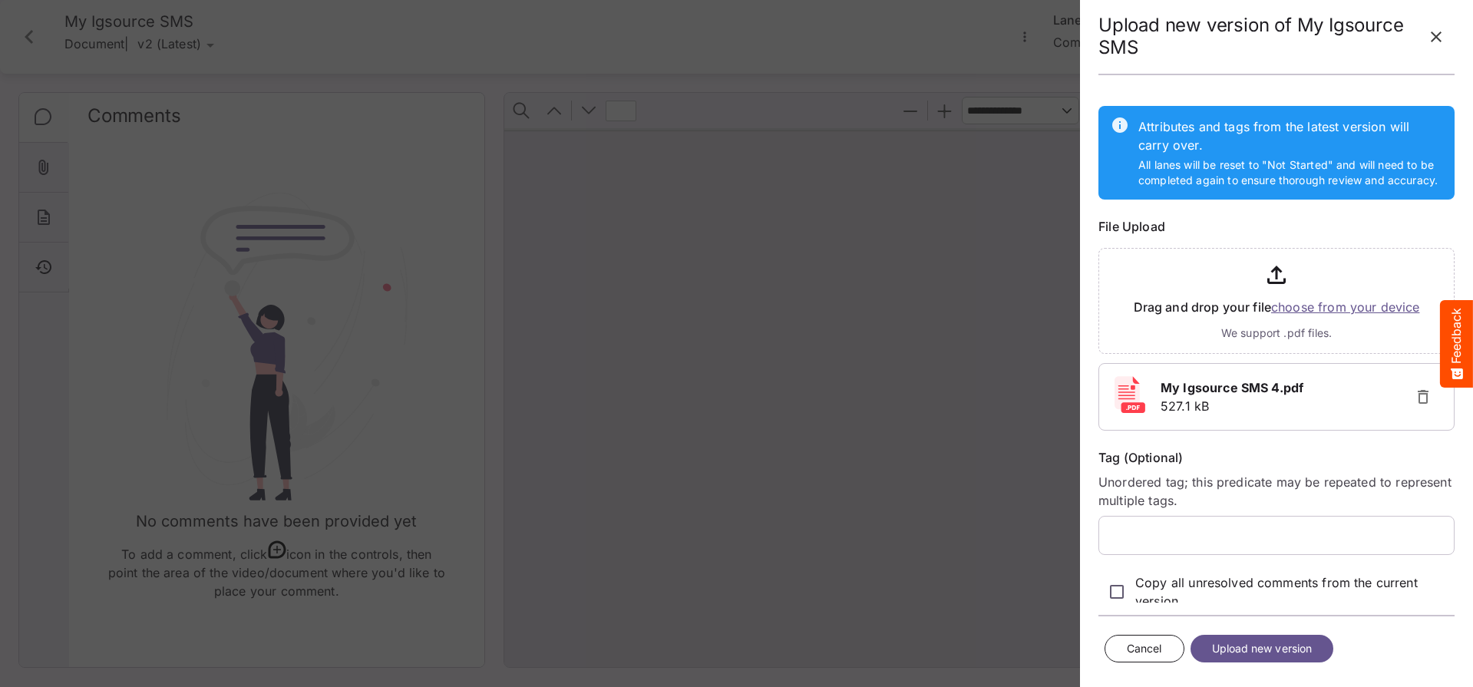
click at [1272, 654] on span "Upload new version" at bounding box center [1262, 648] width 101 height 19
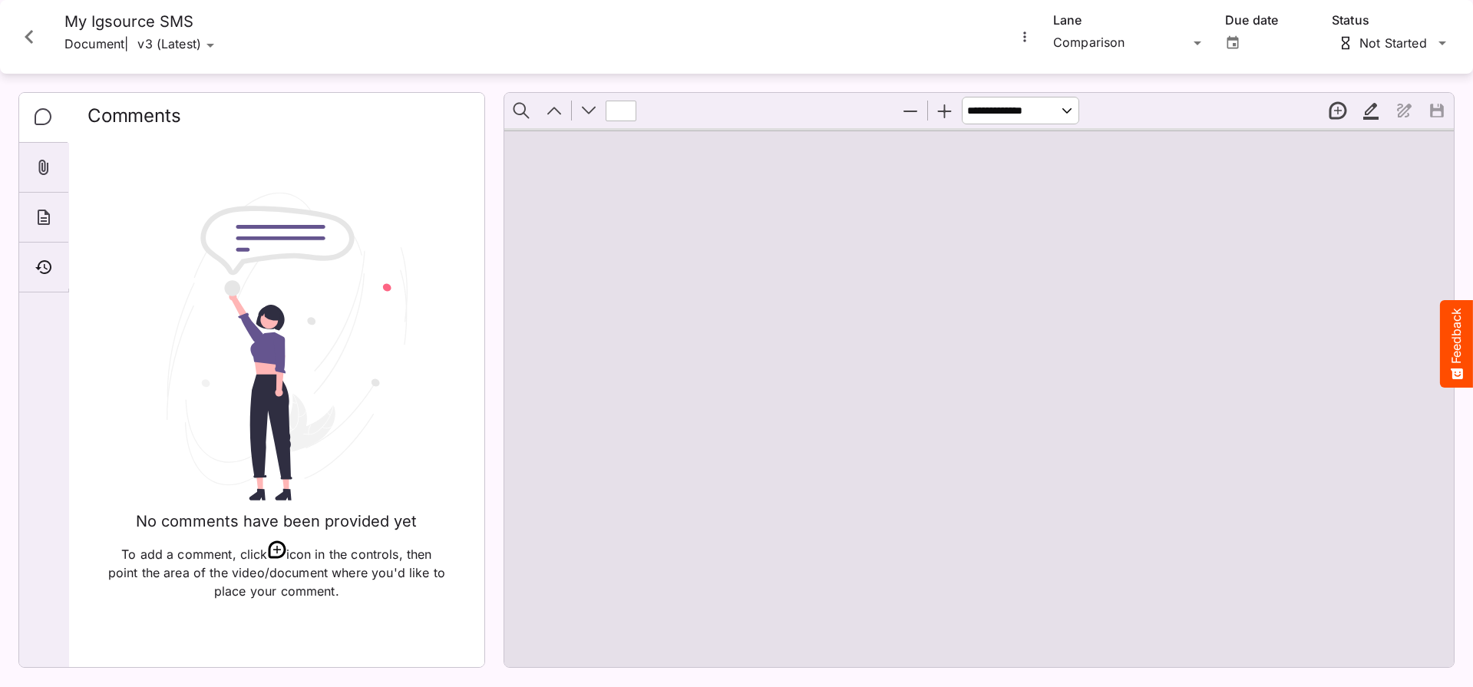
click at [17, 36] on icon "Close card" at bounding box center [29, 37] width 28 height 28
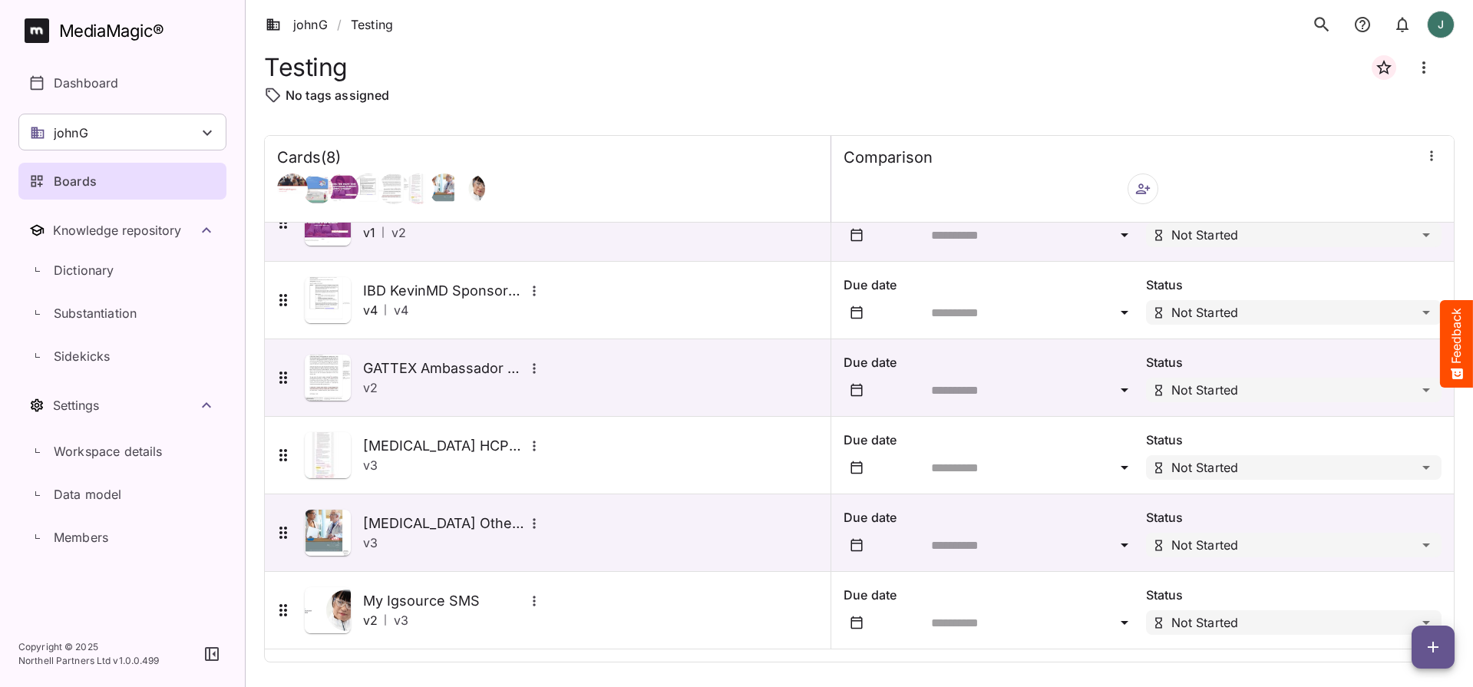
click at [1441, 647] on icon "button" at bounding box center [1433, 647] width 18 height 18
click at [1411, 552] on p "Add new card" at bounding box center [1394, 549] width 83 height 18
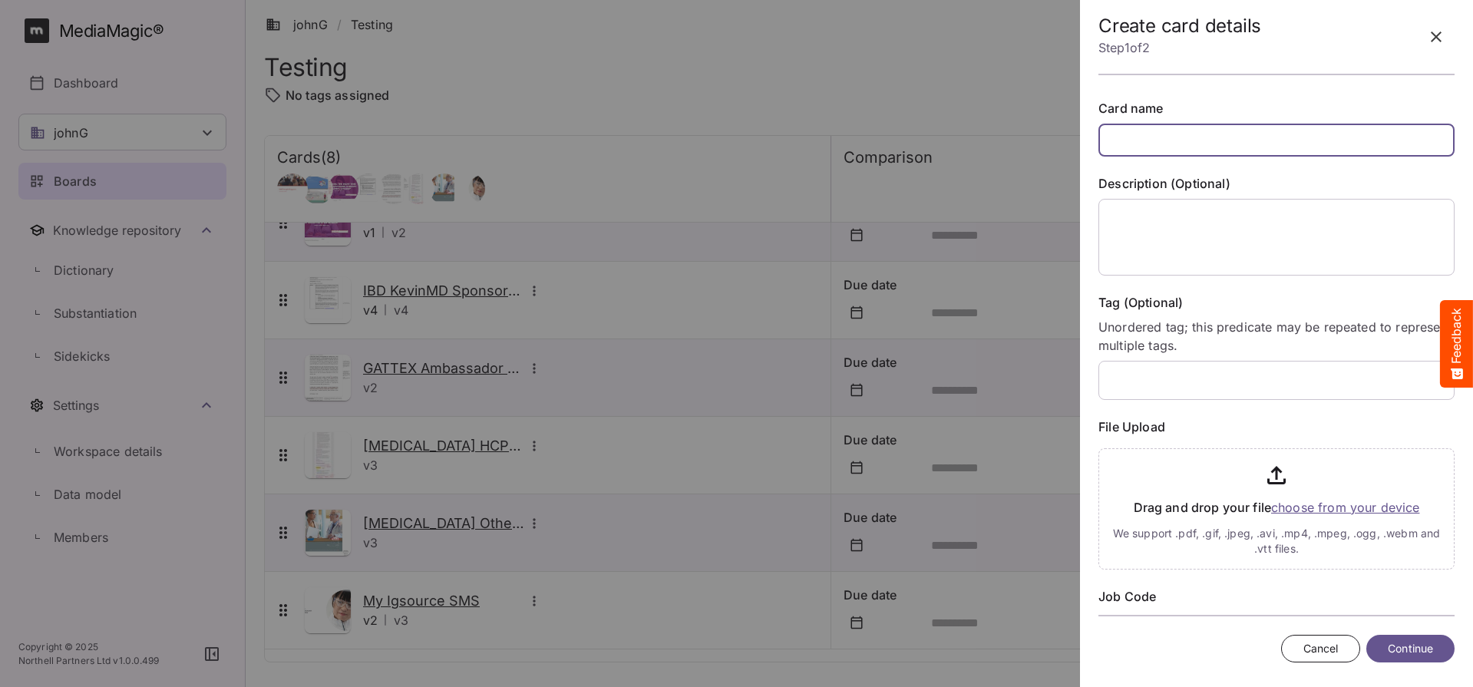
paste input "**********"
drag, startPoint x: 1315, startPoint y: 139, endPoint x: 1292, endPoint y: 143, distance: 24.1
click at [1292, 143] on input "**********" at bounding box center [1276, 140] width 356 height 33
type input "**********"
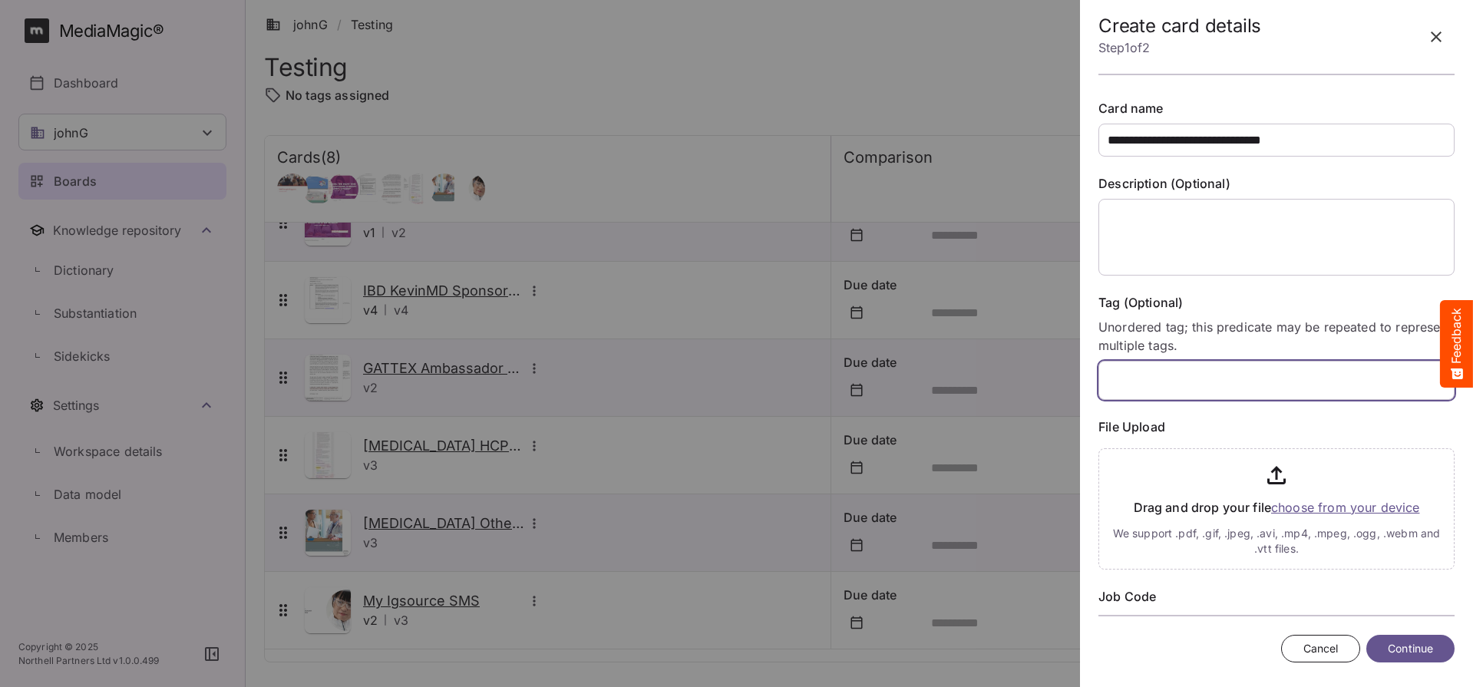
click at [1235, 380] on span at bounding box center [1273, 380] width 331 height 19
click at [1238, 251] on textarea at bounding box center [1276, 237] width 356 height 77
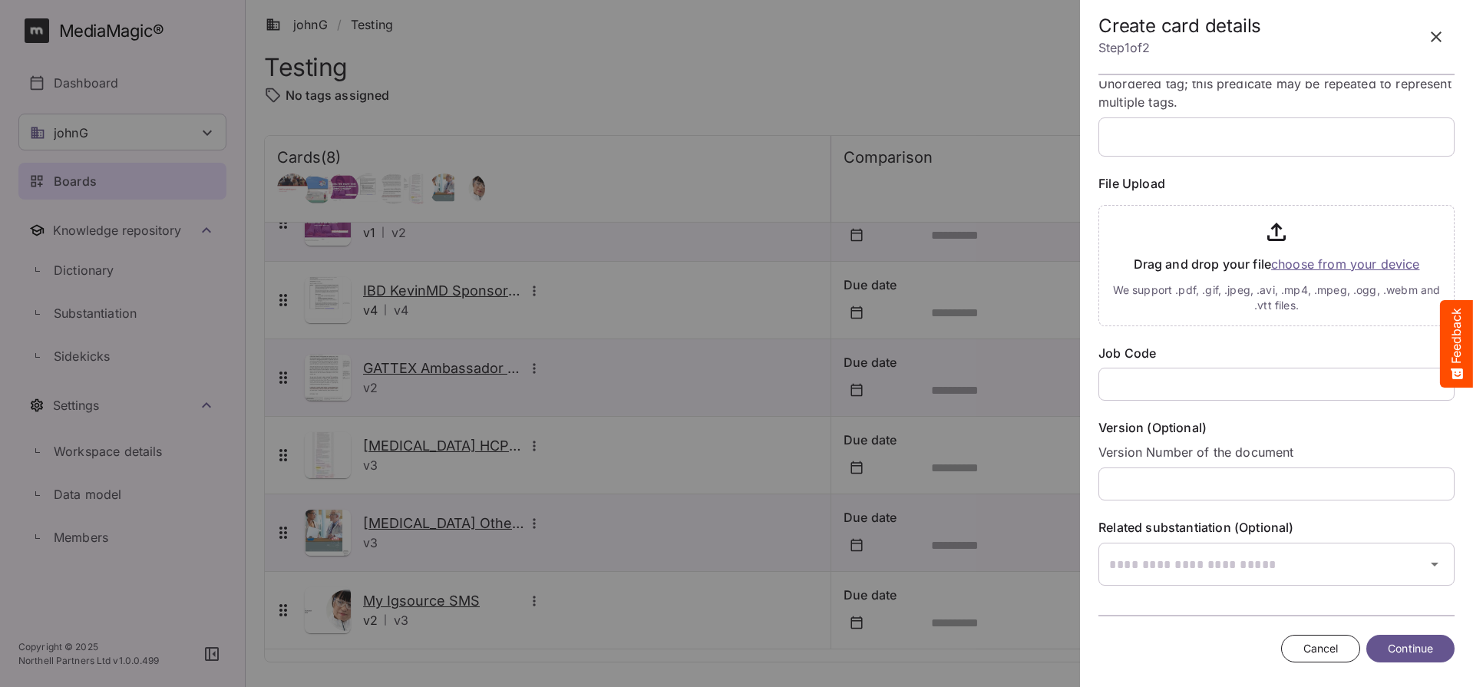
scroll to position [243, 0]
type textarea "**"
click at [1179, 378] on input "text" at bounding box center [1276, 384] width 356 height 33
type input "*"
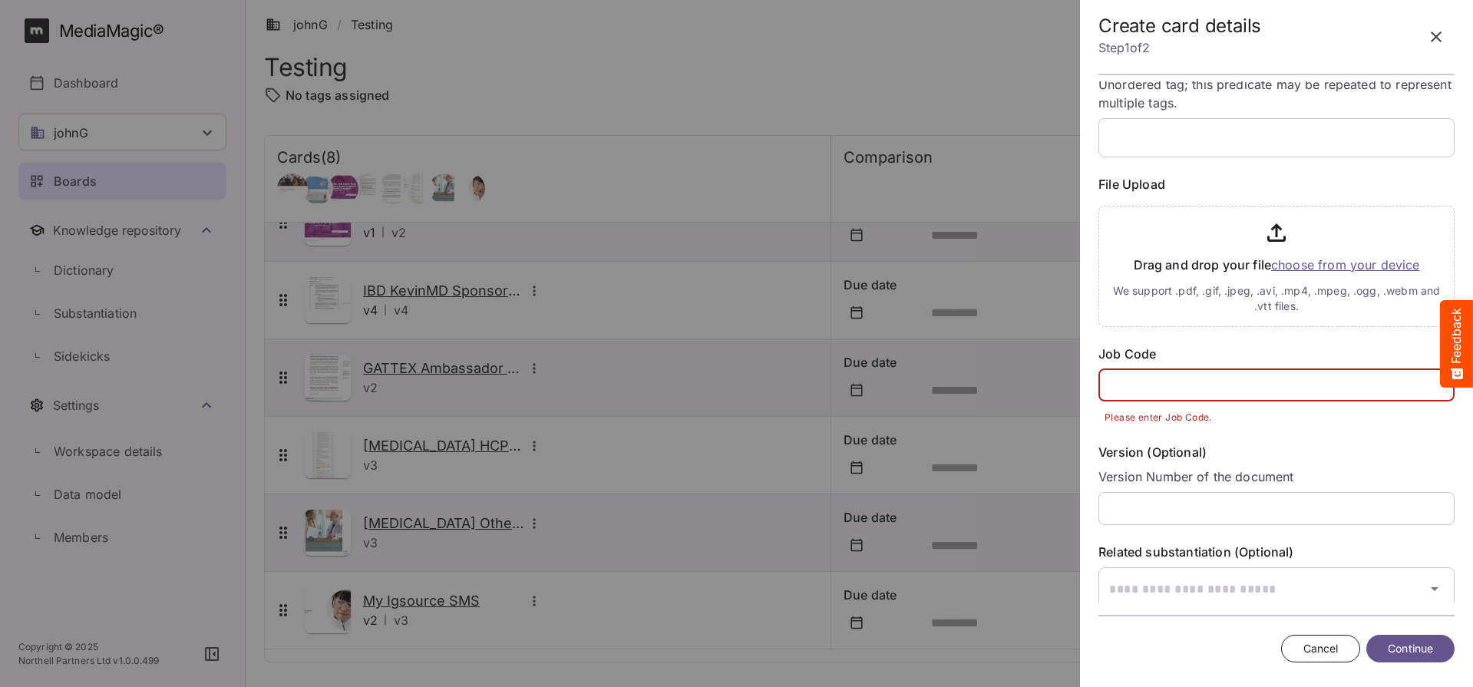
paste input "**********"
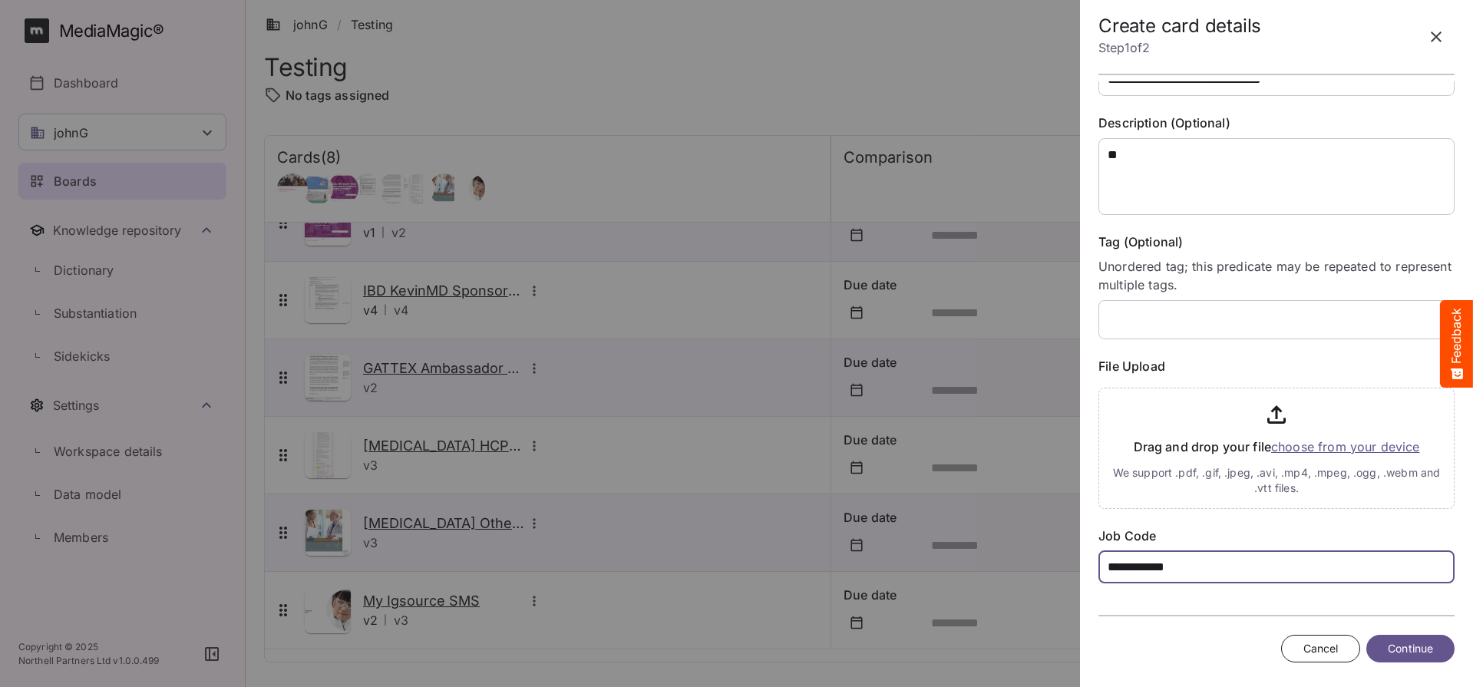
scroll to position [63, 0]
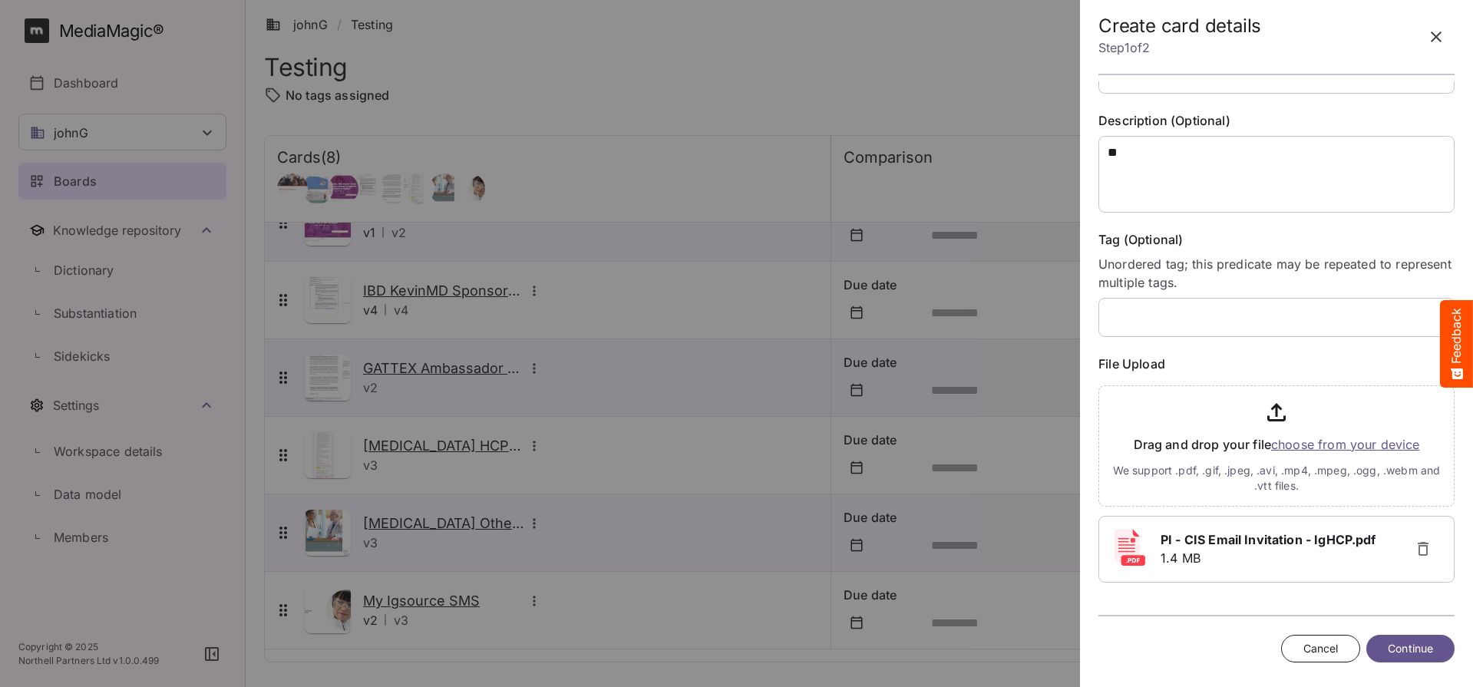
type input "**********"
click at [1407, 652] on span "Continue" at bounding box center [1410, 648] width 45 height 19
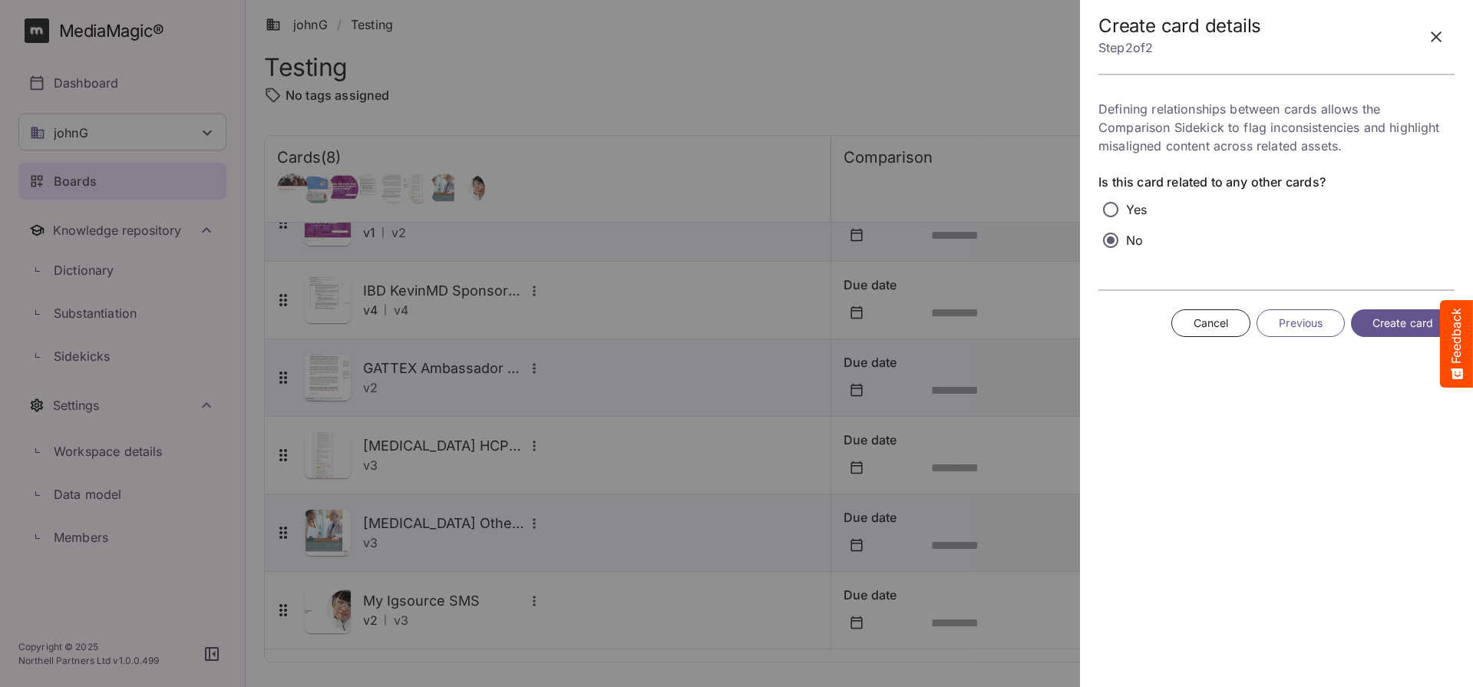
scroll to position [0, 0]
click at [1382, 324] on span "Create card" at bounding box center [1402, 323] width 61 height 19
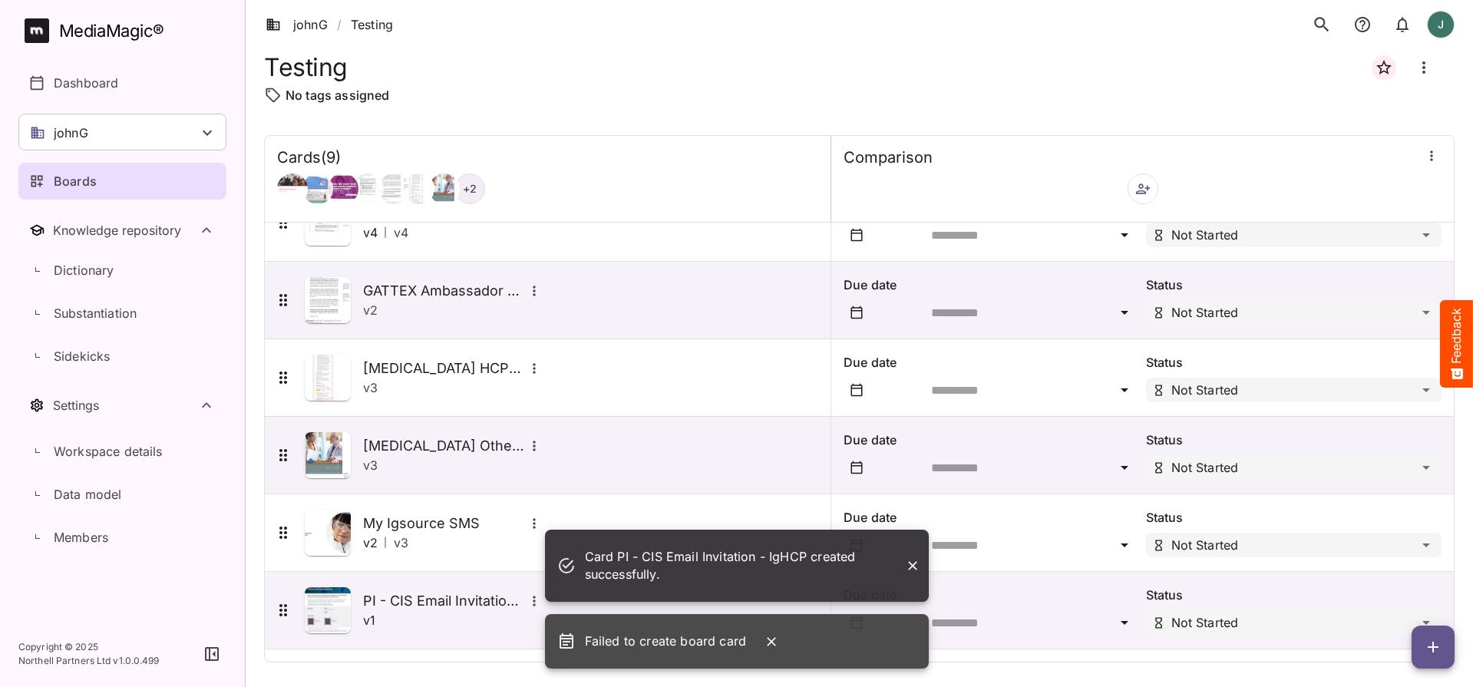
scroll to position [271, 0]
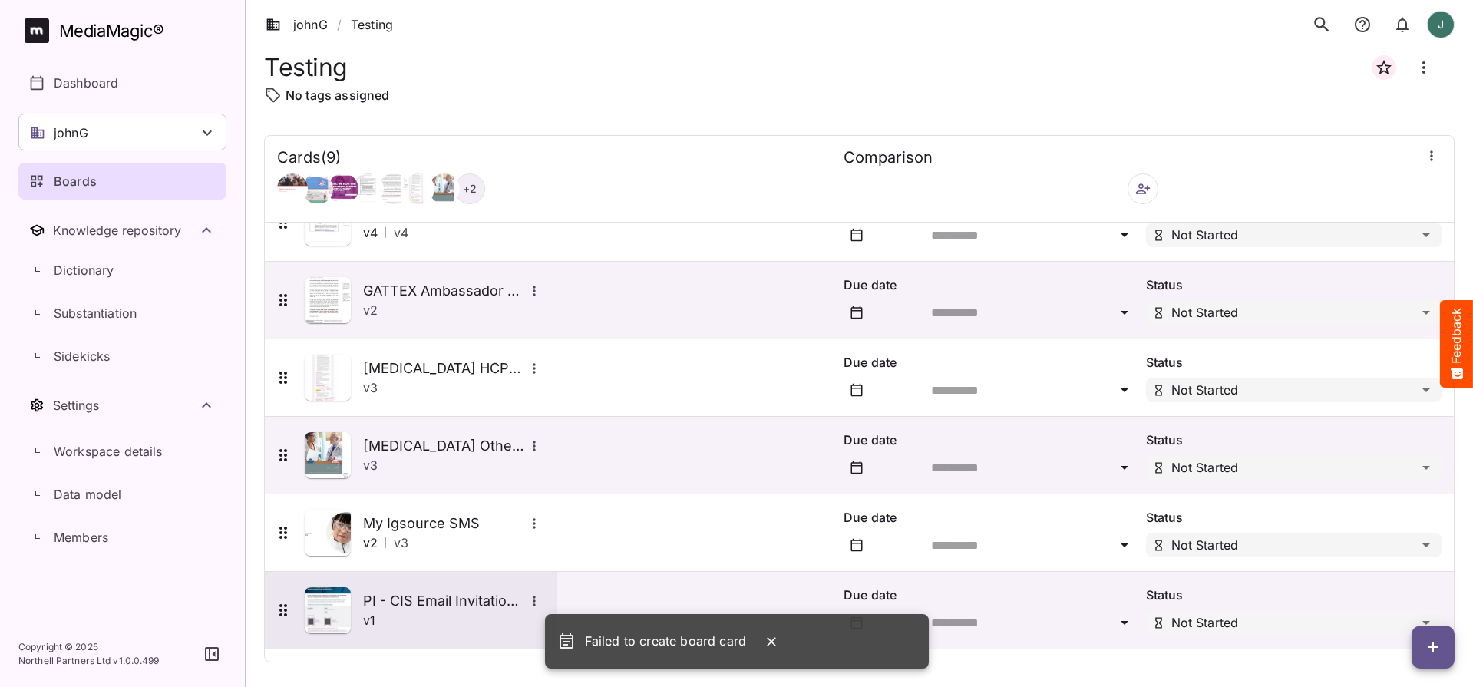
click at [328, 606] on img at bounding box center [328, 610] width 46 height 46
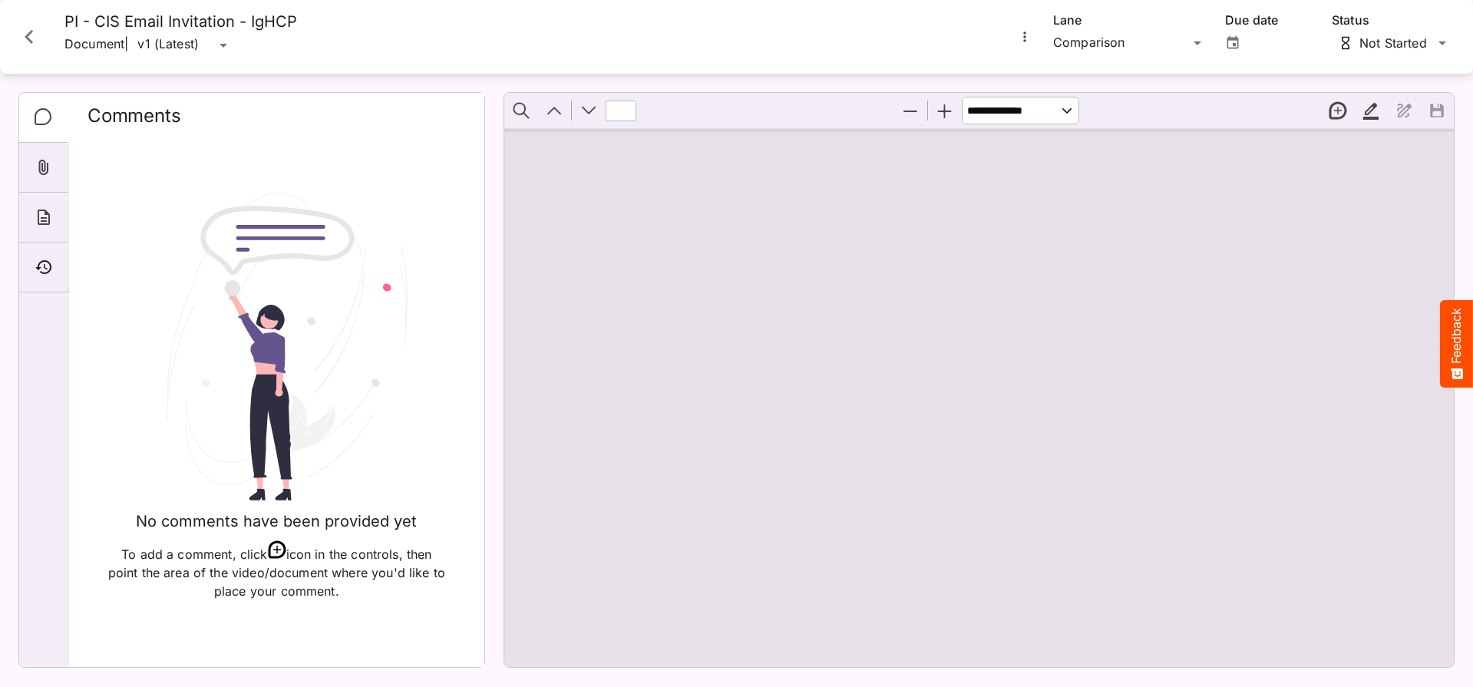
click at [1025, 37] on icon "More options for PI - CIS Email Invitation - IgHCP" at bounding box center [1024, 36] width 2 height 10
click at [1061, 74] on p "Upload new version" at bounding box center [1092, 74] width 118 height 18
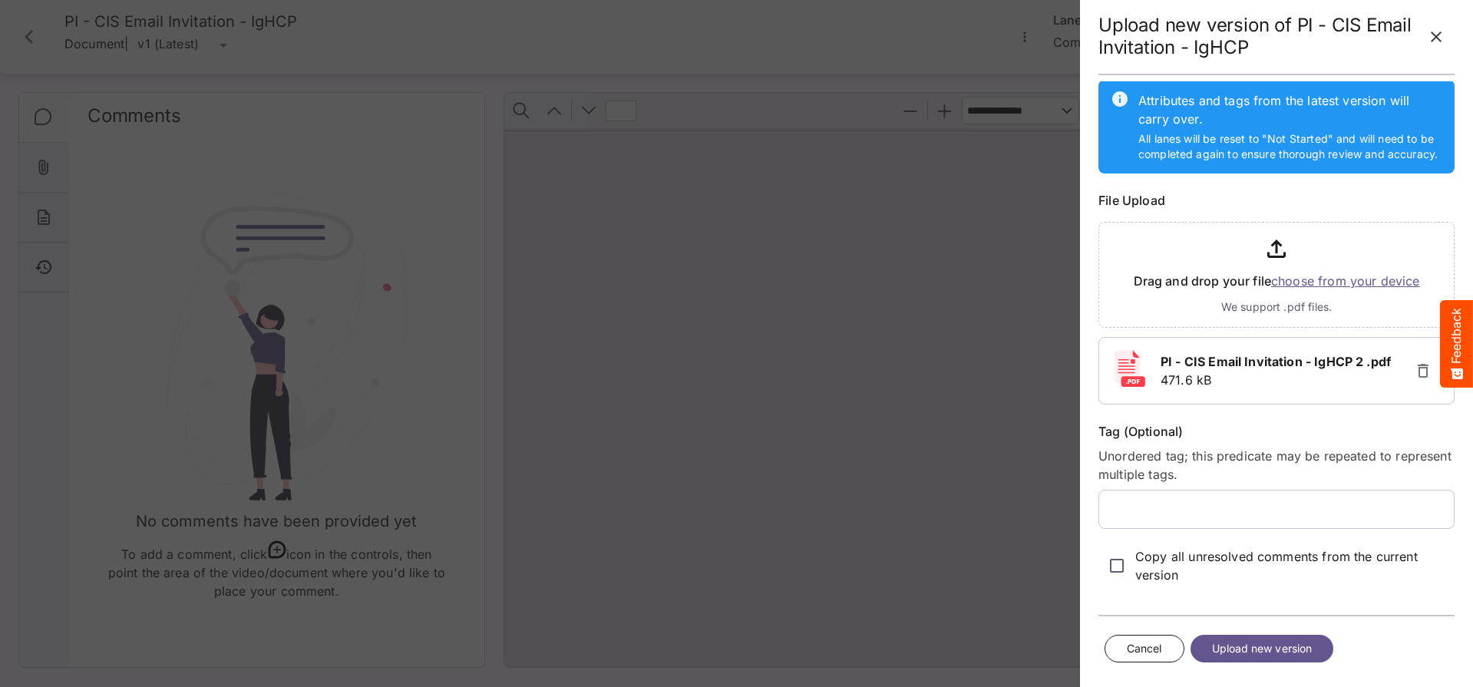
scroll to position [26, 0]
click at [1276, 639] on span "Upload new version" at bounding box center [1262, 648] width 101 height 19
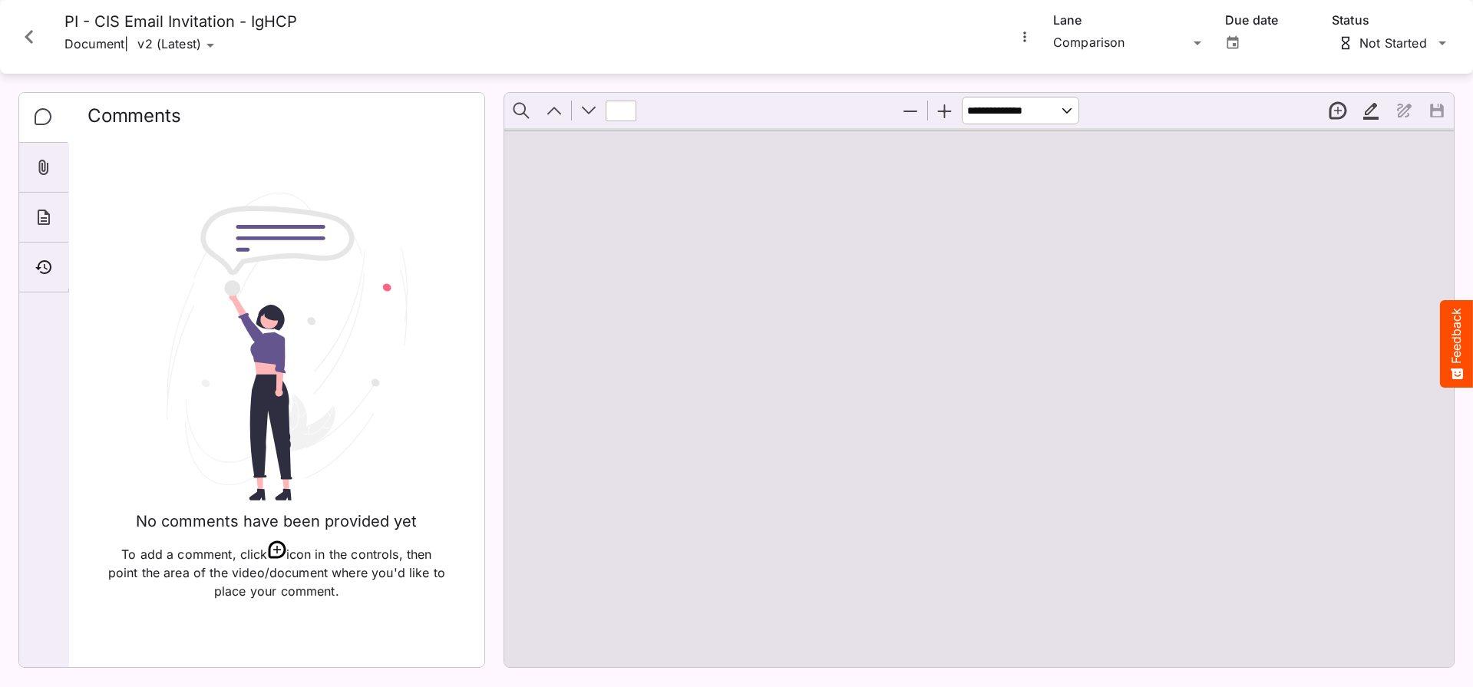
click at [1019, 37] on icon "More options for PI - CIS Email Invitation - IgHCP" at bounding box center [1024, 36] width 15 height 15
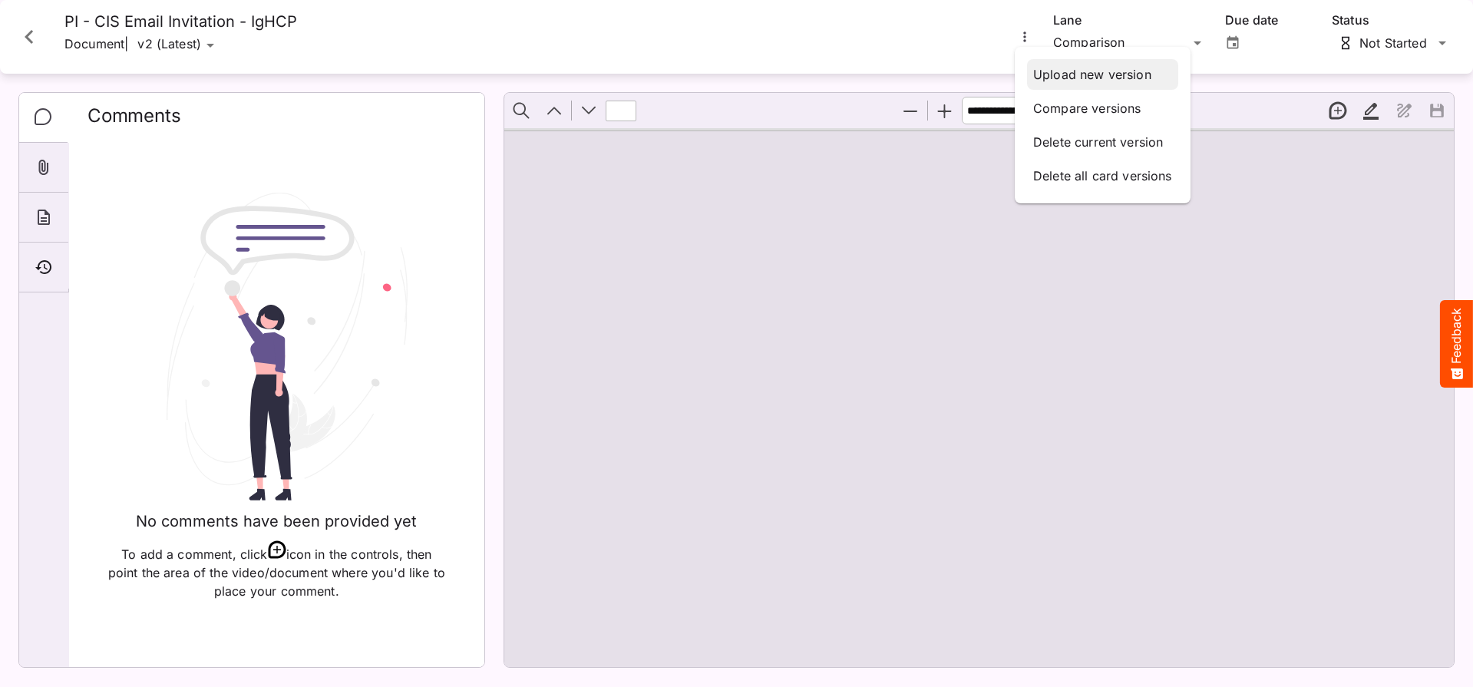
click at [1051, 74] on p "Upload new version" at bounding box center [1102, 74] width 139 height 18
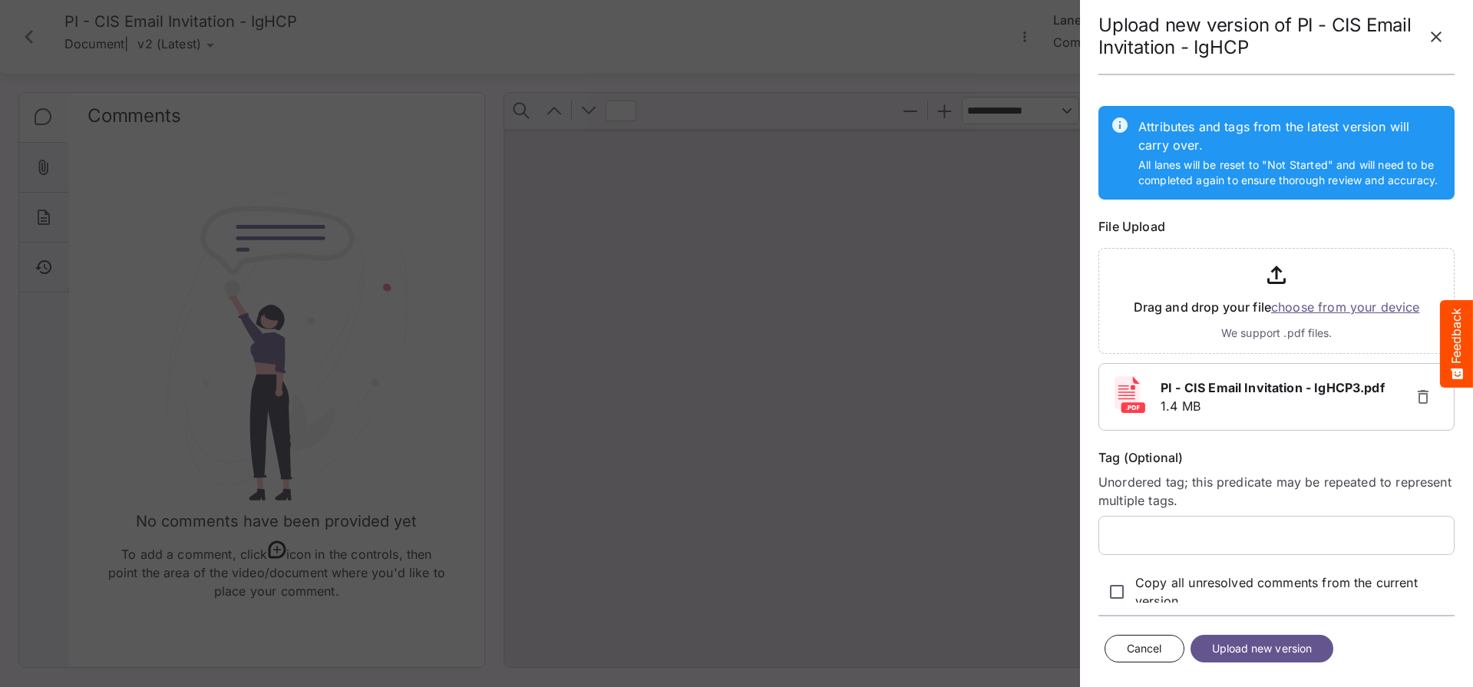
click at [1281, 653] on span "Upload new version" at bounding box center [1262, 648] width 101 height 19
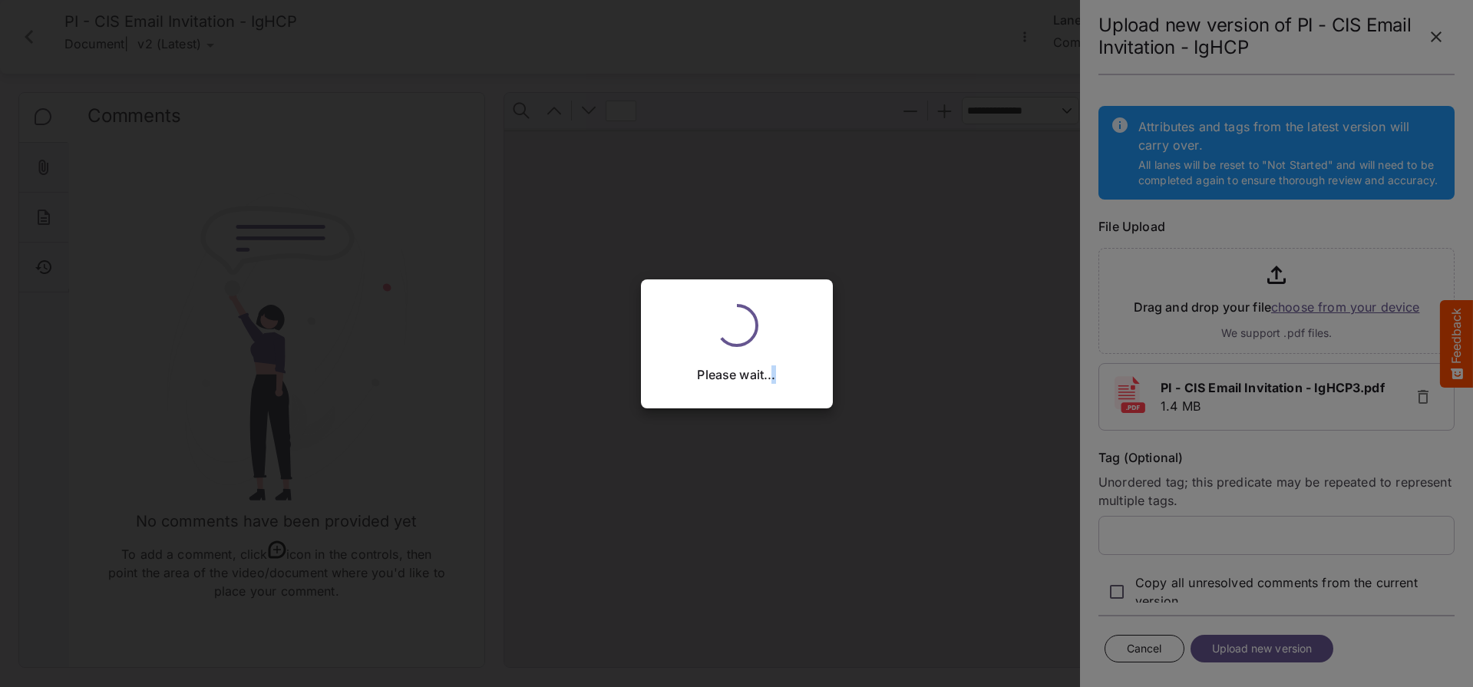
click at [1280, 653] on div "Please wait..." at bounding box center [736, 343] width 1473 height 687
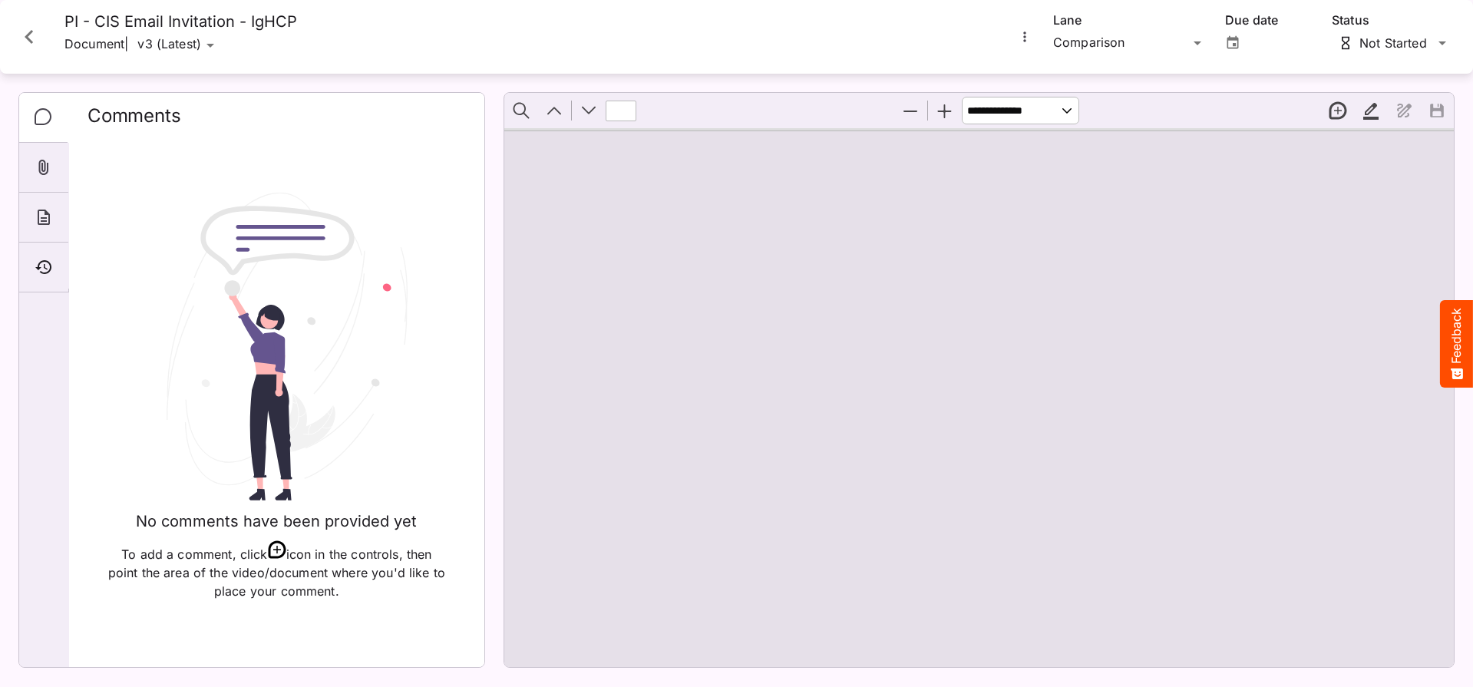
click at [15, 33] on icon "Close card" at bounding box center [29, 37] width 28 height 28
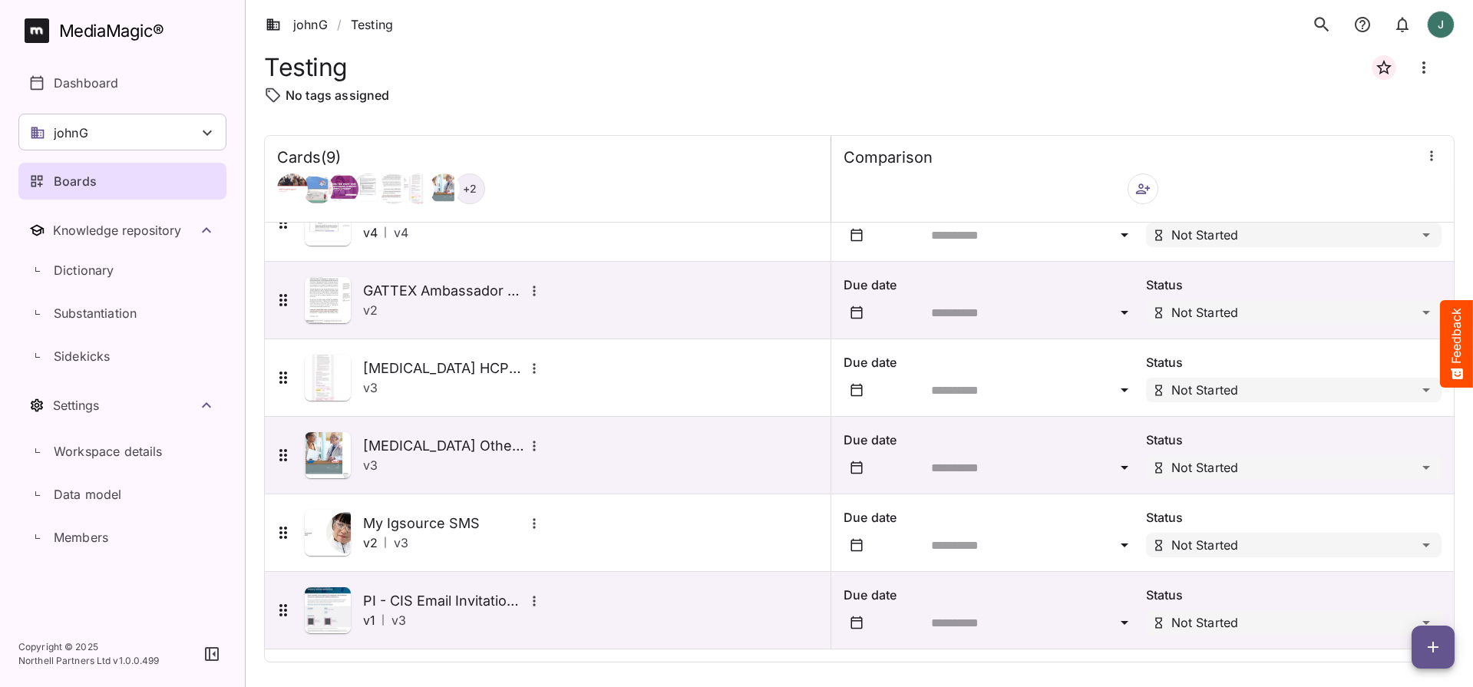
click at [1426, 642] on icon "button" at bounding box center [1433, 647] width 18 height 18
click at [1433, 549] on p "Add new card" at bounding box center [1394, 549] width 83 height 18
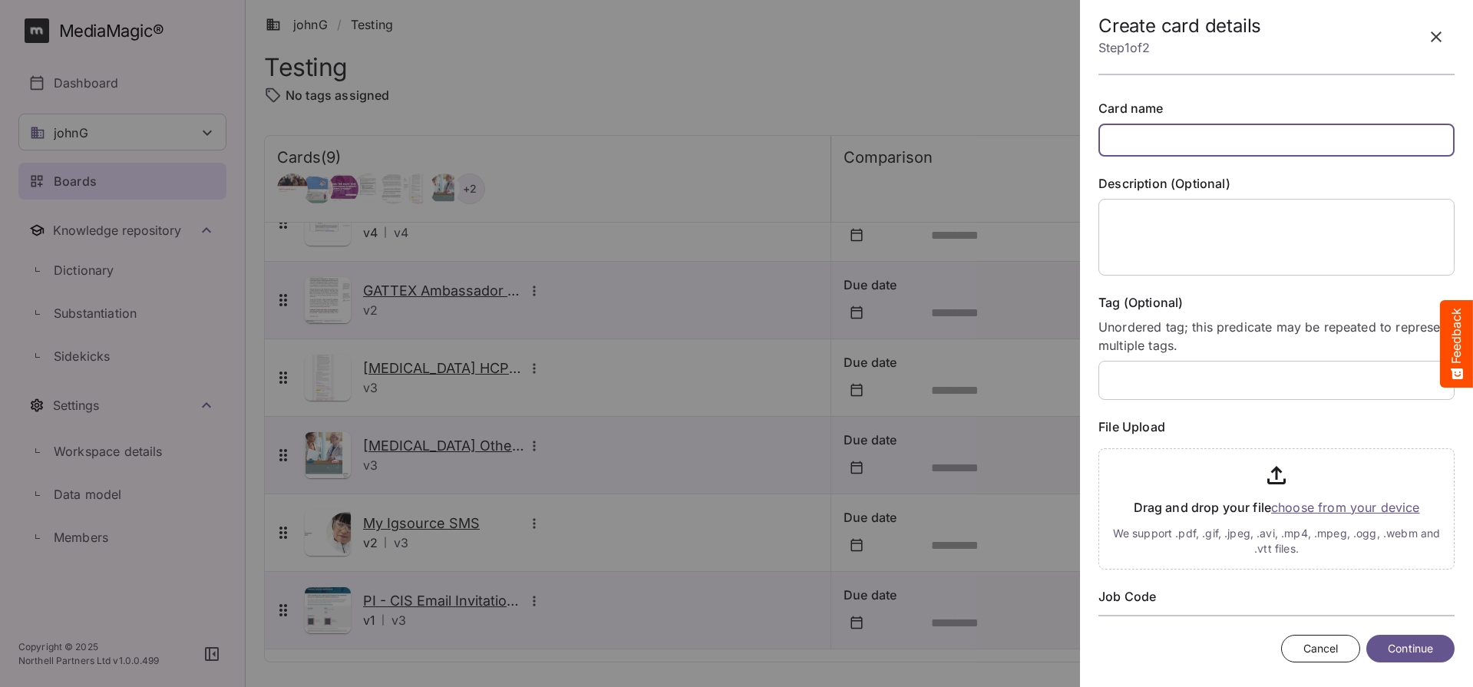
paste input "**********"
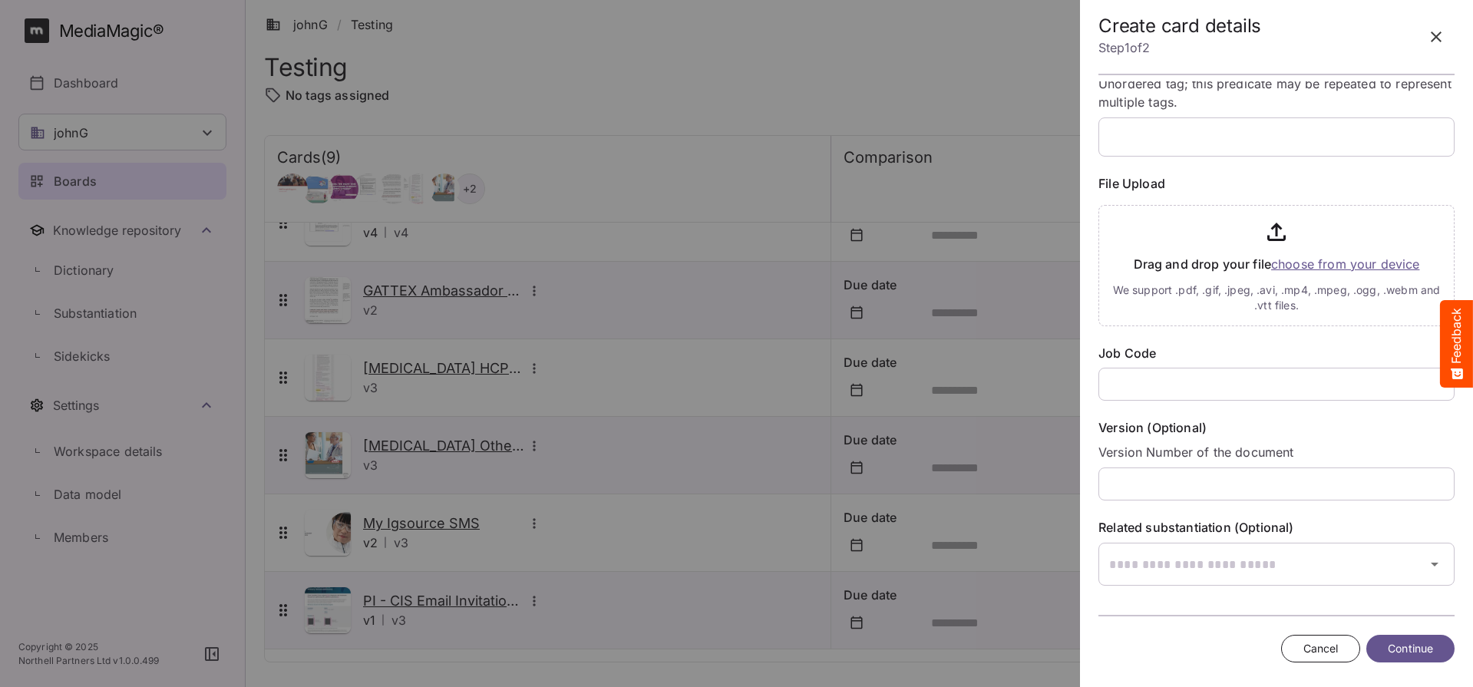
scroll to position [243, 0]
type input "**********"
click at [1169, 379] on input "text" at bounding box center [1276, 384] width 356 height 33
paste input "**********"
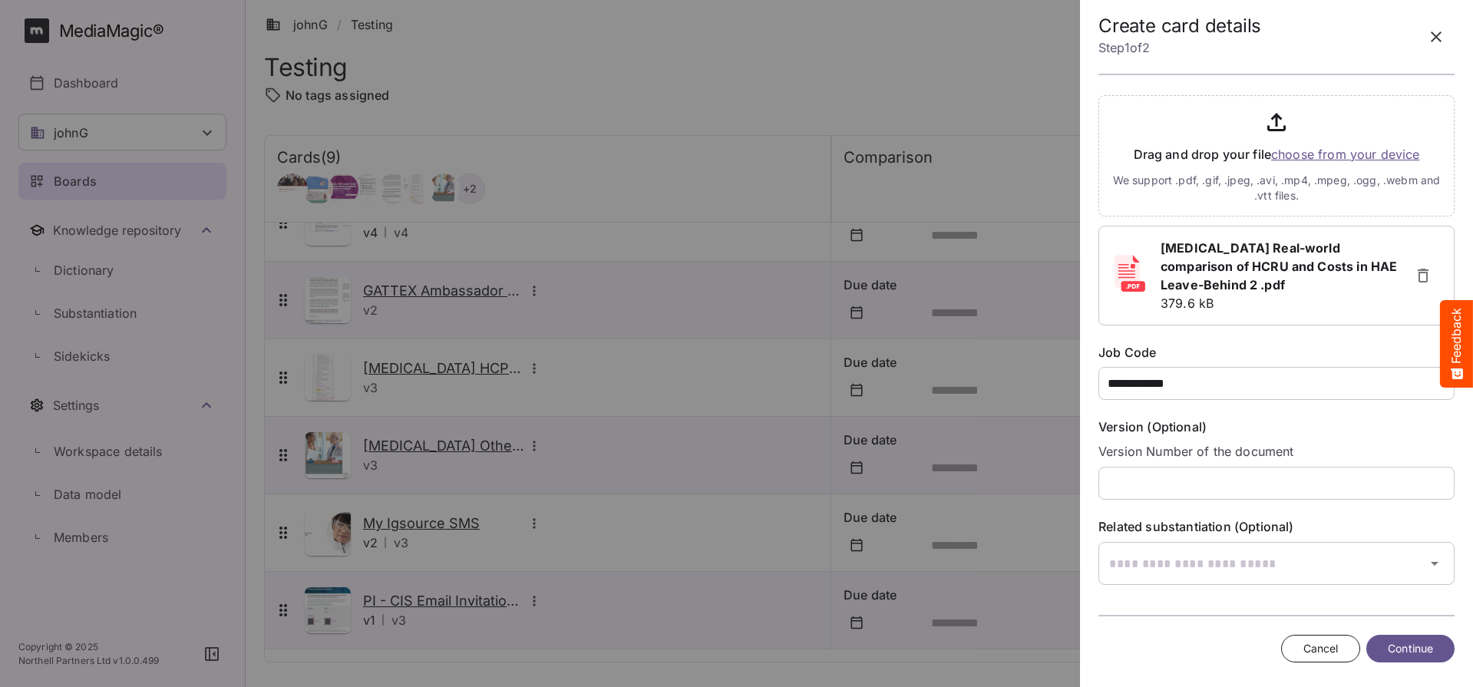
scroll to position [351, 0]
type input "**********"
click at [1423, 650] on span "Continue" at bounding box center [1410, 648] width 45 height 19
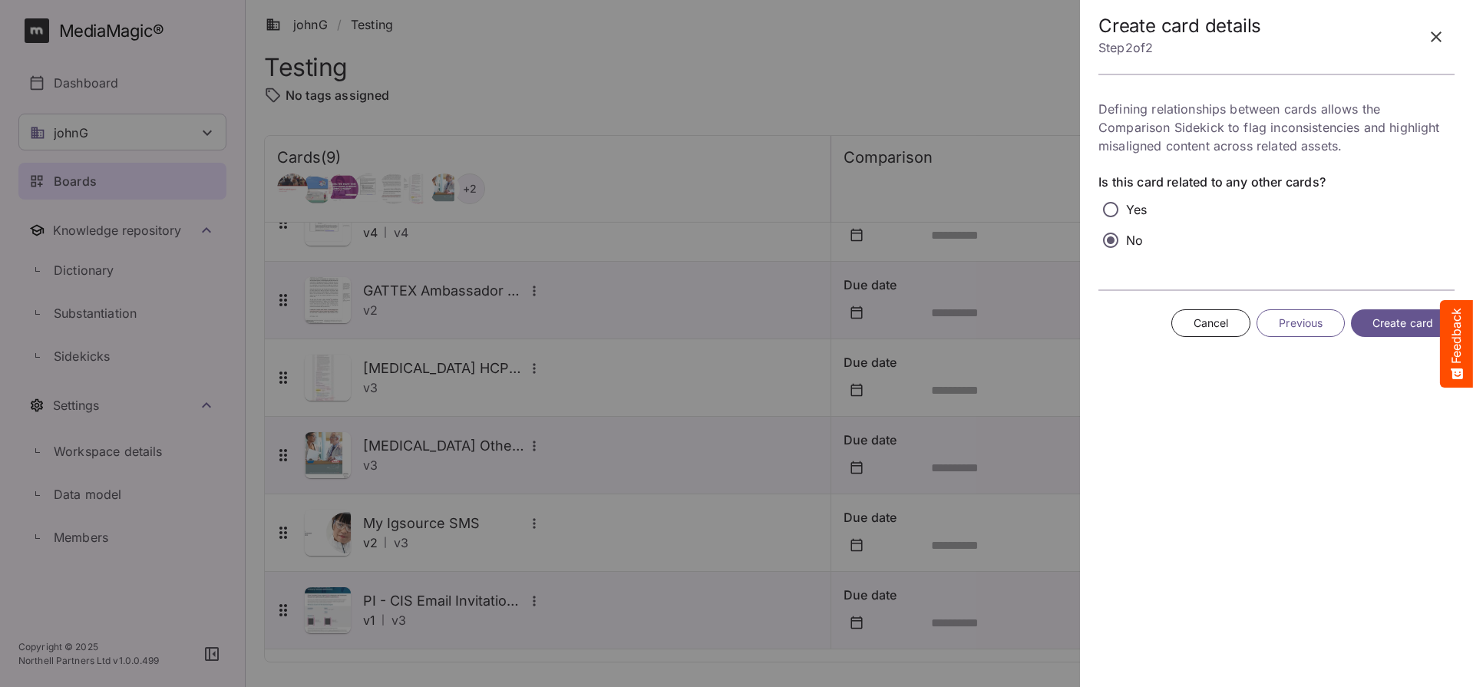
scroll to position [0, 0]
click at [1386, 328] on span "Create card" at bounding box center [1402, 323] width 61 height 19
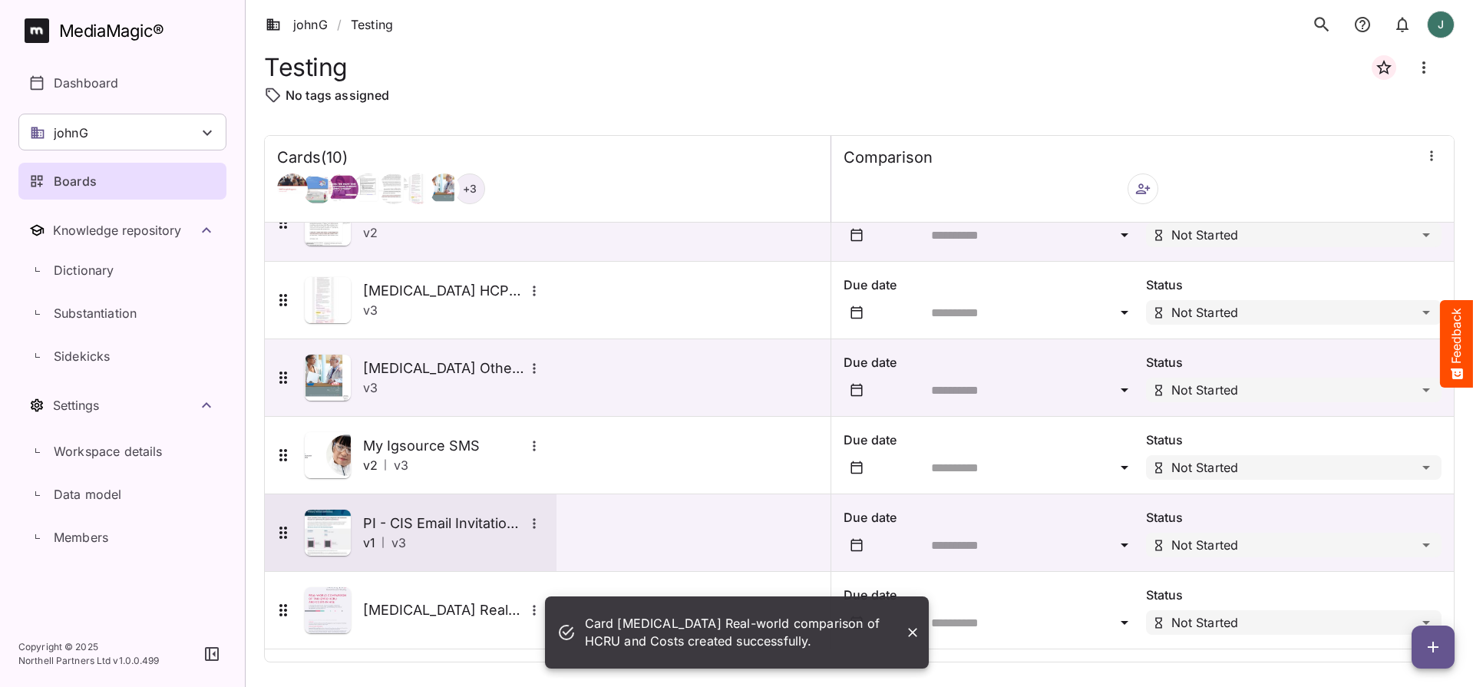
scroll to position [348, 0]
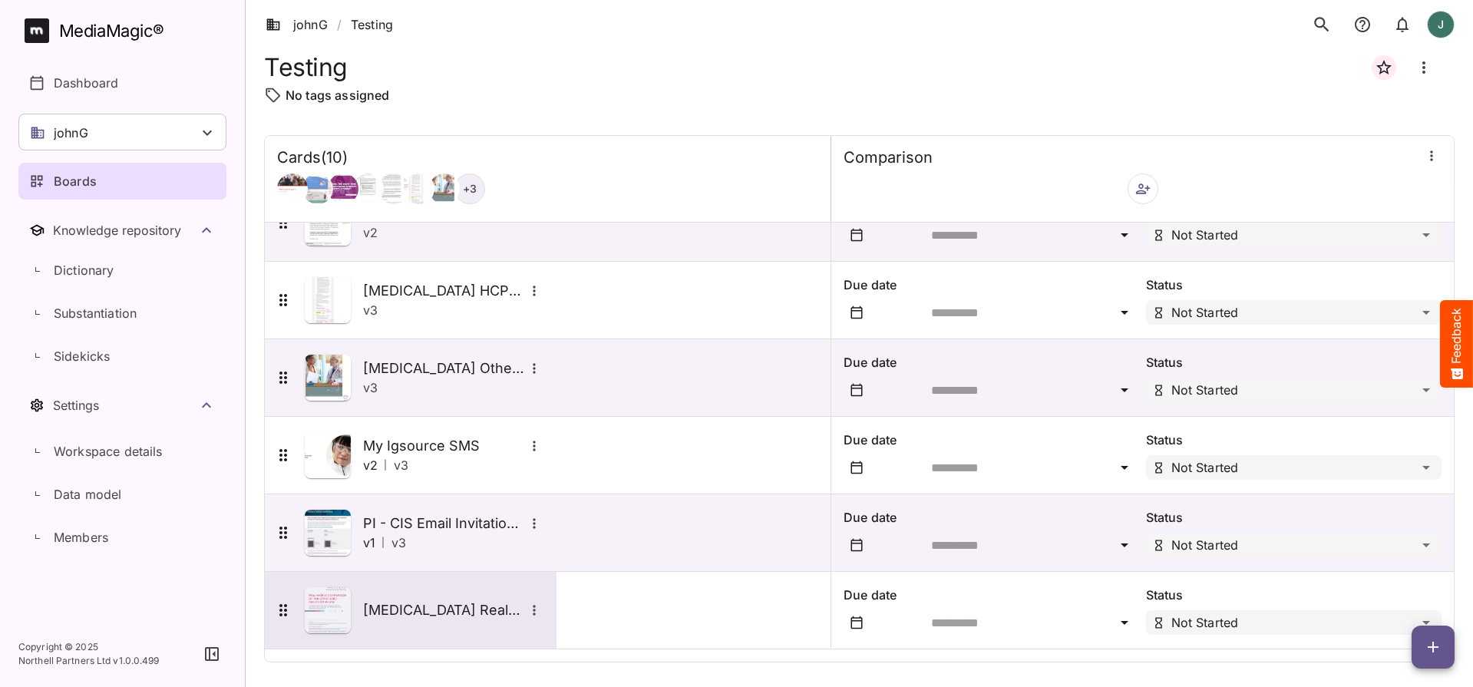
click at [317, 606] on img at bounding box center [328, 610] width 46 height 46
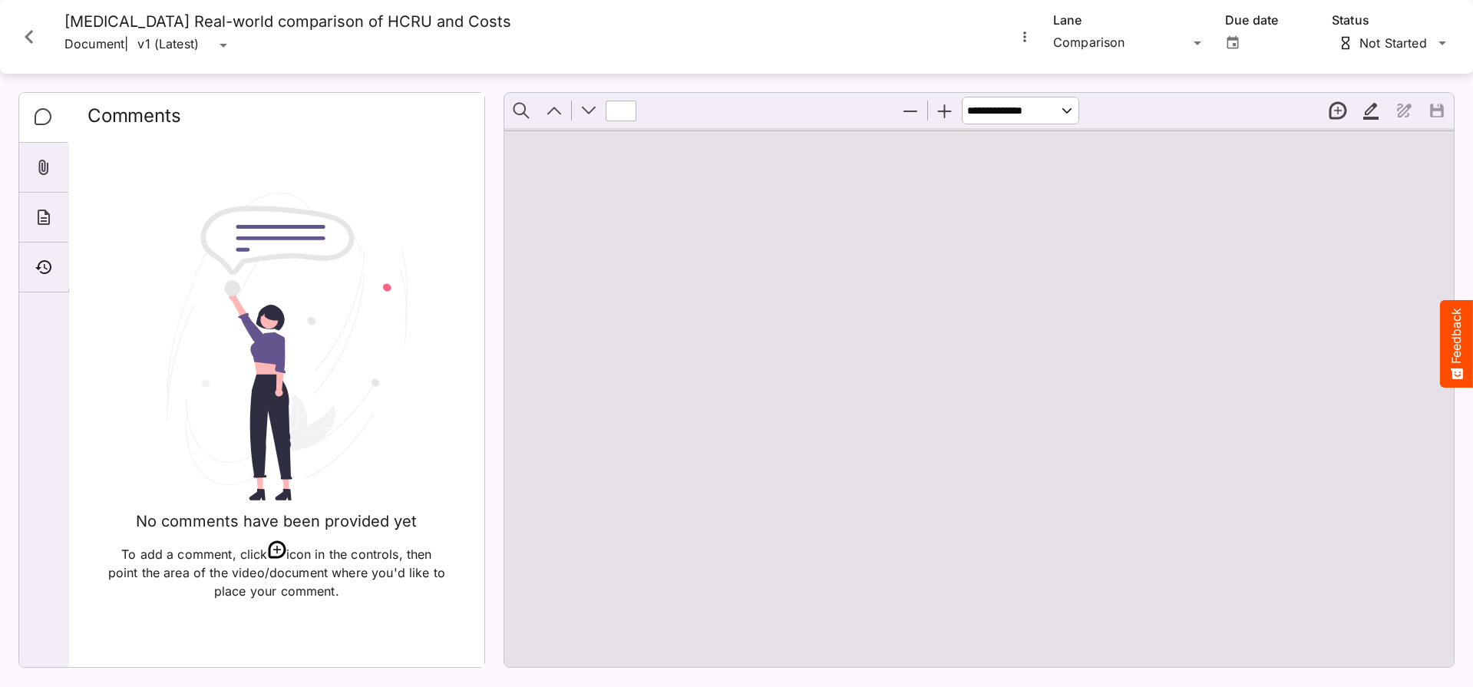
click at [1018, 40] on icon "More options for TAKHZYRO Real-world comparison of HCRU and Costs" at bounding box center [1024, 36] width 15 height 15
click at [1049, 70] on p "Upload new version" at bounding box center [1092, 74] width 118 height 18
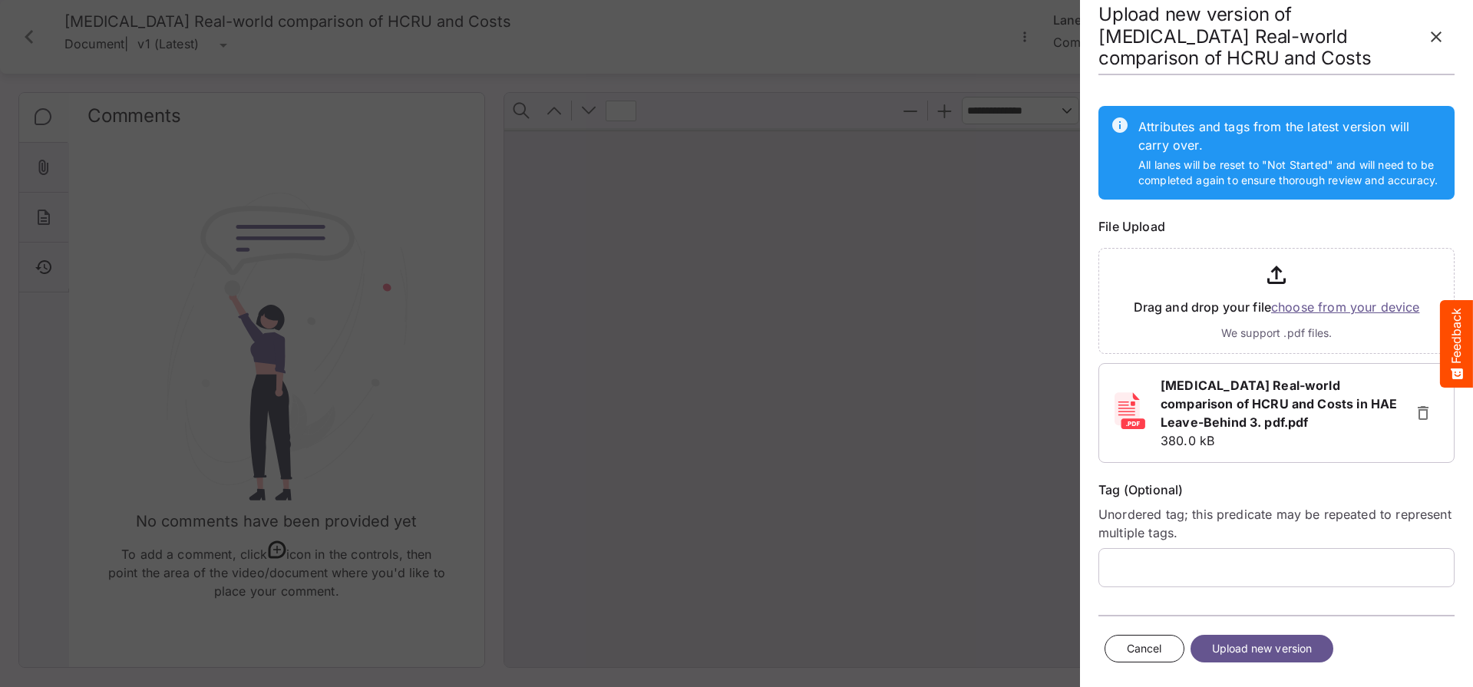
click at [1246, 649] on span "Upload new version" at bounding box center [1262, 648] width 101 height 19
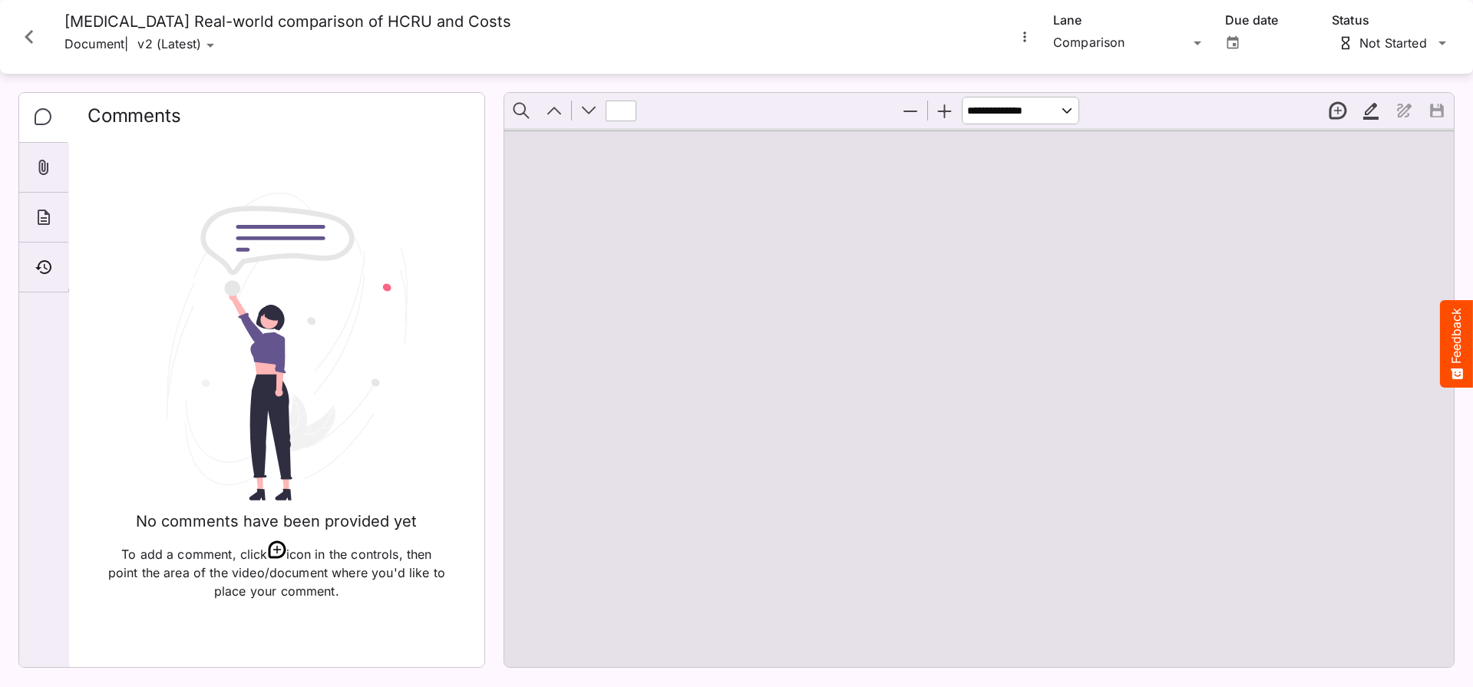
click at [1025, 38] on icon "More options for TAKHZYRO Real-world comparison of HCRU and Costs" at bounding box center [1024, 36] width 15 height 15
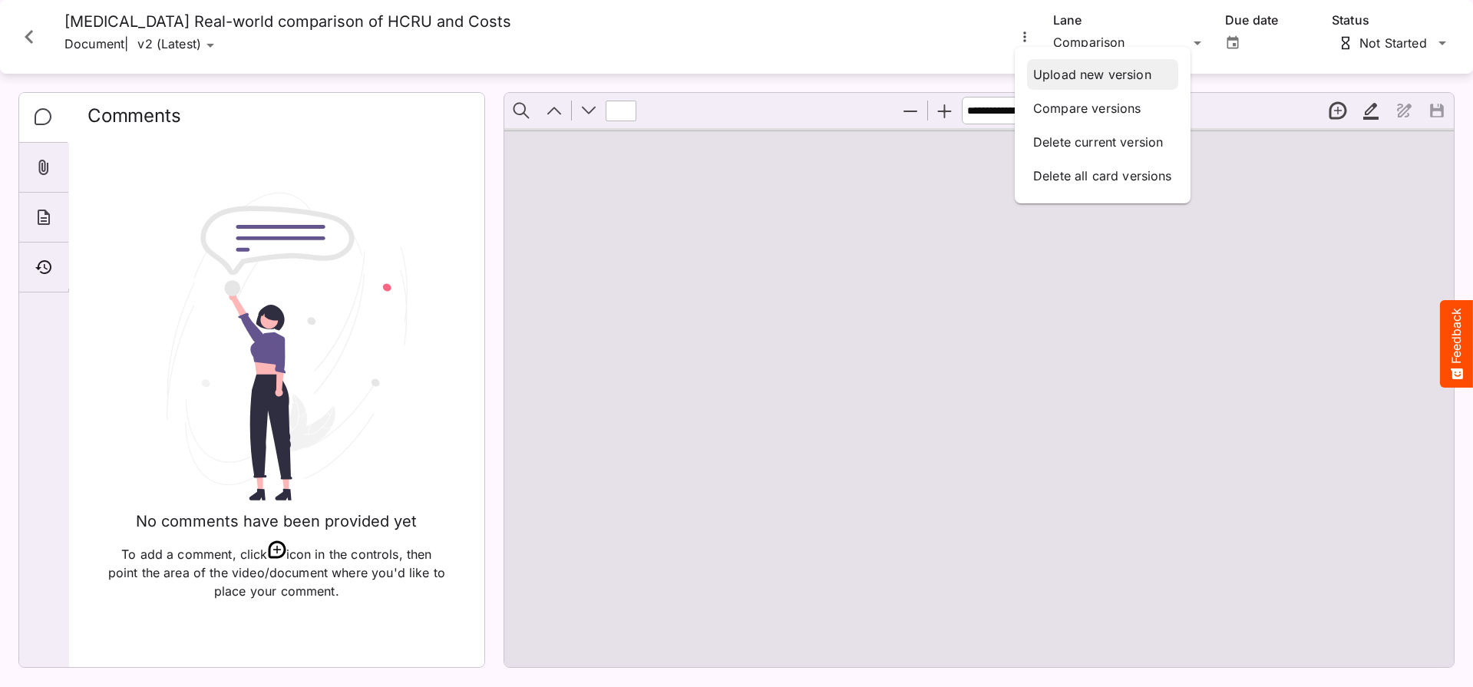
click at [1063, 69] on p "Upload new version" at bounding box center [1102, 74] width 139 height 18
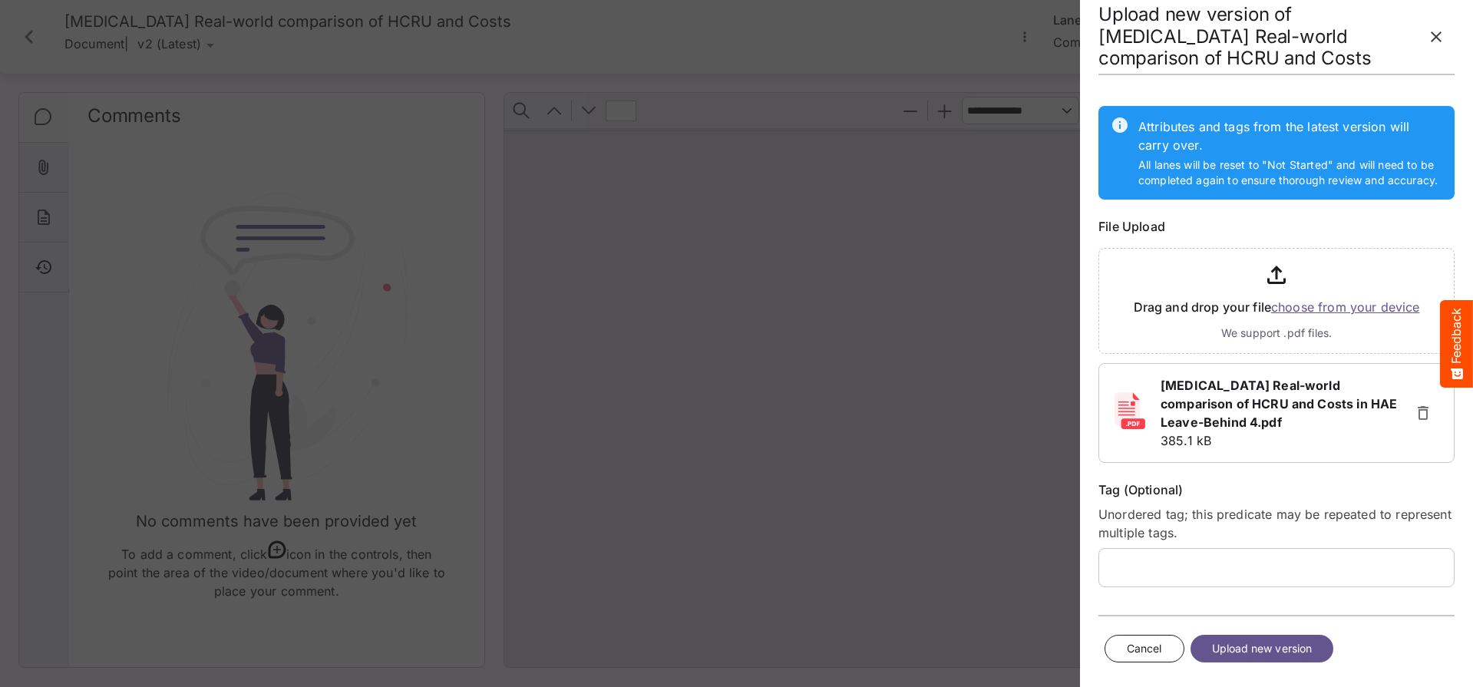
click at [1262, 648] on span "Upload new version" at bounding box center [1262, 648] width 101 height 19
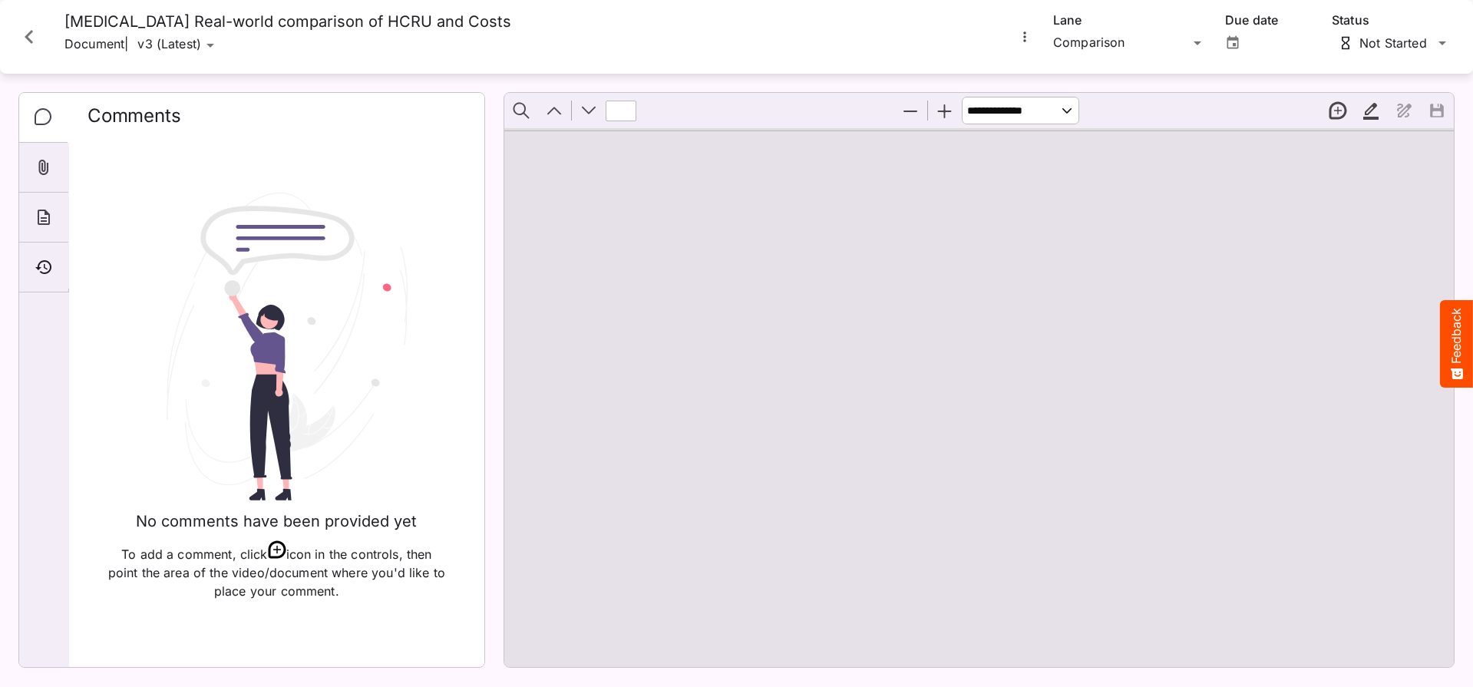
click at [37, 41] on icon "Close card" at bounding box center [29, 37] width 28 height 28
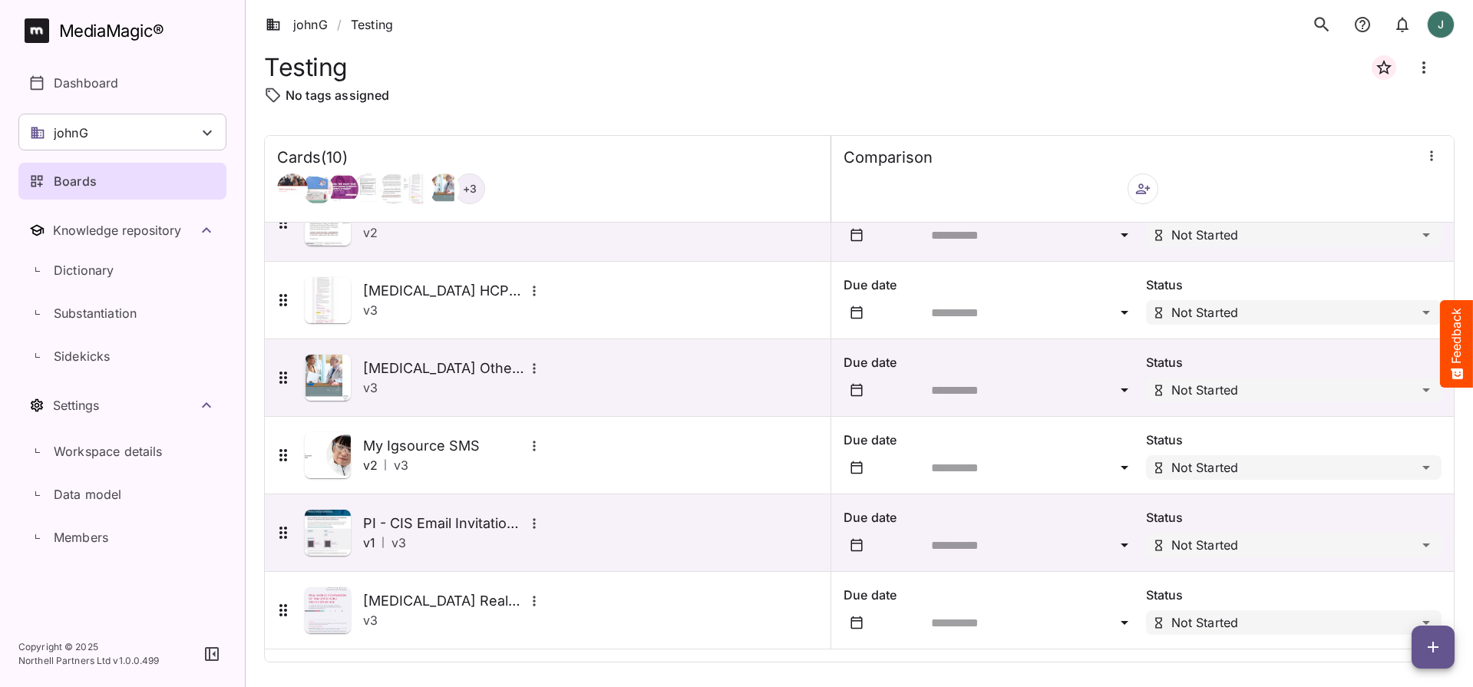
click at [1424, 639] on icon "button" at bounding box center [1433, 647] width 18 height 18
click at [1426, 553] on p "Add new card" at bounding box center [1394, 549] width 83 height 18
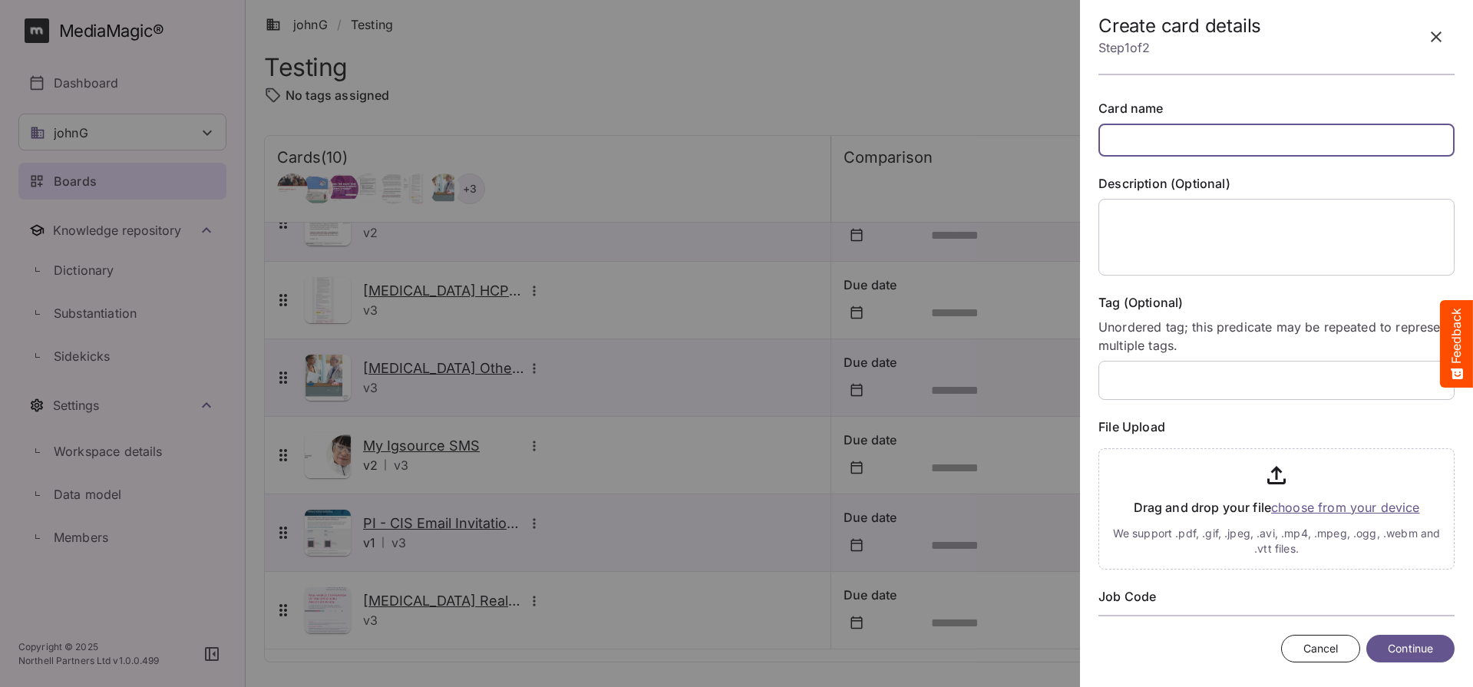
paste input "**********"
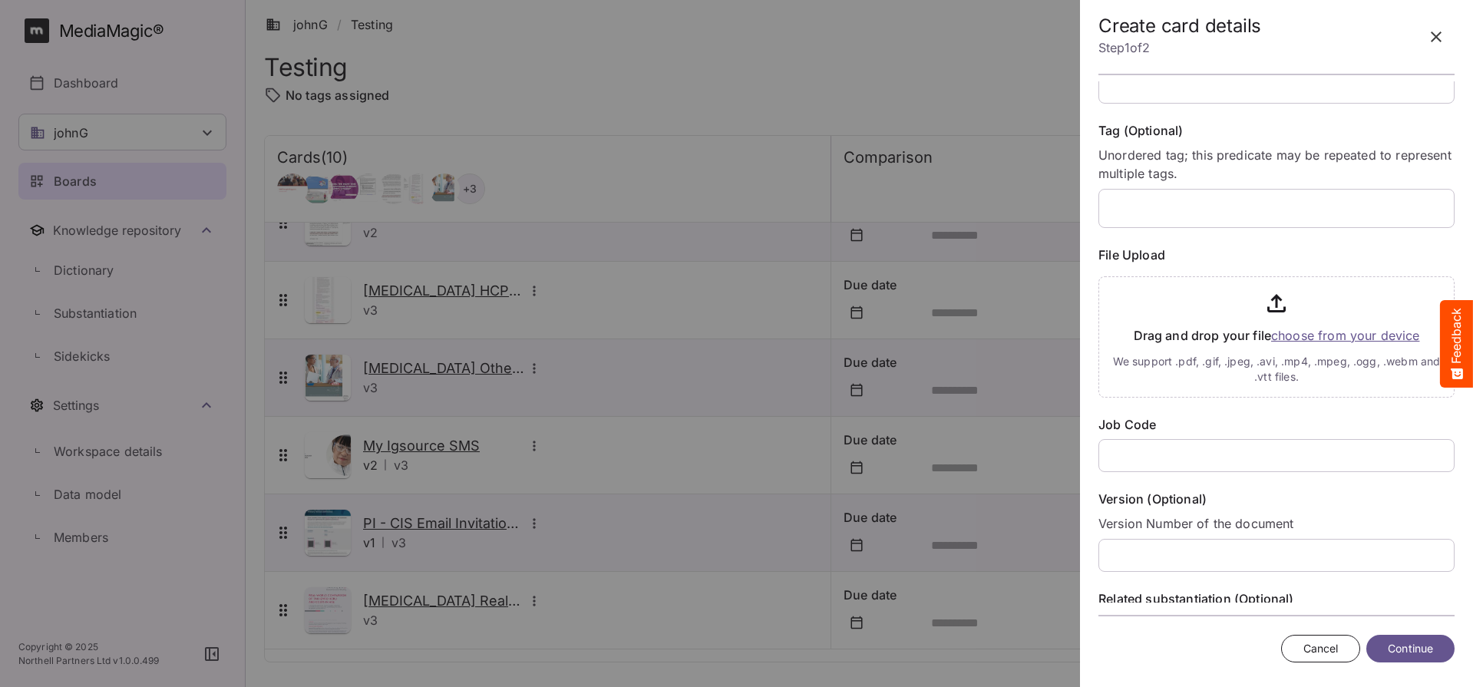
type input "**********"
click at [1185, 456] on input "text" at bounding box center [1276, 455] width 356 height 33
paste input "**********"
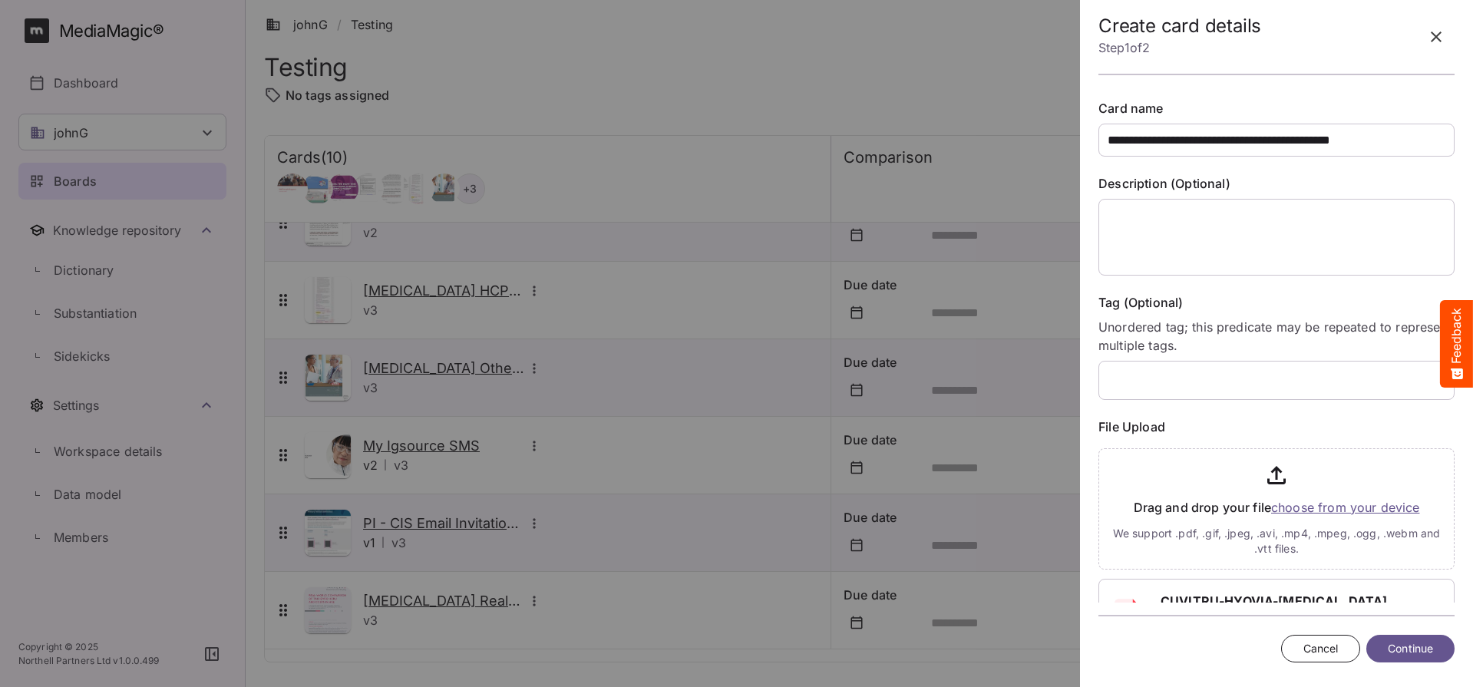
type input "**********"
click at [1178, 239] on textarea at bounding box center [1276, 237] width 356 height 77
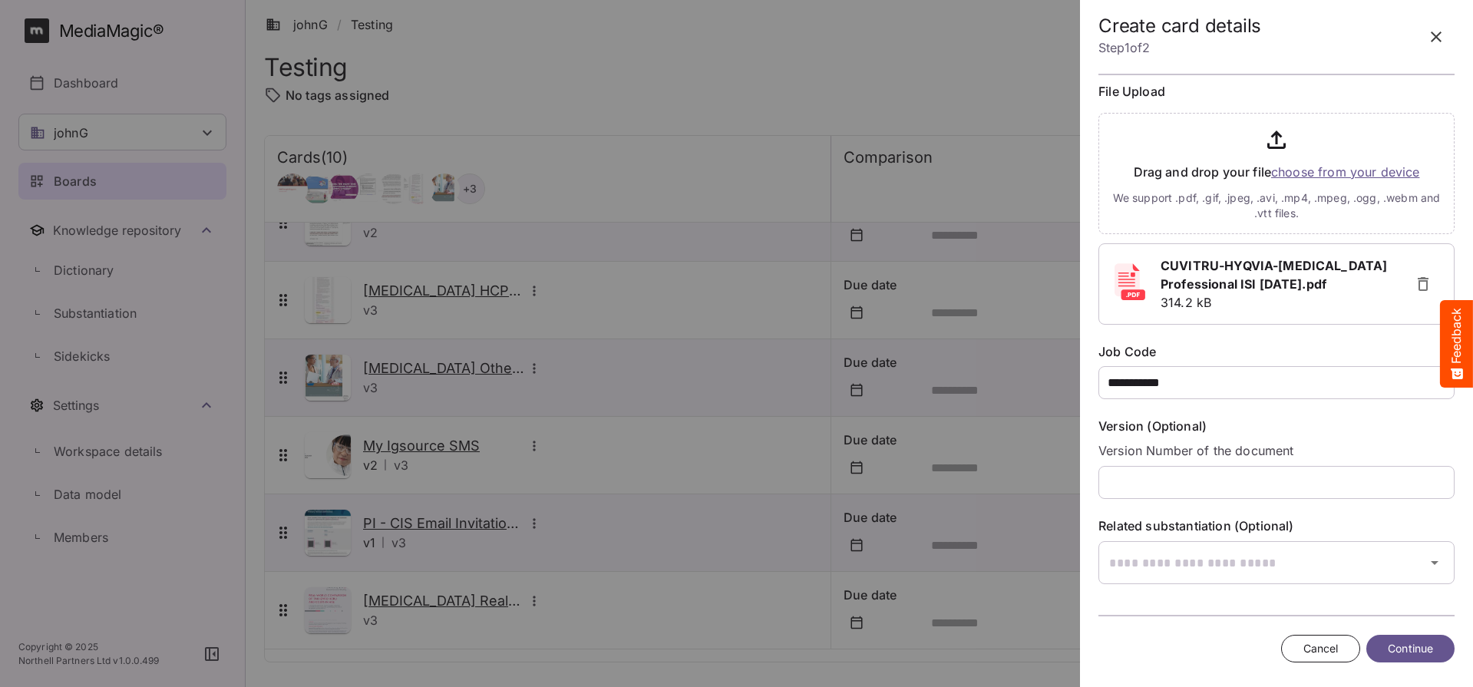
scroll to position [351, 0]
type textarea "**"
click at [1422, 646] on span "Continue" at bounding box center [1410, 648] width 45 height 19
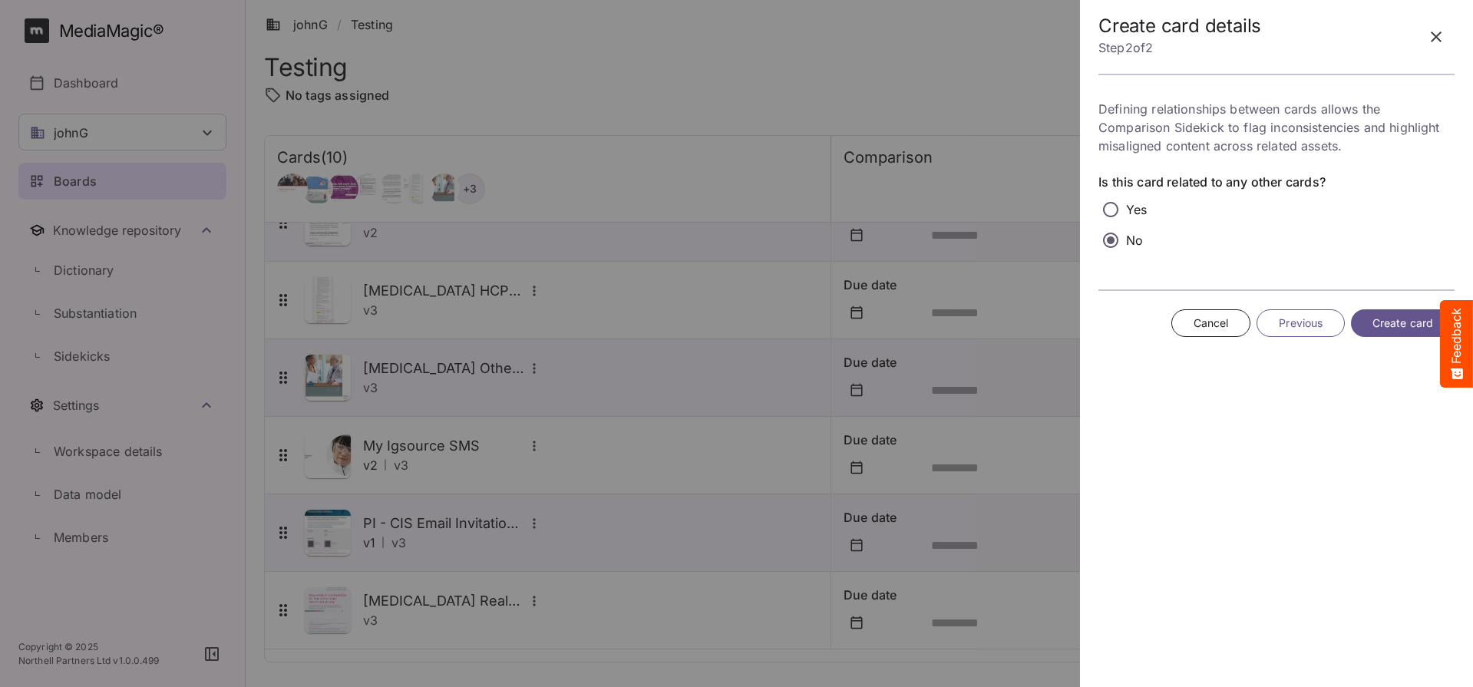
scroll to position [0, 0]
click at [1394, 324] on span "Create card" at bounding box center [1402, 323] width 61 height 19
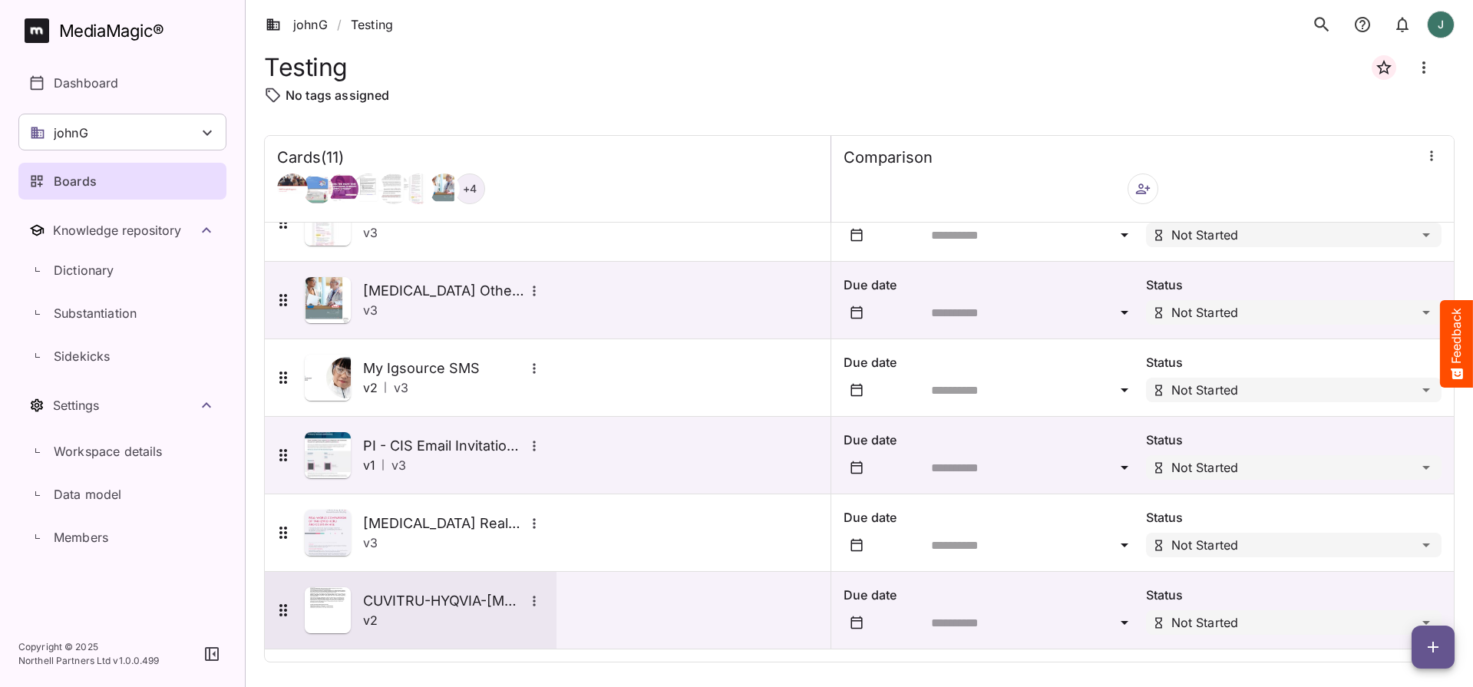
click at [329, 614] on img at bounding box center [328, 610] width 46 height 46
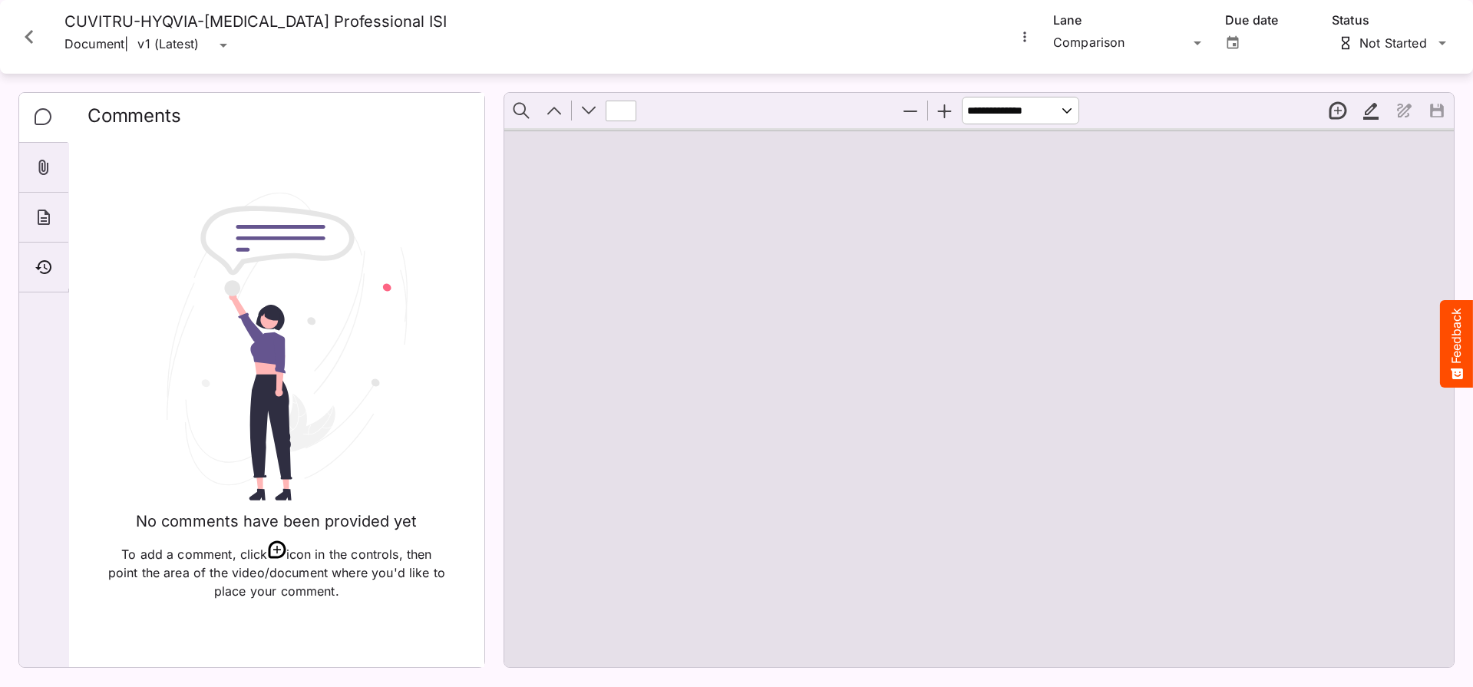
click at [1024, 43] on icon "More options for CUVITRU-HYQVIA-GAMMAGARD LIQUID Professional ISI" at bounding box center [1024, 36] width 15 height 15
click at [1054, 74] on p "Upload new version" at bounding box center [1092, 74] width 118 height 18
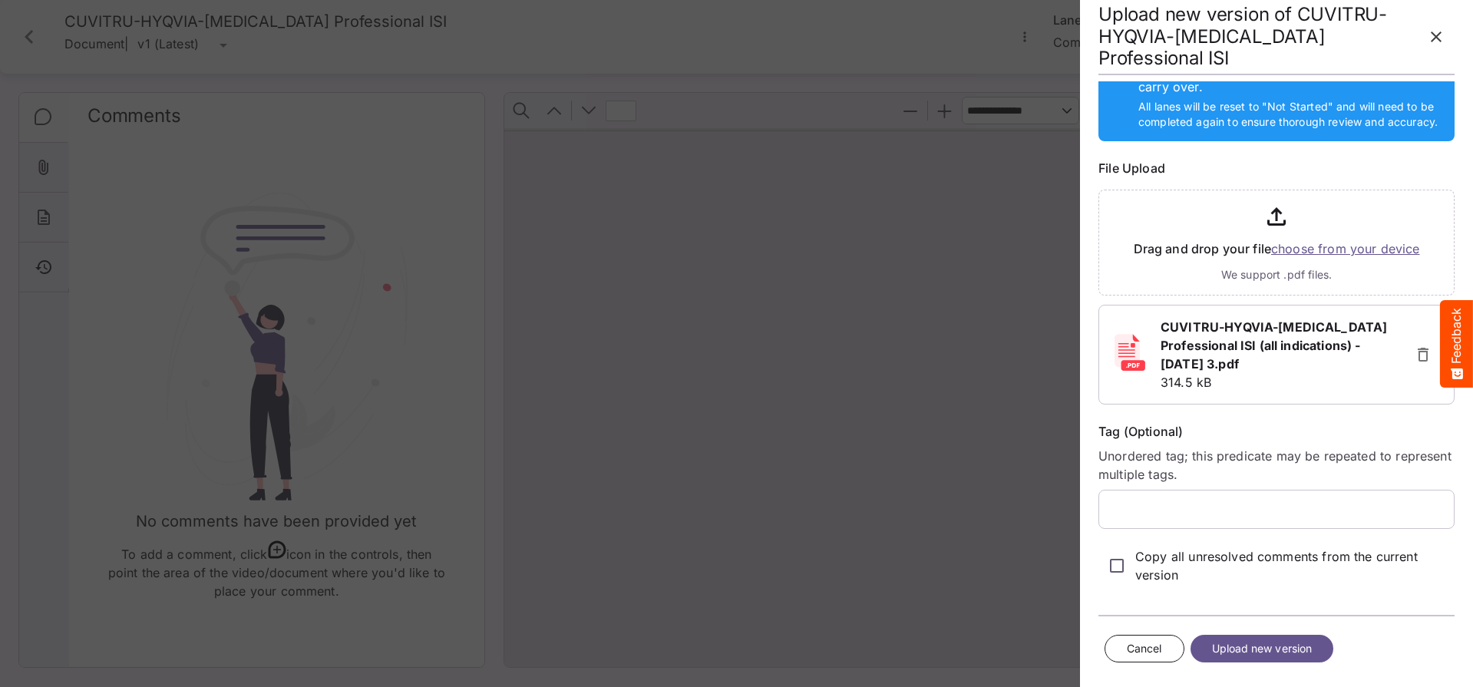
scroll to position [59, 0]
click at [1246, 652] on span "Upload new version" at bounding box center [1262, 648] width 101 height 19
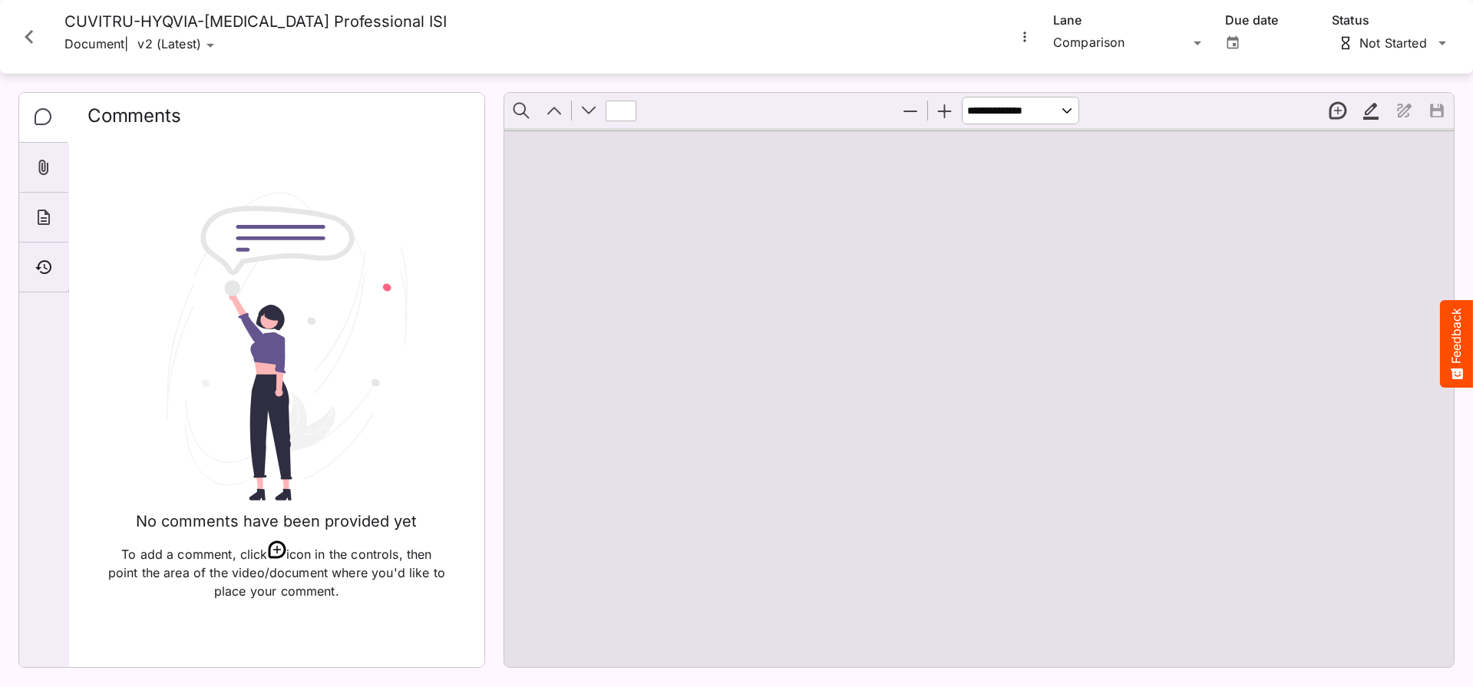
click at [1033, 33] on button "More options for CUVITRU-HYQVIA-GAMMAGARD LIQUID Professional ISI" at bounding box center [1025, 37] width 20 height 20
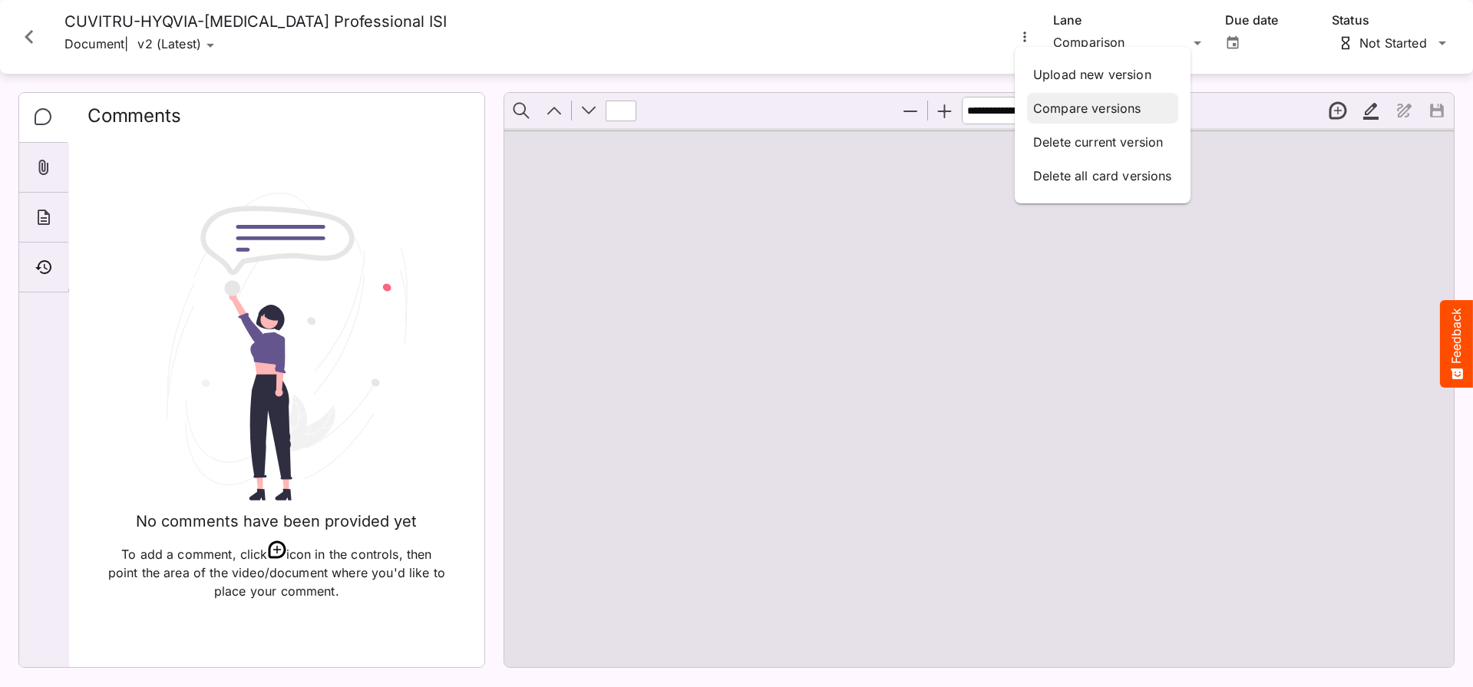
click at [1059, 114] on p "Compare versions" at bounding box center [1102, 108] width 139 height 18
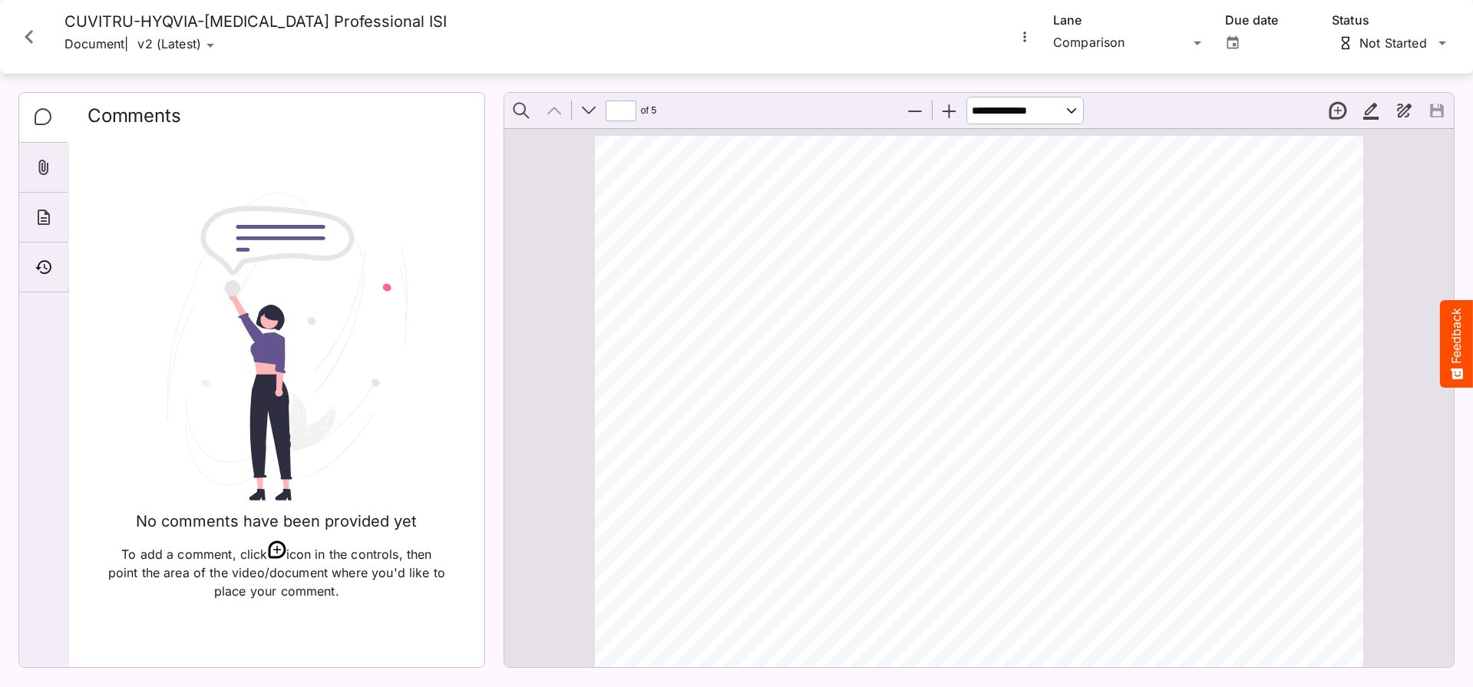
scroll to position [8, 0]
click at [1031, 40] on icon "More options for CUVITRU-HYQVIA-GAMMAGARD LIQUID Professional ISI" at bounding box center [1024, 36] width 15 height 15
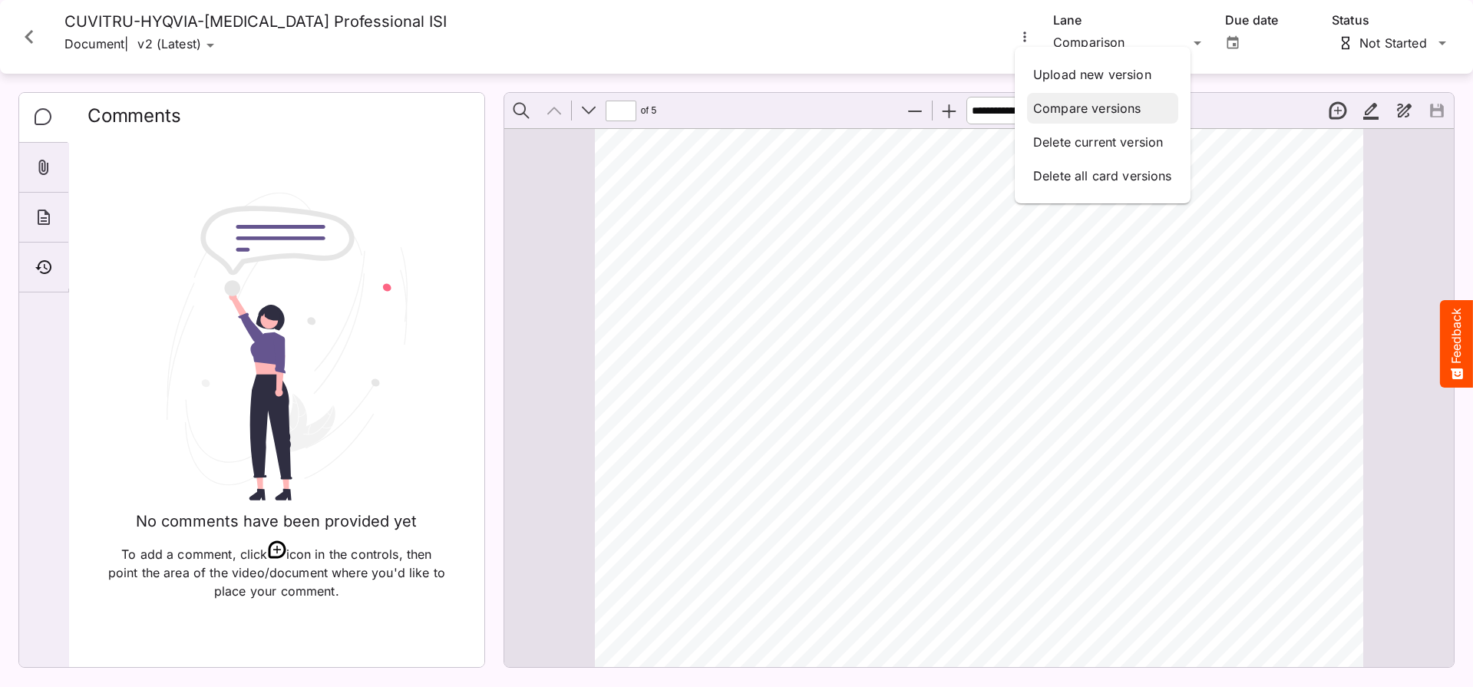
click at [1063, 107] on p "Compare versions" at bounding box center [1102, 108] width 139 height 18
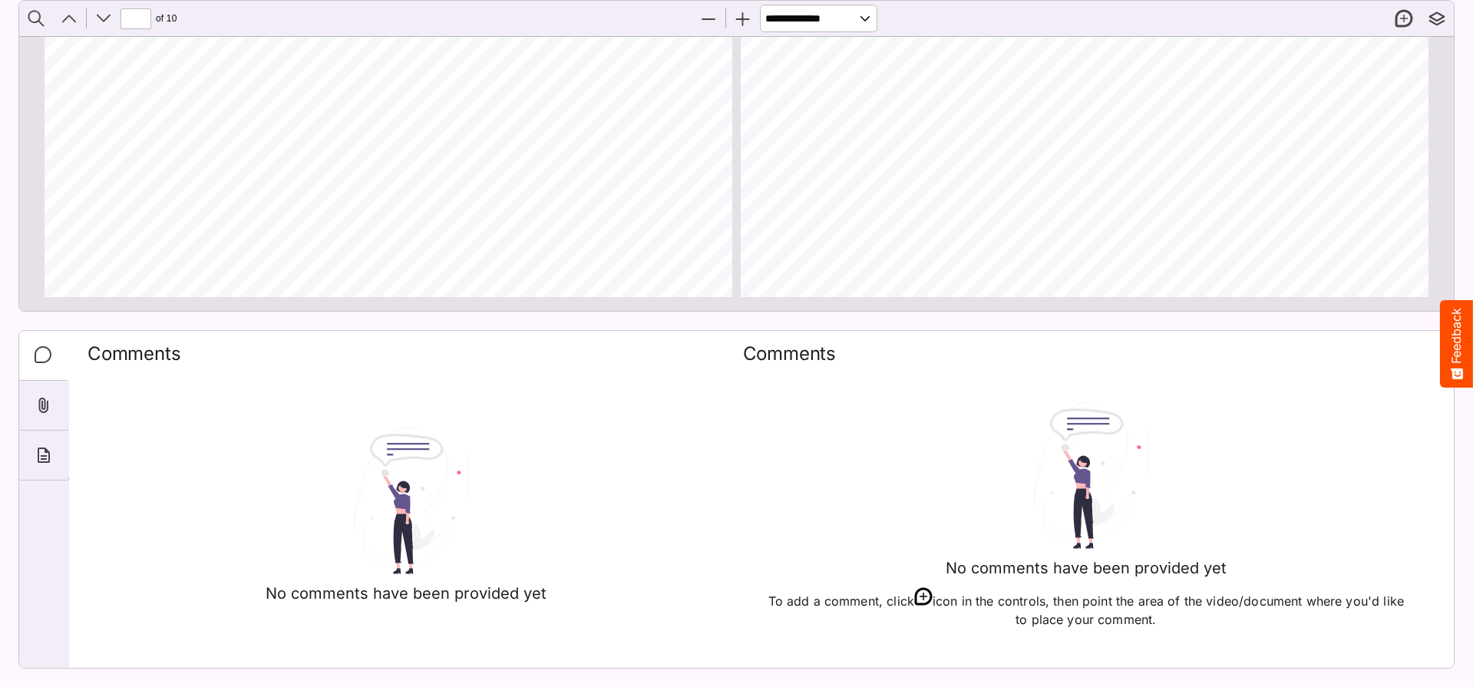
scroll to position [107, 0]
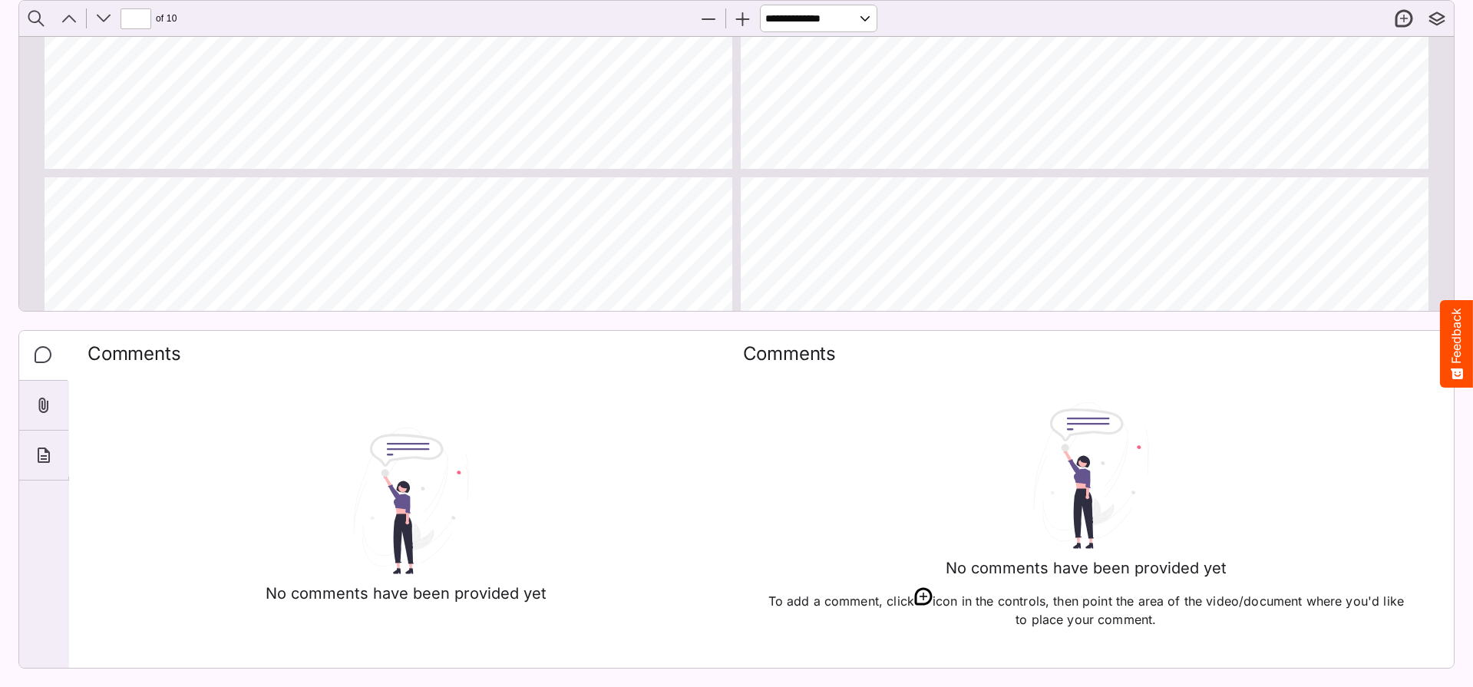
type input "*"
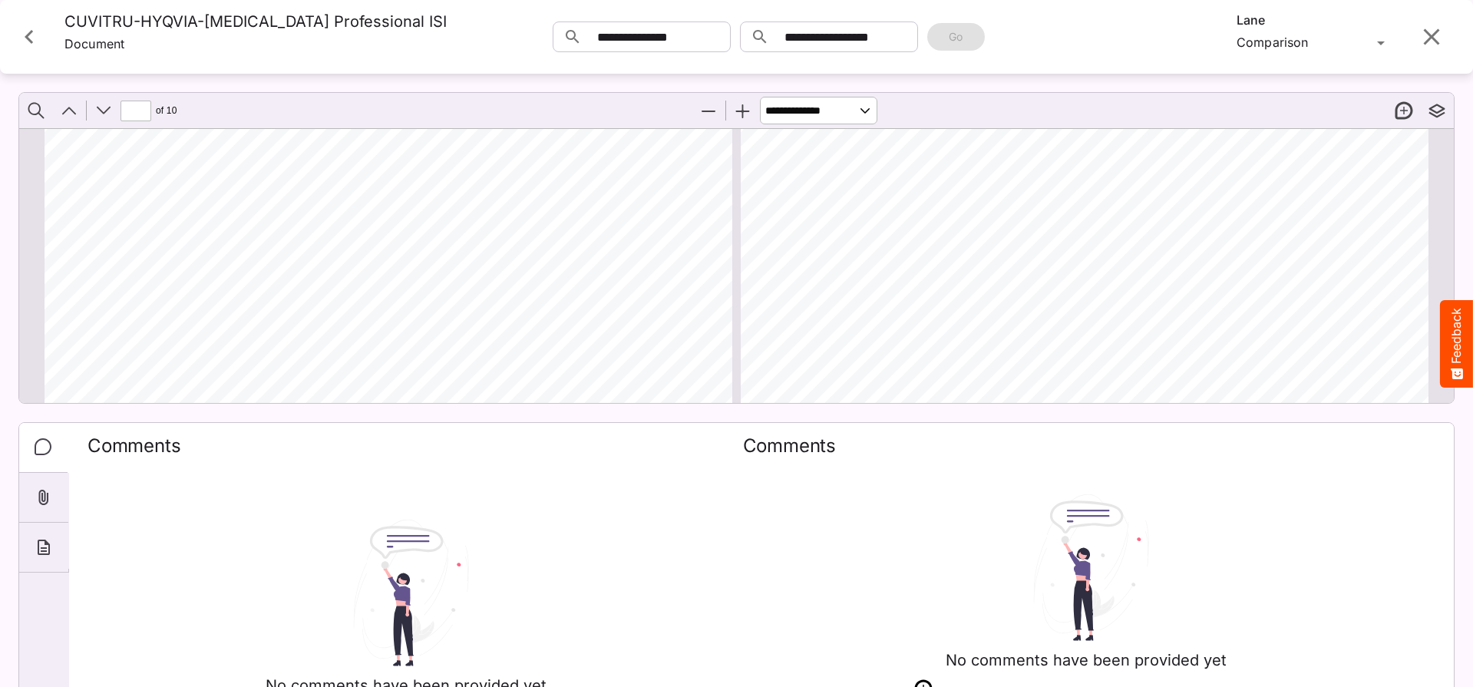
scroll to position [0, 0]
click at [26, 44] on icon "Close card" at bounding box center [29, 37] width 8 height 14
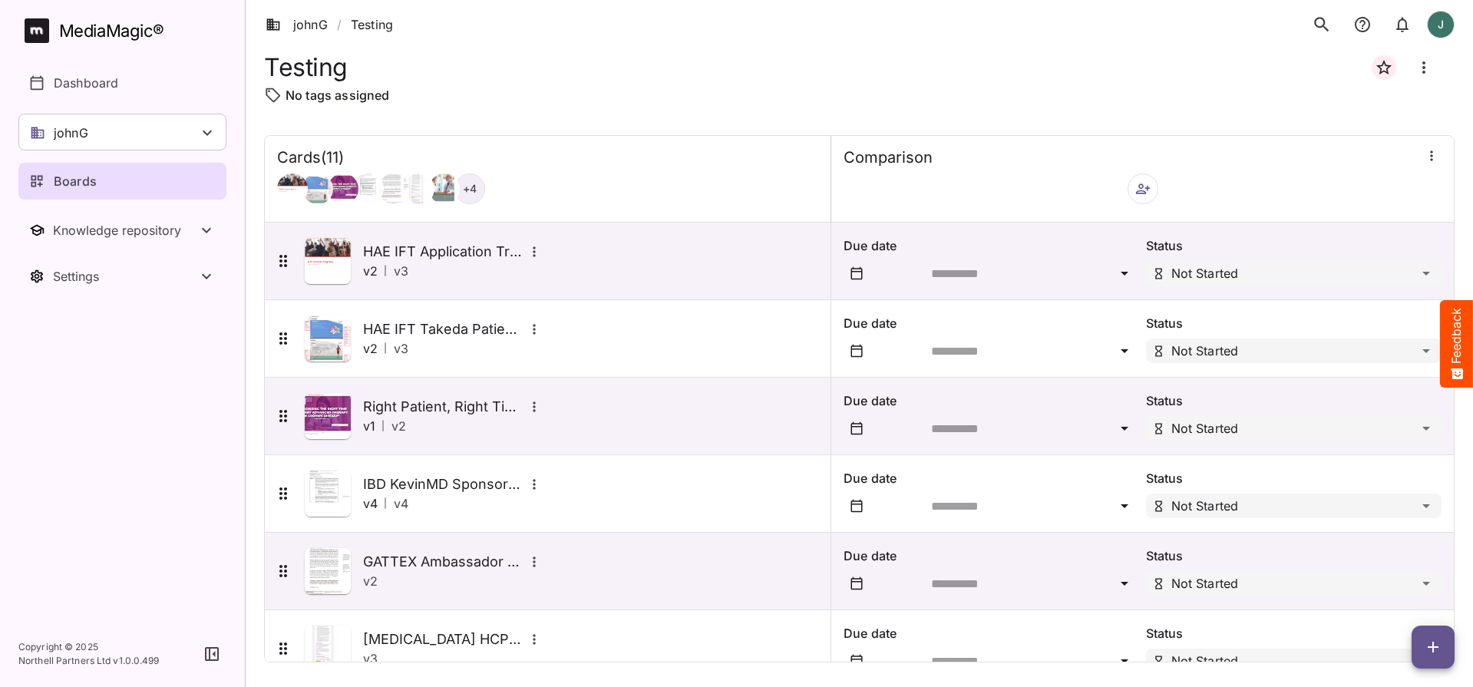
click at [26, 45] on div at bounding box center [37, 32] width 25 height 29
